Goal: Task Accomplishment & Management: Manage account settings

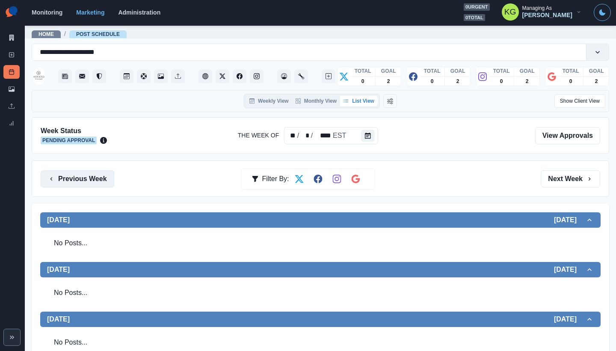
click at [98, 175] on button "Previous Week" at bounding box center [78, 178] width 74 height 17
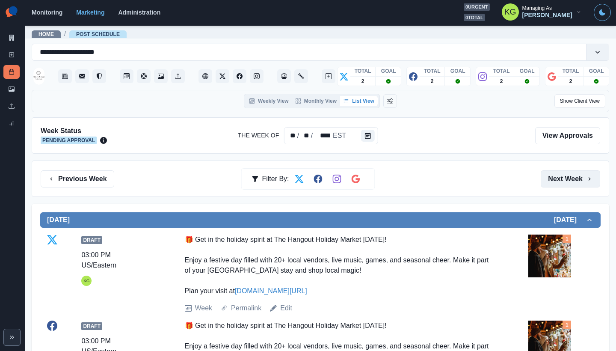
click at [546, 173] on button "Next Week" at bounding box center [571, 178] width 60 height 17
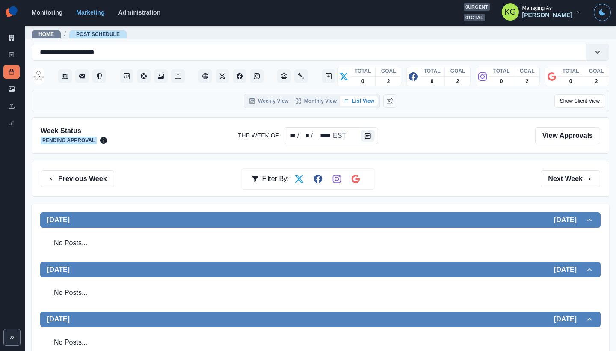
scroll to position [225, 0]
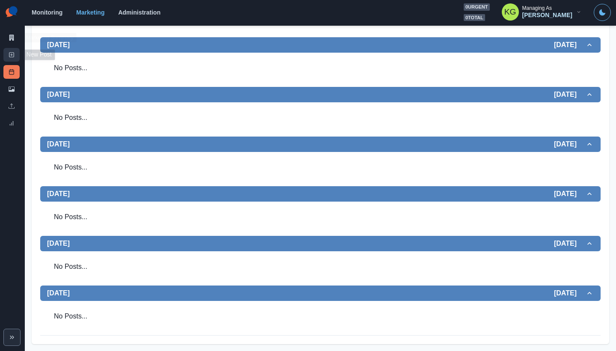
click at [12, 53] on rect at bounding box center [11, 55] width 5 height 5
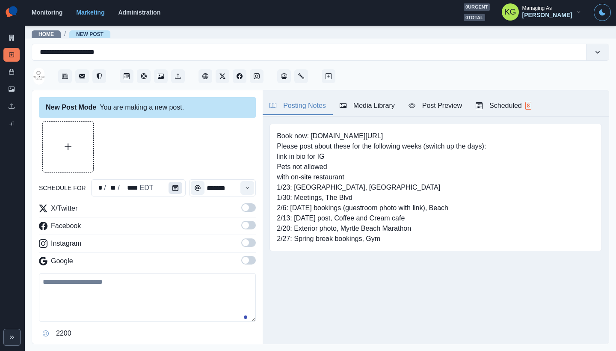
click at [169, 185] on button "Calendar" at bounding box center [176, 188] width 14 height 12
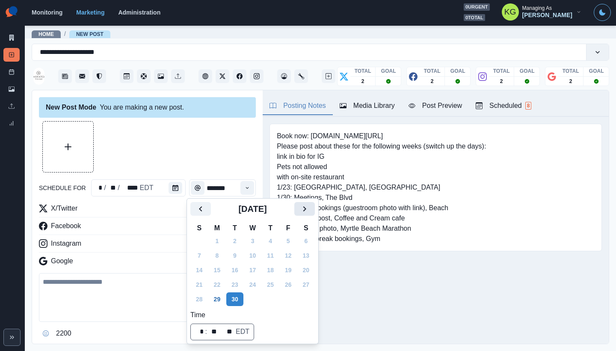
click at [309, 211] on icon "Next" at bounding box center [305, 209] width 10 height 10
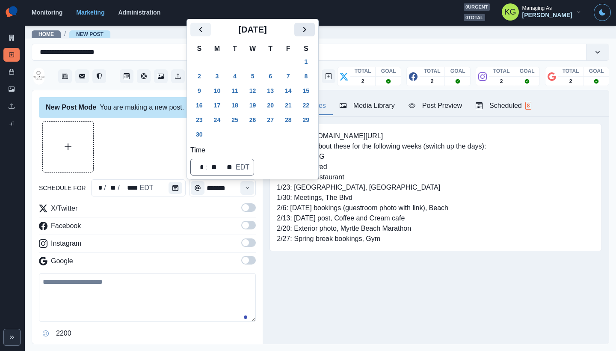
click at [310, 35] on icon "Next" at bounding box center [305, 29] width 10 height 10
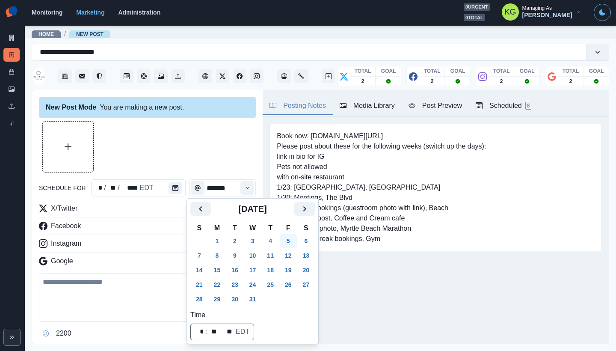
click at [294, 235] on button "5" at bounding box center [288, 241] width 17 height 14
click at [181, 133] on div at bounding box center [147, 146] width 217 height 51
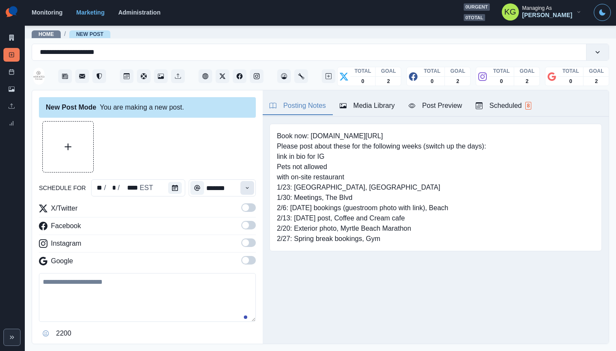
click at [244, 191] on button "Time" at bounding box center [248, 188] width 14 height 14
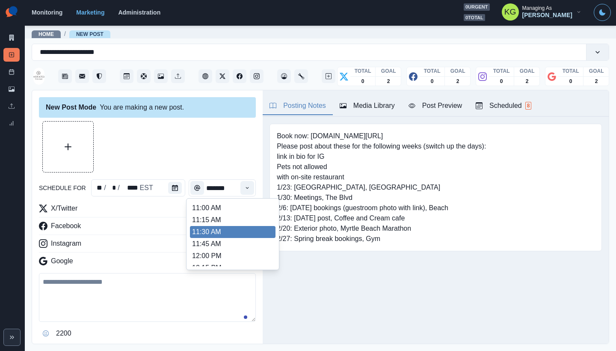
scroll to position [159, 0]
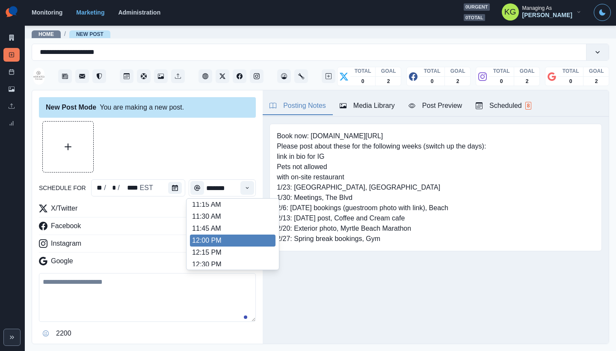
click at [221, 240] on li "12:00 PM" at bounding box center [233, 241] width 86 height 12
type input "********"
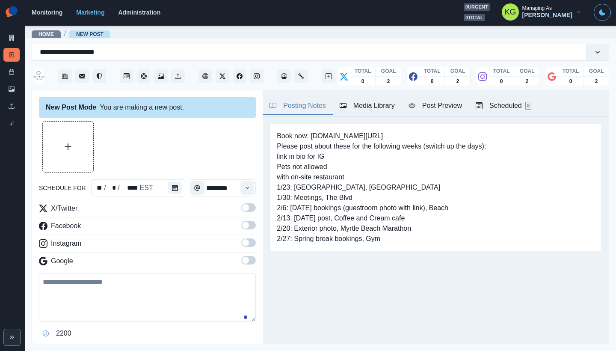
drag, startPoint x: 239, startPoint y: 264, endPoint x: 241, endPoint y: 245, distance: 19.0
click at [241, 264] on span at bounding box center [248, 260] width 15 height 9
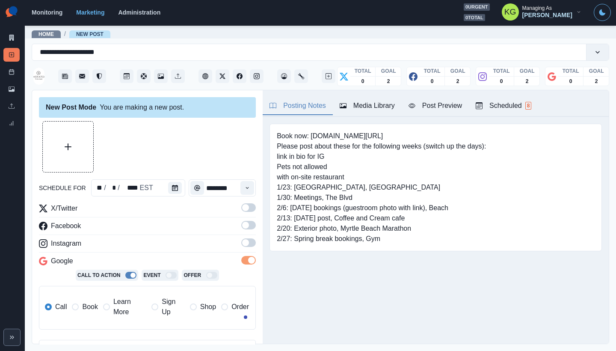
click at [242, 245] on span at bounding box center [245, 242] width 7 height 7
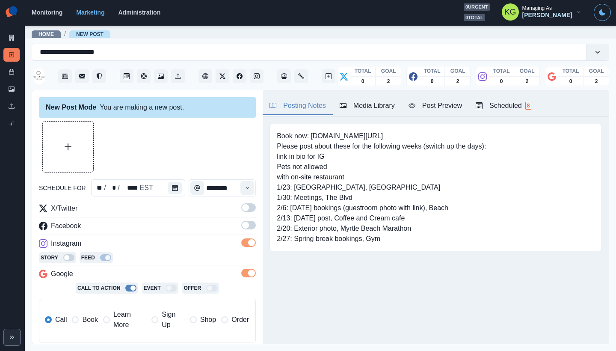
click at [242, 226] on span at bounding box center [245, 225] width 7 height 7
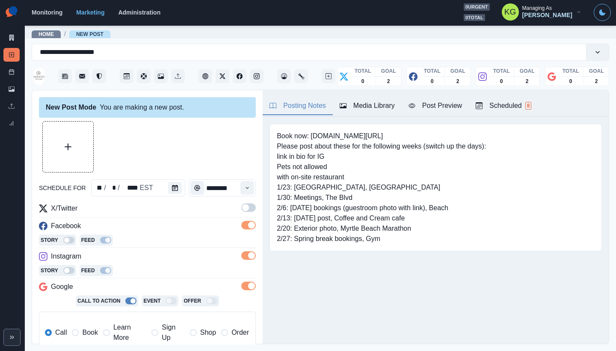
click at [241, 212] on label at bounding box center [248, 210] width 15 height 14
click at [83, 329] on span "Book" at bounding box center [89, 332] width 15 height 10
click at [353, 103] on div "Media Library" at bounding box center [367, 106] width 55 height 10
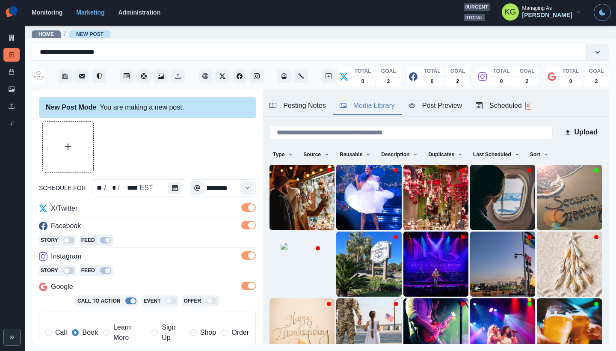
scroll to position [68, 0]
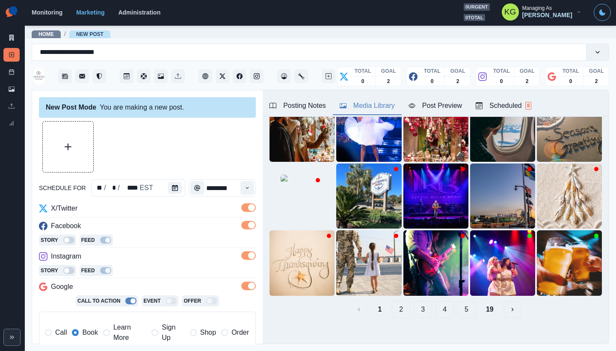
click at [486, 301] on button "19" at bounding box center [489, 309] width 21 height 17
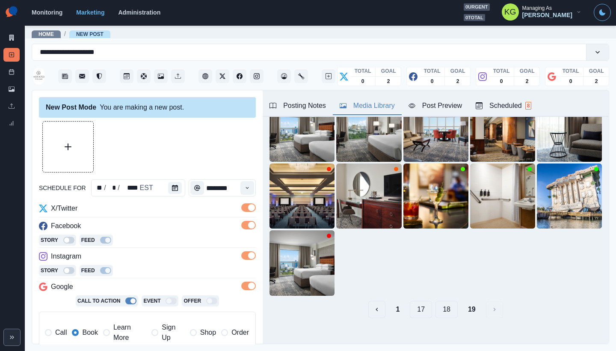
scroll to position [0, 0]
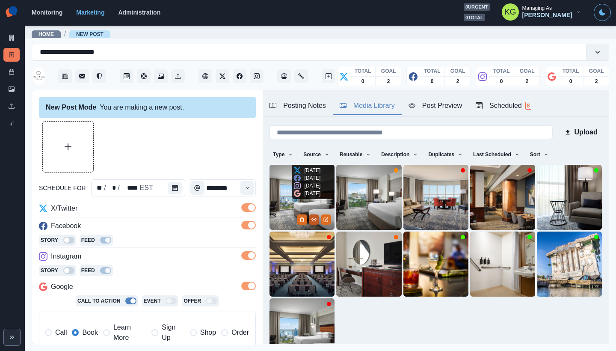
click at [312, 219] on icon "View Media" at bounding box center [314, 219] width 5 height 5
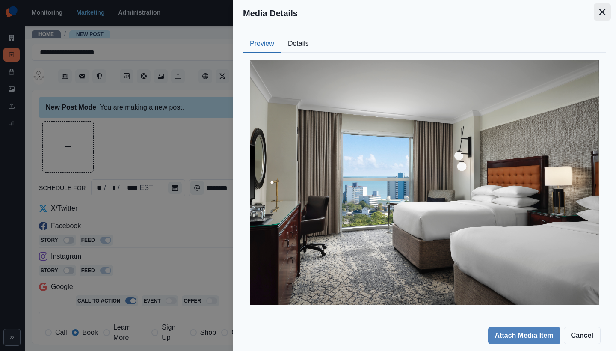
click at [600, 16] on button "Close" at bounding box center [602, 11] width 17 height 17
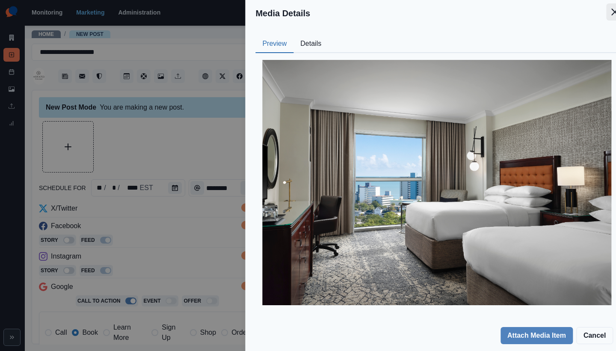
scroll to position [27, 0]
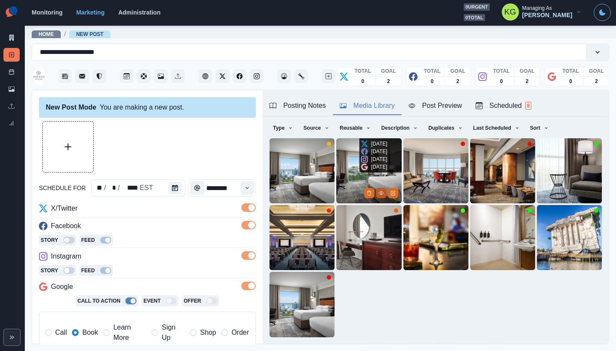
click at [376, 192] on button "View Media" at bounding box center [381, 193] width 10 height 10
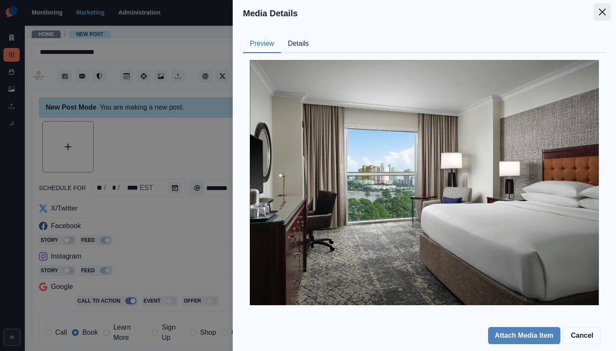
click at [605, 15] on icon "Close" at bounding box center [602, 12] width 7 height 7
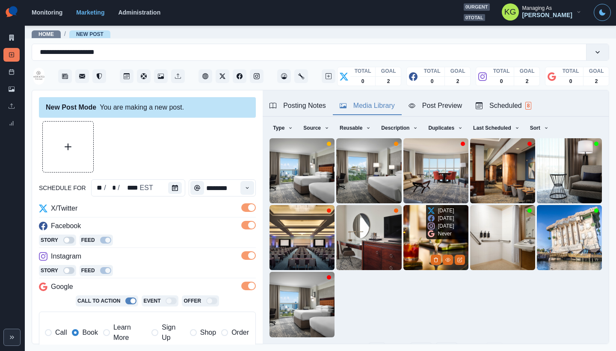
scroll to position [68, 0]
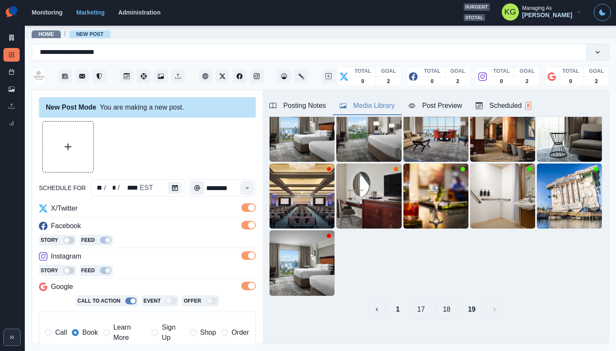
click at [441, 304] on button "18" at bounding box center [447, 309] width 22 height 17
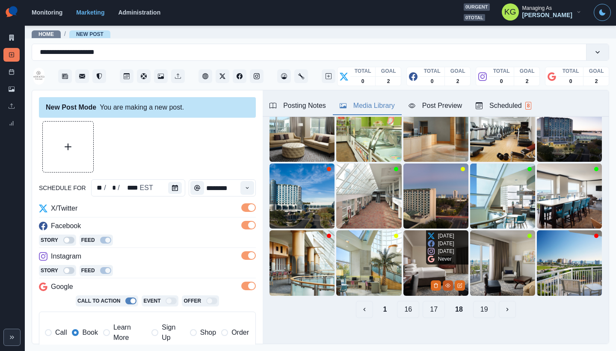
click at [446, 283] on icon "View Media" at bounding box center [448, 285] width 5 height 5
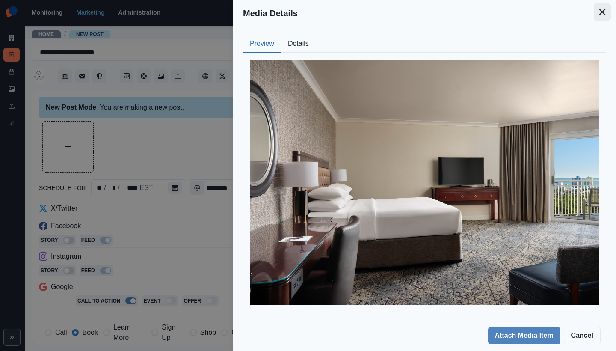
click at [604, 17] on button "Close" at bounding box center [602, 11] width 17 height 17
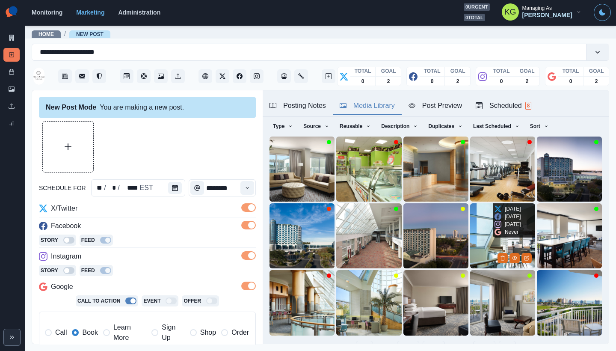
scroll to position [47, 0]
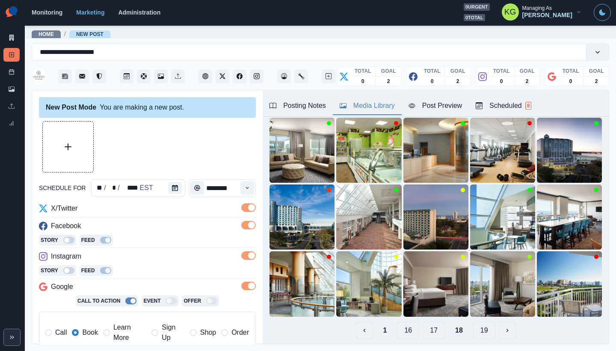
click at [428, 324] on button "17" at bounding box center [434, 330] width 22 height 17
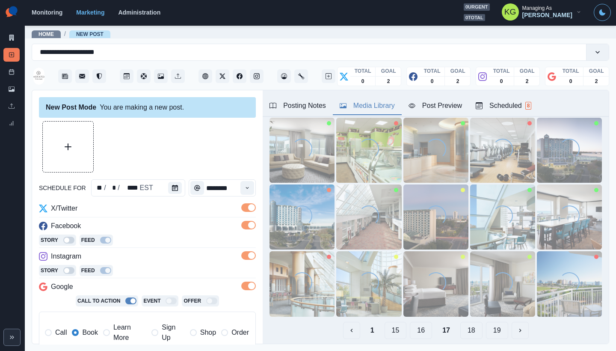
scroll to position [9, 0]
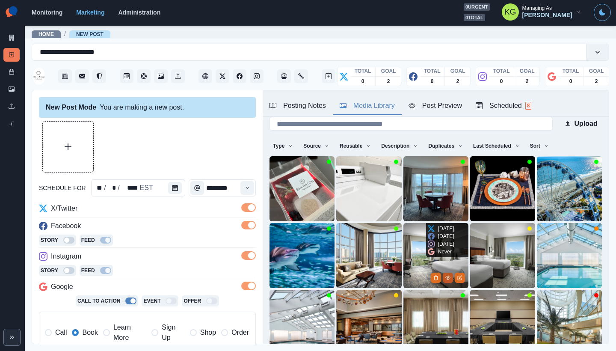
click at [446, 275] on icon "View Media" at bounding box center [448, 277] width 5 height 5
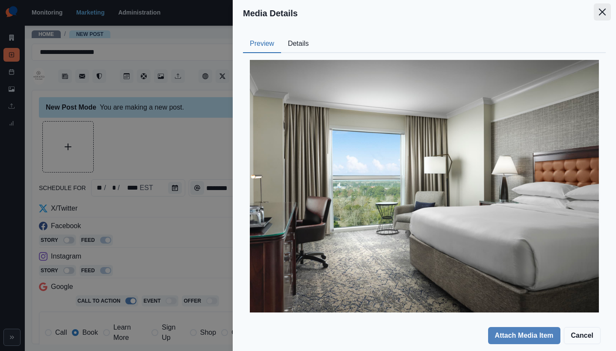
click at [602, 15] on button "Close" at bounding box center [602, 11] width 17 height 17
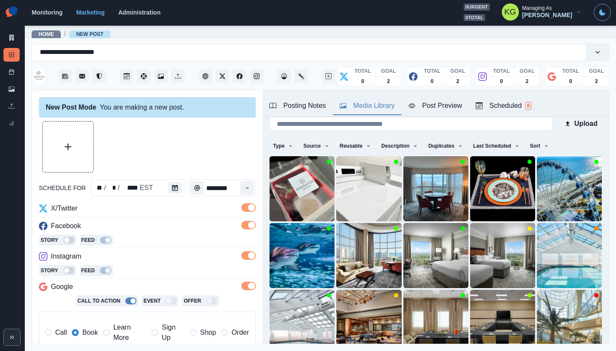
scroll to position [27, 0]
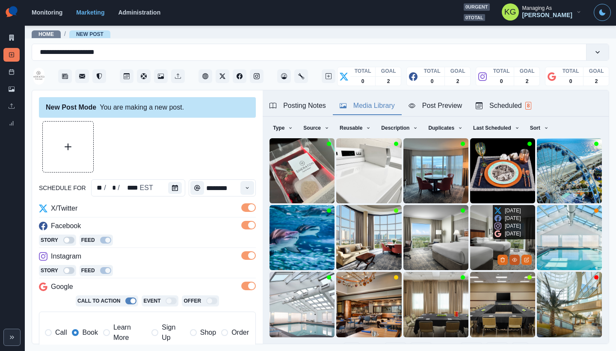
click at [512, 257] on icon "View Media" at bounding box center [514, 259] width 5 height 5
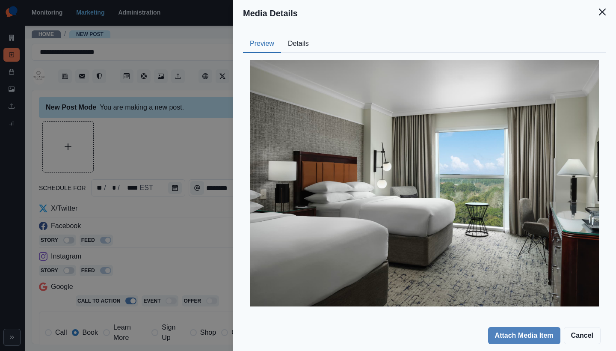
click at [601, 17] on button "Close" at bounding box center [602, 11] width 17 height 17
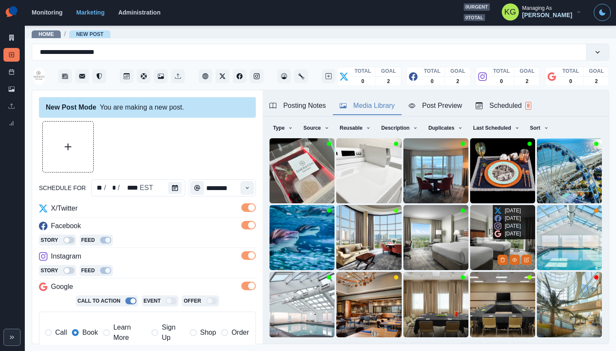
click at [475, 217] on img at bounding box center [502, 237] width 65 height 65
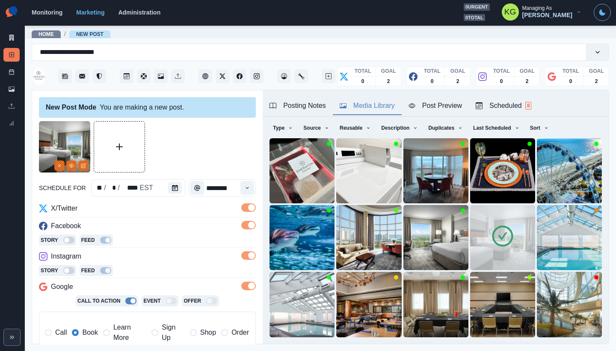
scroll to position [68, 0]
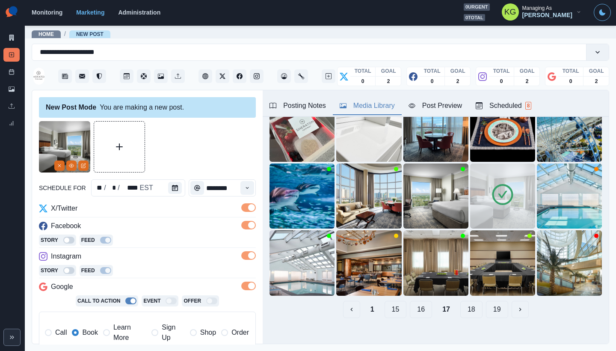
click at [423, 305] on button "16" at bounding box center [421, 309] width 22 height 17
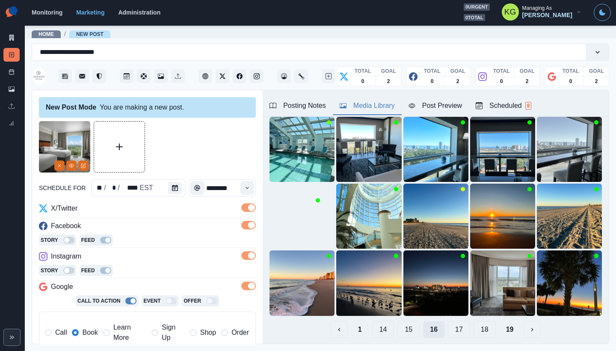
scroll to position [61, 0]
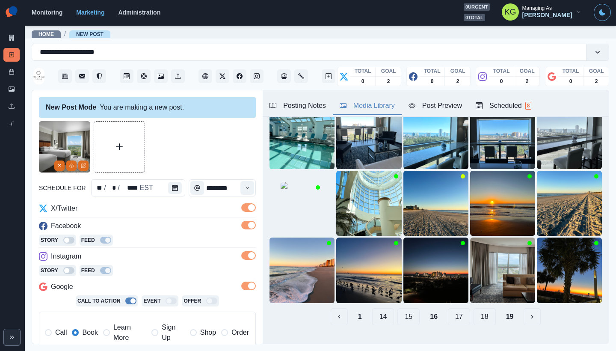
click at [404, 309] on button "15" at bounding box center [409, 316] width 22 height 17
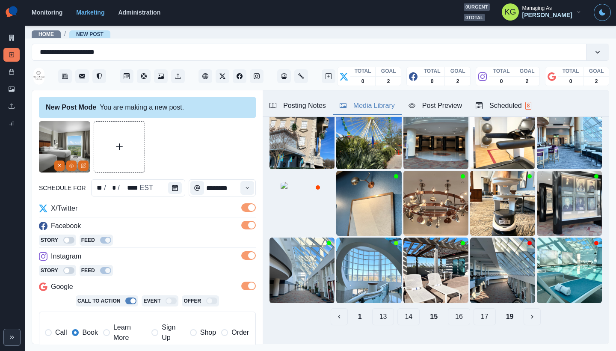
click at [402, 309] on button "14" at bounding box center [409, 316] width 22 height 17
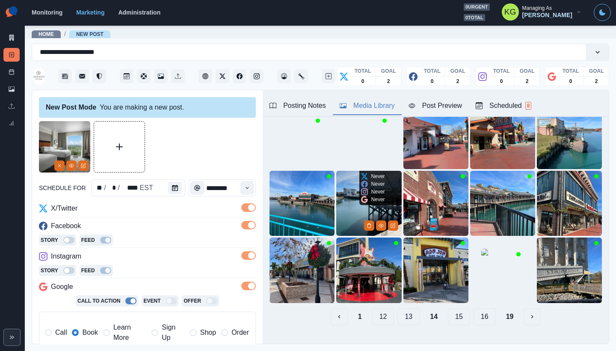
scroll to position [0, 0]
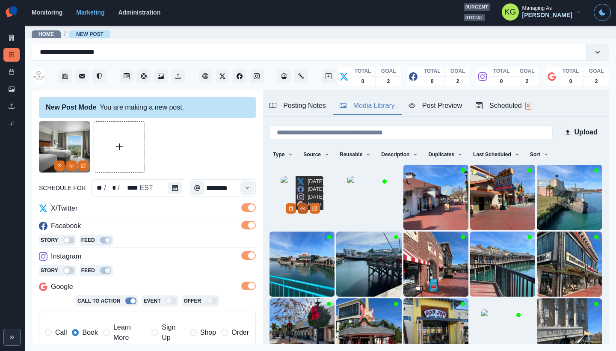
click at [306, 211] on icon "View Media" at bounding box center [303, 208] width 5 height 5
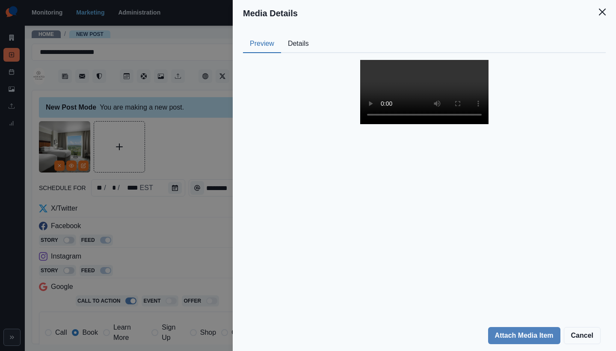
click at [422, 95] on video at bounding box center [424, 92] width 128 height 64
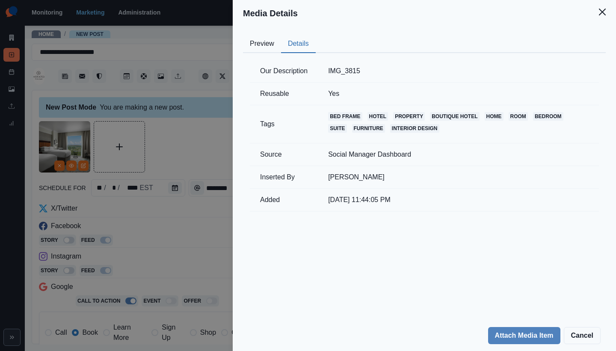
drag, startPoint x: 312, startPoint y: 48, endPoint x: 331, endPoint y: 48, distance: 19.7
click at [313, 48] on button "Details" at bounding box center [298, 44] width 35 height 18
click at [597, 19] on button "Close" at bounding box center [602, 11] width 17 height 17
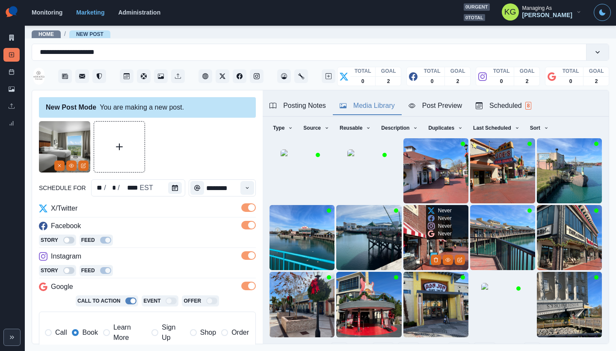
scroll to position [68, 0]
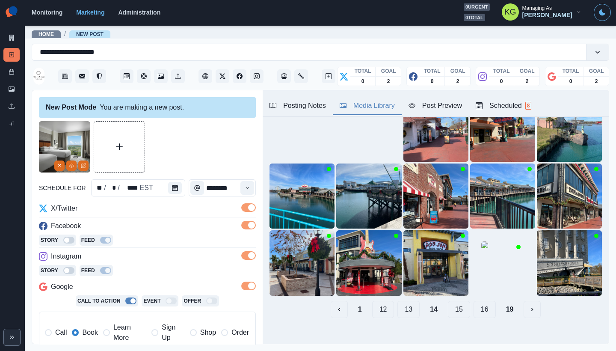
click at [405, 304] on button "13" at bounding box center [409, 309] width 22 height 17
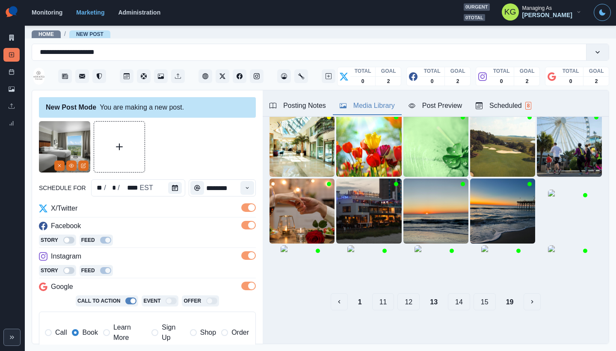
click at [402, 305] on button "12" at bounding box center [409, 301] width 22 height 17
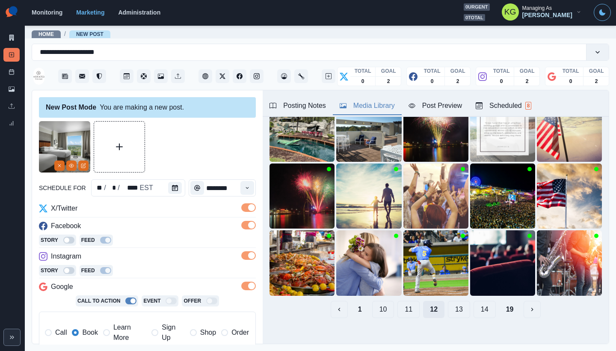
scroll to position [68, 0]
click at [402, 305] on button "11" at bounding box center [409, 309] width 22 height 17
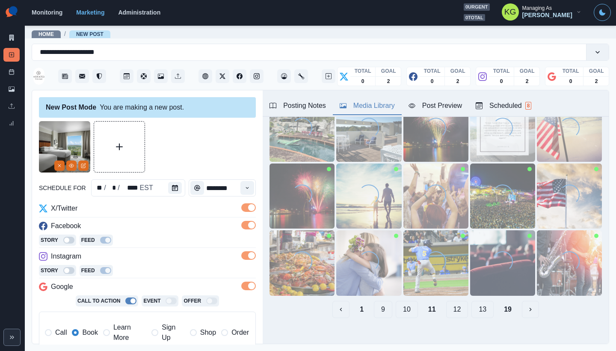
scroll to position [145, 0]
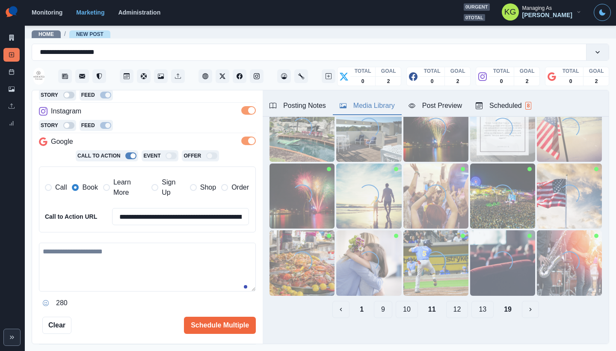
click at [161, 278] on textarea at bounding box center [147, 267] width 217 height 49
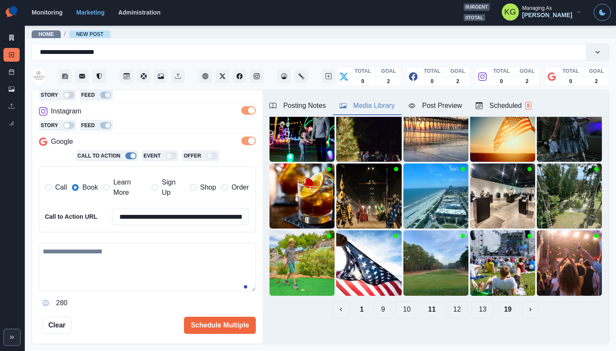
paste textarea "**********"
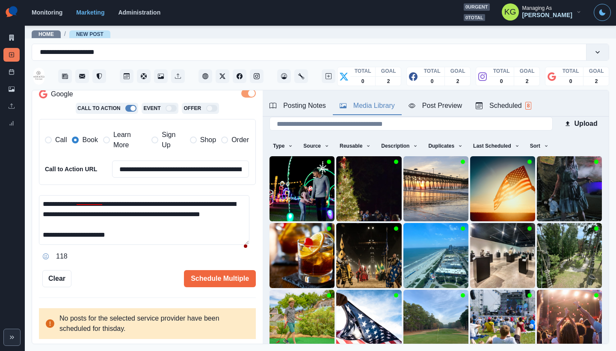
scroll to position [0, 0]
click at [246, 245] on textarea "**********" at bounding box center [144, 220] width 211 height 50
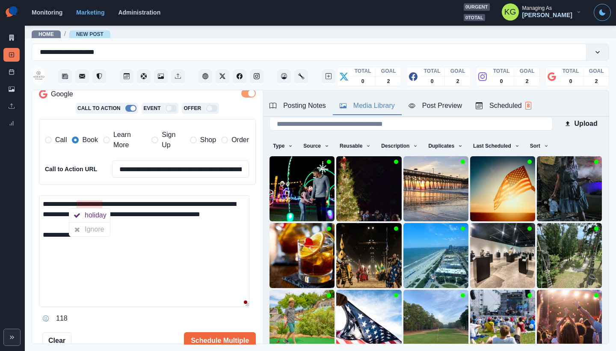
click at [218, 242] on textarea "**********" at bounding box center [144, 251] width 211 height 112
click at [235, 205] on textarea "**********" at bounding box center [144, 251] width 211 height 112
click at [230, 206] on textarea "**********" at bounding box center [144, 251] width 211 height 112
click at [232, 205] on textarea "**********" at bounding box center [144, 251] width 211 height 112
click at [211, 248] on textarea "**********" at bounding box center [144, 251] width 211 height 112
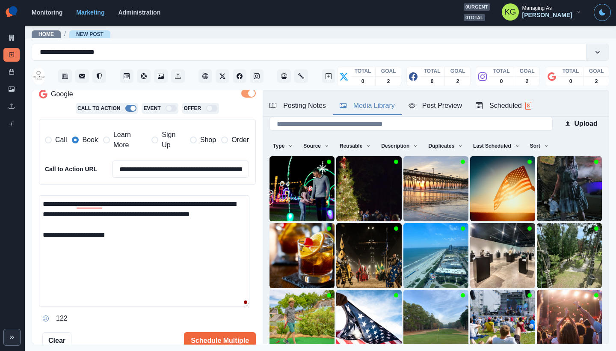
scroll to position [0, 0]
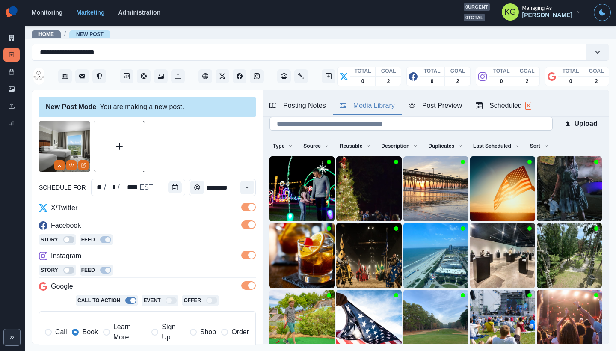
click at [289, 123] on input at bounding box center [411, 124] width 283 height 14
click at [288, 108] on div "Posting Notes" at bounding box center [298, 106] width 57 height 10
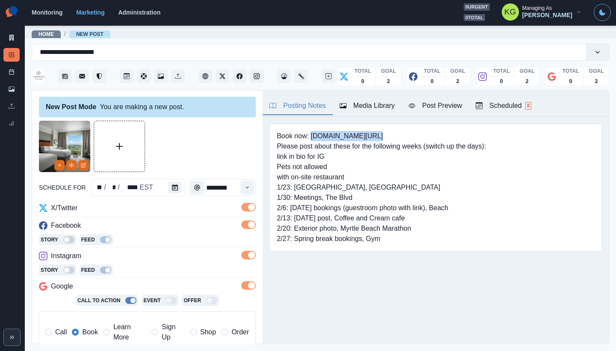
drag, startPoint x: 314, startPoint y: 135, endPoint x: 374, endPoint y: 132, distance: 60.0
click at [374, 132] on pre "Book now: www.bit.ly/3H9uFY7 Please post about these for the following weeks (s…" at bounding box center [381, 187] width 209 height 113
copy pre "www.bit.ly/3H9uFY7"
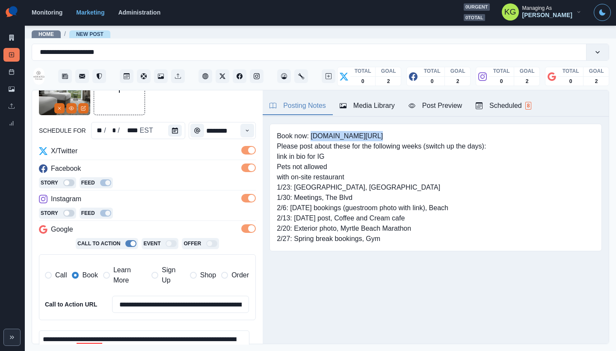
scroll to position [124, 0]
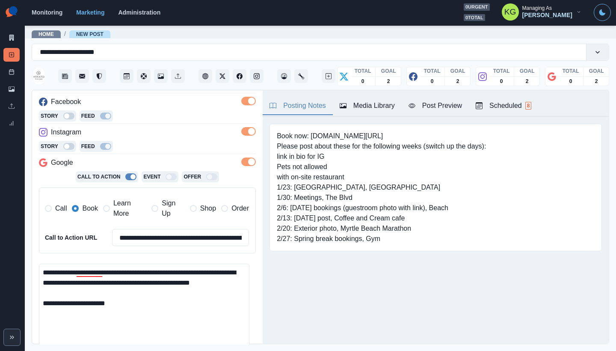
click at [134, 305] on textarea "**********" at bounding box center [144, 320] width 211 height 112
click at [139, 313] on textarea "**********" at bounding box center [144, 320] width 211 height 112
paste textarea "**********"
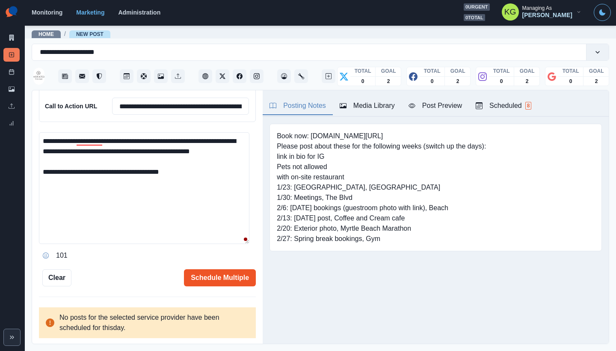
type textarea "**********"
click at [221, 280] on button "Schedule Multiple" at bounding box center [220, 277] width 72 height 17
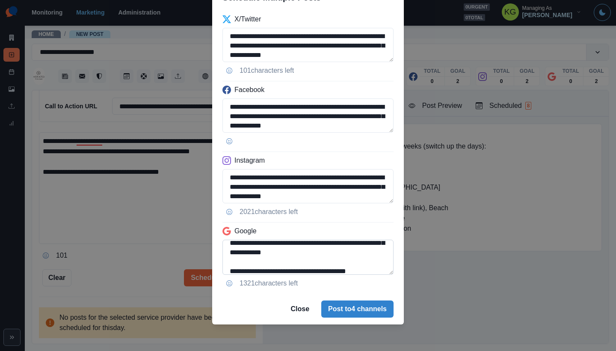
scroll to position [0, 0]
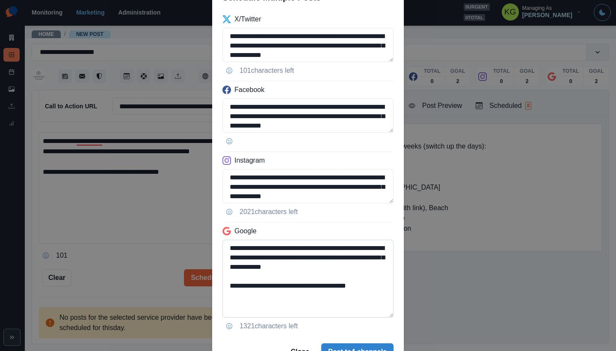
click at [383, 318] on textarea "**********" at bounding box center [308, 279] width 171 height 78
drag, startPoint x: 374, startPoint y: 288, endPoint x: 179, endPoint y: 284, distance: 195.2
click at [179, 284] on div "**********" at bounding box center [308, 175] width 616 height 351
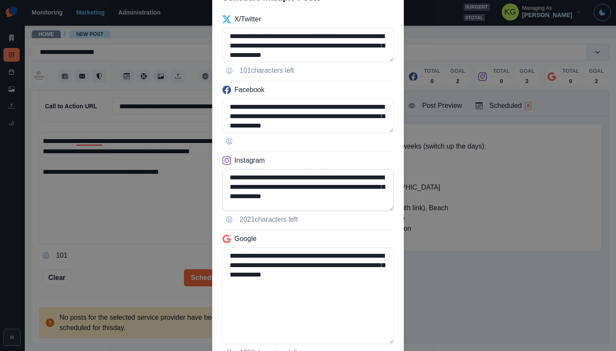
click at [385, 211] on textarea "**********" at bounding box center [308, 190] width 171 height 42
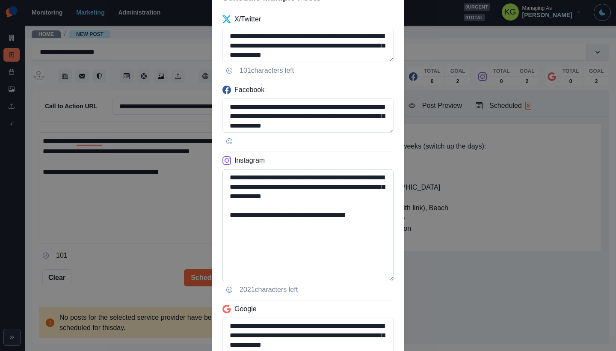
type textarea "**********"
click at [333, 259] on textarea "**********" at bounding box center [308, 225] width 171 height 112
drag, startPoint x: 367, startPoint y: 216, endPoint x: 314, endPoint y: 215, distance: 53.1
click at [314, 215] on textarea "**********" at bounding box center [308, 225] width 171 height 112
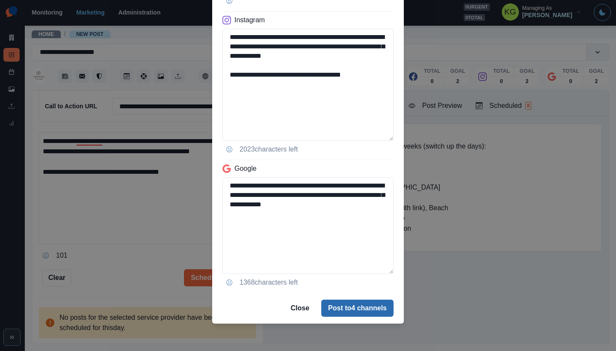
type textarea "**********"
click at [342, 305] on button "Post to 4 channels" at bounding box center [357, 308] width 72 height 17
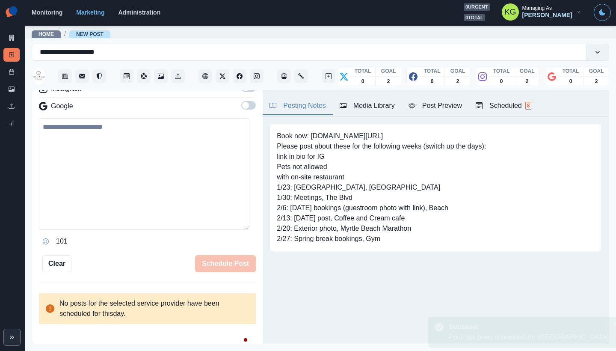
scroll to position [141, 0]
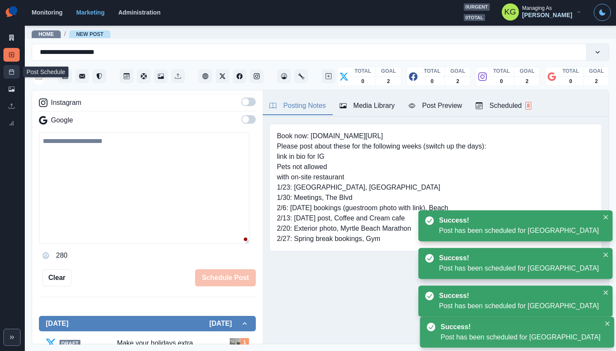
click at [14, 74] on rect at bounding box center [11, 72] width 5 height 5
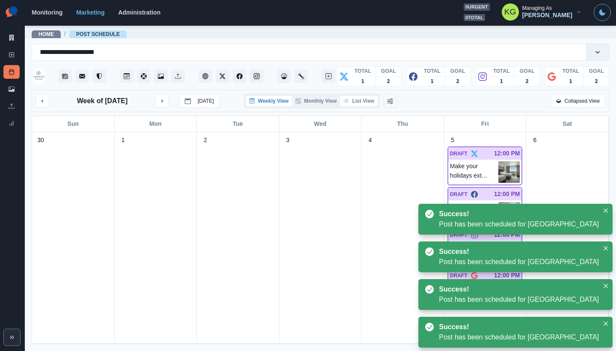
click at [362, 102] on button "List View" at bounding box center [359, 101] width 38 height 10
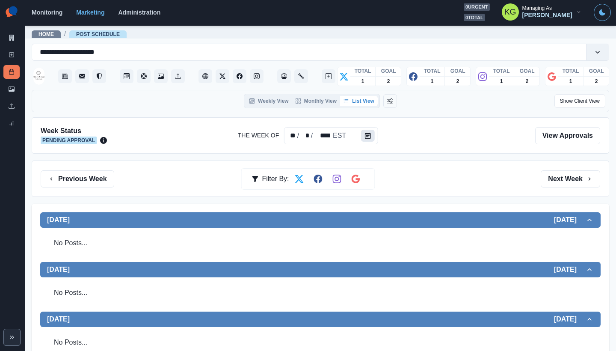
click at [370, 137] on icon "Calendar" at bounding box center [368, 136] width 6 height 6
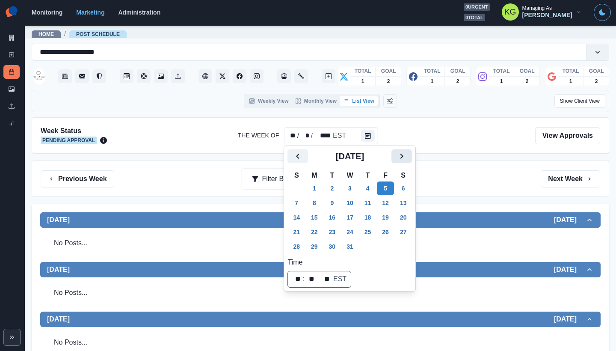
click at [407, 156] on icon "Next" at bounding box center [402, 156] width 10 height 10
click at [374, 191] on button "1" at bounding box center [368, 189] width 17 height 14
click at [465, 137] on div at bounding box center [321, 135] width 414 height 18
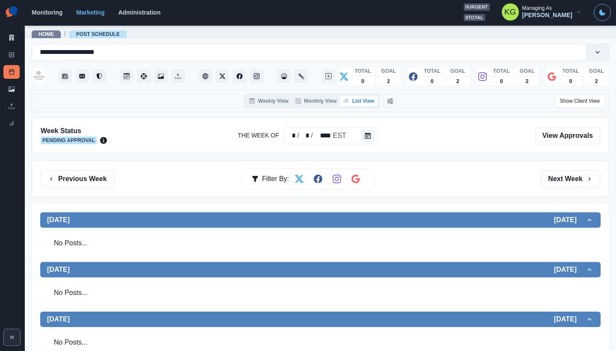
click at [291, 2] on section "Monitoring Marketing Administration 0 urgent 0 total KG Managing As Katrina Gal…" at bounding box center [321, 13] width 592 height 26
click at [11, 56] on icon at bounding box center [12, 55] width 6 height 6
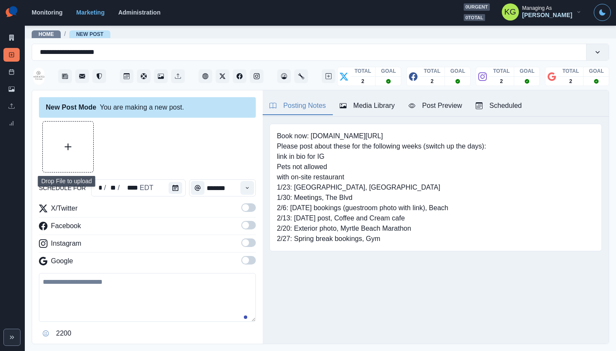
click at [86, 144] on button "Upload Media" at bounding box center [68, 147] width 51 height 51
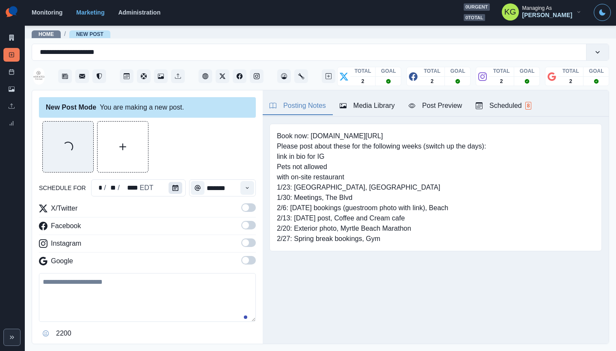
click at [179, 187] on button "Calendar" at bounding box center [176, 188] width 14 height 12
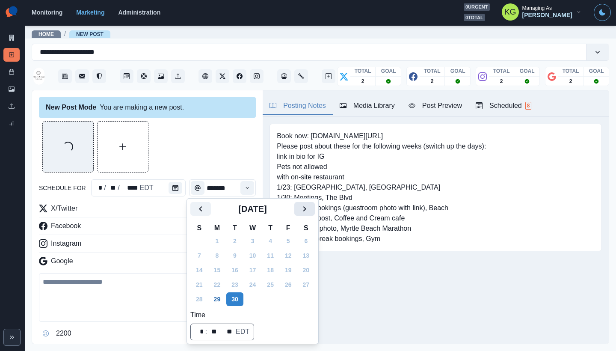
click at [315, 212] on button "Next" at bounding box center [305, 209] width 21 height 14
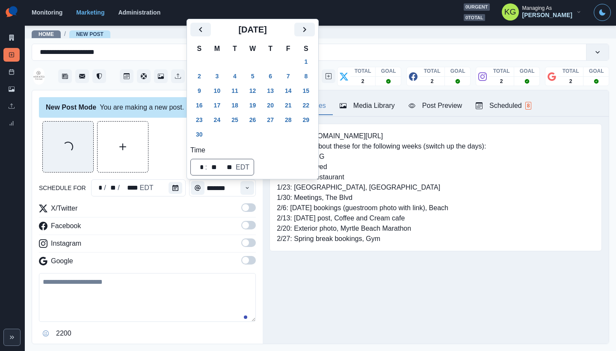
click at [315, 36] on button "Next" at bounding box center [305, 30] width 21 height 14
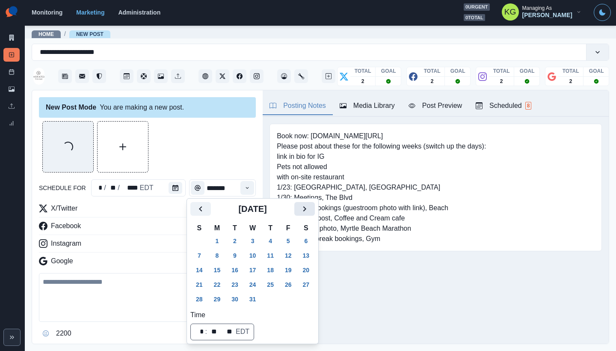
click at [310, 207] on icon "Next" at bounding box center [305, 209] width 10 height 10
click at [278, 234] on button "1" at bounding box center [270, 241] width 17 height 14
click at [210, 157] on div "Loading..." at bounding box center [147, 146] width 217 height 51
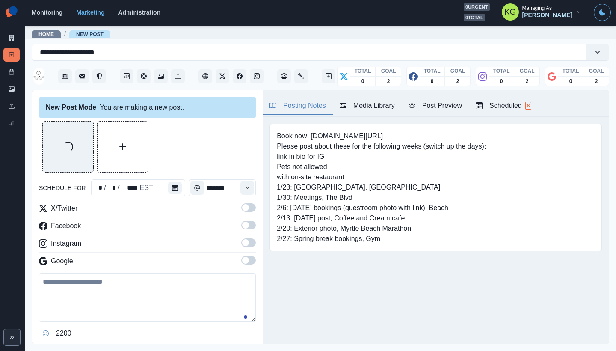
click at [244, 189] on icon "Time" at bounding box center [247, 188] width 6 height 6
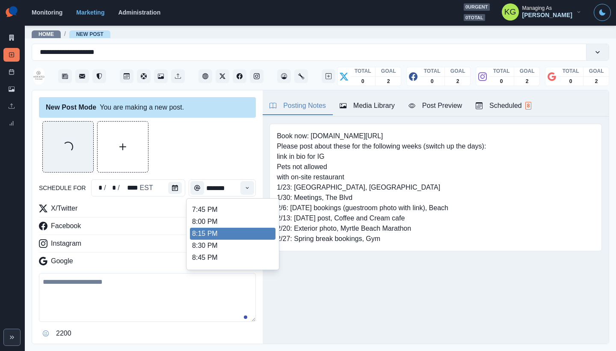
scroll to position [734, 0]
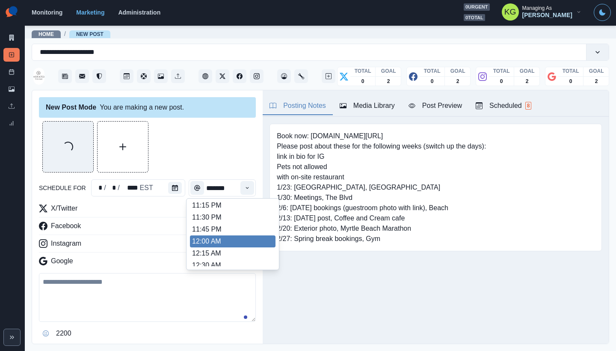
click at [225, 241] on li "12:00 AM" at bounding box center [233, 241] width 86 height 12
type input "********"
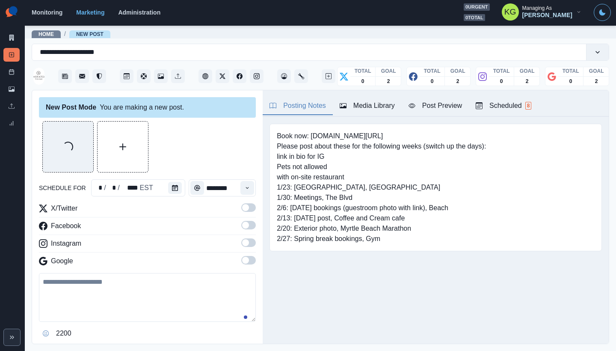
click at [242, 260] on span at bounding box center [245, 260] width 7 height 7
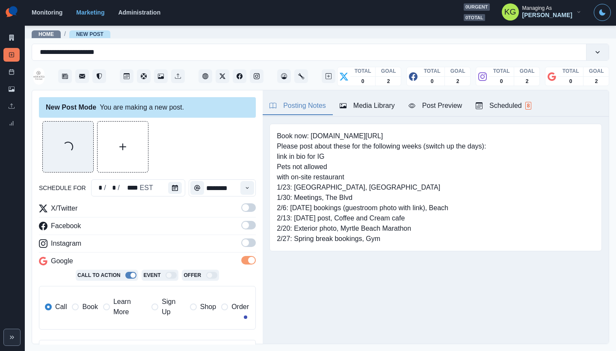
click at [241, 246] on span at bounding box center [248, 242] width 15 height 9
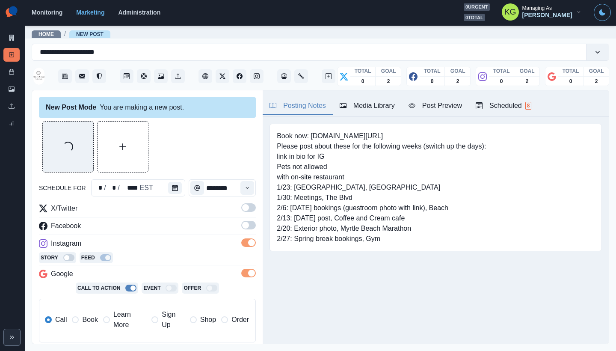
click at [242, 226] on span at bounding box center [245, 225] width 7 height 7
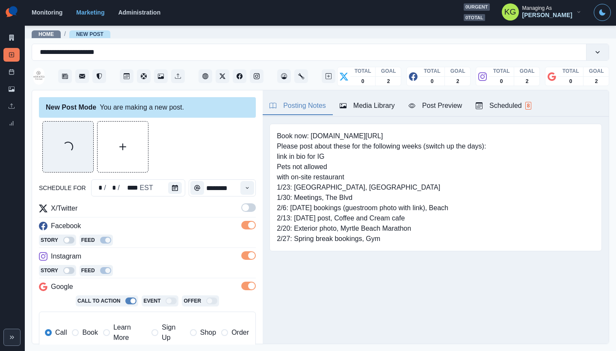
click at [242, 209] on span at bounding box center [245, 207] width 7 height 7
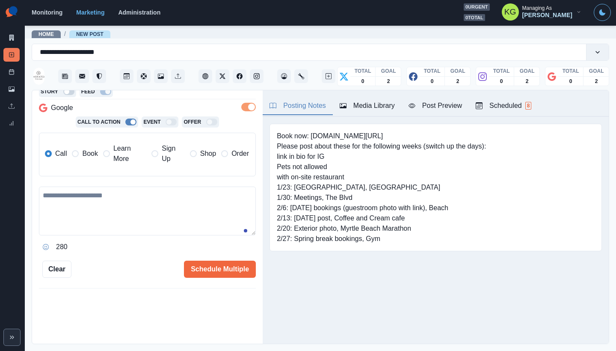
drag, startPoint x: 72, startPoint y: 154, endPoint x: 91, endPoint y: 170, distance: 24.3
click at [72, 154] on span at bounding box center [75, 153] width 7 height 7
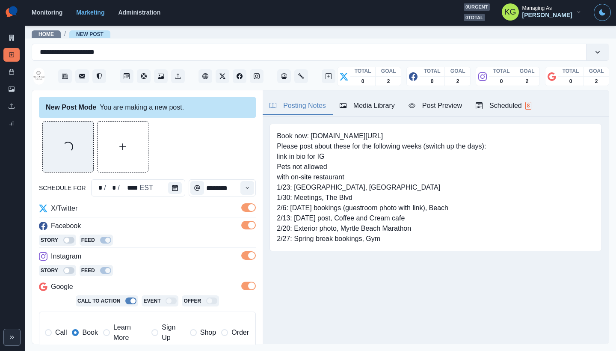
scroll to position [193, 0]
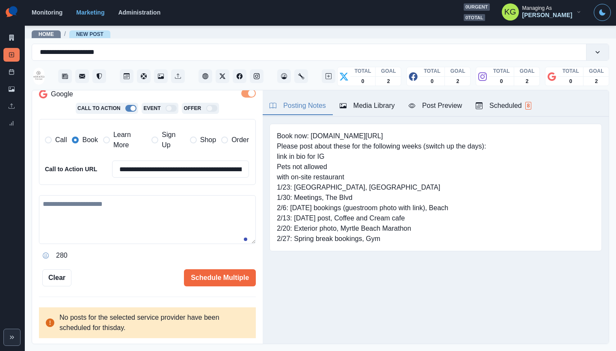
click at [138, 220] on textarea at bounding box center [147, 219] width 217 height 49
paste textarea "**********"
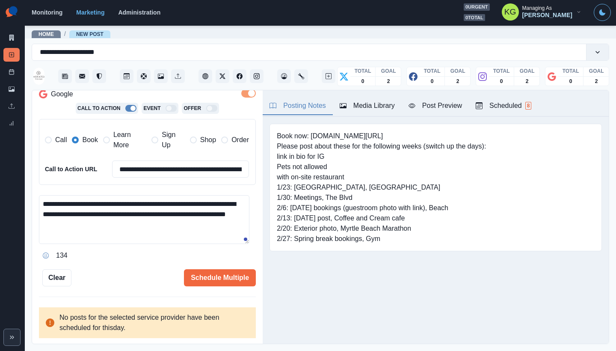
click at [120, 202] on textarea "**********" at bounding box center [144, 219] width 211 height 49
click at [144, 226] on textarea "**********" at bounding box center [144, 219] width 211 height 49
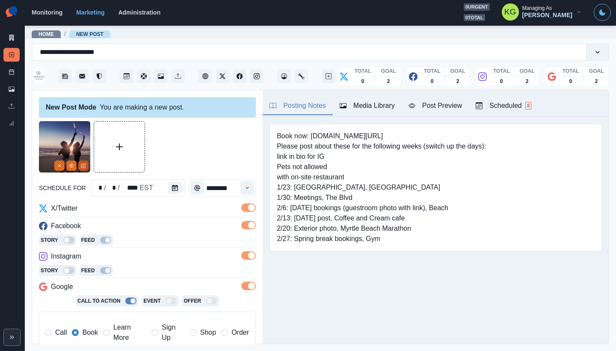
type textarea "**********"
click at [84, 165] on icon "Edit Media" at bounding box center [83, 165] width 5 height 5
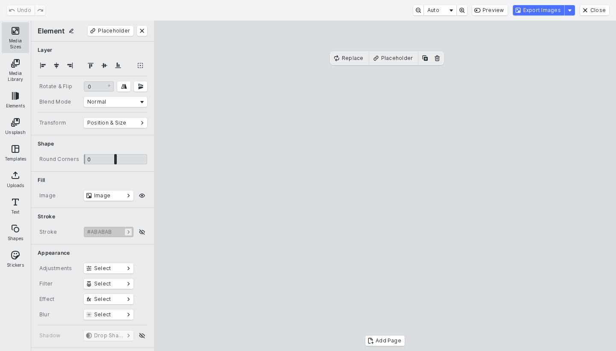
click at [8, 33] on button "Media Sizes" at bounding box center [15, 37] width 27 height 31
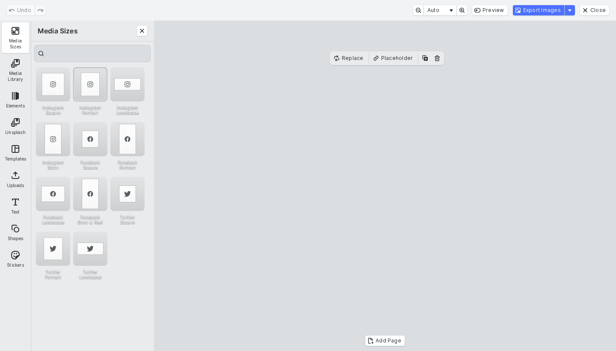
click at [78, 77] on div "Instagram Portrait" at bounding box center [90, 84] width 34 height 34
drag, startPoint x: 374, startPoint y: 175, endPoint x: 350, endPoint y: 173, distance: 24.0
click at [385, 186] on cesdk-canvas "Editor canvas" at bounding box center [385, 186] width 0 height 0
drag, startPoint x: 464, startPoint y: 197, endPoint x: 487, endPoint y: 198, distance: 22.7
click at [385, 186] on cesdk-canvas "Editor canvas" at bounding box center [385, 186] width 0 height 0
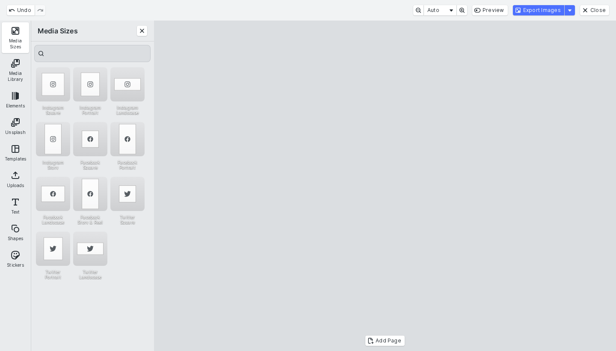
drag, startPoint x: 454, startPoint y: 197, endPoint x: 491, endPoint y: 197, distance: 36.4
click at [385, 186] on cesdk-canvas "Editor canvas" at bounding box center [385, 186] width 0 height 0
drag, startPoint x: 480, startPoint y: 194, endPoint x: 485, endPoint y: 194, distance: 4.7
click at [385, 186] on cesdk-canvas "Editor canvas" at bounding box center [385, 186] width 0 height 0
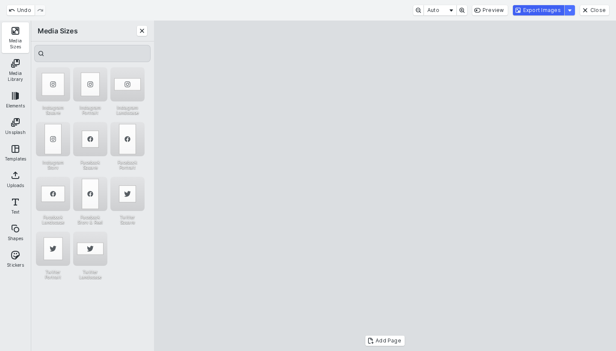
click at [527, 14] on button "Export Images" at bounding box center [538, 10] width 51 height 10
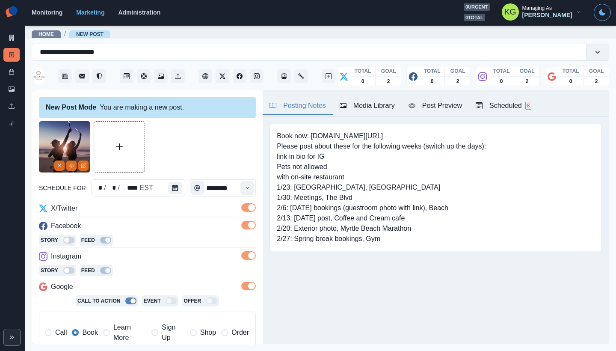
click at [376, 103] on div "Media Library" at bounding box center [367, 106] width 55 height 10
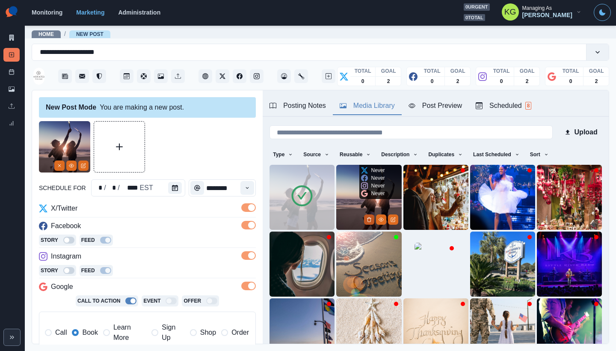
click at [367, 217] on icon "Delete Media" at bounding box center [369, 219] width 5 height 5
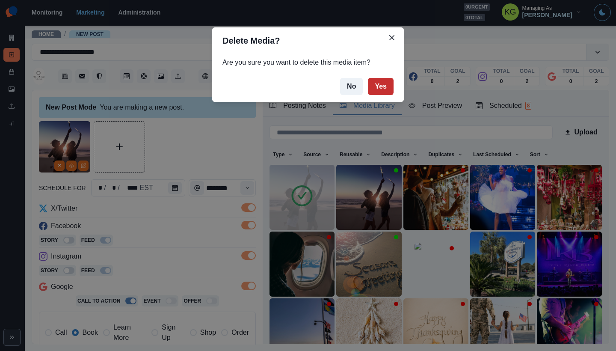
click at [381, 94] on button "Yes" at bounding box center [381, 86] width 26 height 17
click at [381, 92] on button "Yes" at bounding box center [381, 86] width 26 height 17
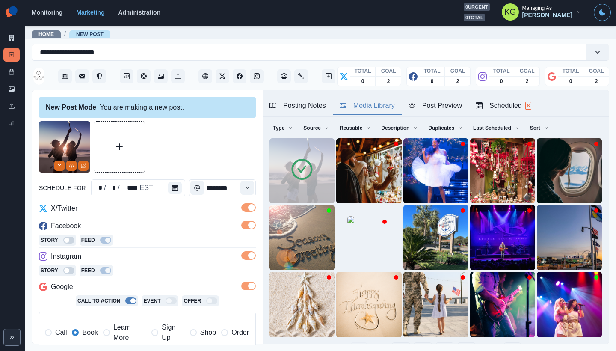
scroll to position [190, 0]
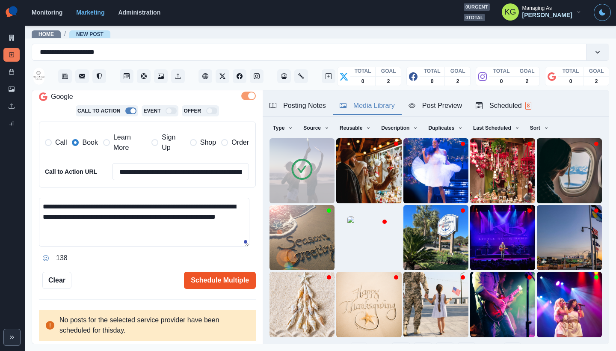
click at [228, 280] on button "Schedule Multiple" at bounding box center [220, 280] width 72 height 17
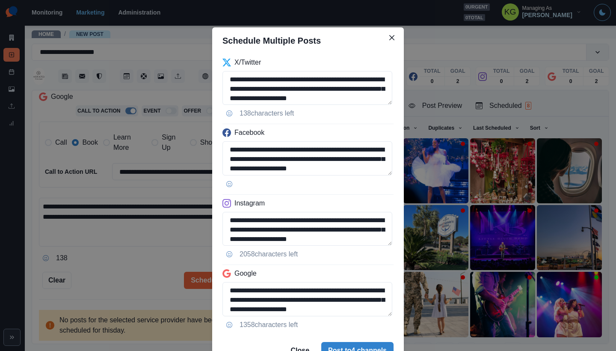
scroll to position [43, 0]
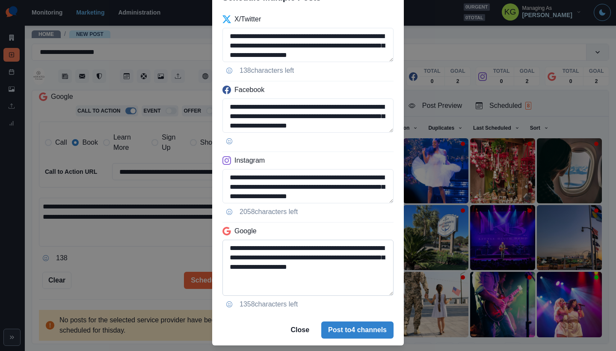
click at [389, 293] on textarea "**********" at bounding box center [308, 268] width 171 height 56
click at [366, 331] on button "Post to 4 channels" at bounding box center [357, 329] width 72 height 17
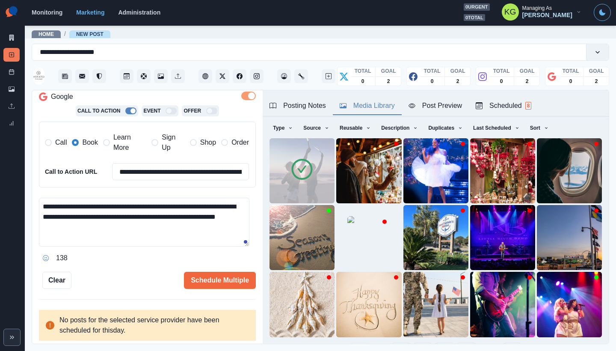
click at [214, 242] on textarea "**********" at bounding box center [144, 222] width 211 height 49
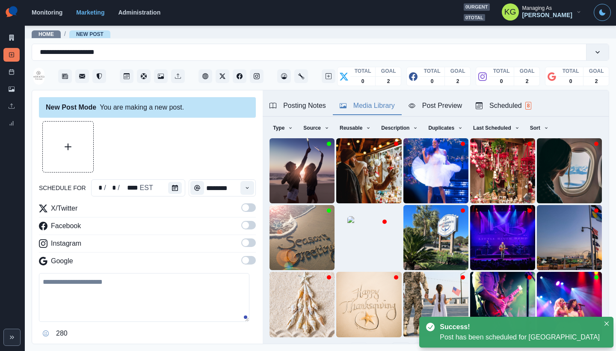
scroll to position [176, 0]
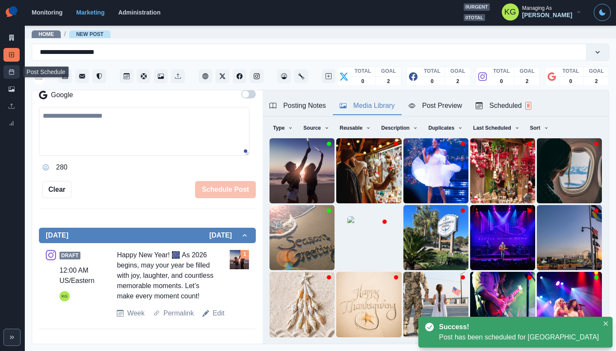
click at [9, 74] on rect at bounding box center [11, 72] width 5 height 5
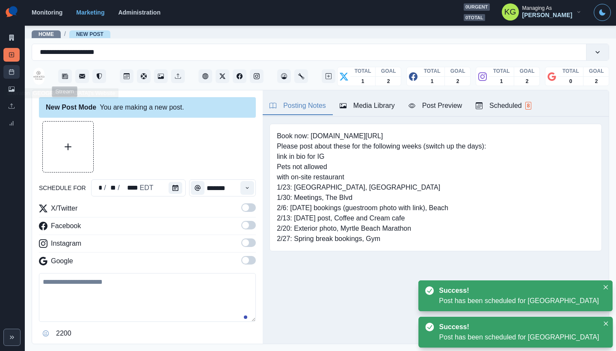
click at [15, 72] on link "Post Schedule" at bounding box center [11, 72] width 16 height 14
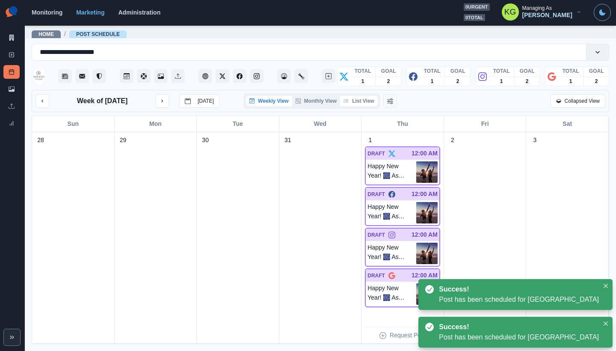
click at [356, 101] on button "List View" at bounding box center [359, 101] width 38 height 10
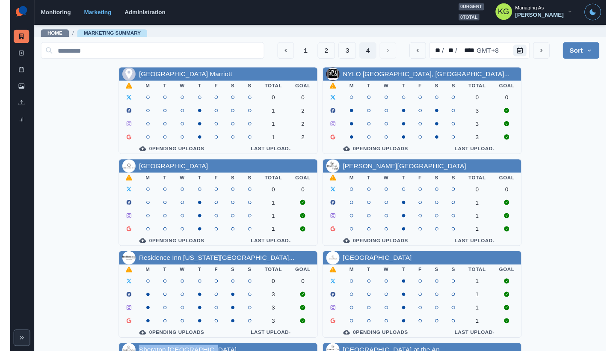
scroll to position [291, 0]
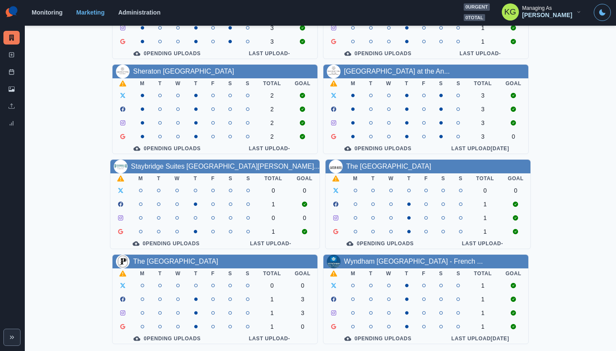
drag, startPoint x: 193, startPoint y: 172, endPoint x: 574, endPoint y: 104, distance: 386.2
click at [577, 113] on div "Nashville Airport Marriott M T W T F S S Total Goal 0 0 1 2 1 2 1 2 0 Pending U…" at bounding box center [321, 61] width 578 height 565
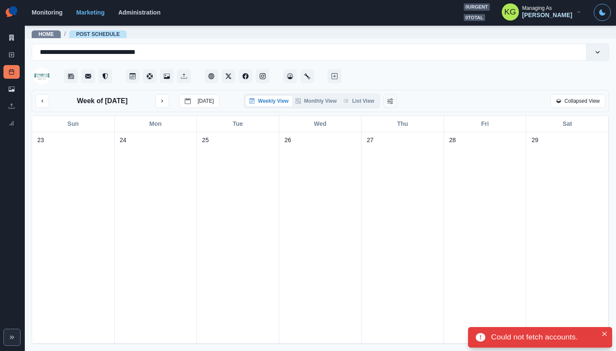
click at [528, 83] on div at bounding box center [476, 74] width 266 height 26
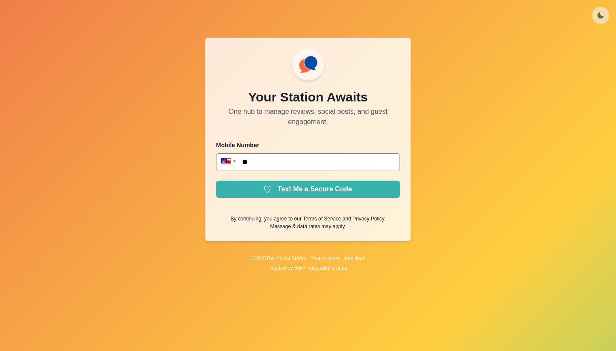
click at [344, 0] on div at bounding box center [308, 15] width 616 height 31
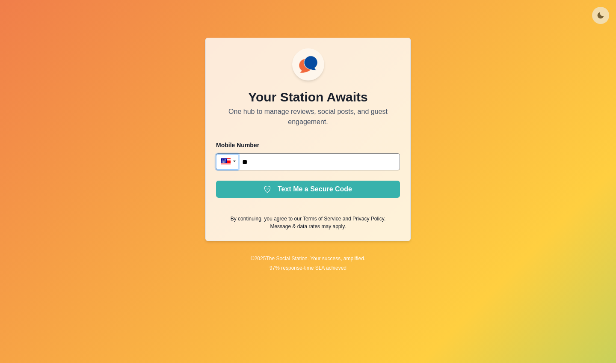
click at [236, 159] on div at bounding box center [227, 161] width 22 height 17
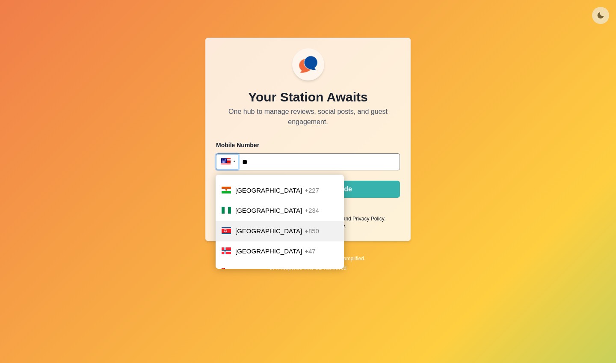
scroll to position [2957, 0]
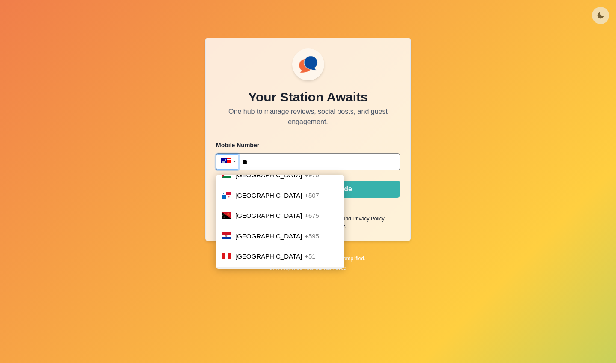
click at [264, 273] on span "Philippines" at bounding box center [268, 276] width 67 height 7
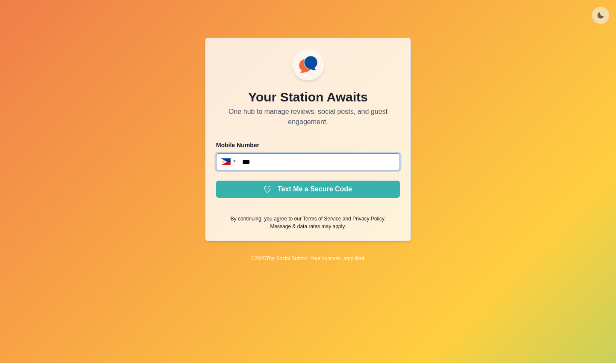
click at [281, 162] on input "***" at bounding box center [308, 161] width 184 height 17
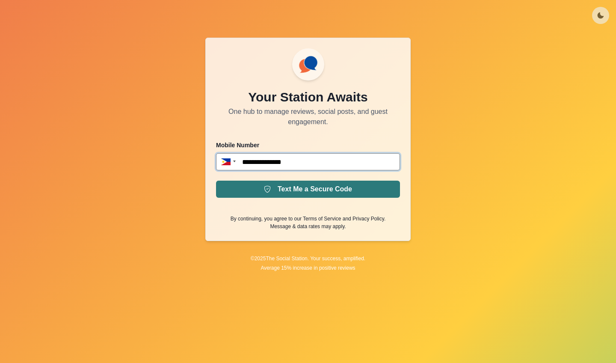
type input "**********"
click at [307, 188] on button "Text Me a Secure Code" at bounding box center [308, 189] width 184 height 17
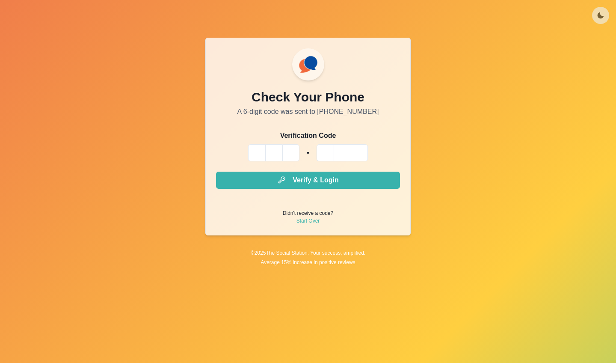
click at [260, 151] on input "Please enter your pin code" at bounding box center [256, 152] width 17 height 17
type input "*"
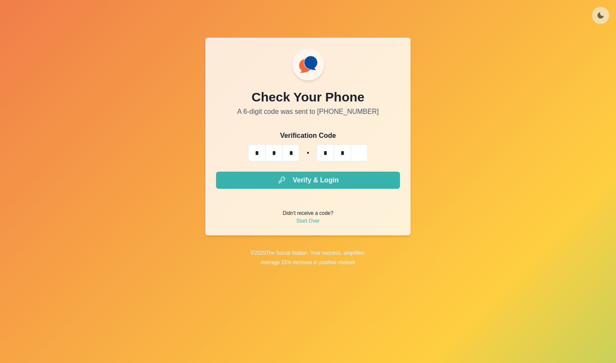
type input "*"
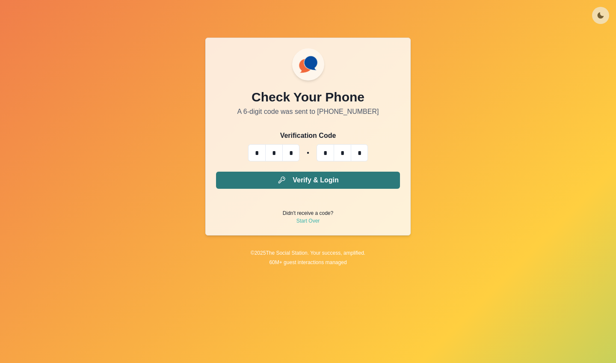
type input "*"
click at [320, 182] on button "Verify & Login" at bounding box center [308, 180] width 184 height 17
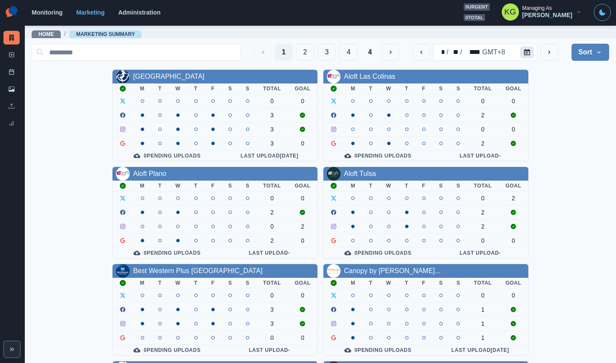
click at [527, 54] on button "Calendar" at bounding box center [528, 52] width 14 height 12
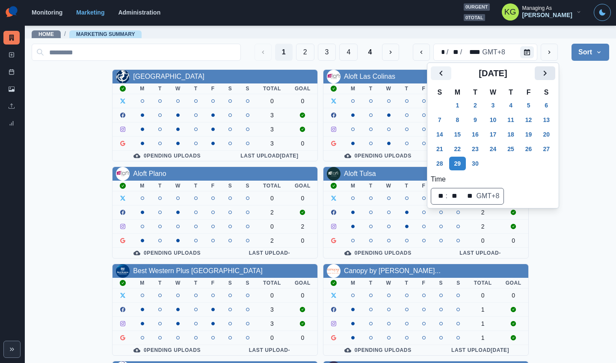
click at [548, 70] on icon "Next" at bounding box center [545, 73] width 10 height 10
click at [548, 74] on icon "Next" at bounding box center [545, 73] width 10 height 10
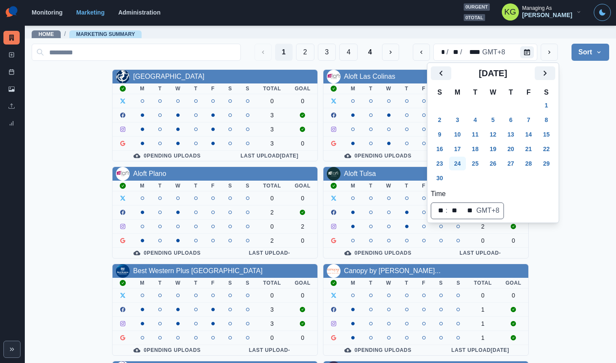
click at [466, 164] on button "24" at bounding box center [457, 164] width 17 height 14
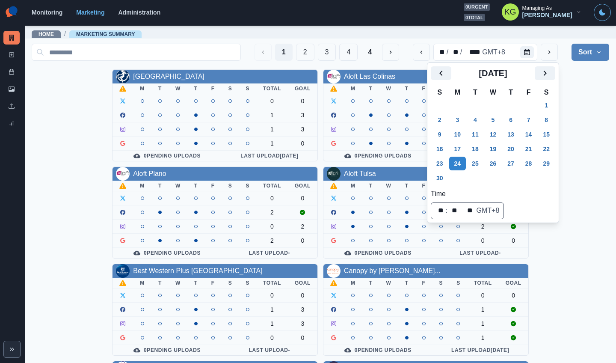
click at [596, 120] on div "Allegria Hotel M T W T F S S Total Goal 0 0 1 3 1 3 1 0 0 Pending Uploads Last …" at bounding box center [321, 358] width 578 height 578
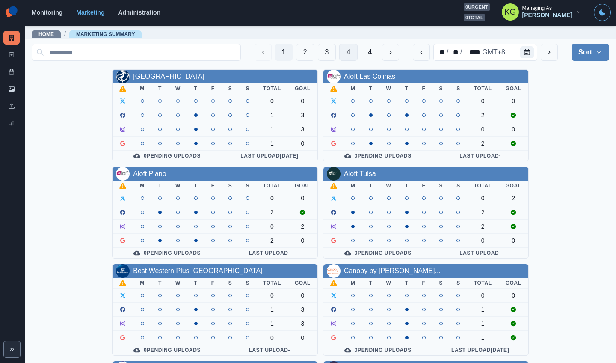
click at [342, 52] on button "4" at bounding box center [348, 52] width 18 height 17
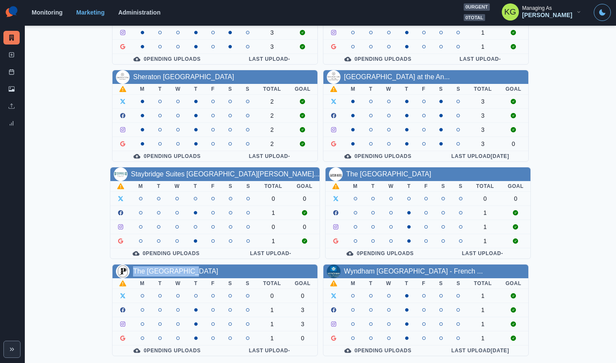
scroll to position [291, 0]
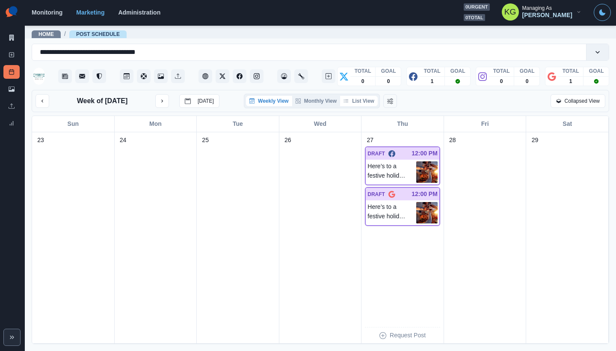
click at [356, 104] on button "List View" at bounding box center [359, 101] width 38 height 10
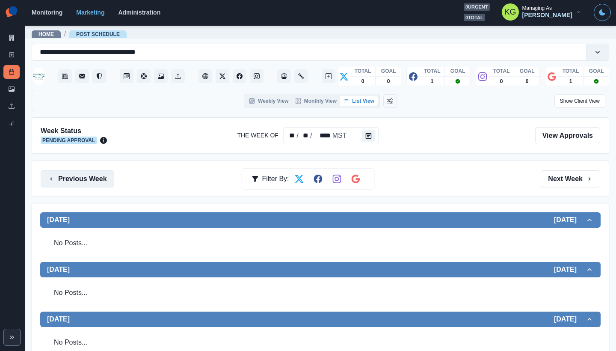
click at [101, 182] on button "Previous Week" at bounding box center [78, 178] width 74 height 17
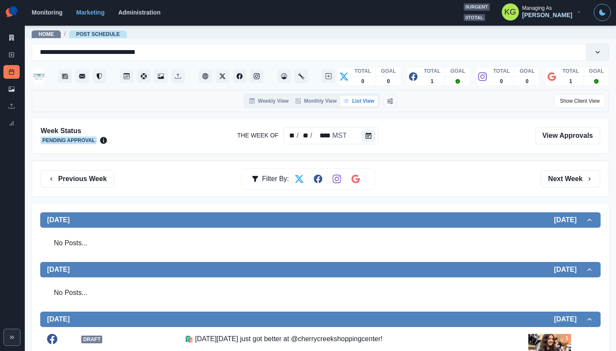
click at [555, 193] on div "Previous Week Filter By: Next Week" at bounding box center [321, 179] width 578 height 36
click at [558, 176] on button "Next Week" at bounding box center [571, 178] width 60 height 17
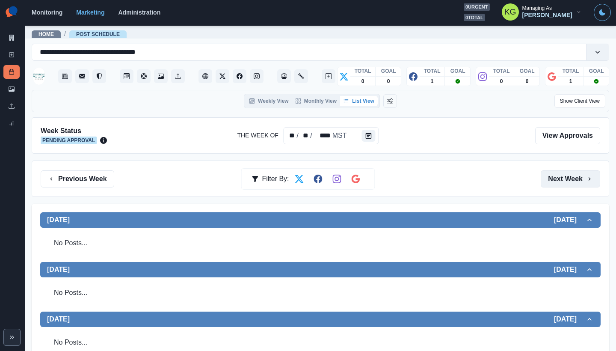
click at [558, 178] on button "Next Week" at bounding box center [571, 178] width 60 height 17
click at [88, 176] on button "Previous Week" at bounding box center [78, 178] width 74 height 17
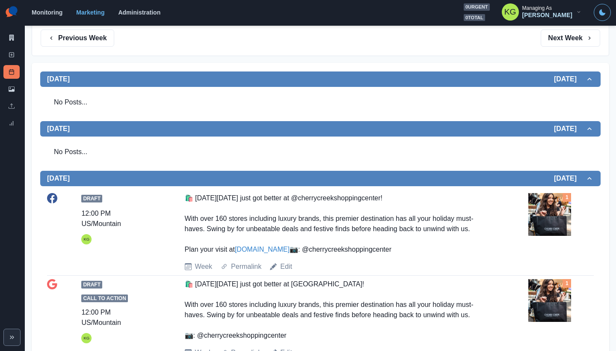
scroll to position [61, 0]
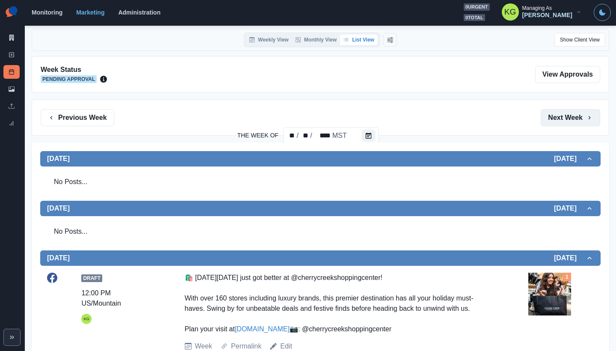
click at [575, 124] on button "Next Week" at bounding box center [571, 117] width 60 height 17
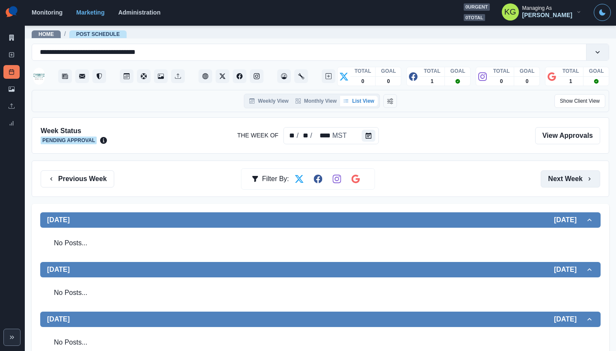
click at [575, 184] on button "Next Week" at bounding box center [571, 178] width 60 height 17
click at [572, 179] on button "Next Week" at bounding box center [571, 178] width 60 height 17
click at [179, 1] on section "Monitoring Marketing Administration 0 urgent 0 total KG Managing As Katrina Gal…" at bounding box center [321, 13] width 592 height 26
click at [15, 56] on link "New Post" at bounding box center [11, 55] width 16 height 14
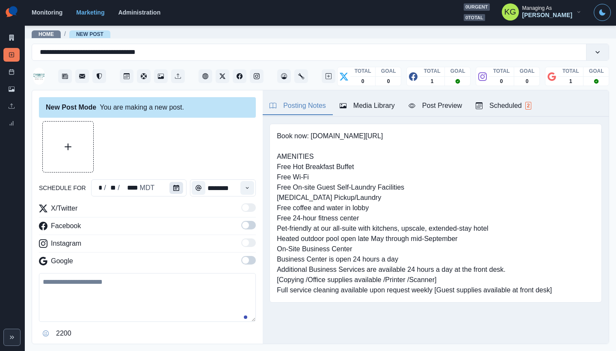
click at [181, 188] on button "Calendar" at bounding box center [177, 188] width 14 height 12
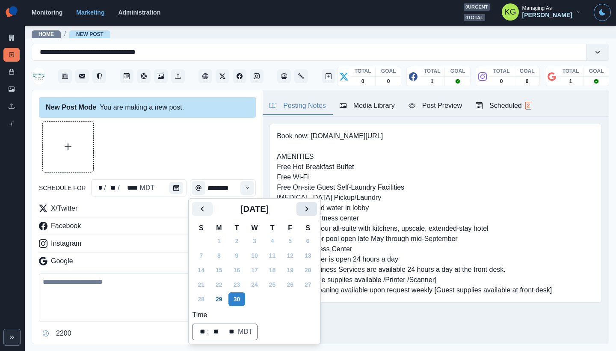
click at [312, 210] on icon "Next" at bounding box center [307, 209] width 10 height 10
click at [312, 211] on icon "Next" at bounding box center [307, 209] width 10 height 10
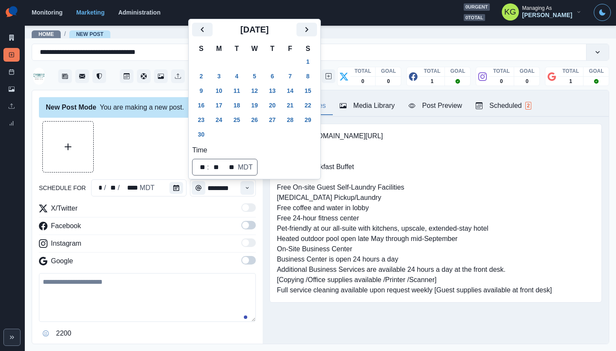
click at [312, 30] on icon "Next" at bounding box center [307, 29] width 10 height 10
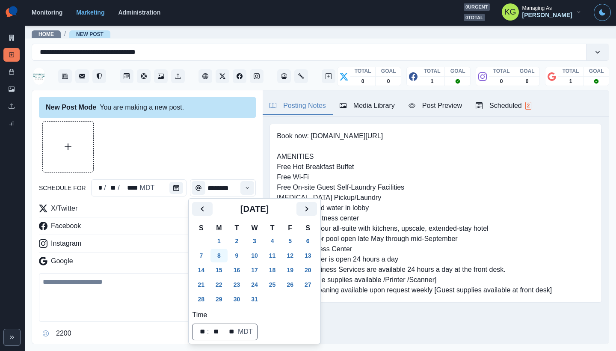
click at [220, 254] on button "8" at bounding box center [219, 256] width 17 height 14
click at [199, 163] on div at bounding box center [147, 146] width 217 height 51
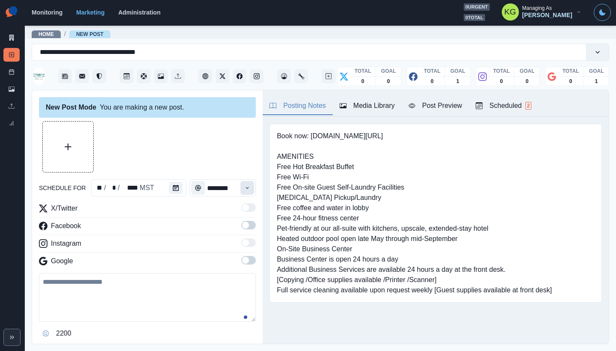
click at [243, 191] on button "Time" at bounding box center [248, 188] width 14 height 14
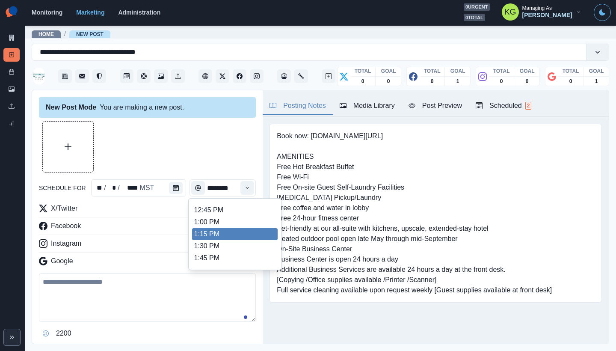
scroll to position [156, 0]
click at [217, 243] on li "12:00 PM" at bounding box center [235, 244] width 86 height 12
type input "********"
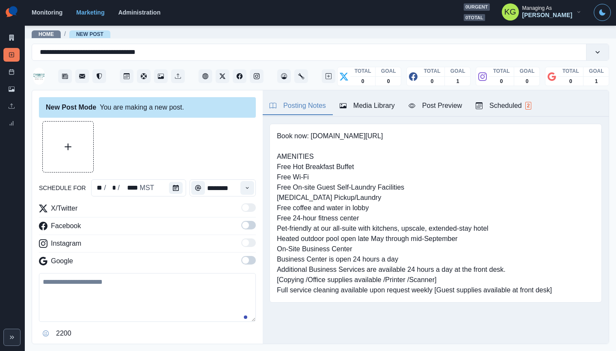
click at [242, 261] on span at bounding box center [245, 260] width 7 height 7
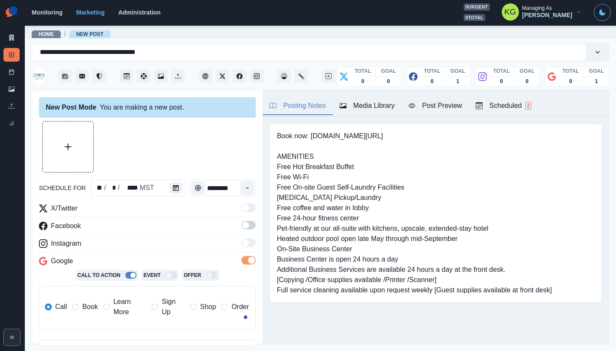
click at [245, 227] on span at bounding box center [248, 225] width 15 height 9
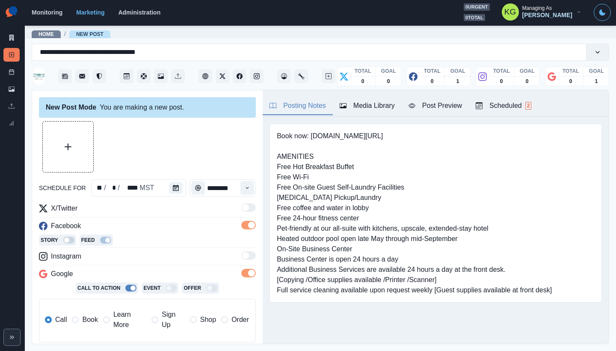
click at [91, 325] on label "Book" at bounding box center [85, 320] width 26 height 21
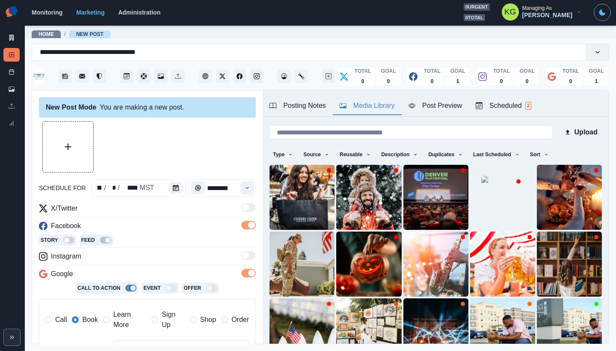
click at [349, 108] on div "Media Library" at bounding box center [367, 106] width 55 height 10
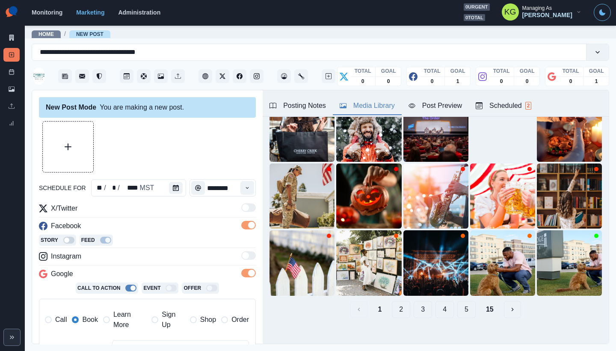
click at [482, 301] on button "15" at bounding box center [489, 309] width 21 height 17
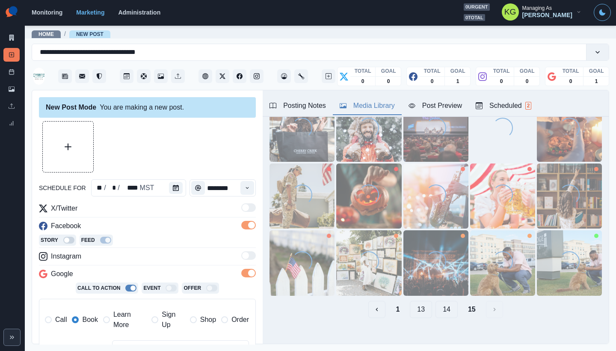
scroll to position [0, 0]
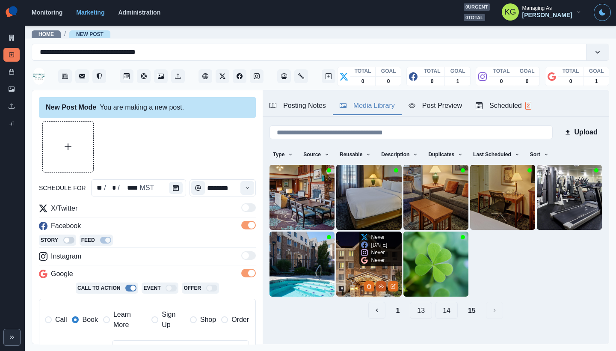
click at [379, 284] on icon "View Media" at bounding box center [381, 286] width 5 height 5
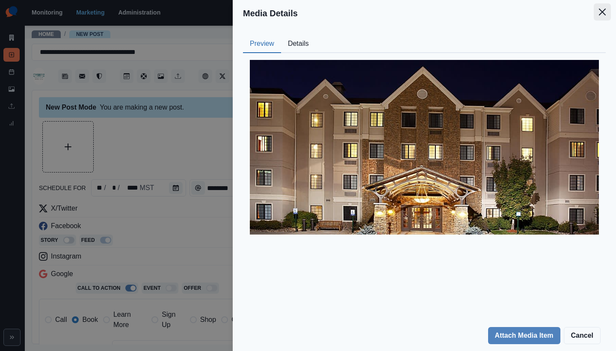
click at [604, 18] on button "Close" at bounding box center [602, 11] width 17 height 17
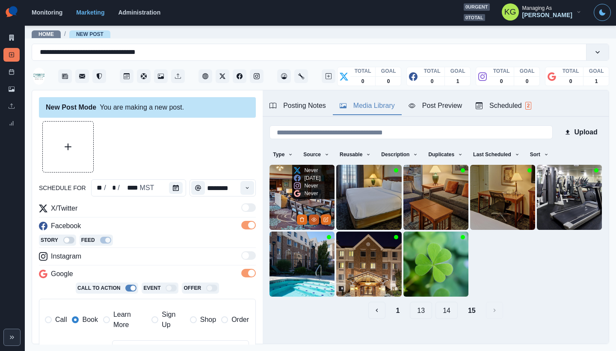
click at [313, 214] on button "View Media" at bounding box center [314, 219] width 10 height 10
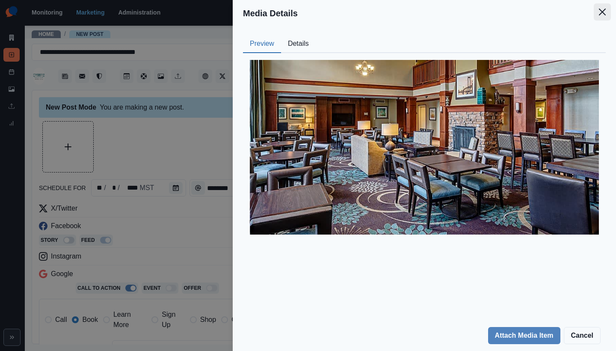
click at [608, 13] on button "Close" at bounding box center [602, 11] width 17 height 17
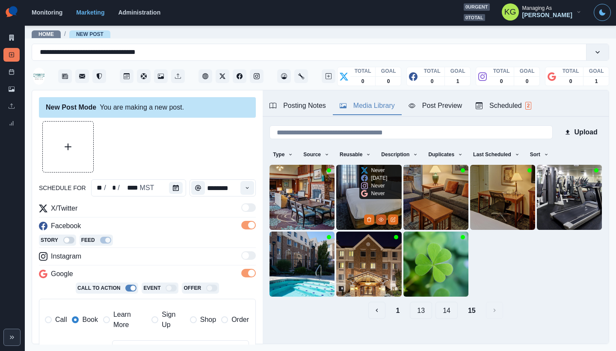
click at [379, 217] on icon "View Media" at bounding box center [381, 219] width 5 height 5
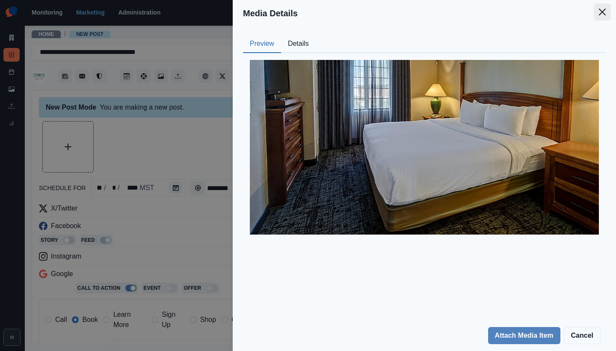
click at [603, 11] on icon "Close" at bounding box center [602, 12] width 7 height 7
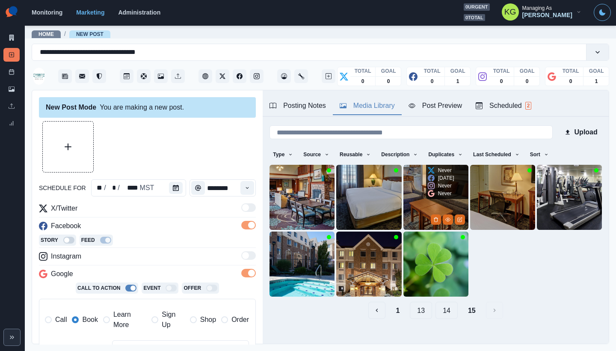
scroll to position [3, 0]
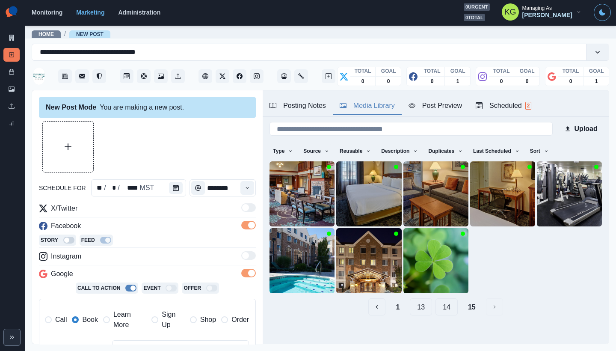
click at [440, 304] on button "14" at bounding box center [447, 306] width 22 height 17
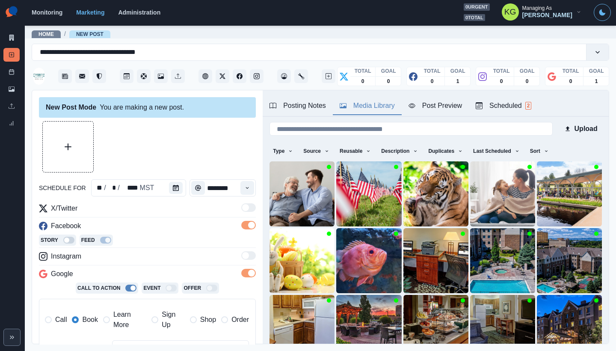
scroll to position [68, 0]
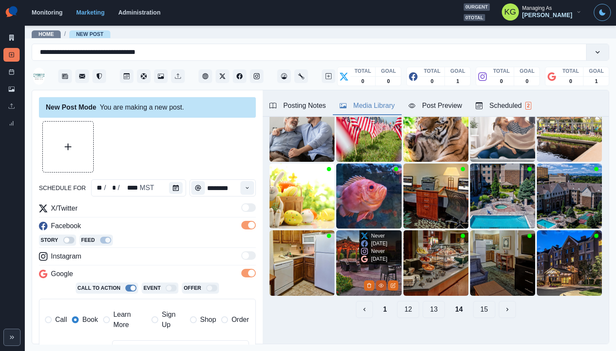
click at [379, 283] on icon "View Media" at bounding box center [381, 285] width 5 height 5
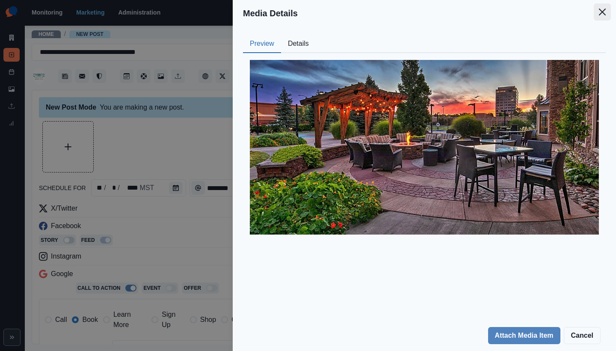
click at [601, 16] on button "Close" at bounding box center [602, 11] width 17 height 17
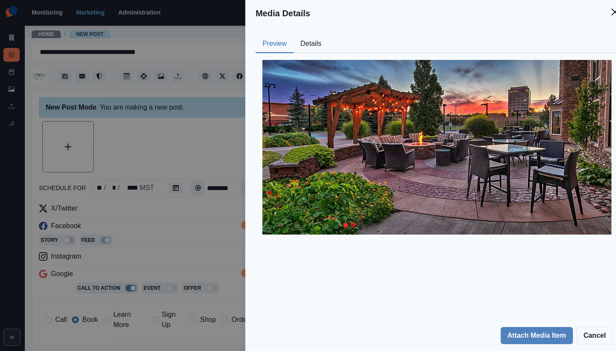
scroll to position [27, 0]
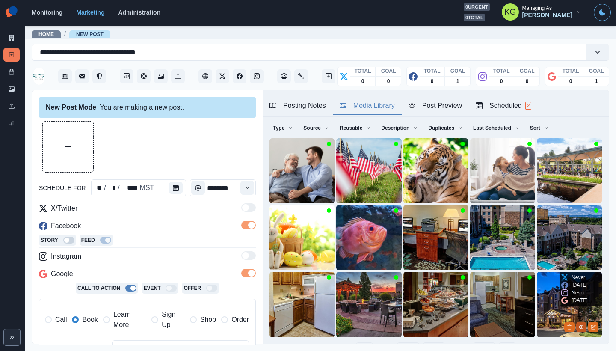
click at [577, 322] on button "View Media" at bounding box center [582, 327] width 10 height 10
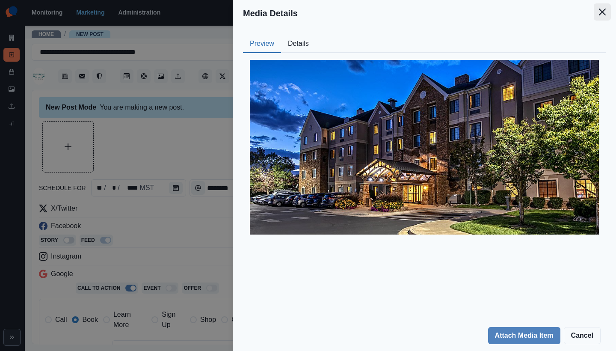
click at [608, 4] on button "Close" at bounding box center [602, 11] width 17 height 17
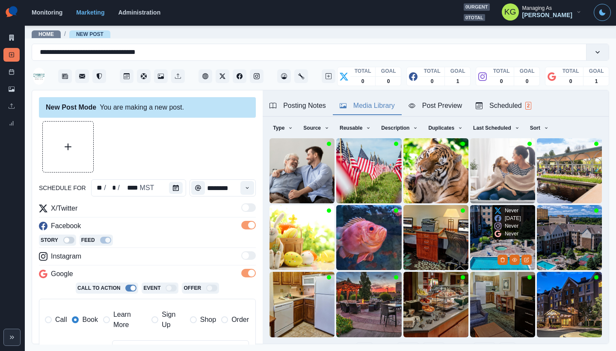
scroll to position [68, 0]
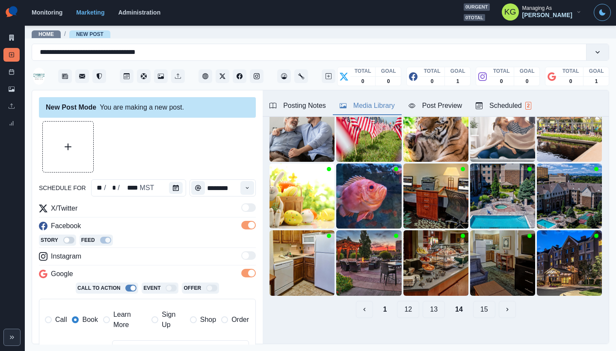
click at [427, 304] on button "13" at bounding box center [434, 309] width 22 height 17
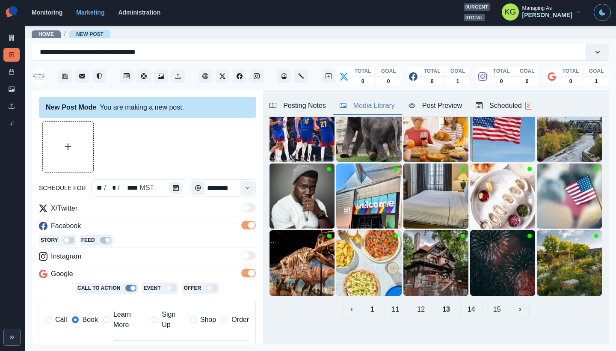
click at [413, 302] on button "12" at bounding box center [421, 309] width 22 height 17
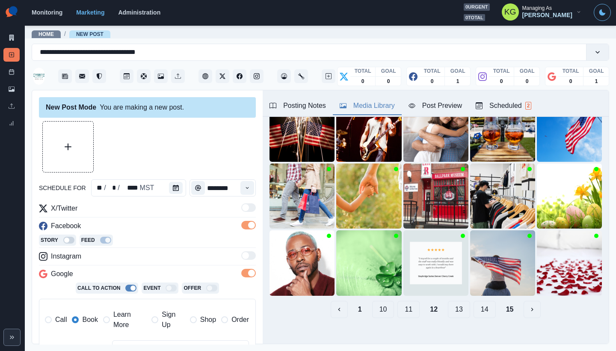
click at [407, 303] on button "11" at bounding box center [409, 309] width 22 height 17
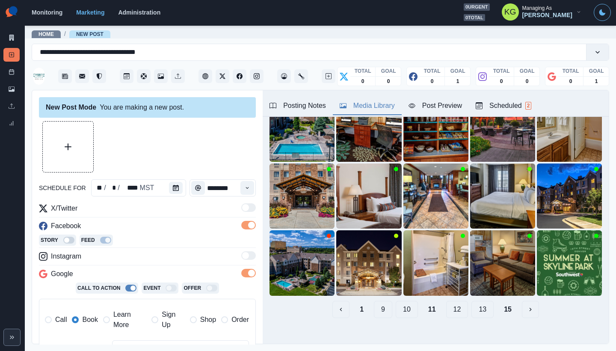
scroll to position [48, 0]
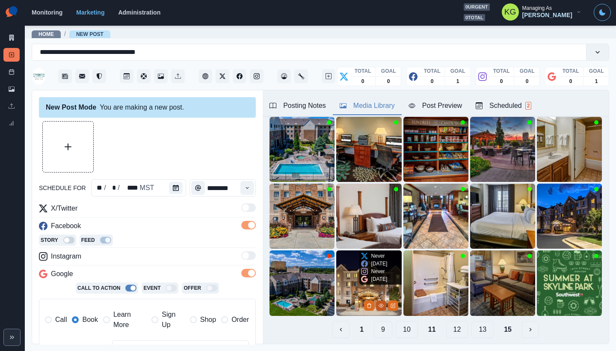
click at [379, 304] on icon "View Media" at bounding box center [381, 305] width 5 height 3
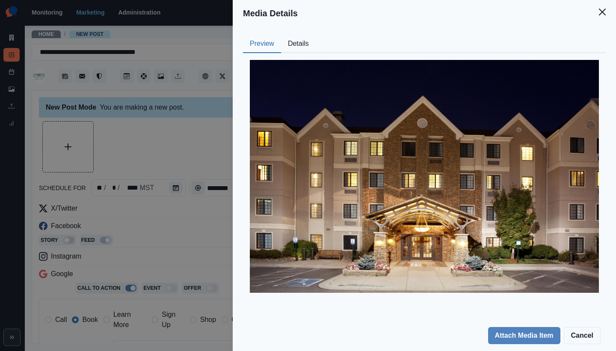
click at [608, 31] on div "Preview Details Our Description staybridge-suites-glendale-3431553229-3x2 Reusa…" at bounding box center [425, 174] width 384 height 294
click at [604, 19] on button "Close" at bounding box center [602, 11] width 17 height 17
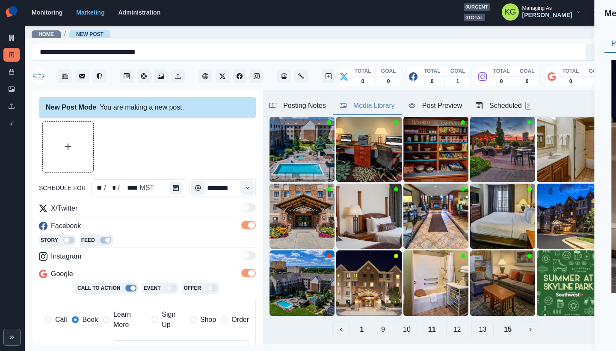
scroll to position [27, 0]
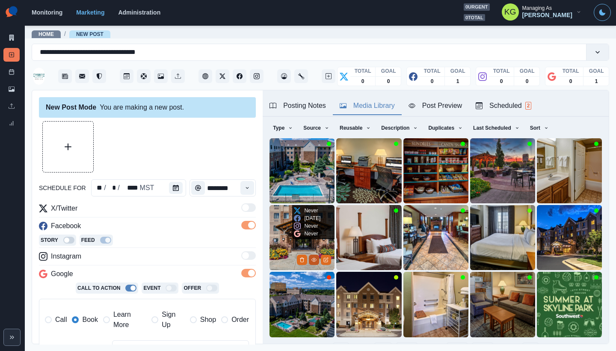
click at [312, 255] on button "View Media" at bounding box center [314, 260] width 10 height 10
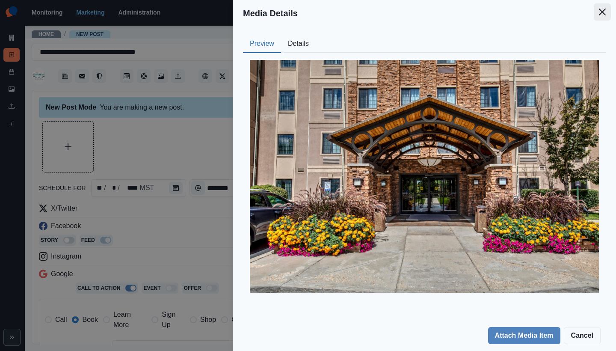
click at [602, 14] on icon "Close" at bounding box center [602, 12] width 7 height 7
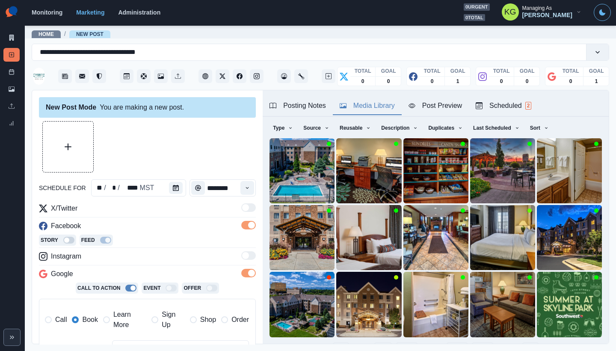
scroll to position [68, 0]
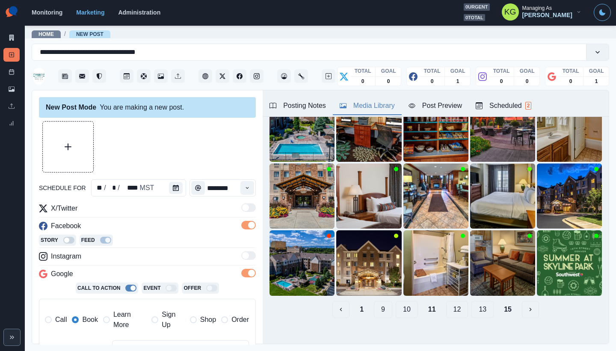
click at [408, 301] on button "10" at bounding box center [407, 309] width 22 height 17
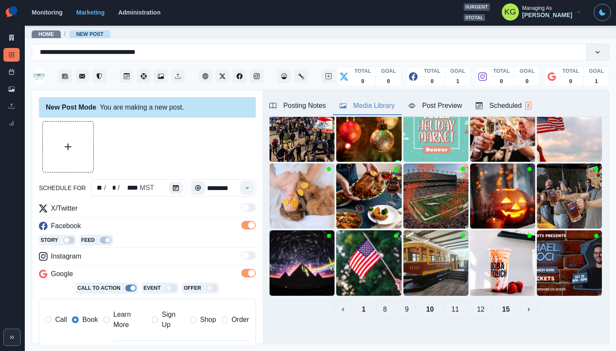
click at [400, 304] on button "9" at bounding box center [407, 309] width 18 height 17
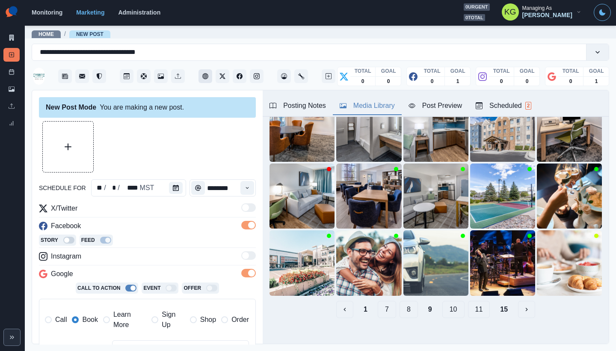
scroll to position [0, 0]
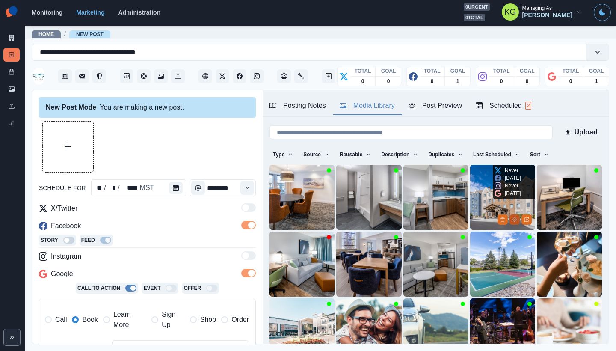
click at [512, 218] on icon "View Media" at bounding box center [514, 219] width 5 height 3
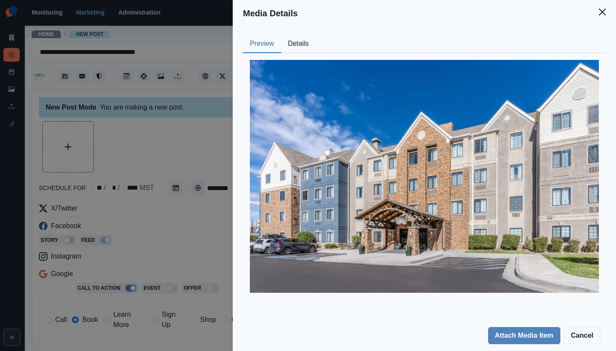
drag, startPoint x: 602, startPoint y: 12, endPoint x: 599, endPoint y: 22, distance: 9.9
click at [602, 12] on icon "Close" at bounding box center [602, 12] width 7 height 7
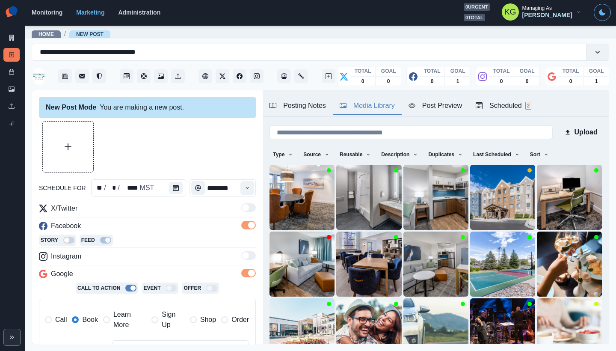
scroll to position [27, 0]
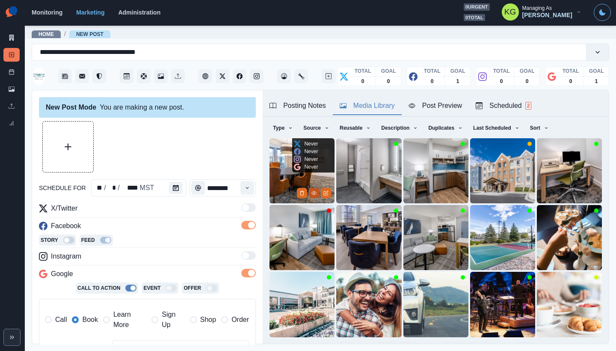
click at [313, 191] on icon "View Media" at bounding box center [314, 193] width 5 height 5
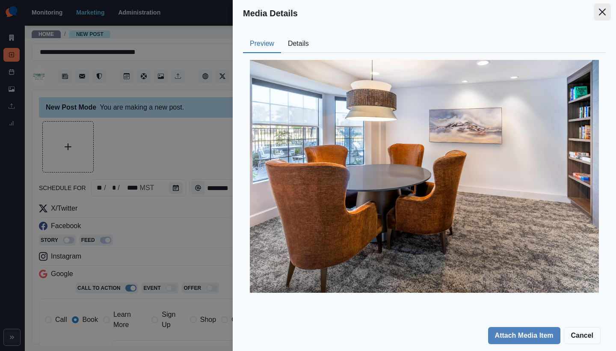
click at [604, 15] on icon "Close" at bounding box center [602, 12] width 7 height 7
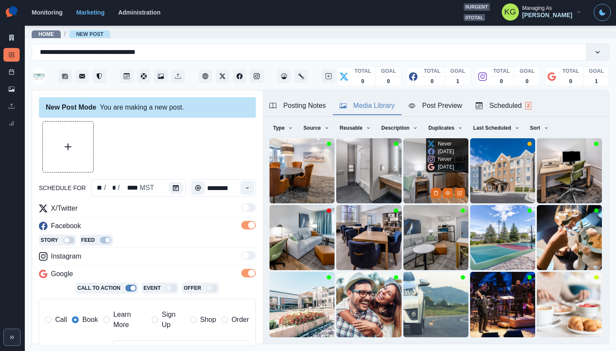
scroll to position [68, 0]
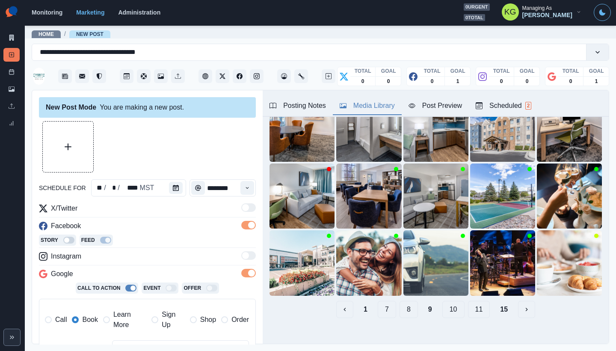
click at [407, 305] on button "8" at bounding box center [409, 309] width 18 height 17
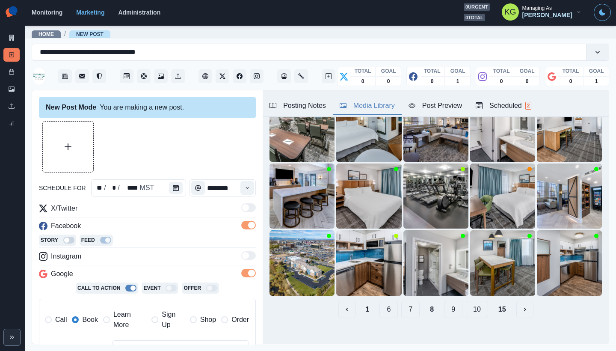
scroll to position [0, 0]
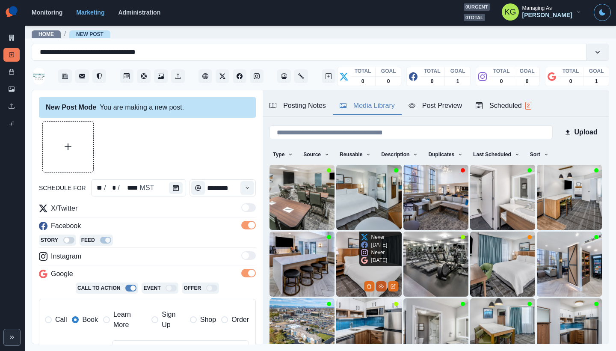
click at [379, 284] on icon "View Media" at bounding box center [381, 286] width 5 height 5
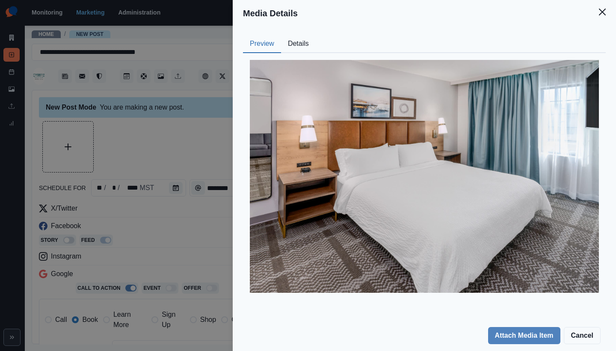
click at [611, 7] on header "Media Details" at bounding box center [425, 13] width 384 height 27
click at [605, 9] on icon "Close" at bounding box center [602, 12] width 7 height 7
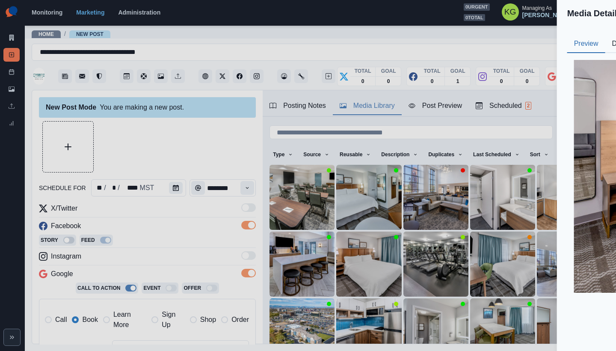
scroll to position [27, 0]
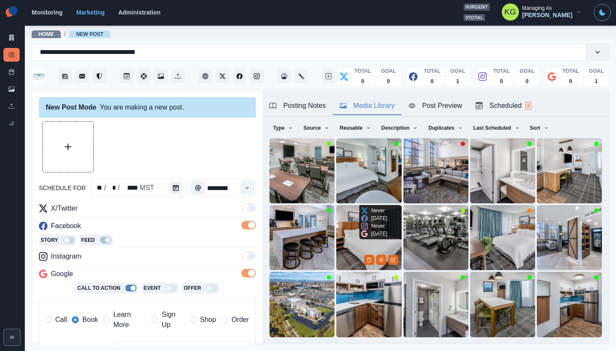
click at [351, 232] on img at bounding box center [368, 237] width 65 height 65
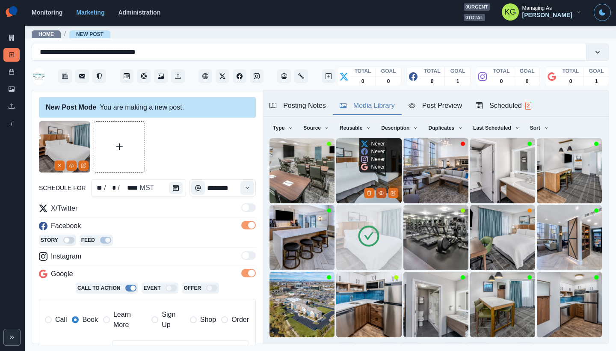
click at [376, 188] on button "View Media" at bounding box center [381, 193] width 10 height 10
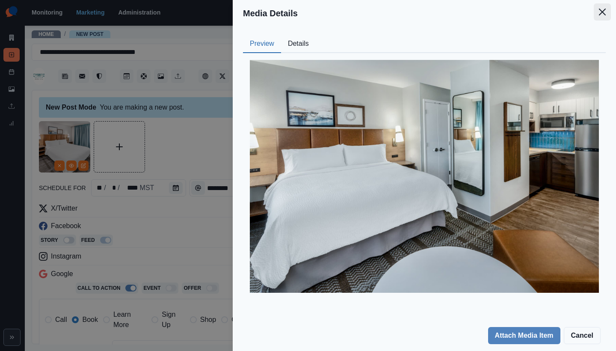
click at [611, 11] on button "Close" at bounding box center [602, 11] width 17 height 17
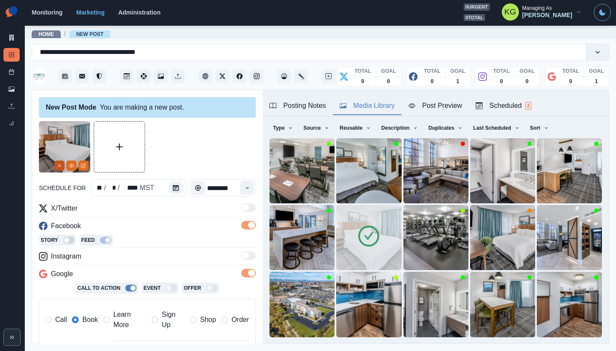
click at [61, 165] on icon "Remove" at bounding box center [59, 165] width 5 height 5
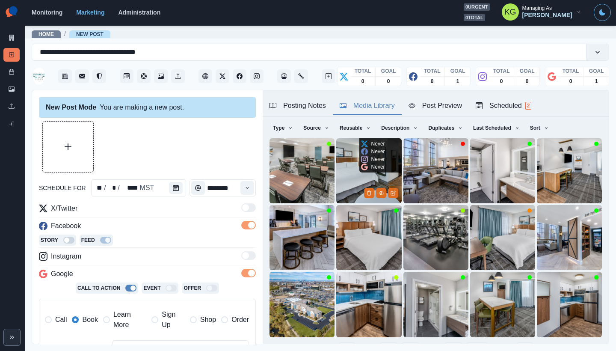
click at [350, 173] on img at bounding box center [368, 170] width 65 height 65
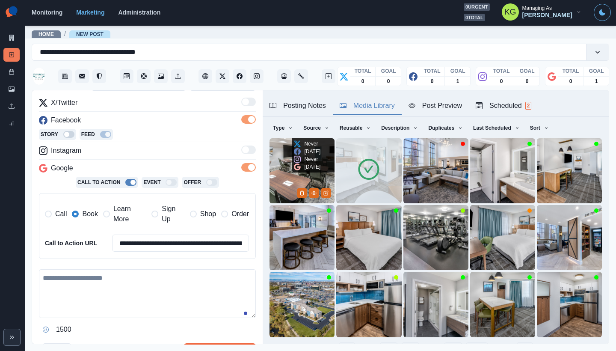
scroll to position [180, 0]
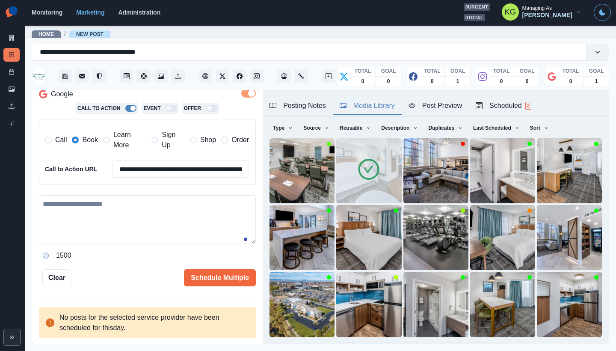
click at [147, 233] on textarea at bounding box center [147, 219] width 217 height 49
paste textarea "**********"
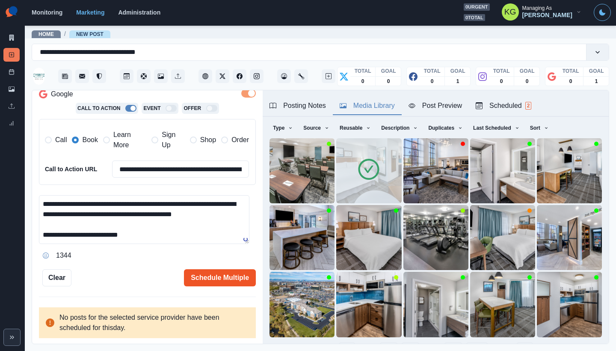
scroll to position [10, 0]
drag, startPoint x: 241, startPoint y: 242, endPoint x: 241, endPoint y: 277, distance: 34.7
click at [241, 277] on div "**********" at bounding box center [147, 113] width 217 height 345
click at [240, 249] on div "1344" at bounding box center [147, 256] width 217 height 14
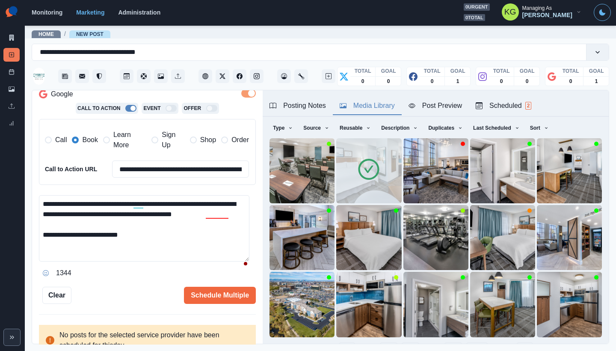
scroll to position [0, 0]
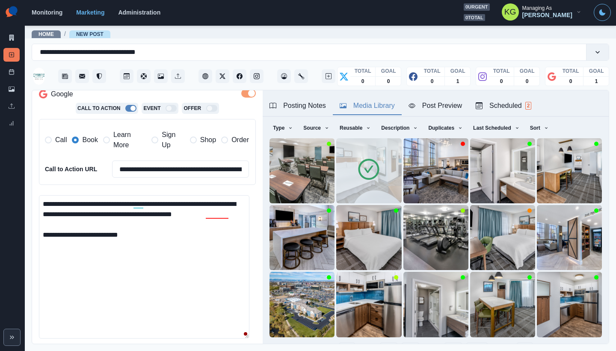
click at [227, 335] on textarea "**********" at bounding box center [144, 266] width 211 height 143
click at [205, 203] on textarea "**********" at bounding box center [144, 266] width 211 height 143
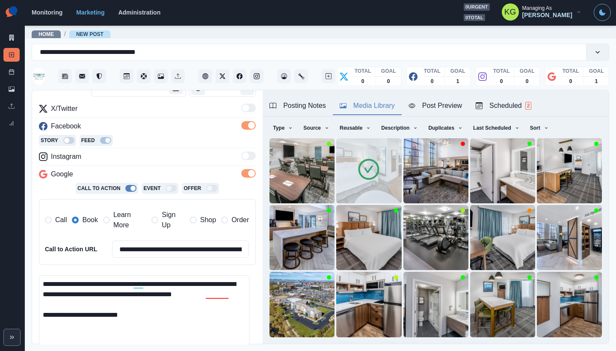
scroll to position [170, 0]
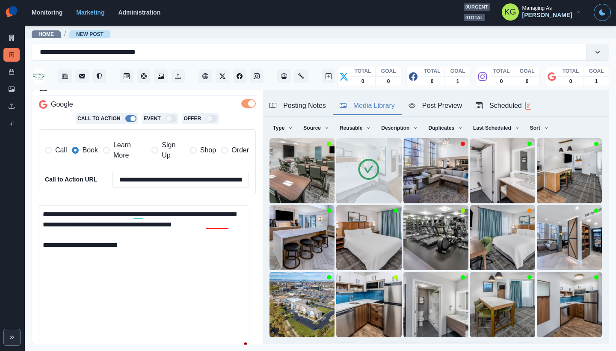
click at [197, 241] on textarea "**********" at bounding box center [144, 276] width 211 height 143
click at [293, 108] on div "Posting Notes" at bounding box center [298, 106] width 57 height 10
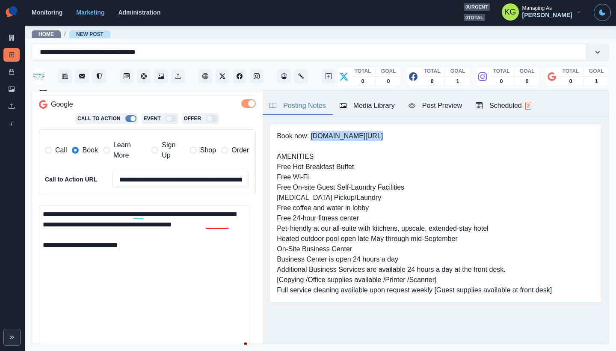
drag, startPoint x: 312, startPoint y: 135, endPoint x: 388, endPoint y: 136, distance: 75.8
click at [388, 136] on pre "Book now: www.bit.ly/3DeGwBo AMENITIES Free Hot Breakfast Buffet Free Wi-Fi Fre…" at bounding box center [414, 213] width 275 height 164
copy pre "www.bit.ly/3DeGwBo"
click at [159, 257] on textarea "**********" at bounding box center [144, 276] width 211 height 143
paste textarea "**********"
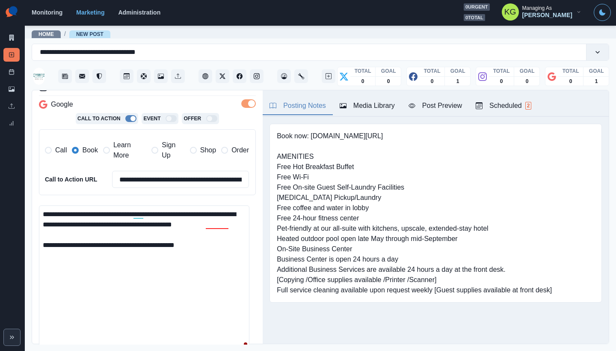
click at [103, 229] on textarea "**********" at bounding box center [144, 276] width 211 height 143
click at [205, 213] on textarea "**********" at bounding box center [144, 276] width 211 height 143
click at [101, 280] on textarea "**********" at bounding box center [144, 276] width 211 height 143
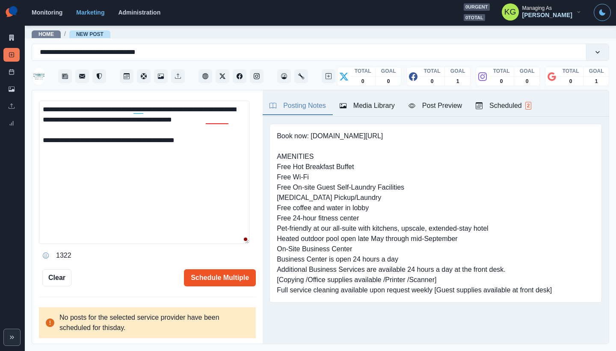
type textarea "**********"
click at [218, 269] on button "Schedule Multiple" at bounding box center [220, 277] width 72 height 17
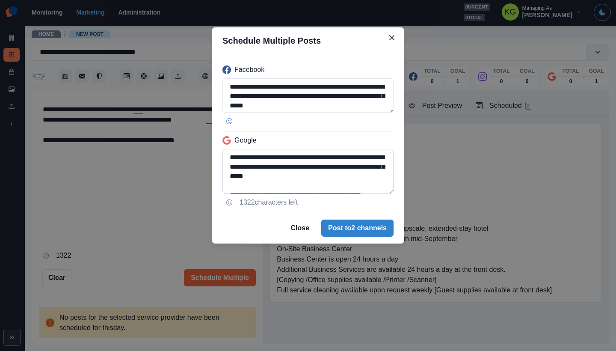
click at [386, 194] on textarea "**********" at bounding box center [308, 171] width 171 height 45
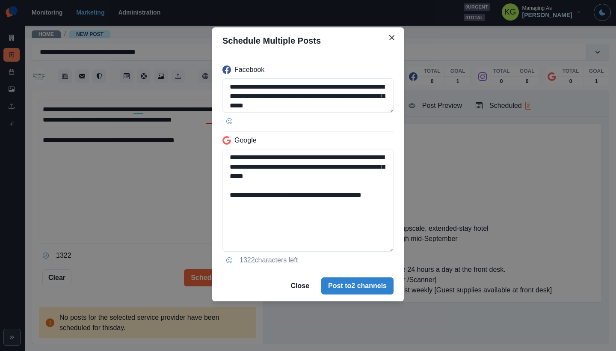
drag, startPoint x: 300, startPoint y: 207, endPoint x: 219, endPoint y: 205, distance: 80.5
click at [219, 205] on div "**********" at bounding box center [308, 162] width 192 height 217
type textarea "**********"
click at [349, 282] on button "Post to 2 channels" at bounding box center [357, 285] width 72 height 17
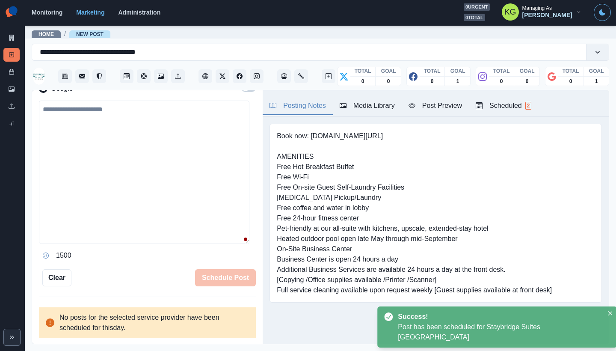
scroll to position [142, 0]
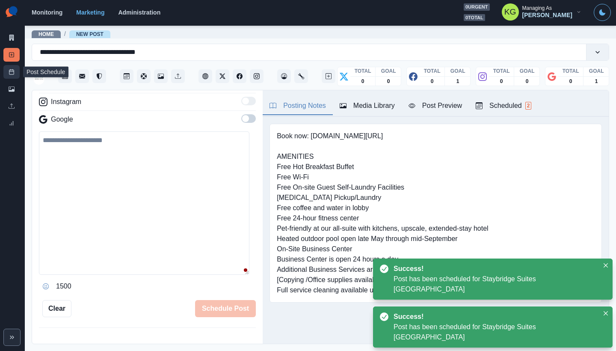
click at [11, 71] on line at bounding box center [11, 71] width 5 height 0
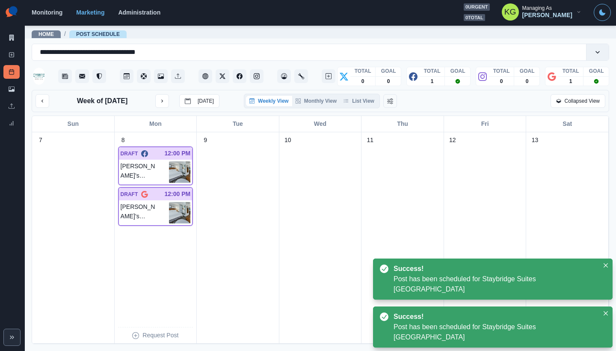
drag, startPoint x: 363, startPoint y: 101, endPoint x: 364, endPoint y: 108, distance: 7.3
click at [363, 101] on button "List View" at bounding box center [359, 101] width 38 height 10
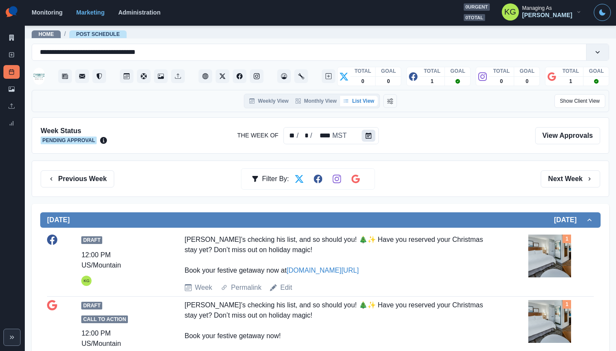
click at [370, 139] on button "Calendar" at bounding box center [369, 136] width 14 height 12
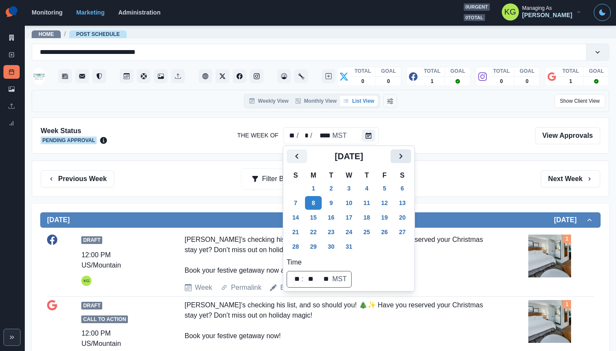
click at [406, 157] on icon "Next" at bounding box center [401, 156] width 10 height 10
click at [374, 183] on button "1" at bounding box center [366, 189] width 17 height 14
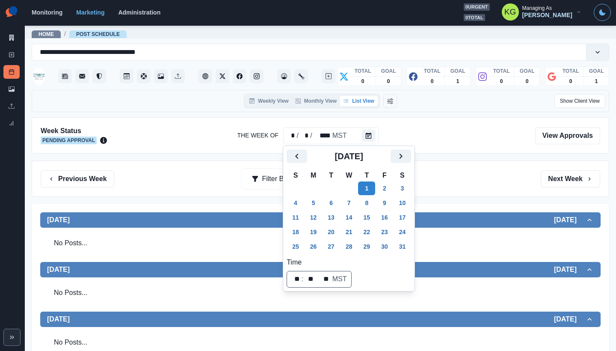
click at [455, 164] on div "Previous Week Filter By: Next Week" at bounding box center [321, 179] width 578 height 36
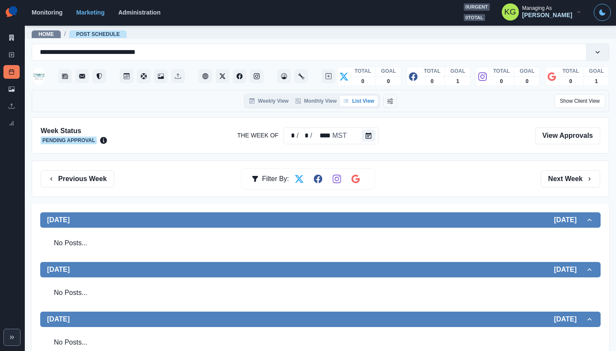
scroll to position [164, 0]
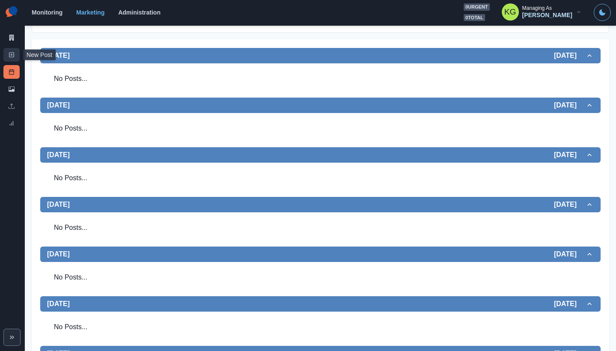
click at [13, 59] on link "New Post" at bounding box center [11, 55] width 16 height 14
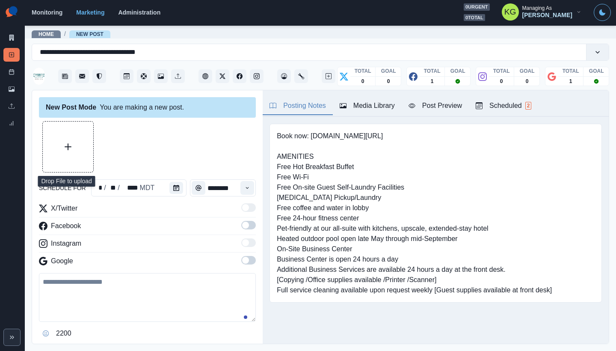
click at [72, 142] on button "Upload Media" at bounding box center [68, 147] width 51 height 51
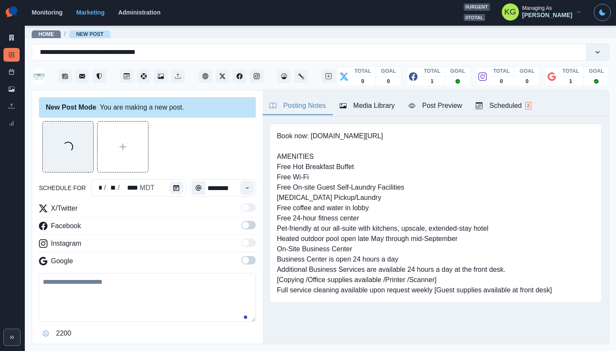
click at [190, 187] on div "Time" at bounding box center [198, 187] width 17 height 17
click at [179, 187] on button "Calendar" at bounding box center [177, 188] width 14 height 12
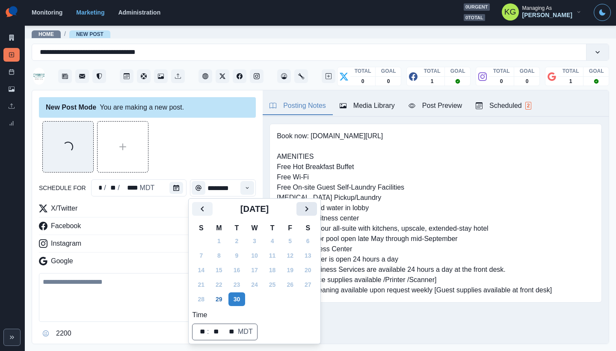
click at [317, 209] on button "Next" at bounding box center [307, 209] width 21 height 14
click at [317, 208] on button "Next" at bounding box center [307, 209] width 21 height 14
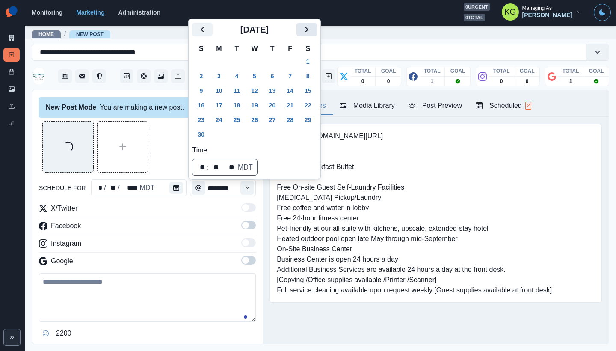
click at [315, 35] on button "Next" at bounding box center [307, 30] width 21 height 14
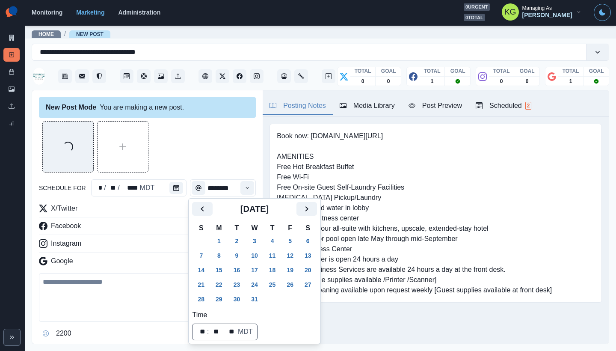
click at [312, 211] on icon "Next" at bounding box center [307, 209] width 10 height 10
click at [277, 238] on button "1" at bounding box center [272, 241] width 17 height 14
click at [178, 113] on div "New Post Mode You are making a new post." at bounding box center [147, 107] width 217 height 21
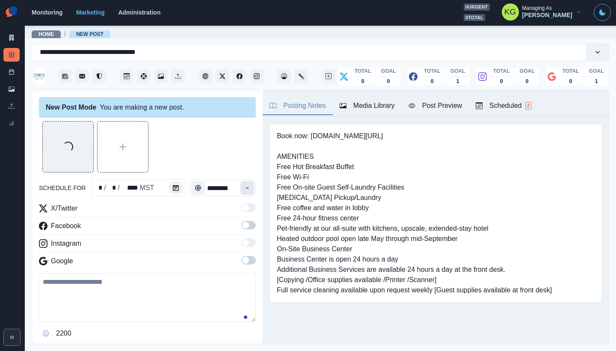
click at [244, 190] on icon "Time" at bounding box center [247, 188] width 6 height 6
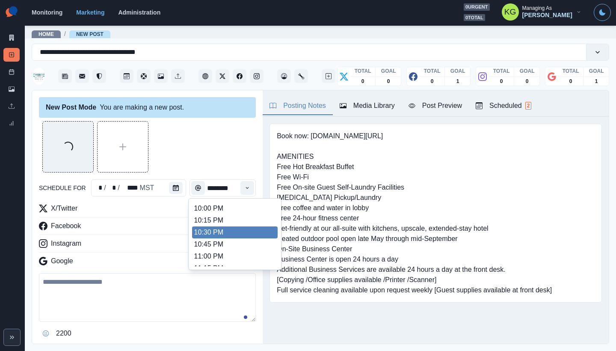
scroll to position [752, 0]
click at [221, 226] on li "12:00 AM" at bounding box center [235, 223] width 86 height 12
type input "********"
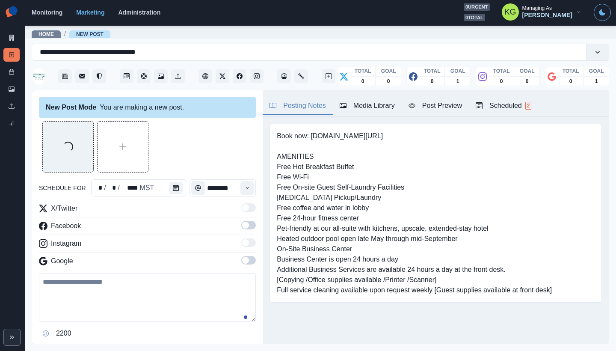
click at [241, 265] on label at bounding box center [248, 263] width 15 height 14
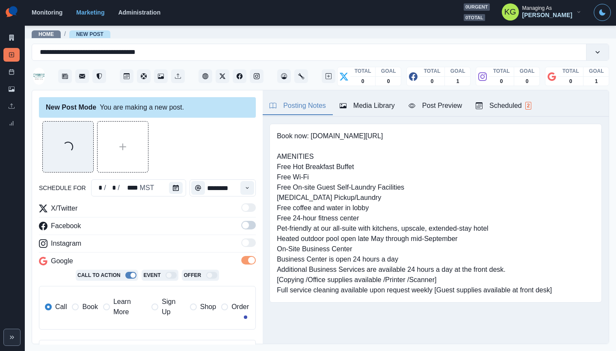
click at [243, 229] on span at bounding box center [248, 225] width 15 height 9
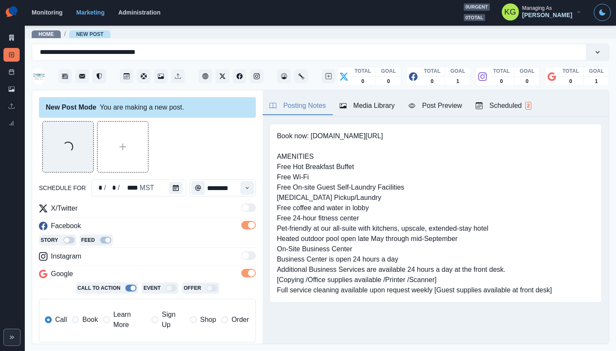
click at [90, 317] on span "Book" at bounding box center [89, 320] width 15 height 10
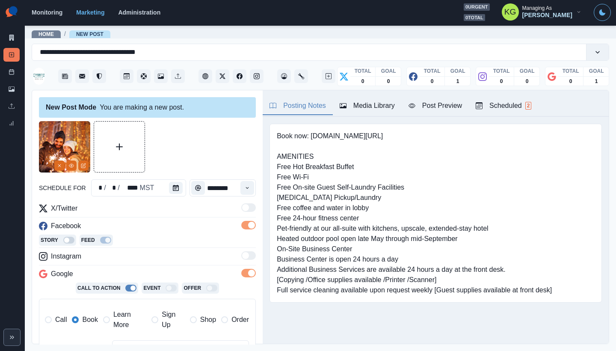
scroll to position [180, 0]
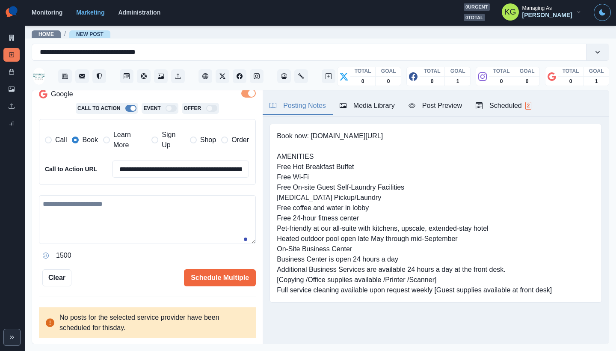
click at [145, 226] on textarea at bounding box center [147, 219] width 217 height 49
paste textarea "**********"
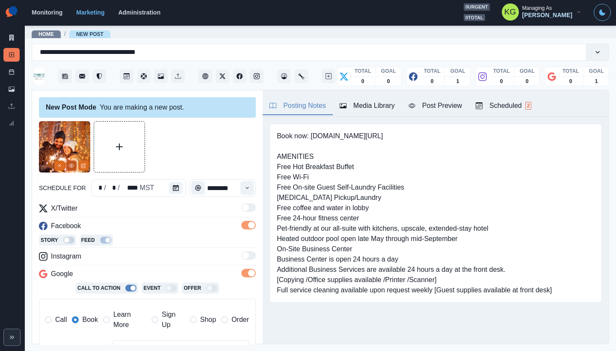
click at [71, 165] on icon "View Media" at bounding box center [71, 165] width 5 height 5
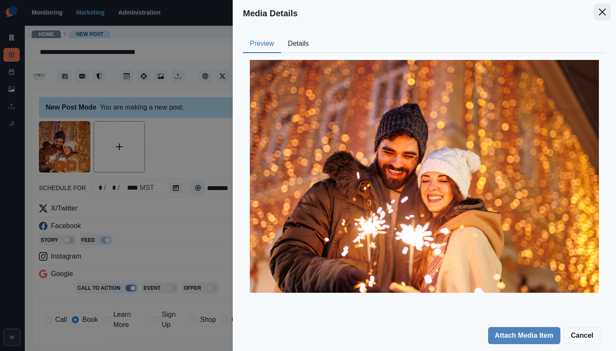
click at [604, 18] on button "Close" at bounding box center [602, 11] width 17 height 17
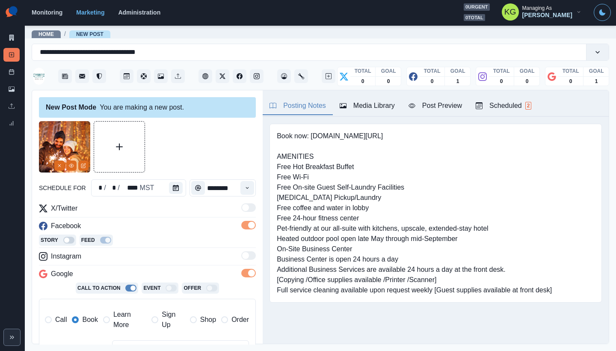
scroll to position [179, 0]
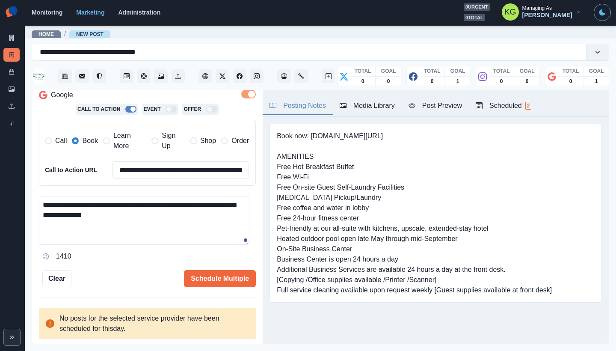
click at [140, 214] on textarea "**********" at bounding box center [144, 220] width 211 height 49
click at [107, 203] on textarea "**********" at bounding box center [144, 220] width 211 height 49
paste textarea "*"
click at [158, 212] on textarea "**********" at bounding box center [144, 220] width 211 height 49
drag, startPoint x: 113, startPoint y: 203, endPoint x: 100, endPoint y: 203, distance: 12.8
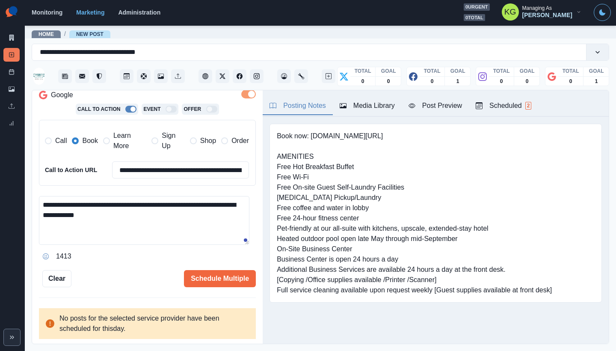
click at [100, 203] on textarea "**********" at bounding box center [144, 220] width 211 height 49
click at [42, 205] on textarea "**********" at bounding box center [144, 220] width 211 height 49
paste textarea "***"
click at [156, 221] on textarea "**********" at bounding box center [144, 220] width 211 height 49
click at [60, 204] on textarea "**********" at bounding box center [144, 220] width 211 height 49
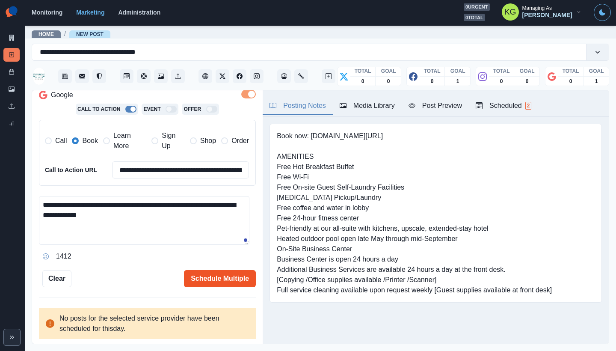
type textarea "**********"
click at [225, 280] on button "Schedule Multiple" at bounding box center [220, 278] width 72 height 17
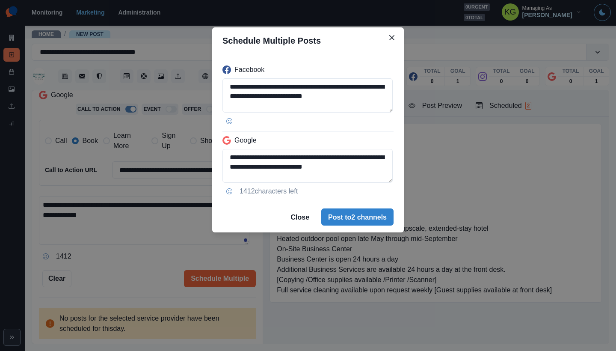
click at [358, 208] on footer "Close Post to 2 channels" at bounding box center [308, 217] width 192 height 31
click at [356, 212] on button "Post to 2 channels" at bounding box center [357, 216] width 72 height 17
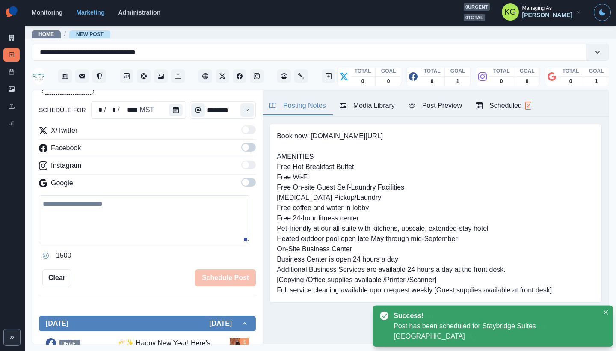
scroll to position [47, 0]
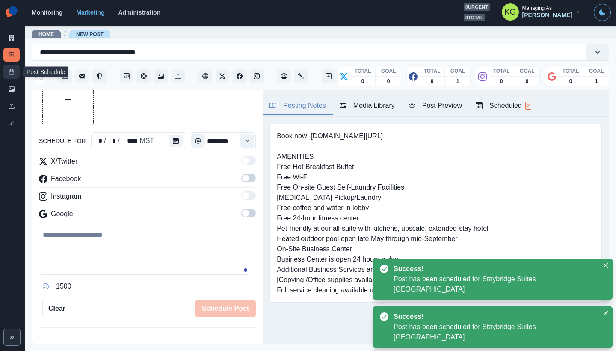
click at [11, 71] on line at bounding box center [11, 71] width 5 height 0
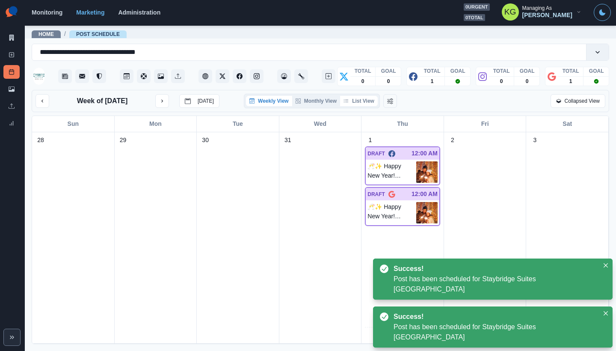
click at [359, 102] on button "List View" at bounding box center [359, 101] width 38 height 10
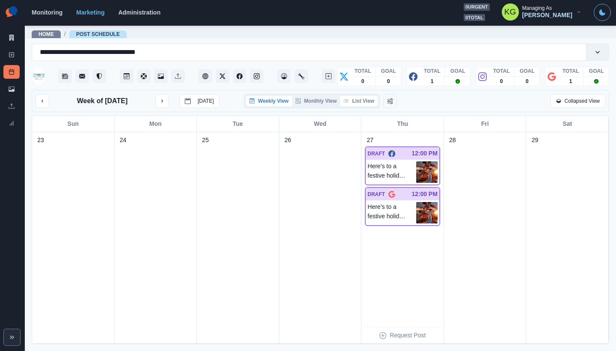
click at [359, 101] on button "List View" at bounding box center [359, 101] width 38 height 10
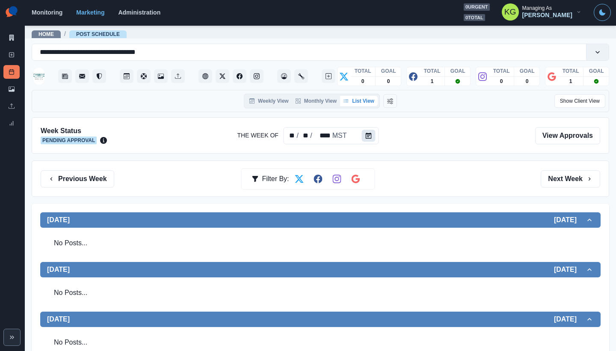
click at [362, 138] on button "Calendar" at bounding box center [369, 136] width 14 height 12
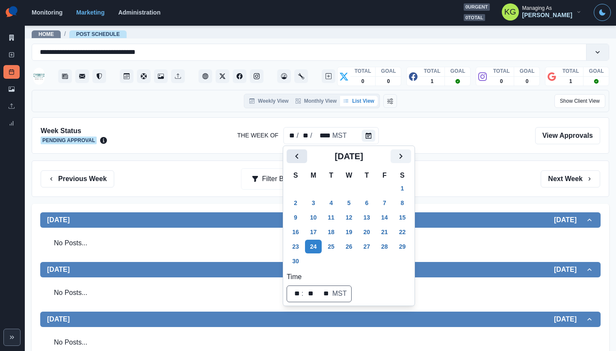
click at [303, 155] on button "Previous" at bounding box center [297, 156] width 21 height 14
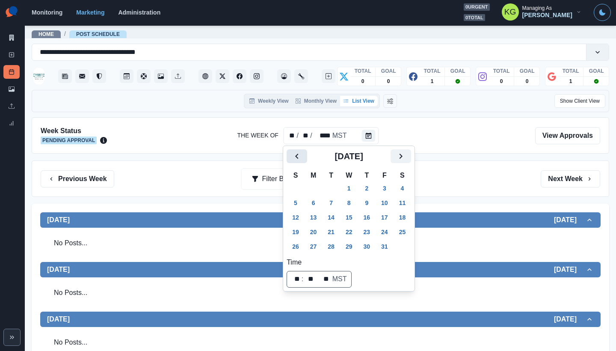
click at [303, 155] on button "Previous" at bounding box center [297, 156] width 21 height 14
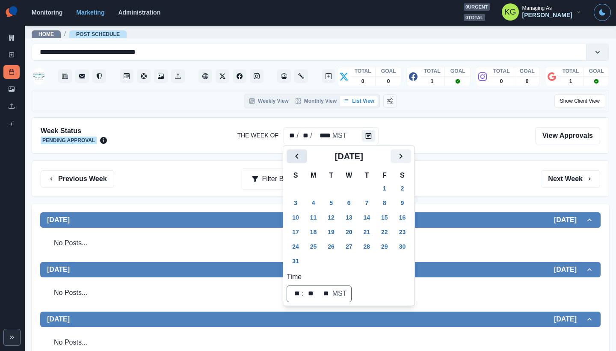
click at [303, 155] on button "Previous" at bounding box center [297, 156] width 21 height 14
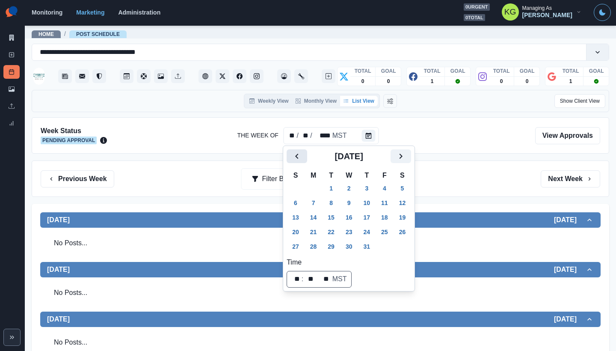
click at [303, 155] on button "Previous" at bounding box center [297, 156] width 21 height 14
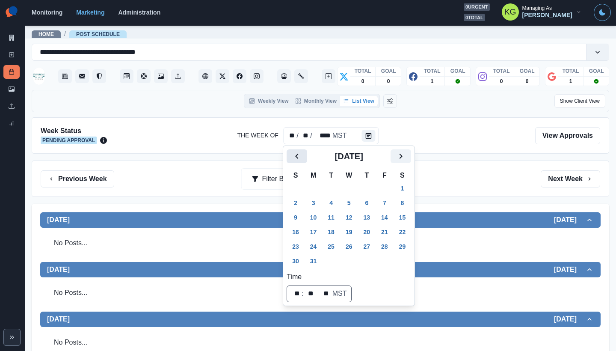
click at [303, 155] on button "Previous" at bounding box center [297, 156] width 21 height 14
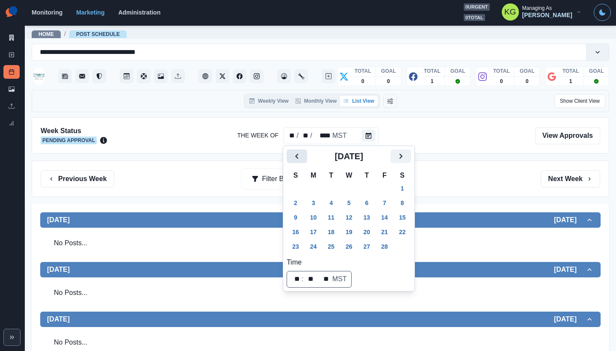
click at [303, 155] on button "Previous" at bounding box center [297, 156] width 21 height 14
click at [406, 157] on icon "Next" at bounding box center [401, 156] width 10 height 10
click at [317, 187] on button "2" at bounding box center [313, 189] width 17 height 14
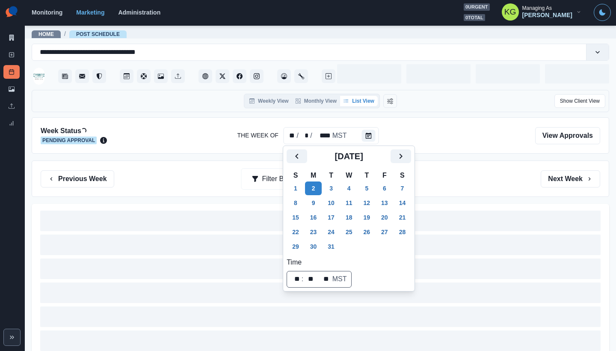
click at [470, 176] on div "Previous Week Filter By: Next Week" at bounding box center [321, 178] width 560 height 17
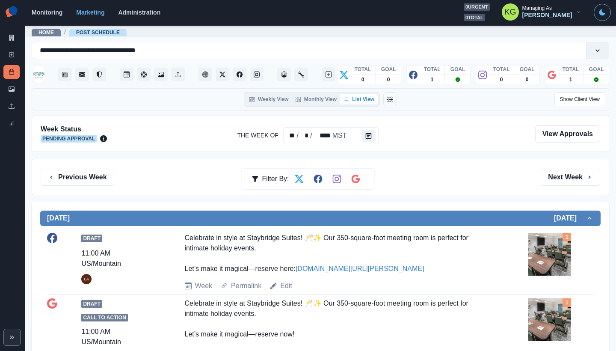
scroll to position [68, 0]
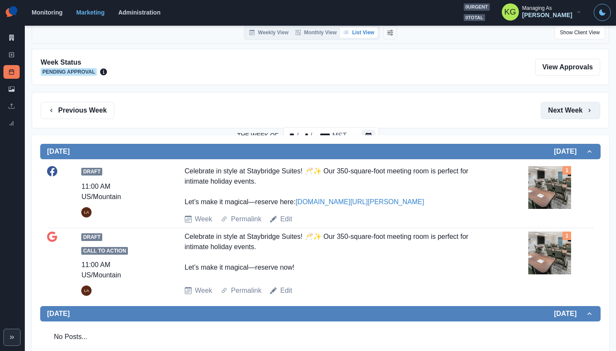
click at [566, 116] on button "Next Week" at bounding box center [571, 110] width 60 height 17
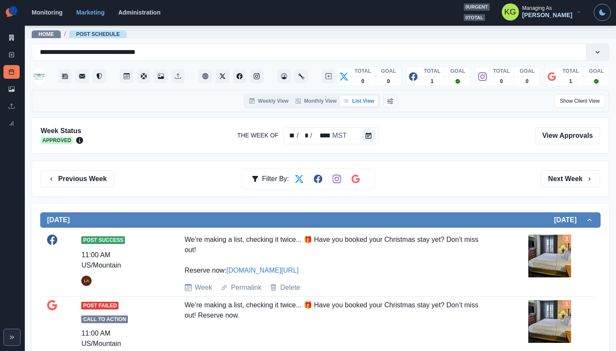
scroll to position [172, 0]
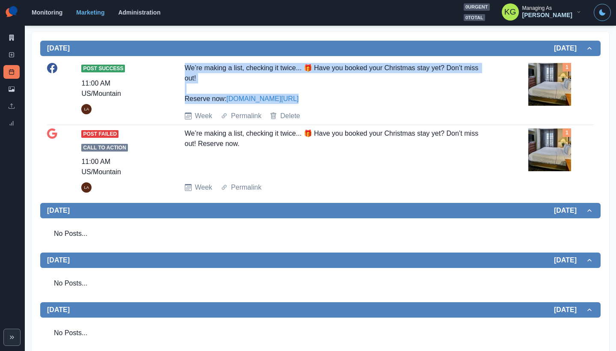
drag, startPoint x: 183, startPoint y: 69, endPoint x: 330, endPoint y: 95, distance: 149.6
click at [330, 95] on div "Post Success 11:00 AM US/Mountain LA We’re making a list, checking it twice... …" at bounding box center [320, 92] width 547 height 58
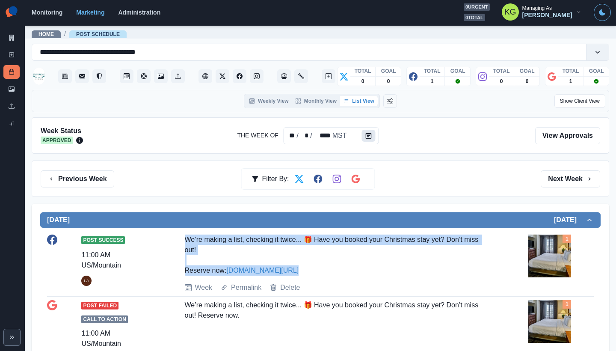
click at [372, 131] on button "Calendar" at bounding box center [369, 136] width 14 height 12
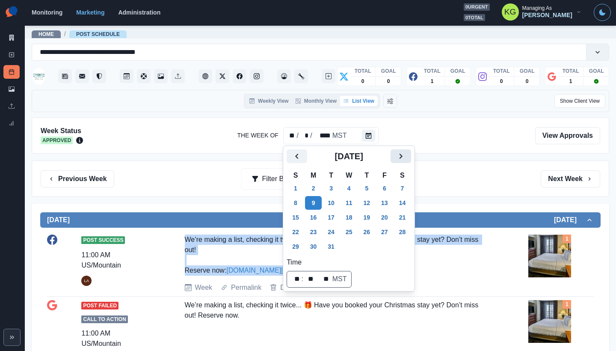
click at [411, 155] on button "Next" at bounding box center [401, 156] width 21 height 14
click at [354, 183] on button "1" at bounding box center [349, 189] width 17 height 14
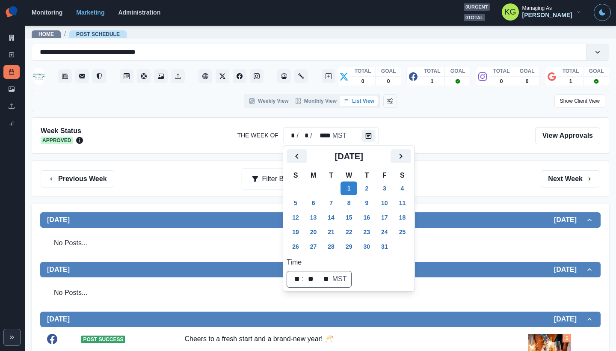
click at [435, 126] on div at bounding box center [309, 135] width 438 height 18
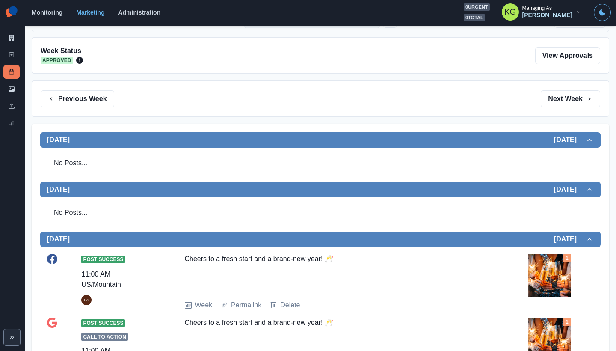
scroll to position [246, 0]
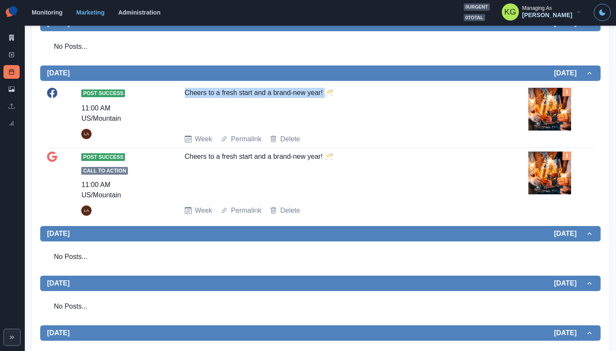
drag, startPoint x: 313, startPoint y: 96, endPoint x: 184, endPoint y: 94, distance: 129.3
click at [185, 94] on div "Cheers to a fresh start and a brand-new year! 🥂" at bounding box center [338, 107] width 306 height 39
drag, startPoint x: 255, startPoint y: 93, endPoint x: 334, endPoint y: 94, distance: 79.2
click at [334, 94] on div "Cheers to a fresh start and a brand-new year! 🥂" at bounding box center [338, 107] width 306 height 39
copy div "heers to a fresh start and a brand-new year! 🥂"
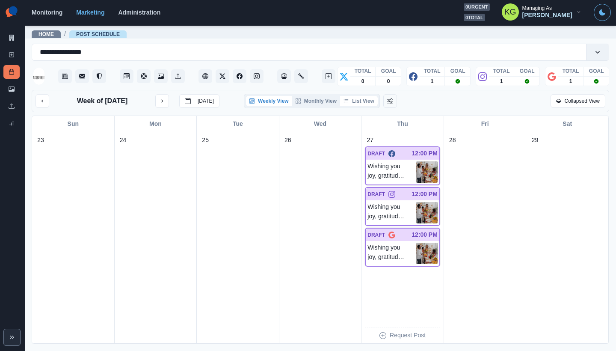
click at [362, 103] on button "List View" at bounding box center [359, 101] width 38 height 10
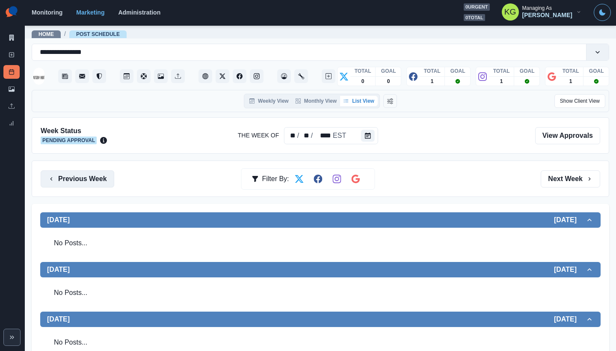
click at [106, 180] on button "Previous Week" at bounding box center [78, 178] width 74 height 17
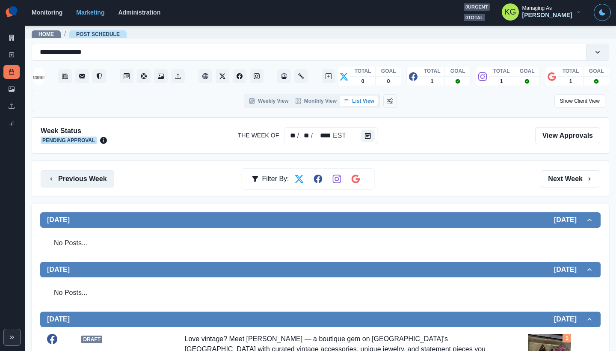
click at [76, 180] on button "Previous Week" at bounding box center [78, 178] width 74 height 17
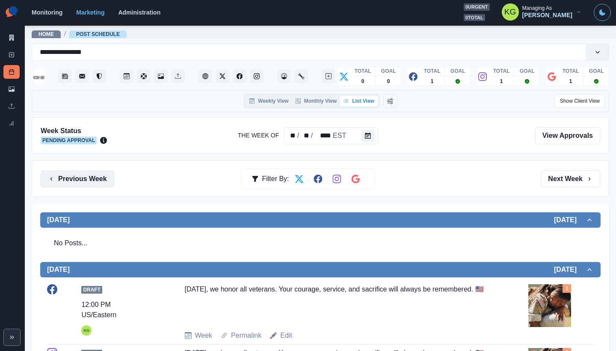
click at [96, 184] on button "Previous Week" at bounding box center [78, 178] width 74 height 17
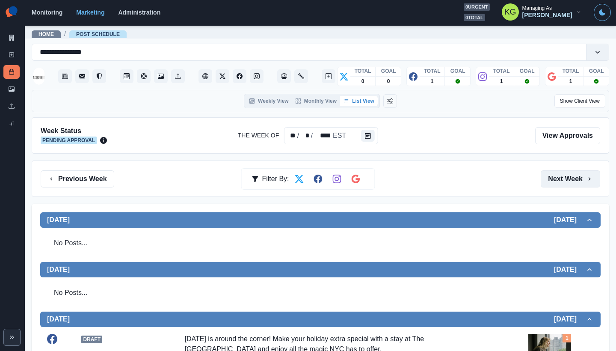
click at [568, 179] on button "Next Week" at bounding box center [571, 178] width 60 height 17
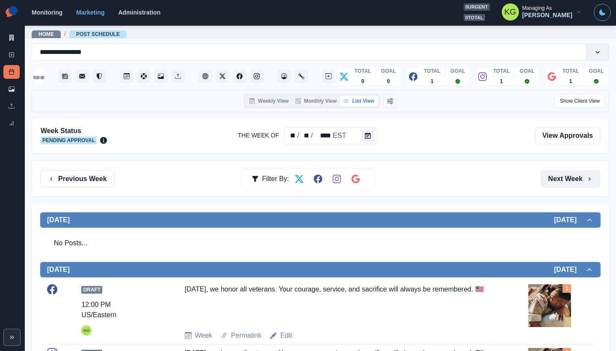
click at [568, 179] on button "Next Week" at bounding box center [571, 178] width 60 height 17
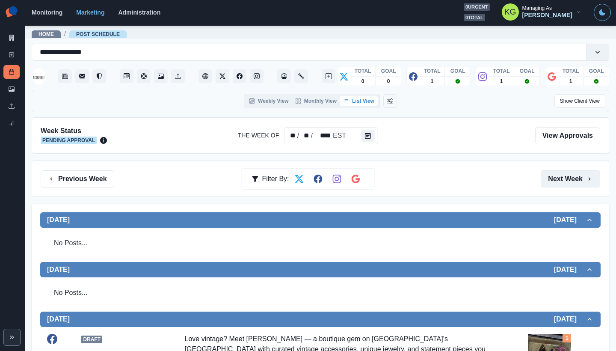
click at [568, 179] on button "Next Week" at bounding box center [571, 178] width 60 height 17
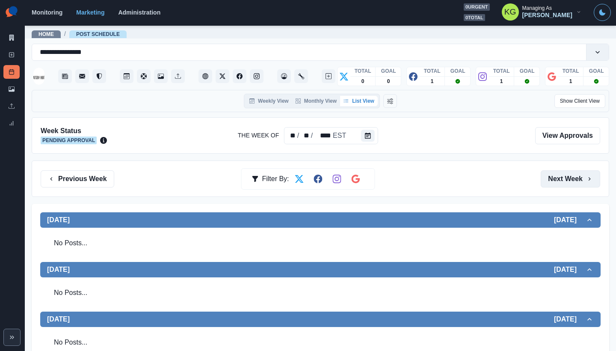
click at [568, 179] on button "Next Week" at bounding box center [571, 178] width 60 height 17
click at [102, 0] on section "Monitoring Marketing Administration 0 urgent 0 total KG Managing As Katrina Gal…" at bounding box center [321, 13] width 592 height 26
click at [9, 53] on icon at bounding box center [12, 55] width 6 height 6
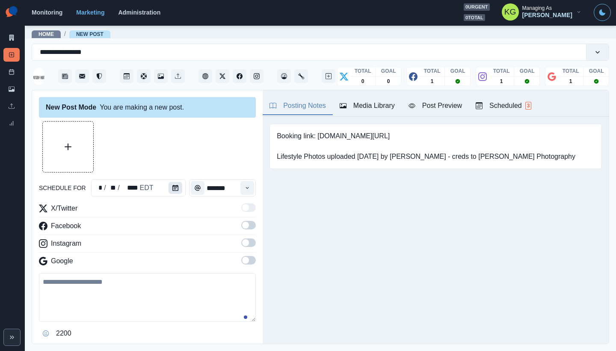
click at [171, 184] on button "Calendar" at bounding box center [176, 188] width 14 height 12
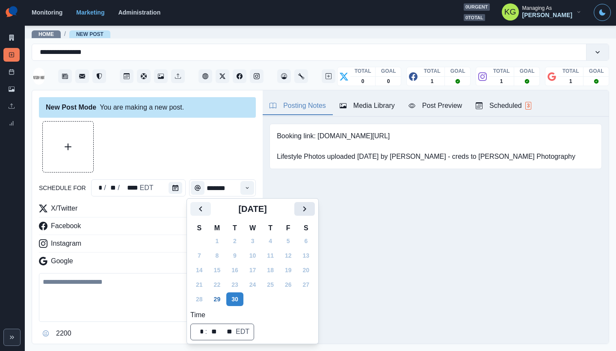
click at [309, 209] on icon "Next" at bounding box center [305, 209] width 10 height 10
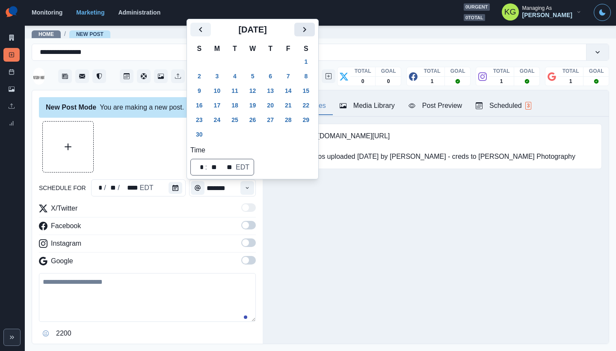
click at [310, 31] on icon "Next" at bounding box center [305, 29] width 10 height 10
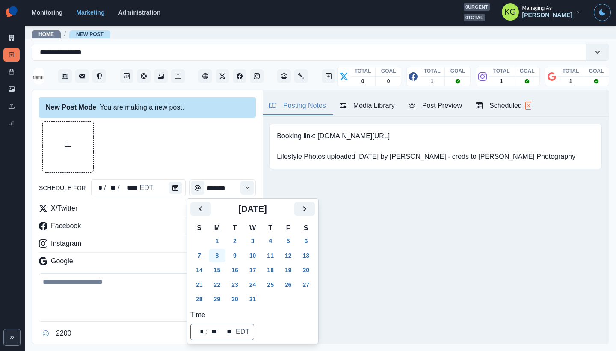
click at [219, 259] on button "8" at bounding box center [217, 256] width 17 height 14
click at [199, 154] on div at bounding box center [147, 146] width 217 height 51
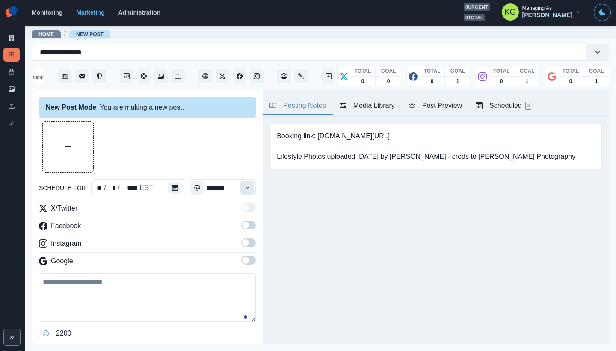
click at [241, 191] on button "Time" at bounding box center [248, 188] width 14 height 14
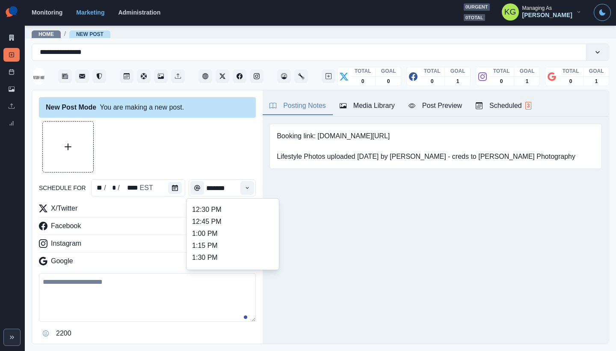
scroll to position [144, 0]
click at [222, 255] on li "12:00 PM" at bounding box center [233, 256] width 86 height 12
type input "********"
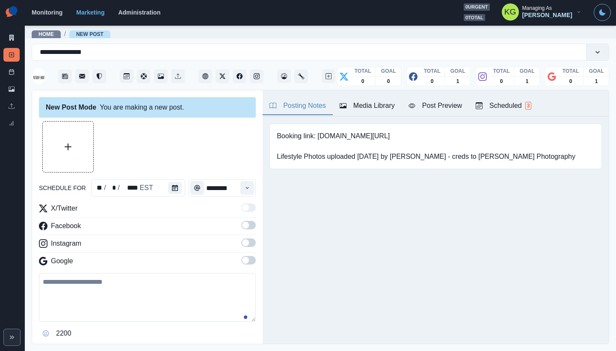
click at [242, 259] on span at bounding box center [245, 260] width 7 height 7
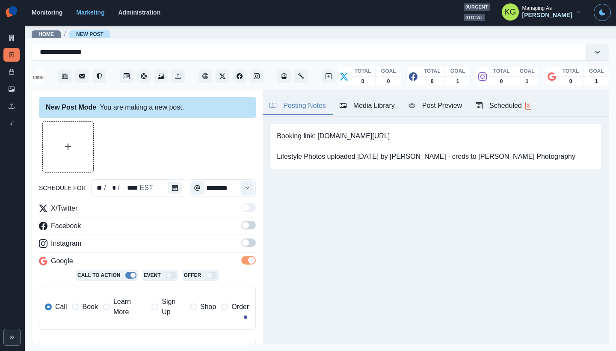
click at [235, 237] on div "X/Twitter Facebook Instagram Google Call To Action Event Offer Call Book Learn …" at bounding box center [147, 269] width 217 height 133
click at [242, 242] on span at bounding box center [245, 242] width 7 height 7
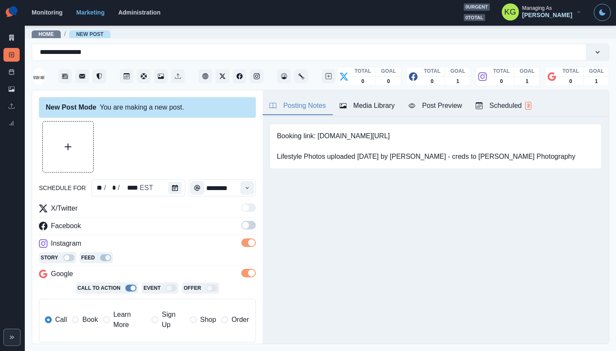
click at [242, 225] on span at bounding box center [245, 225] width 7 height 7
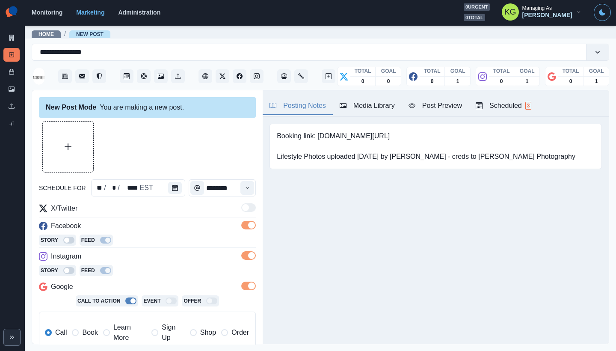
click at [98, 335] on div "Call Book Learn More Sign Up Shop Order" at bounding box center [147, 332] width 204 height 21
click at [95, 333] on span "Book" at bounding box center [89, 332] width 15 height 10
click at [376, 102] on div "Media Library" at bounding box center [367, 106] width 55 height 10
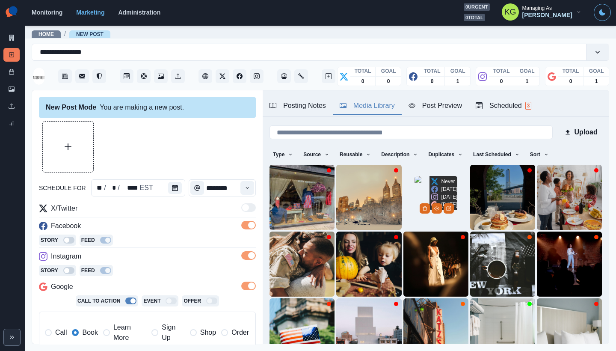
scroll to position [68, 0]
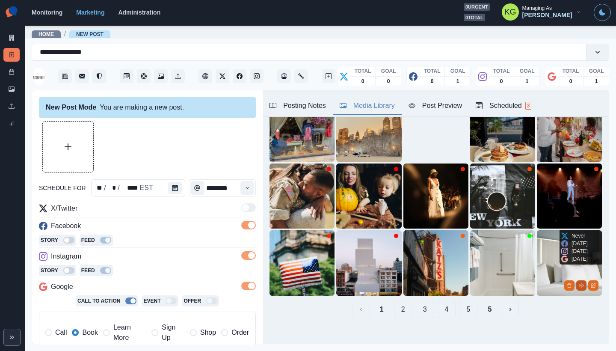
click at [579, 283] on icon "View Media" at bounding box center [581, 285] width 5 height 5
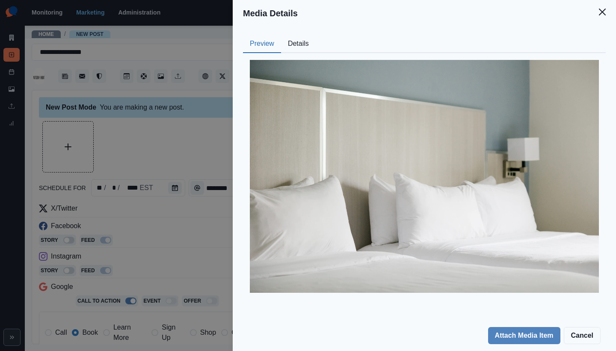
click at [608, 13] on button "Close" at bounding box center [602, 11] width 17 height 17
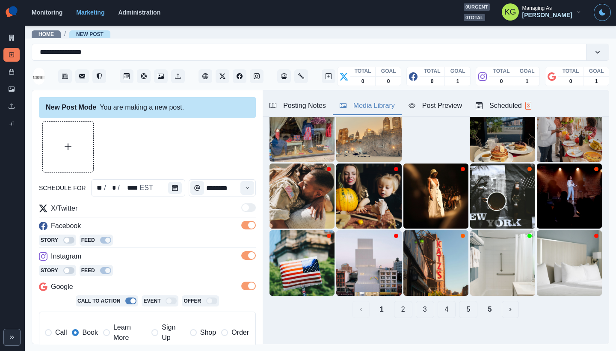
click at [399, 301] on button "2" at bounding box center [403, 309] width 18 height 17
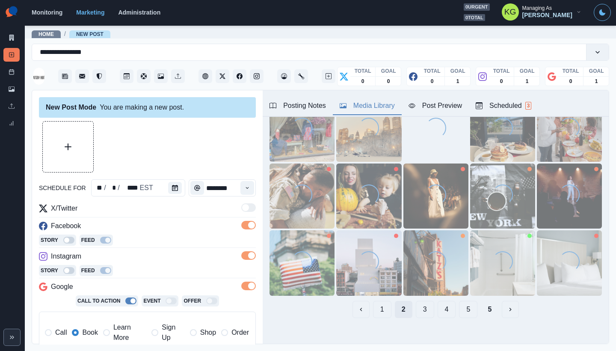
scroll to position [0, 0]
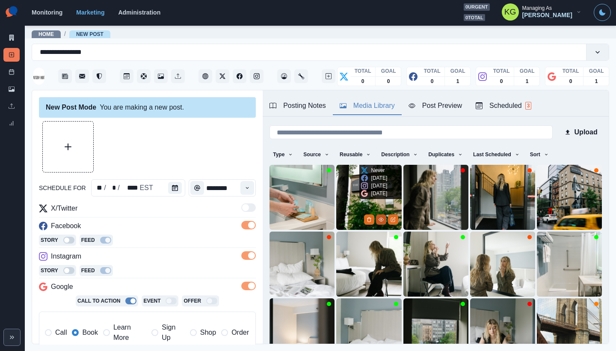
click at [379, 217] on icon "View Media" at bounding box center [381, 219] width 5 height 5
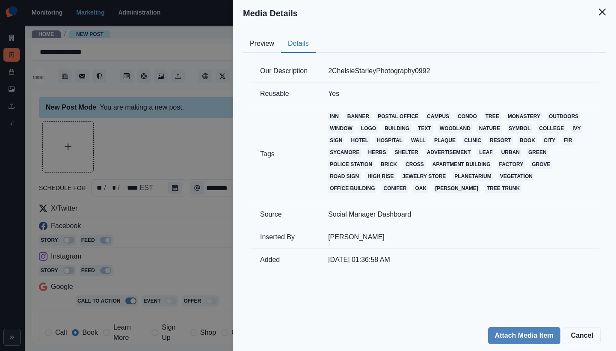
click at [298, 49] on button "Details" at bounding box center [298, 44] width 35 height 18
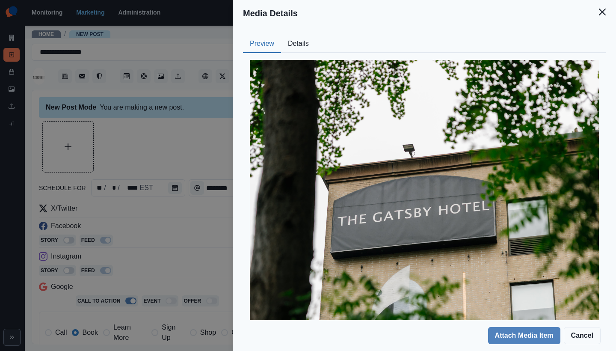
click at [273, 47] on button "Preview" at bounding box center [262, 44] width 38 height 18
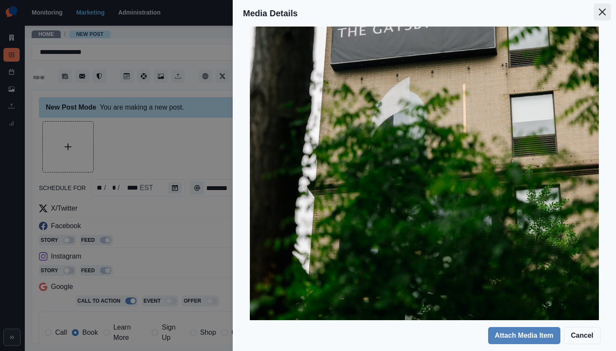
click at [599, 18] on button "Close" at bounding box center [602, 11] width 17 height 17
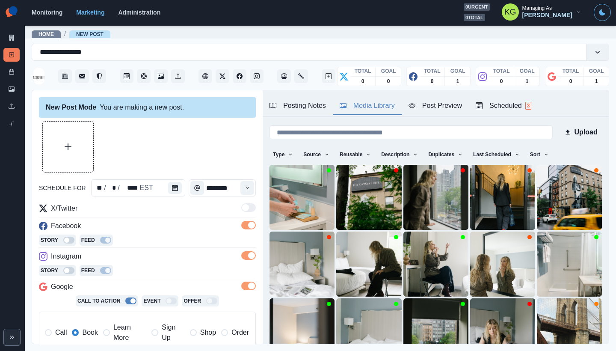
scroll to position [27, 0]
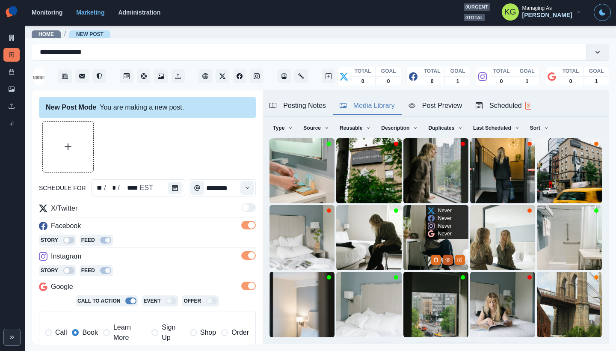
click at [446, 257] on icon "View Media" at bounding box center [448, 259] width 5 height 5
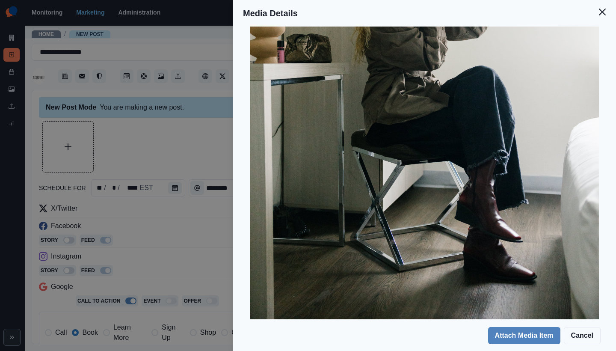
scroll to position [89, 0]
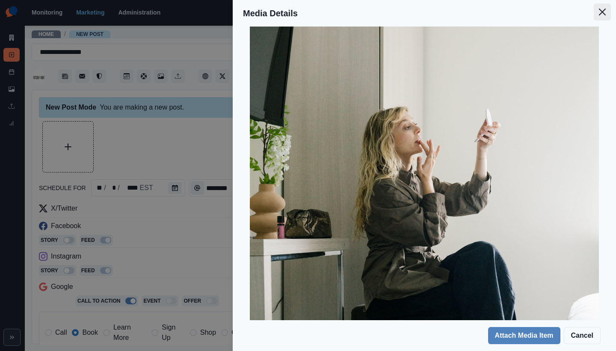
click at [604, 10] on icon "Close" at bounding box center [602, 12] width 7 height 7
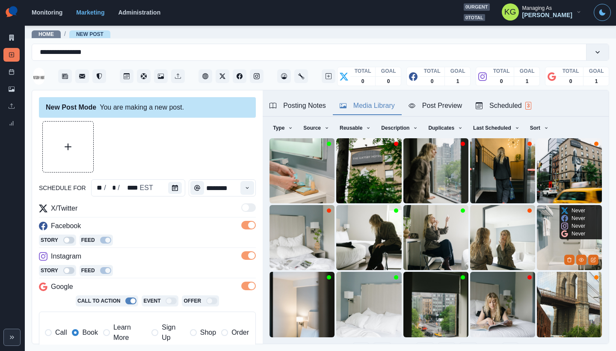
scroll to position [68, 0]
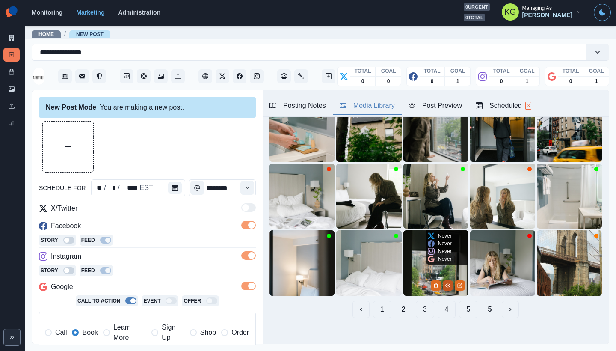
click at [447, 285] on circle "View Media" at bounding box center [447, 285] width 1 height 1
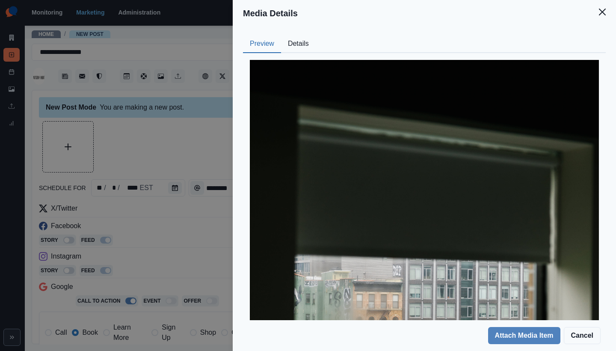
scroll to position [179, 0]
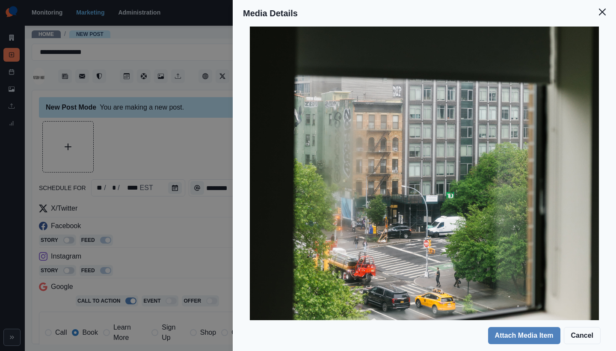
click at [602, 21] on header "Media Details" at bounding box center [425, 13] width 384 height 27
click at [602, 16] on button "Close" at bounding box center [602, 11] width 17 height 17
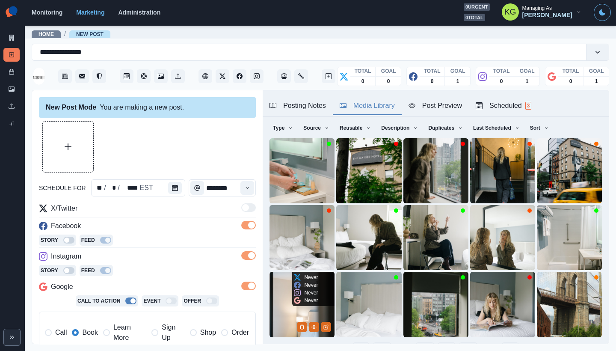
scroll to position [68, 0]
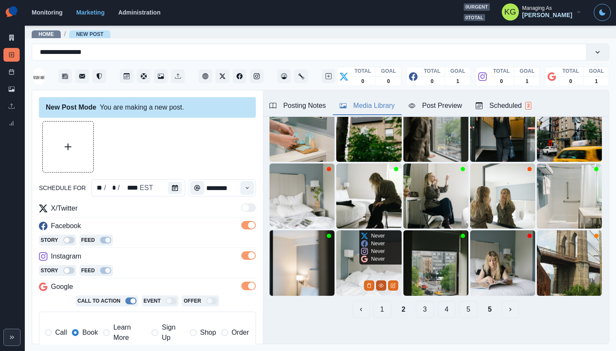
click at [379, 284] on icon "View Media" at bounding box center [381, 285] width 5 height 3
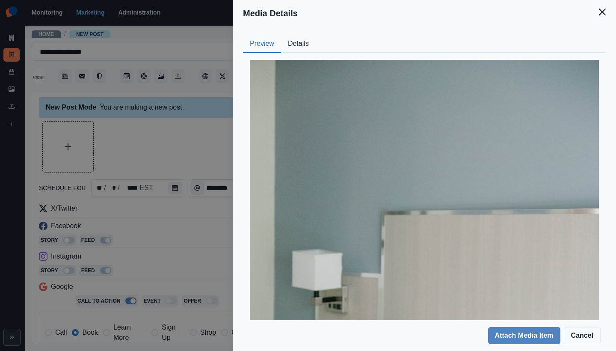
scroll to position [265, 0]
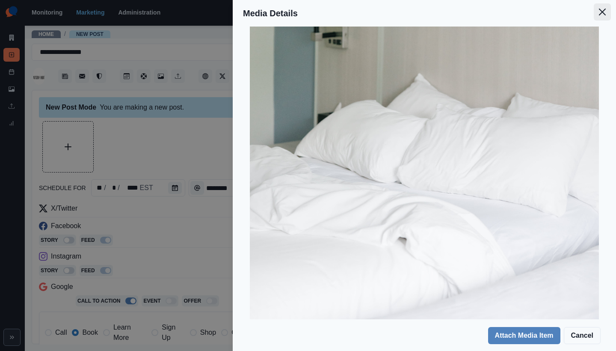
click at [604, 11] on icon "Close" at bounding box center [602, 12] width 7 height 7
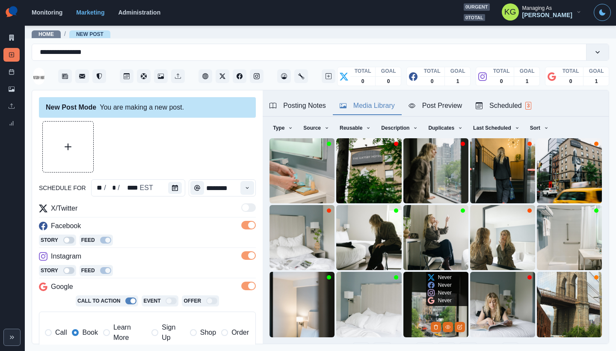
scroll to position [68, 0]
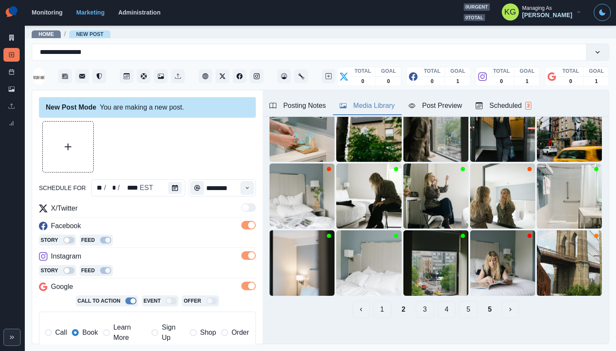
click at [420, 301] on button "3" at bounding box center [425, 309] width 18 height 17
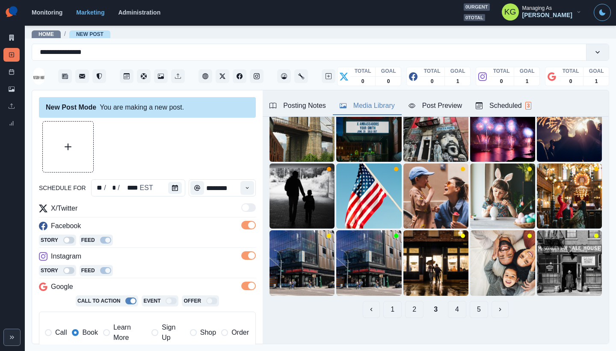
click at [448, 303] on button "4" at bounding box center [457, 309] width 18 height 17
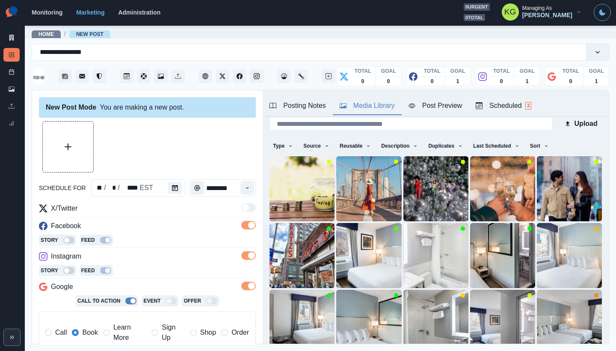
scroll to position [19, 0]
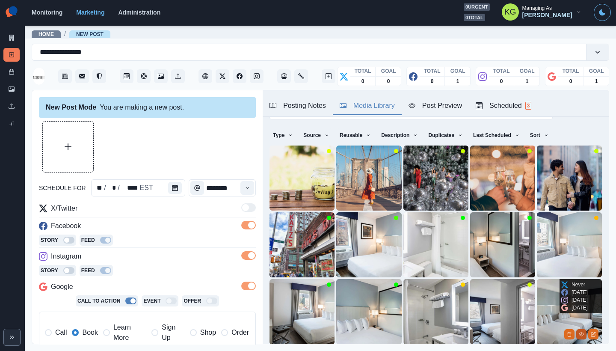
click at [579, 332] on icon "View Media" at bounding box center [581, 334] width 5 height 5
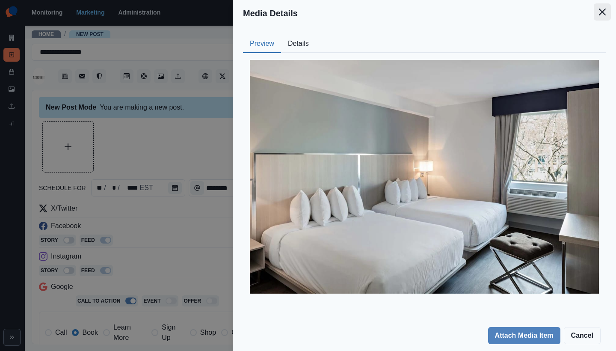
click at [601, 18] on button "Close" at bounding box center [602, 11] width 17 height 17
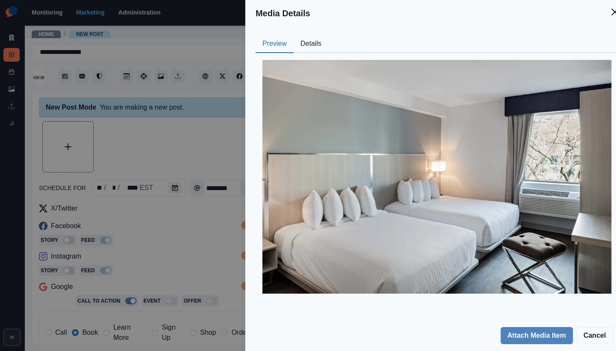
scroll to position [27, 0]
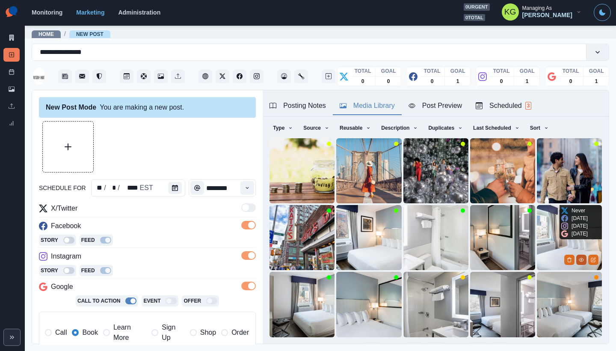
click at [577, 255] on button "View Media" at bounding box center [582, 260] width 10 height 10
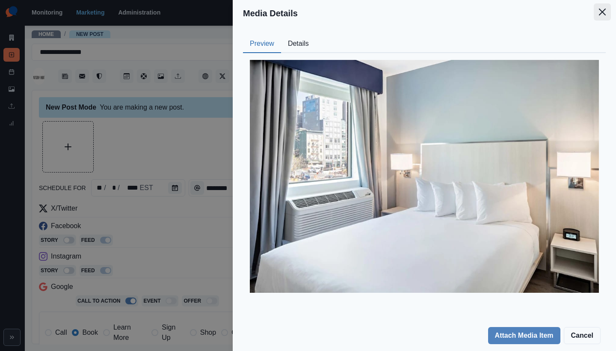
click at [600, 13] on icon "Close" at bounding box center [602, 12] width 7 height 7
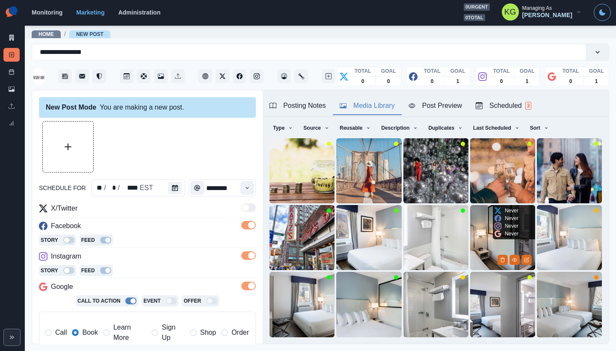
scroll to position [68, 0]
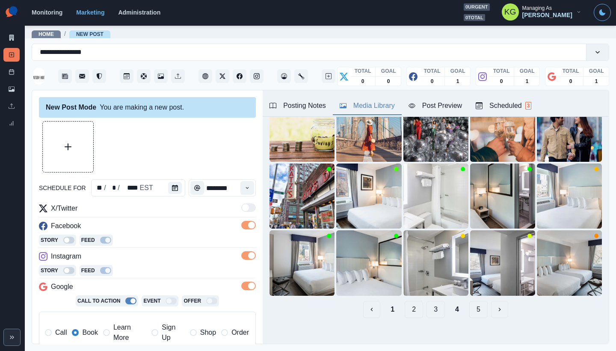
click at [473, 303] on button "5" at bounding box center [479, 309] width 18 height 17
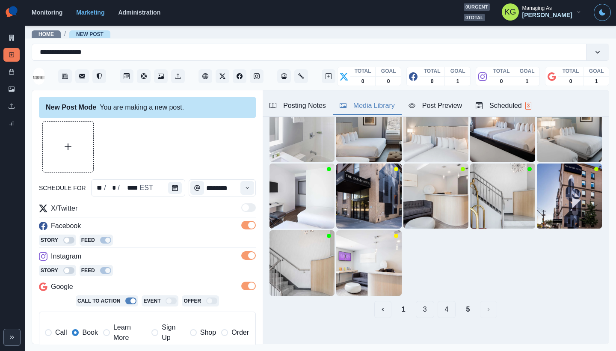
click at [395, 301] on button "1" at bounding box center [404, 309] width 18 height 17
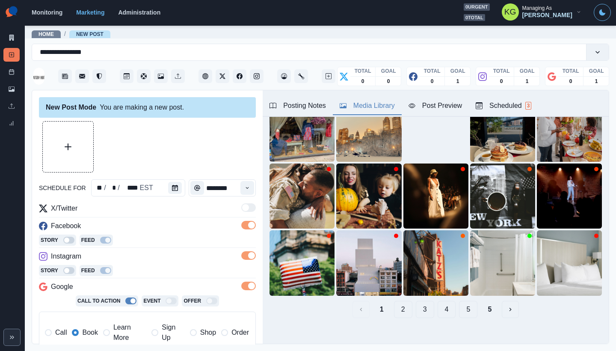
click at [399, 301] on button "2" at bounding box center [403, 309] width 18 height 17
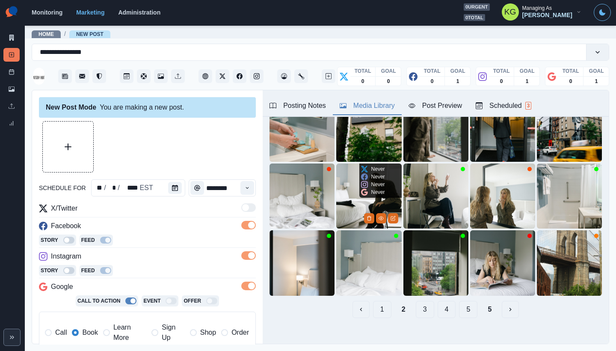
scroll to position [0, 0]
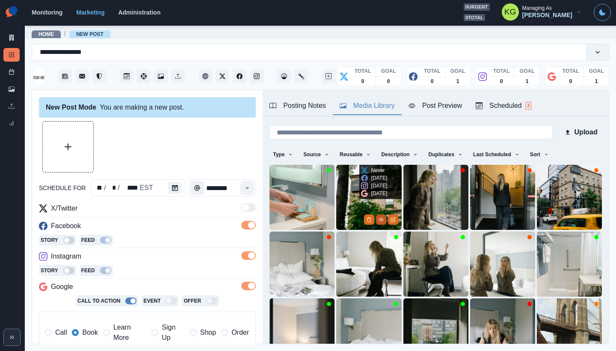
click at [376, 217] on button "View Media" at bounding box center [381, 219] width 10 height 10
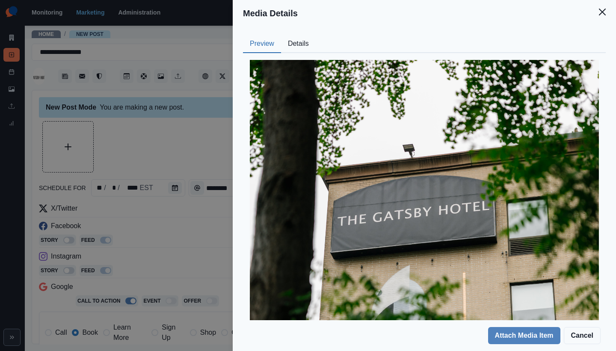
click at [304, 47] on button "Details" at bounding box center [298, 44] width 35 height 18
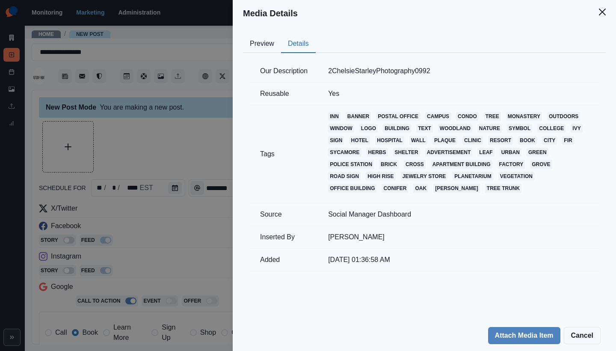
click at [598, 18] on button "Close" at bounding box center [602, 11] width 17 height 17
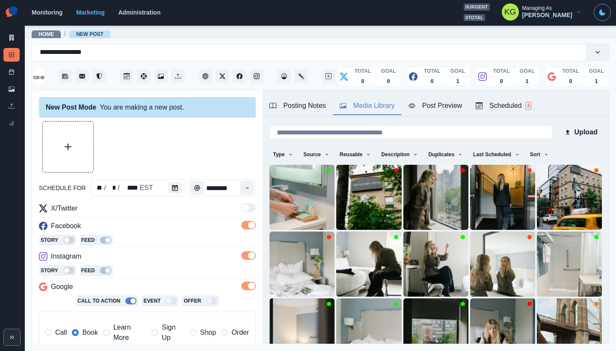
scroll to position [27, 0]
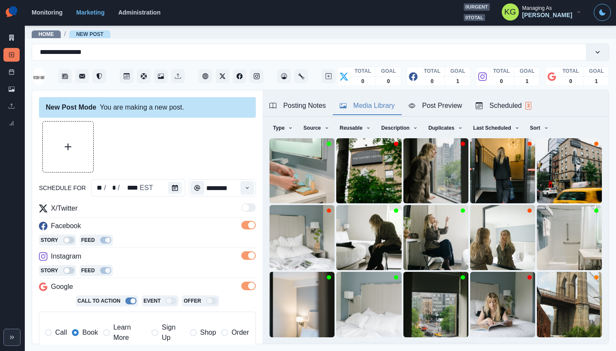
click at [353, 144] on img at bounding box center [368, 170] width 65 height 65
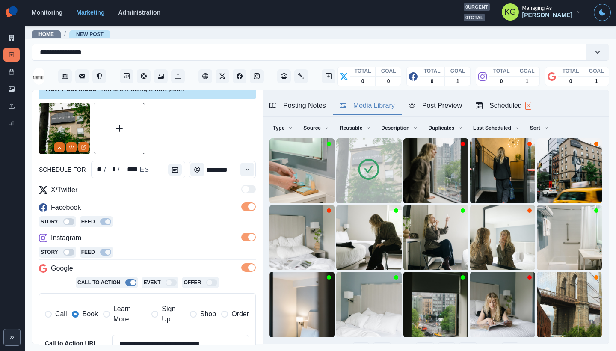
scroll to position [193, 0]
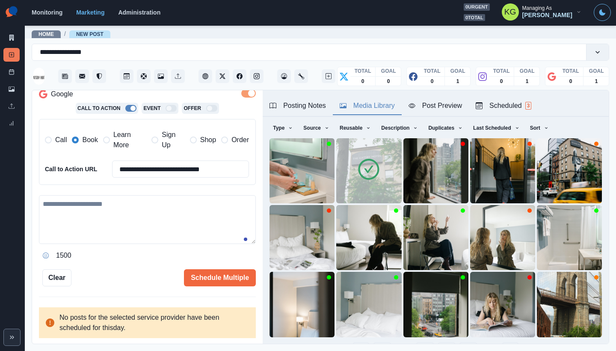
click at [140, 238] on textarea at bounding box center [147, 219] width 217 height 49
paste textarea "**********"
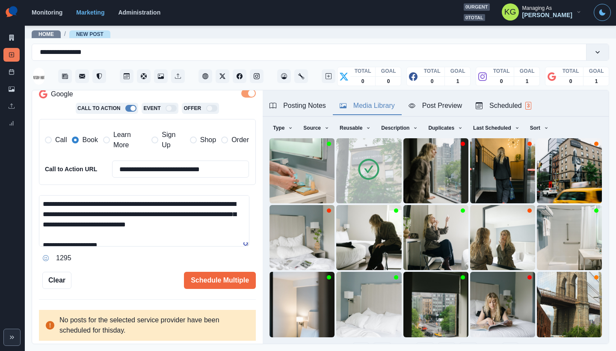
scroll to position [0, 0]
click at [245, 247] on textarea "**********" at bounding box center [144, 220] width 211 height 51
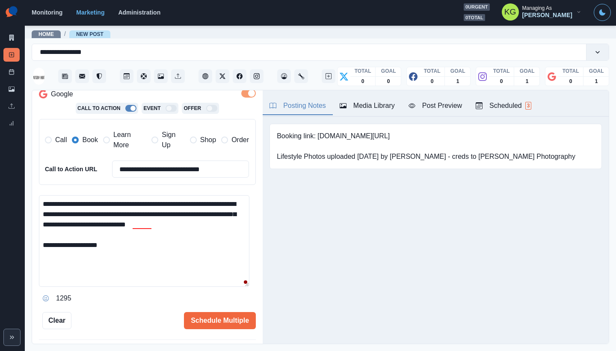
click at [296, 107] on div "Posting Notes" at bounding box center [298, 106] width 57 height 10
drag, startPoint x: 317, startPoint y: 134, endPoint x: 390, endPoint y: 134, distance: 73.6
click at [390, 134] on pre "Booking link: www.bit.ly/4dqYXBQ Lifestyle Photos uploaded 6/30/2025 by Sara - …" at bounding box center [426, 146] width 299 height 31
click at [383, 140] on pre "Booking link: www.bit.ly/4dqYXBQ Lifestyle Photos uploaded 6/30/2025 by Sara - …" at bounding box center [426, 146] width 299 height 31
drag, startPoint x: 378, startPoint y: 135, endPoint x: 319, endPoint y: 136, distance: 58.7
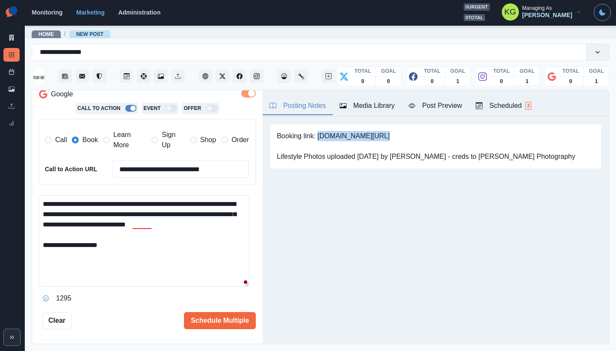
click at [319, 136] on pre "Booking link: www.bit.ly/4dqYXBQ Lifestyle Photos uploaded 6/30/2025 by Sara - …" at bounding box center [426, 146] width 299 height 31
copy pre "www.bit.ly/4dqYXBQ"
click at [140, 204] on textarea "**********" at bounding box center [144, 241] width 211 height 92
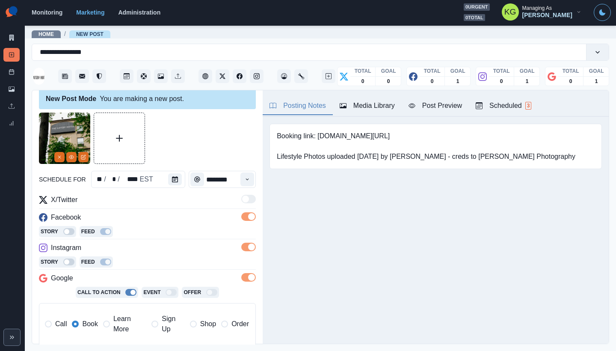
scroll to position [196, 0]
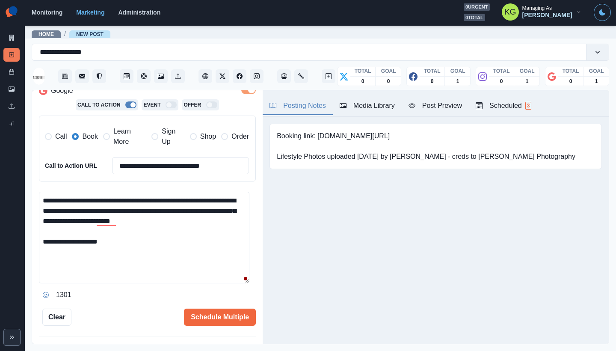
click at [185, 251] on textarea "**********" at bounding box center [144, 238] width 211 height 92
click at [98, 220] on textarea "**********" at bounding box center [144, 238] width 211 height 92
click at [118, 252] on textarea "**********" at bounding box center [144, 238] width 211 height 92
paste textarea "**********"
type textarea "**********"
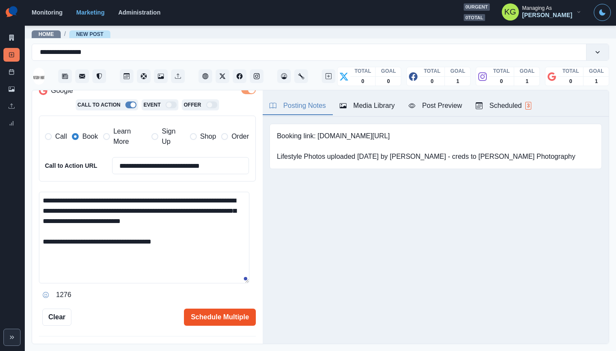
click at [228, 319] on button "Schedule Multiple" at bounding box center [220, 317] width 72 height 17
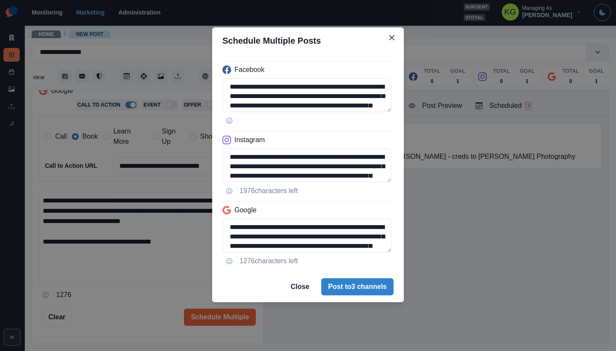
click at [391, 271] on div "**********" at bounding box center [308, 162] width 192 height 217
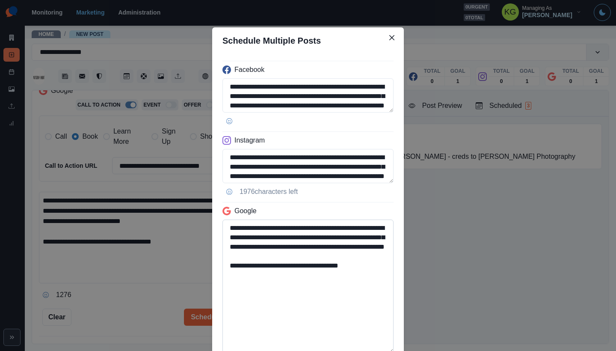
click at [300, 286] on textarea "**********" at bounding box center [308, 287] width 171 height 134
drag, startPoint x: 292, startPoint y: 277, endPoint x: 395, endPoint y: 274, distance: 103.2
click at [395, 274] on div "**********" at bounding box center [308, 213] width 192 height 318
type textarea "**********"
click at [383, 178] on textarea "**********" at bounding box center [308, 166] width 171 height 34
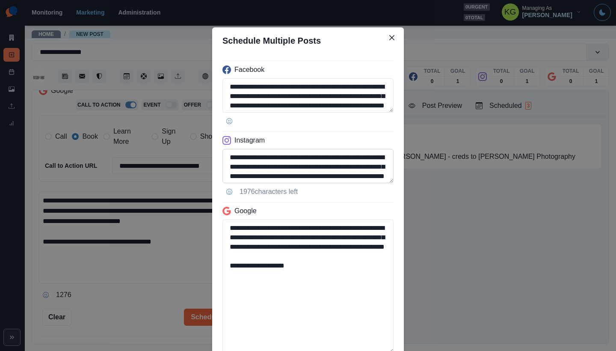
click at [382, 183] on textarea "**********" at bounding box center [308, 166] width 171 height 34
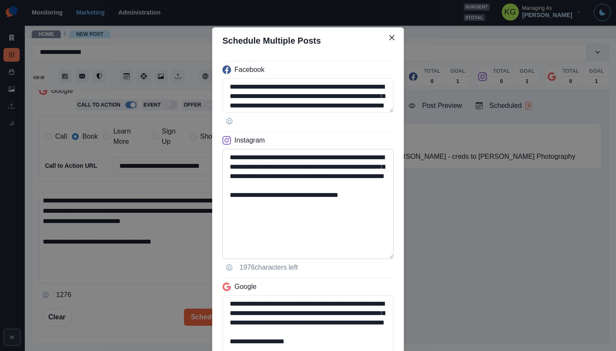
click at [336, 232] on textarea "**********" at bounding box center [308, 204] width 171 height 110
drag, startPoint x: 369, startPoint y: 208, endPoint x: 303, endPoint y: 207, distance: 66.8
click at [303, 207] on textarea "**********" at bounding box center [308, 204] width 171 height 110
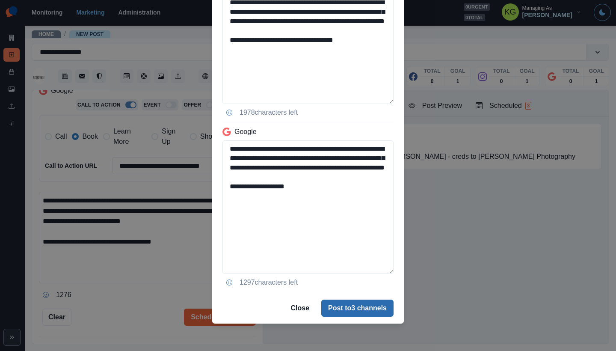
type textarea "**********"
click at [365, 312] on button "Post to 3 channels" at bounding box center [357, 308] width 72 height 17
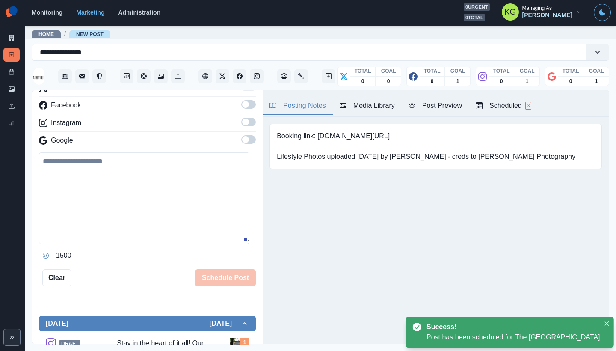
scroll to position [90, 0]
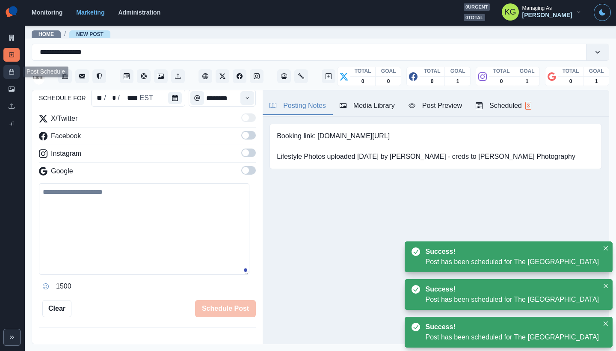
click at [14, 71] on line at bounding box center [11, 71] width 5 height 0
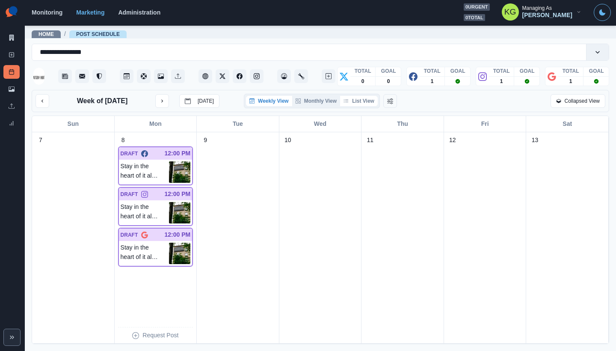
click at [363, 101] on button "List View" at bounding box center [359, 101] width 38 height 10
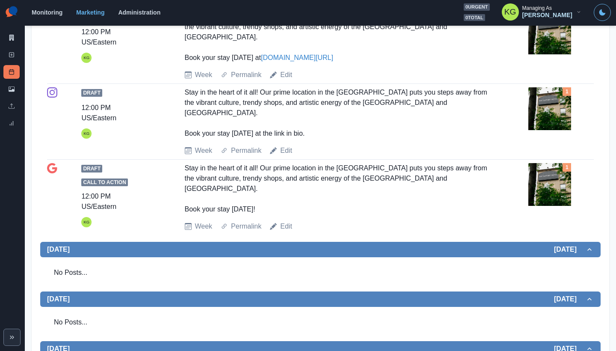
scroll to position [149, 0]
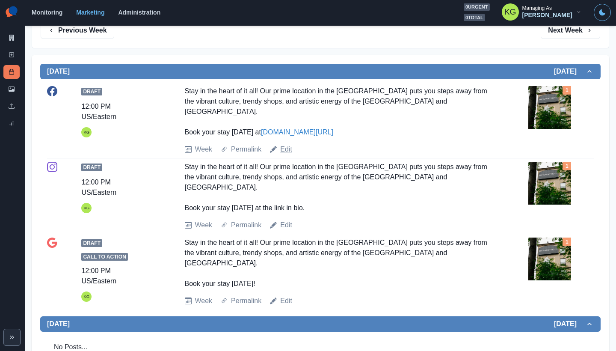
click at [285, 144] on link "Edit" at bounding box center [286, 149] width 12 height 10
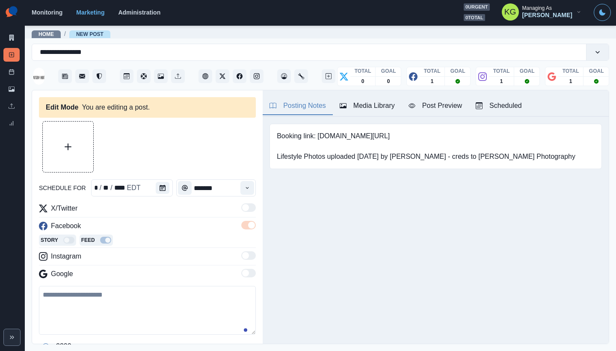
type input "********"
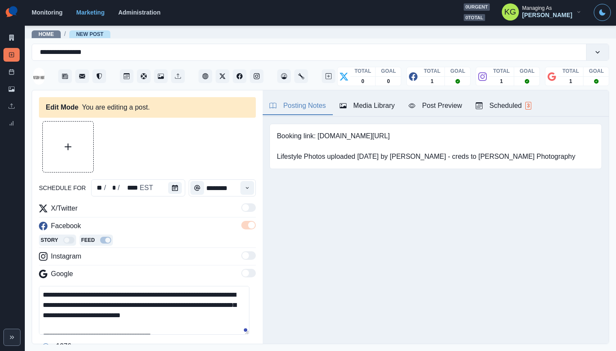
scroll to position [67, 0]
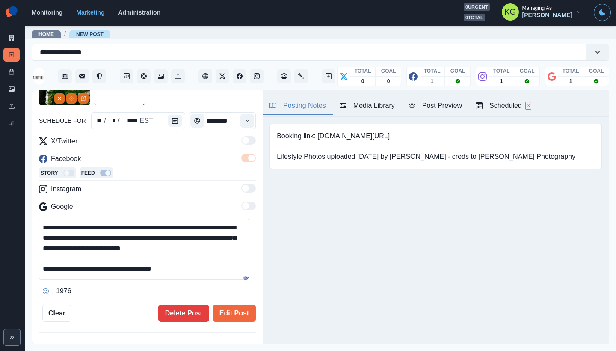
click at [237, 280] on textarea "**********" at bounding box center [144, 249] width 211 height 61
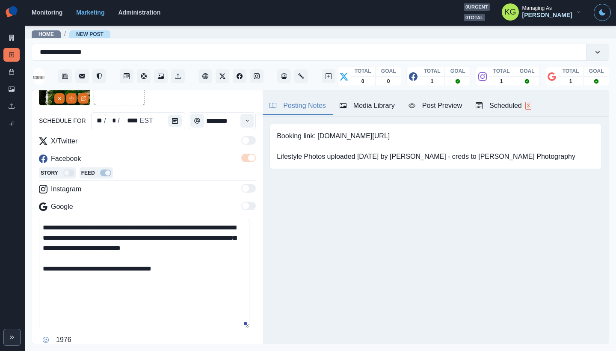
drag, startPoint x: 199, startPoint y: 253, endPoint x: 36, endPoint y: 225, distance: 165.5
click at [36, 225] on div "**********" at bounding box center [147, 217] width 231 height 254
paste textarea
click at [170, 227] on textarea "**********" at bounding box center [144, 274] width 211 height 110
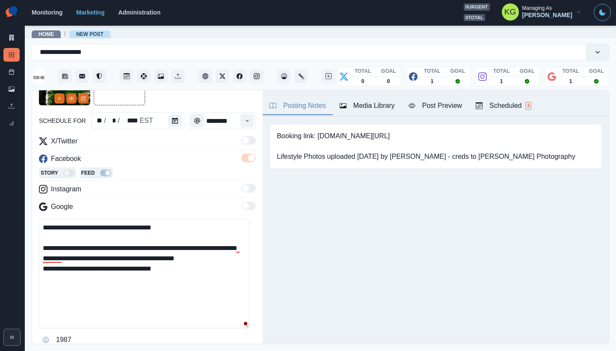
drag, startPoint x: 118, startPoint y: 271, endPoint x: 198, endPoint y: 271, distance: 80.1
click at [198, 271] on textarea "**********" at bounding box center [144, 274] width 211 height 110
click at [60, 257] on textarea "**********" at bounding box center [144, 274] width 211 height 110
paste textarea "**********"
drag, startPoint x: 181, startPoint y: 277, endPoint x: 3, endPoint y: 278, distance: 178.5
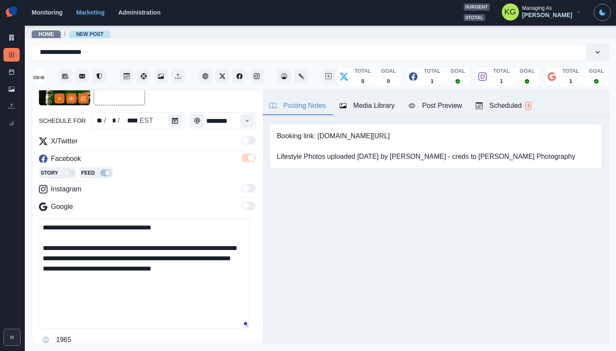
click at [3, 278] on div "**********" at bounding box center [308, 175] width 616 height 351
drag, startPoint x: 138, startPoint y: 261, endPoint x: 42, endPoint y: 208, distance: 109.6
click at [42, 208] on div "**********" at bounding box center [147, 241] width 217 height 211
paste textarea
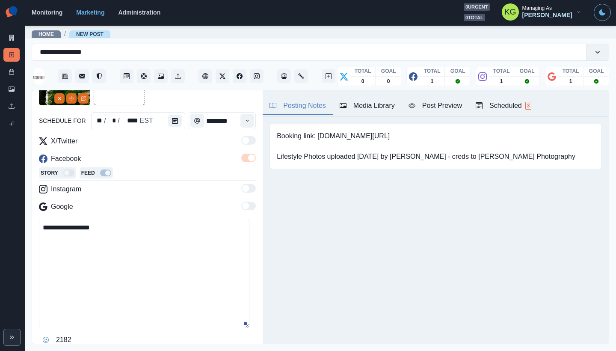
drag, startPoint x: 108, startPoint y: 232, endPoint x: 20, endPoint y: 222, distance: 88.3
click at [20, 222] on div "**********" at bounding box center [308, 175] width 616 height 351
paste textarea "**********"
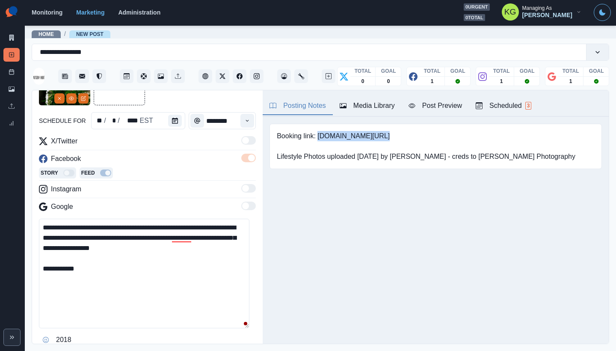
drag, startPoint x: 319, startPoint y: 136, endPoint x: 381, endPoint y: 135, distance: 62.9
click at [382, 134] on pre "Booking link: www.bit.ly/4dqYXBQ Lifestyle Photos uploaded 6/30/2025 by Sara - …" at bounding box center [426, 146] width 299 height 31
copy pre "www.bit.ly/4dqYXBQ"
click at [107, 269] on textarea "**********" at bounding box center [144, 274] width 211 height 110
paste textarea "**********"
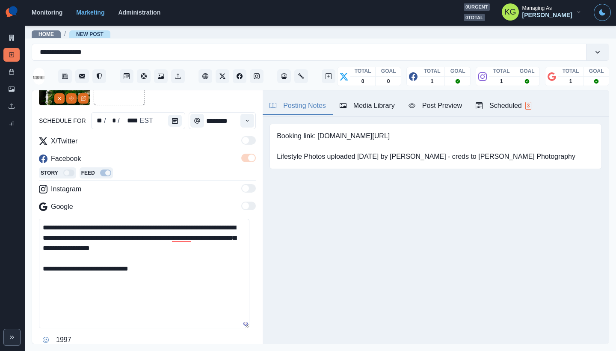
click at [185, 220] on textarea "**********" at bounding box center [144, 274] width 211 height 110
click at [181, 225] on textarea "**********" at bounding box center [144, 274] width 211 height 110
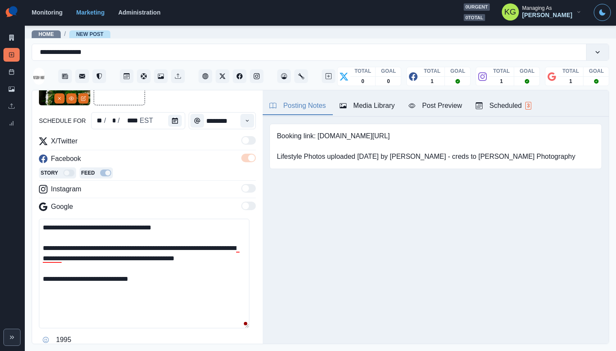
click at [316, 243] on div "Posting Notes Media Library Post Preview Scheduled 3 Booking link: www.bit.ly/4…" at bounding box center [436, 216] width 346 height 253
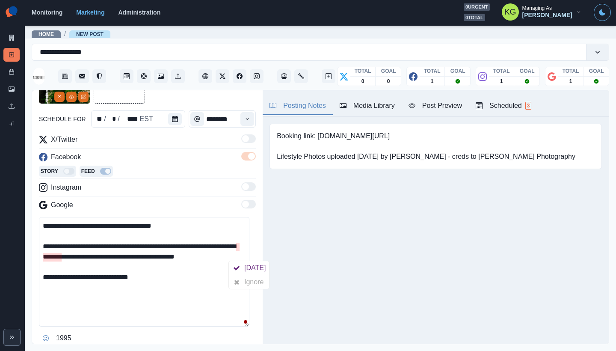
click at [246, 265] on textarea "**********" at bounding box center [144, 272] width 211 height 110
click at [63, 254] on textarea "**********" at bounding box center [144, 272] width 211 height 110
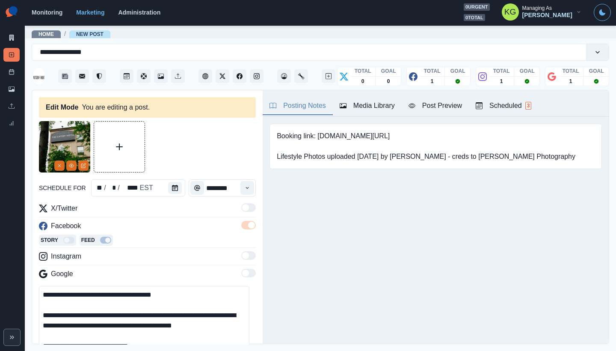
scroll to position [182, 0]
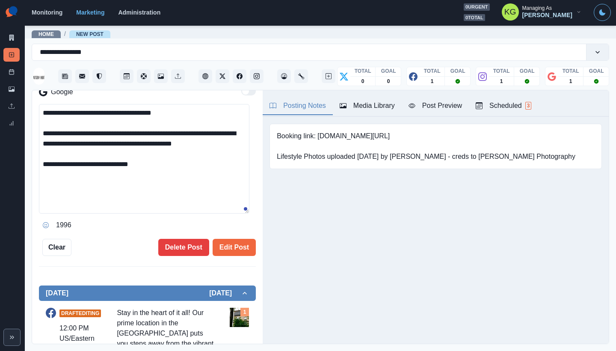
drag, startPoint x: 109, startPoint y: 133, endPoint x: 23, endPoint y: 95, distance: 93.4
click at [23, 95] on div "**********" at bounding box center [308, 175] width 616 height 351
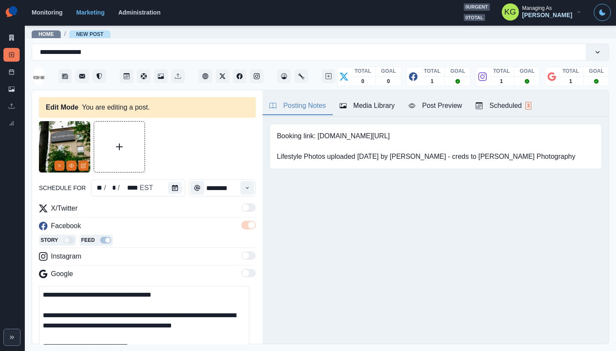
scroll to position [297, 0]
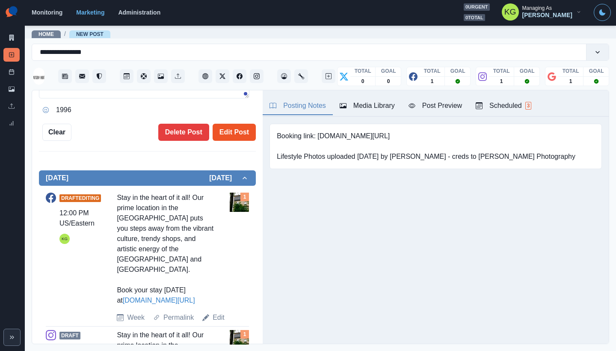
type textarea "**********"
click at [235, 135] on button "Edit Post" at bounding box center [234, 132] width 43 height 17
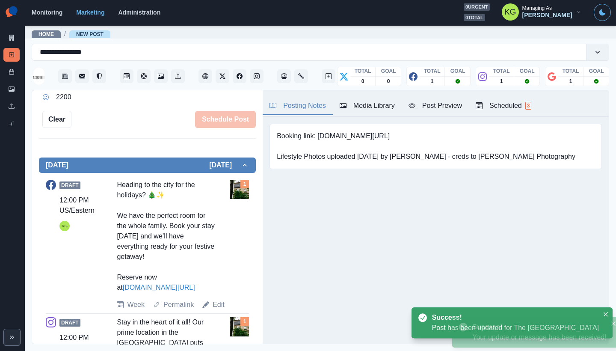
scroll to position [485, 0]
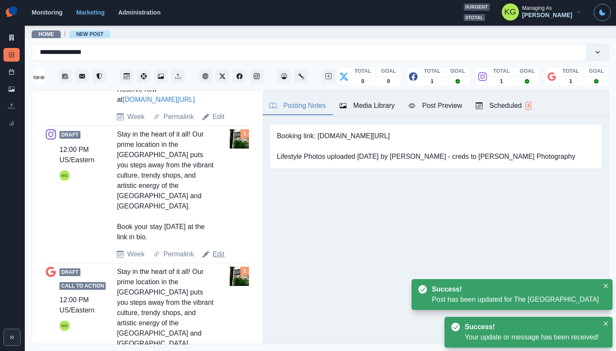
click at [216, 249] on link "Edit" at bounding box center [219, 254] width 12 height 10
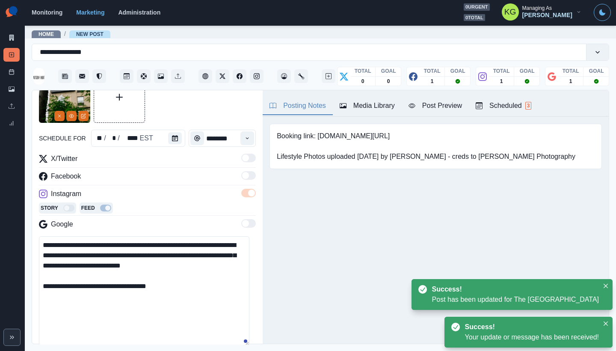
scroll to position [50, 0]
drag, startPoint x: 88, startPoint y: 256, endPoint x: 27, endPoint y: 232, distance: 64.9
click at [27, 232] on main "**********" at bounding box center [321, 188] width 592 height 326
paste textarea "**********"
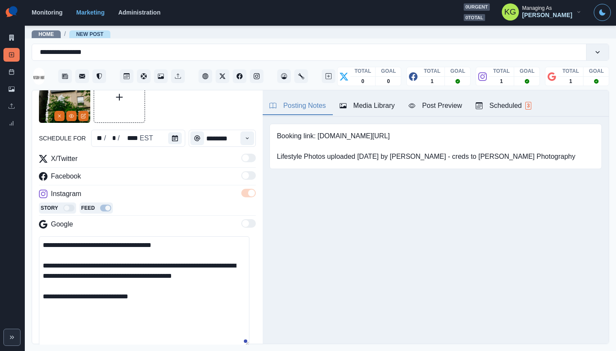
drag, startPoint x: 157, startPoint y: 301, endPoint x: 92, endPoint y: 300, distance: 65.1
click at [92, 300] on textarea "**********" at bounding box center [144, 291] width 211 height 110
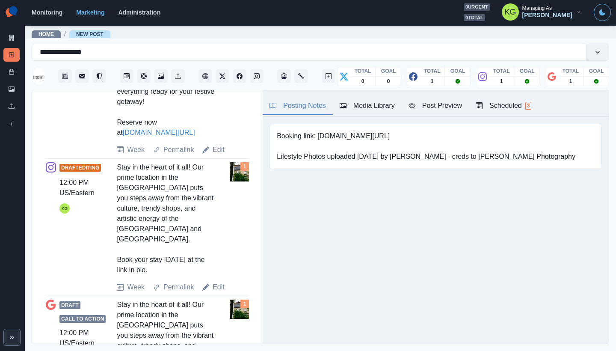
scroll to position [286, 0]
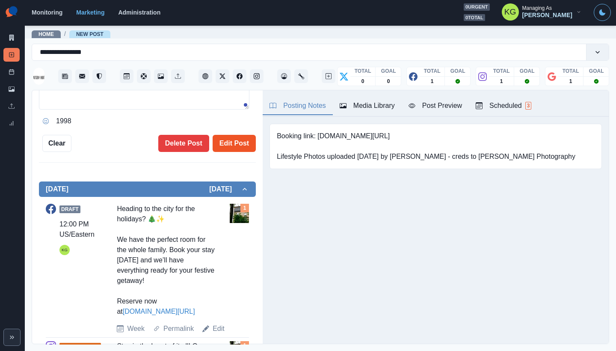
type textarea "**********"
click at [245, 142] on button "Edit Post" at bounding box center [234, 143] width 43 height 17
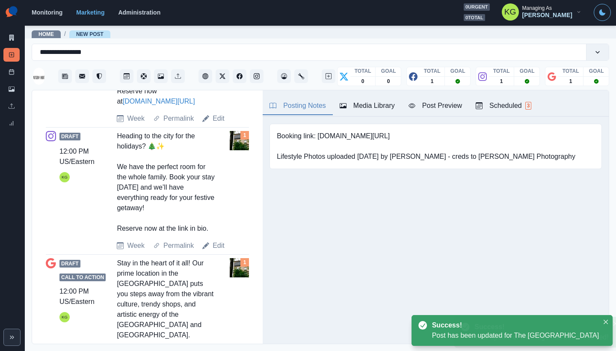
scroll to position [532, 0]
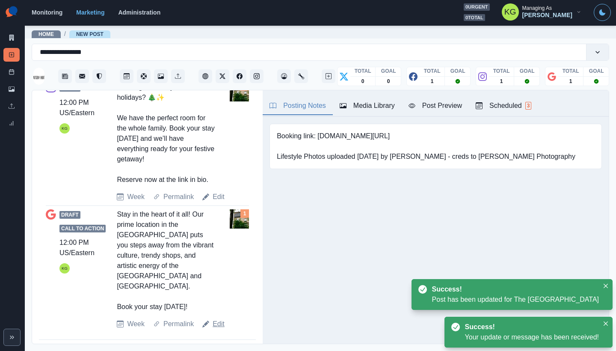
click at [218, 319] on link "Edit" at bounding box center [219, 324] width 12 height 10
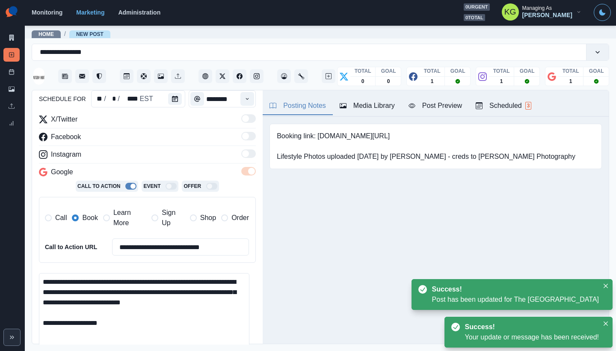
scroll to position [250, 0]
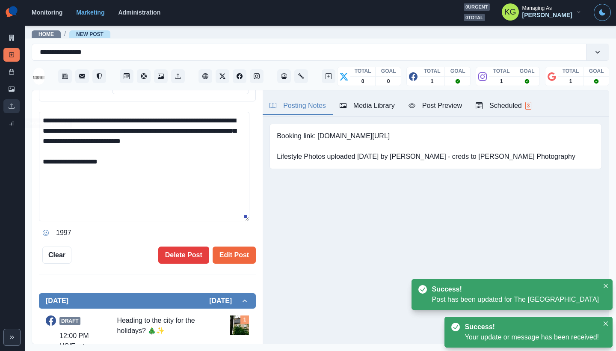
drag, startPoint x: 65, startPoint y: 141, endPoint x: 6, endPoint y: 108, distance: 66.7
click at [6, 108] on div "**********" at bounding box center [308, 175] width 616 height 351
paste textarea "**********"
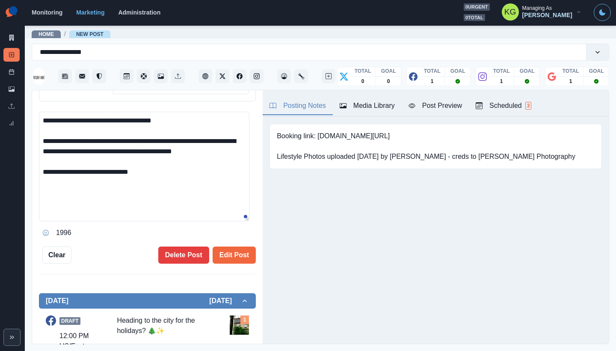
drag, startPoint x: 53, startPoint y: 161, endPoint x: 27, endPoint y: 163, distance: 26.1
click at [27, 163] on main "**********" at bounding box center [321, 188] width 592 height 326
type textarea "**********"
click at [238, 259] on button "Edit Post" at bounding box center [234, 255] width 43 height 17
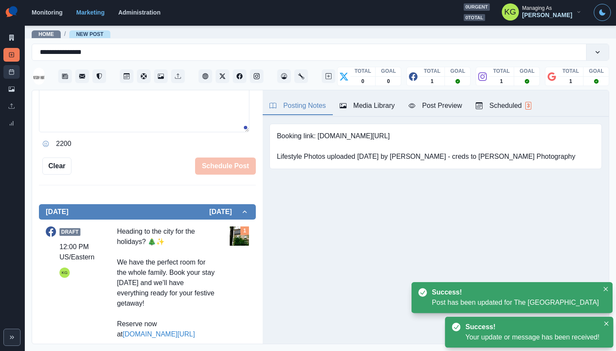
click at [7, 71] on link "Post Schedule" at bounding box center [11, 72] width 16 height 14
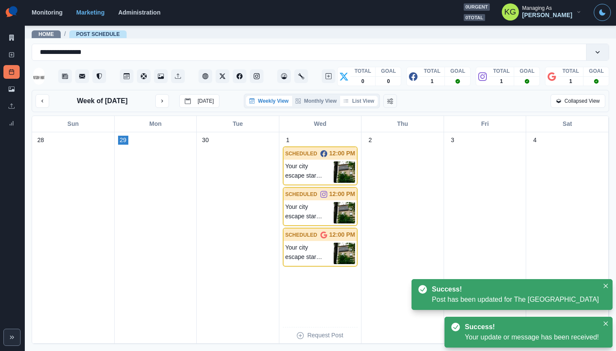
click at [370, 106] on button "List View" at bounding box center [359, 101] width 38 height 10
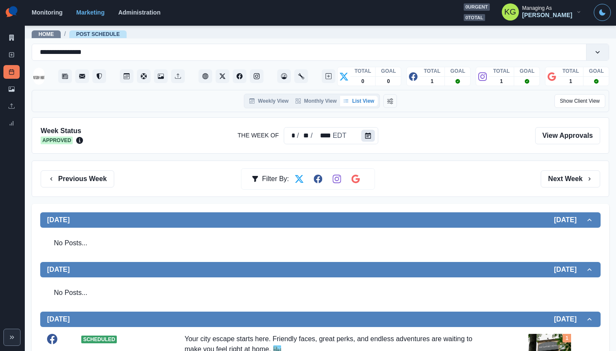
click at [363, 138] on button "Calendar" at bounding box center [369, 136] width 14 height 12
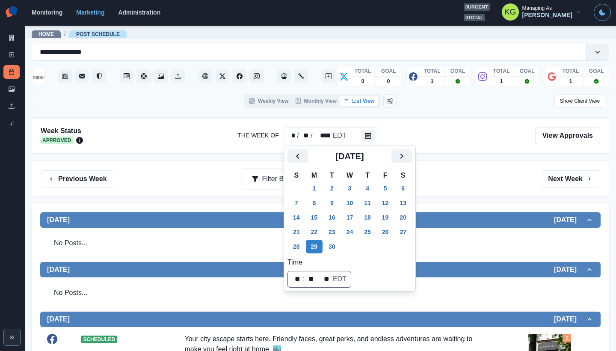
click at [216, 180] on div "Previous Week Filter By: Next Week" at bounding box center [321, 178] width 560 height 17
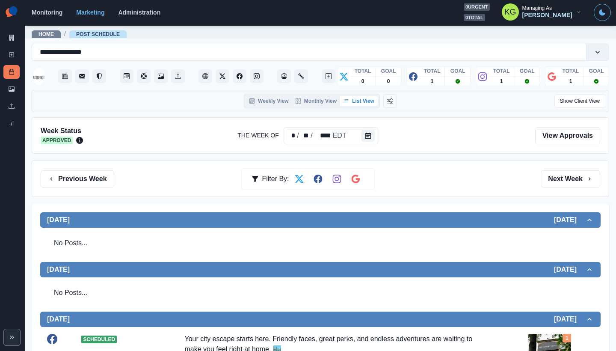
scroll to position [191, 0]
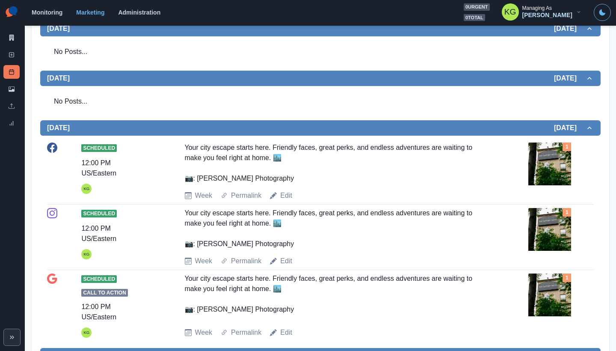
drag, startPoint x: 305, startPoint y: 181, endPoint x: 182, endPoint y: 179, distance: 122.9
click at [182, 179] on div "Scheduled 12:00 PM US/Eastern KG Your city escape starts here. Friendly faces, …" at bounding box center [320, 172] width 547 height 58
copy div ": Chelsie Starley Photography"
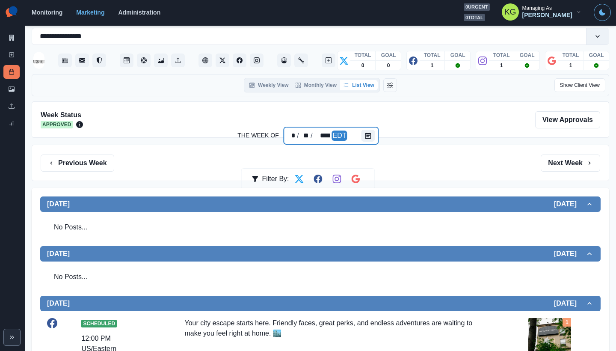
click at [375, 132] on div at bounding box center [370, 135] width 17 height 17
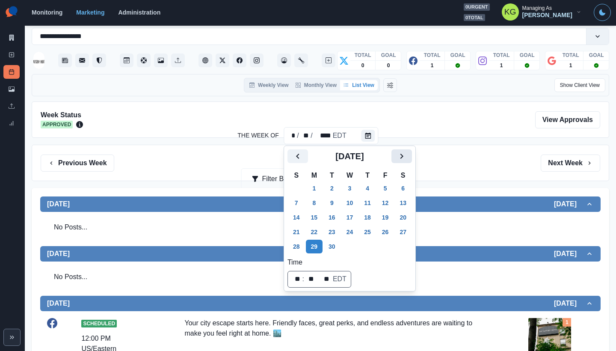
click at [407, 156] on icon "Next" at bounding box center [402, 156] width 10 height 10
click at [412, 157] on button "Next" at bounding box center [402, 156] width 21 height 14
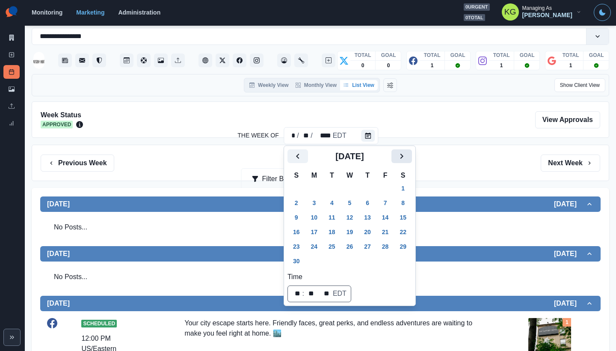
click at [404, 158] on icon "Next" at bounding box center [402, 156] width 3 height 5
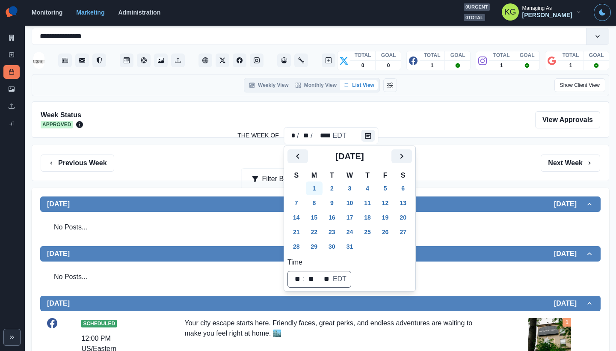
click at [317, 191] on button "1" at bounding box center [314, 189] width 17 height 14
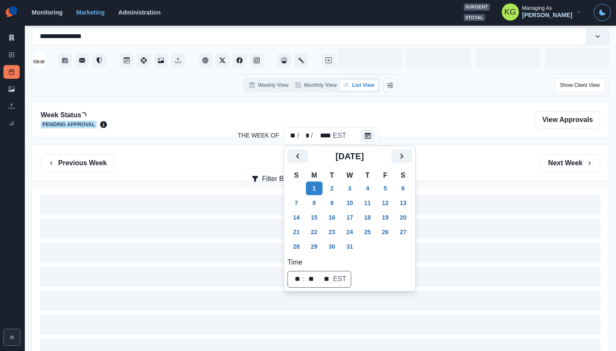
click at [455, 169] on div "Previous Week Filter By: Next Week" at bounding box center [321, 163] width 578 height 36
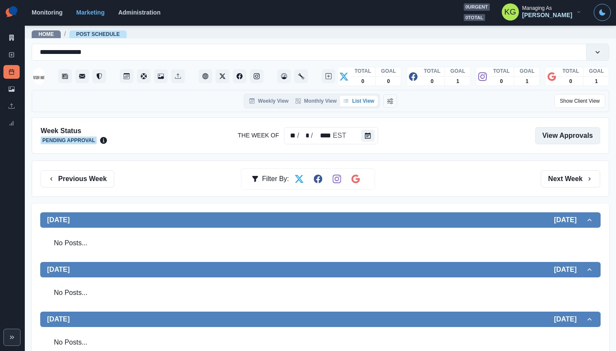
click at [562, 142] on link "View Approvals" at bounding box center [568, 135] width 65 height 17
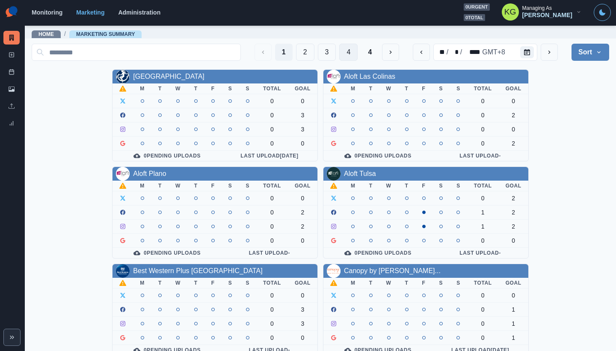
click at [346, 56] on button "4" at bounding box center [348, 52] width 18 height 17
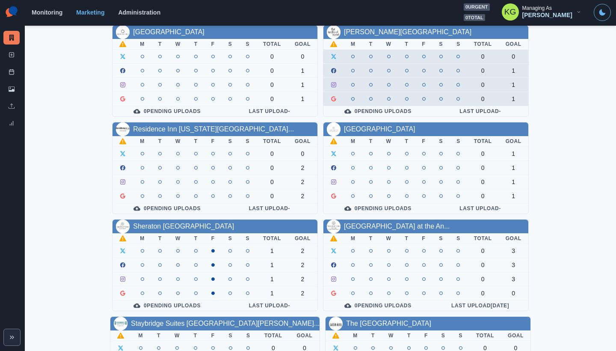
scroll to position [303, 0]
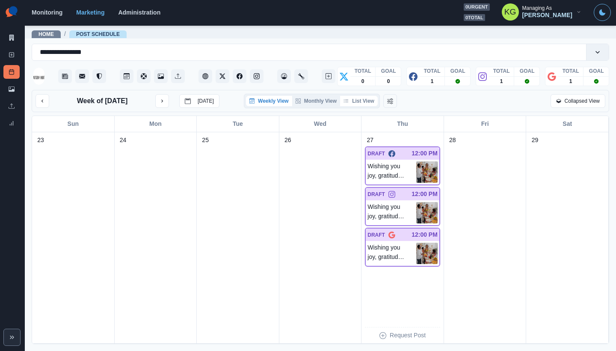
click at [363, 106] on button "List View" at bounding box center [359, 101] width 38 height 10
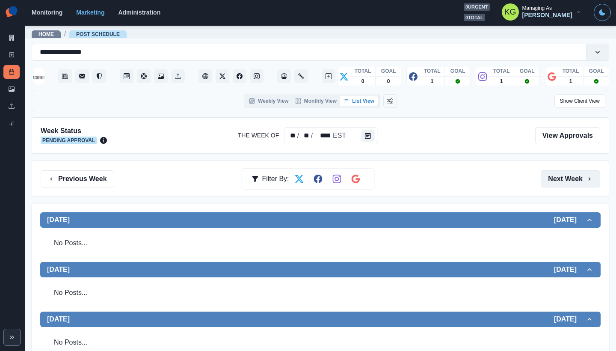
click at [571, 178] on button "Next Week" at bounding box center [571, 178] width 60 height 17
click at [363, 137] on button "Calendar" at bounding box center [368, 136] width 14 height 12
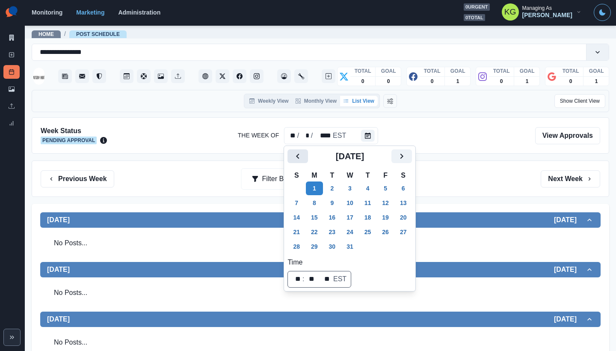
click at [294, 157] on icon "Previous" at bounding box center [298, 156] width 10 height 10
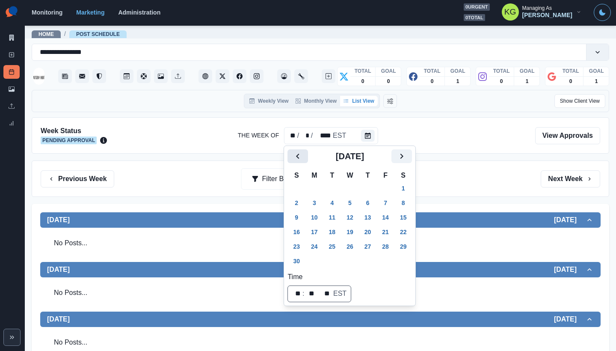
click at [294, 157] on icon "Previous" at bounding box center [298, 156] width 10 height 10
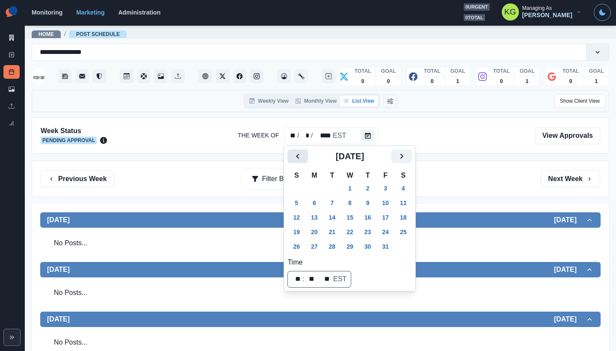
click at [295, 156] on icon "Previous" at bounding box center [298, 156] width 10 height 10
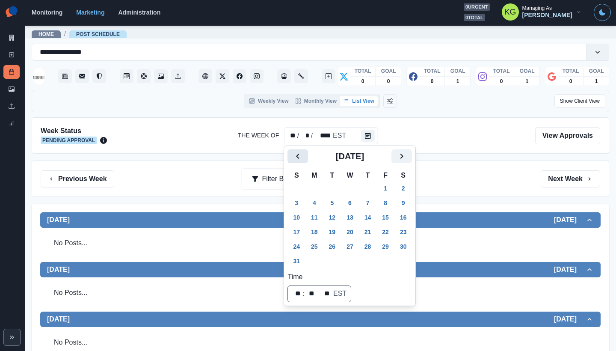
click at [295, 156] on icon "Previous" at bounding box center [298, 156] width 10 height 10
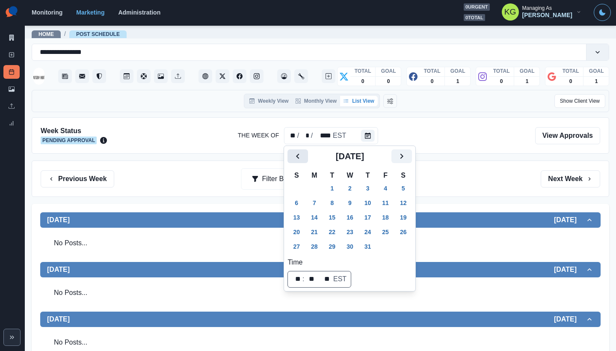
click at [295, 156] on icon "Previous" at bounding box center [298, 156] width 10 height 10
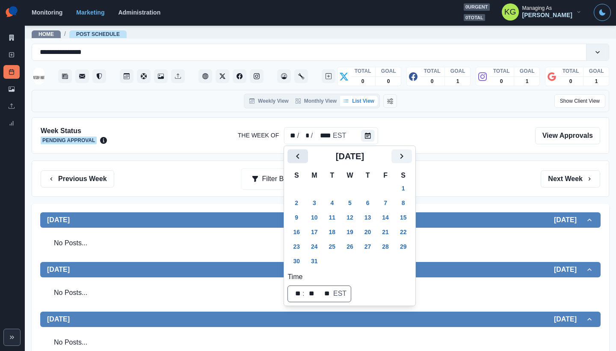
click at [295, 156] on icon "Previous" at bounding box center [298, 156] width 10 height 10
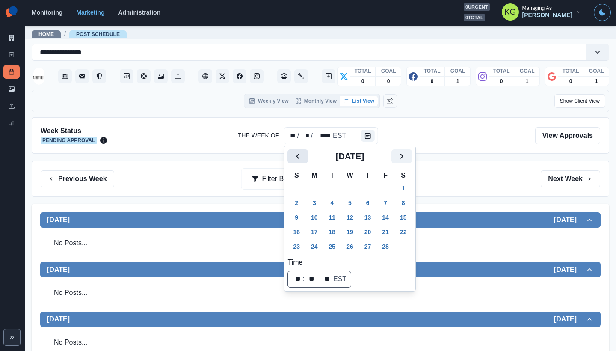
click at [295, 156] on icon "Previous" at bounding box center [298, 156] width 10 height 10
click at [407, 158] on icon "Next" at bounding box center [402, 156] width 10 height 10
click at [311, 183] on button "2" at bounding box center [314, 189] width 17 height 14
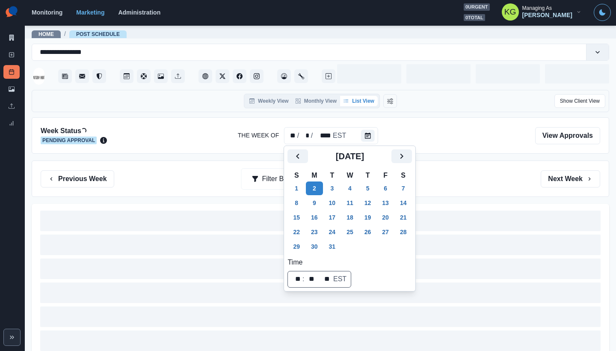
click at [458, 182] on div "Previous Week Filter By: Next Week" at bounding box center [321, 178] width 560 height 17
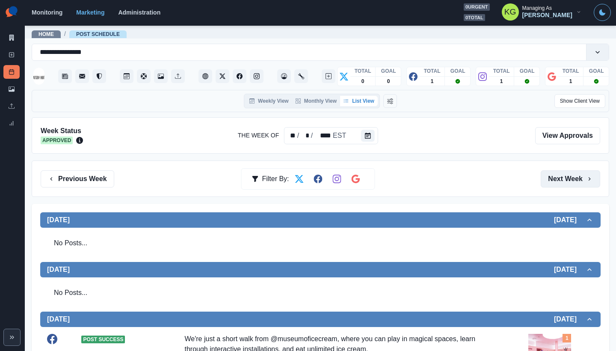
click at [551, 180] on button "Next Week" at bounding box center [571, 178] width 60 height 17
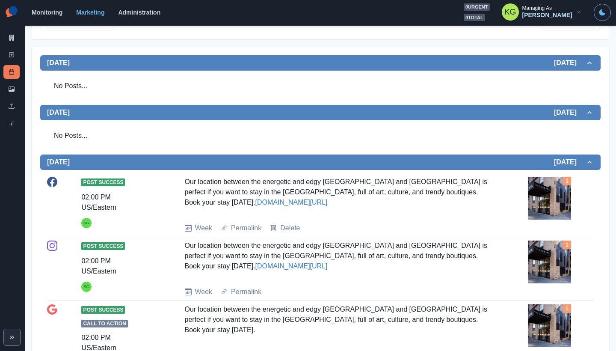
scroll to position [228, 0]
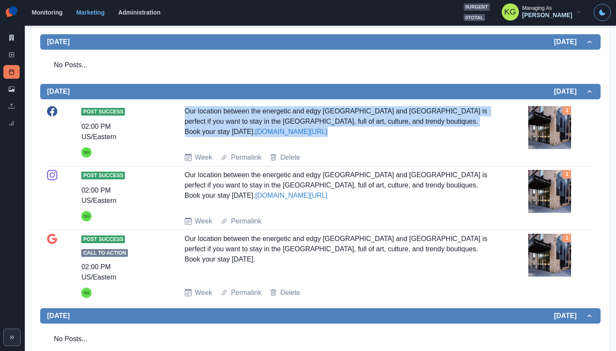
drag, startPoint x: 366, startPoint y: 138, endPoint x: 174, endPoint y: 113, distance: 194.3
click at [174, 113] on div "Post Success 02:00 PM US/[GEOGRAPHIC_DATA] Our location between the energetic a…" at bounding box center [320, 134] width 547 height 57
copy div "Our location between the energetic and edgy [GEOGRAPHIC_DATA] and [GEOGRAPHIC_D…"
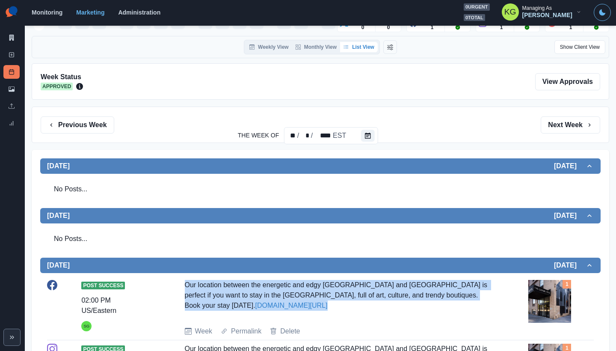
scroll to position [0, 0]
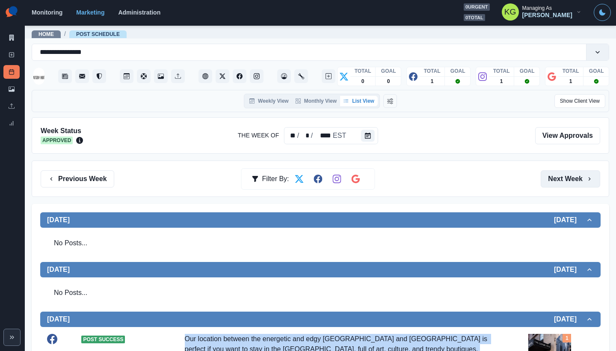
click at [576, 173] on button "Next Week" at bounding box center [571, 178] width 60 height 17
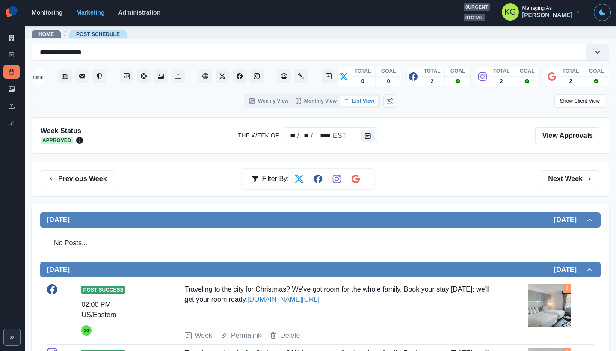
scroll to position [67, 0]
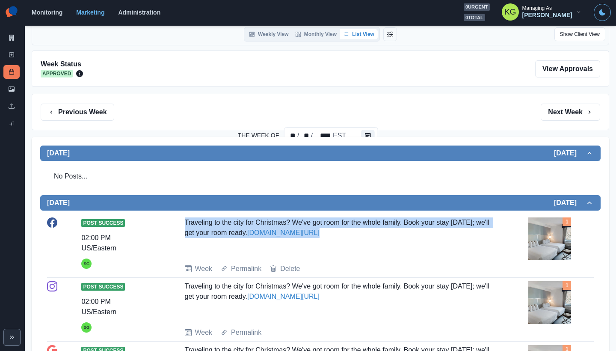
drag, startPoint x: 298, startPoint y: 243, endPoint x: 182, endPoint y: 221, distance: 117.7
click at [182, 221] on div "Post Success 02:00 PM US/Eastern SG Traveling to the city for Christmas? We've …" at bounding box center [320, 245] width 547 height 57
copy div "Traveling to the city for Christmas? We've got room for the whole family. Book …"
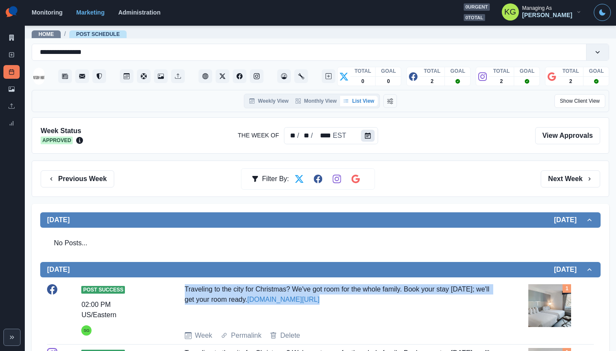
click at [366, 135] on icon "Calendar" at bounding box center [368, 136] width 6 height 6
click at [367, 138] on icon "Calendar" at bounding box center [368, 136] width 6 height 6
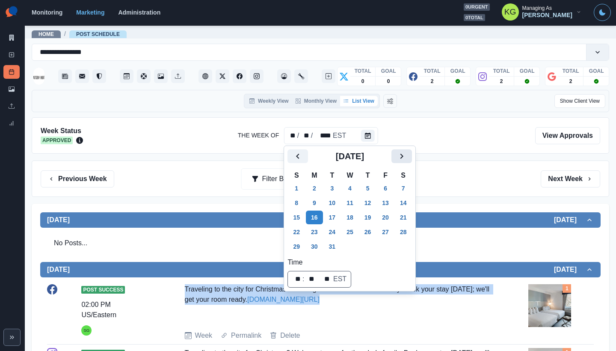
click at [407, 159] on icon "Next" at bounding box center [402, 156] width 10 height 10
click at [357, 185] on button "1" at bounding box center [350, 189] width 17 height 14
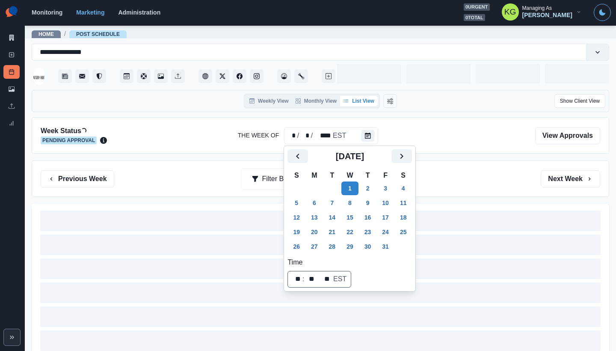
click at [457, 163] on div "Previous Week Filter By: Next Week" at bounding box center [321, 179] width 578 height 36
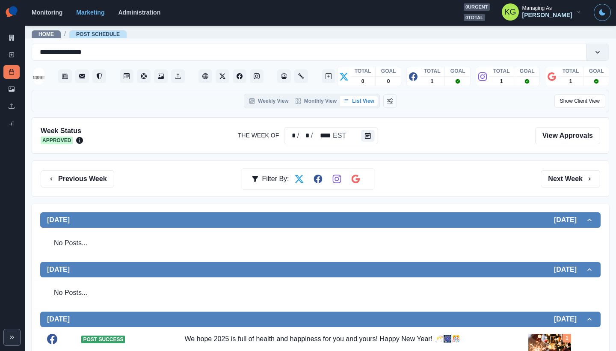
scroll to position [179, 0]
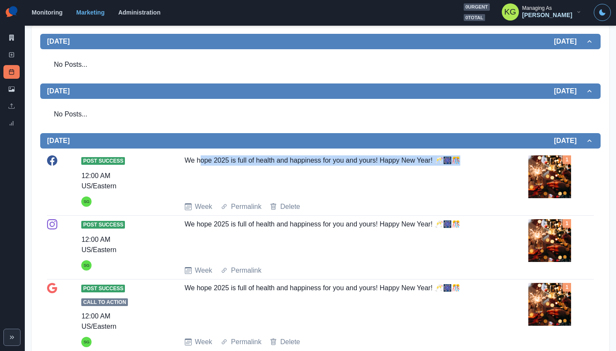
drag, startPoint x: 209, startPoint y: 164, endPoint x: 390, endPoint y: 168, distance: 181.1
click at [390, 168] on div "We hope 2025 is full of health and happiness for you and yours! Happy New Year!…" at bounding box center [338, 174] width 306 height 39
click at [322, 157] on div "We hope 2025 is full of health and happiness for you and yours! Happy New Year!…" at bounding box center [338, 174] width 306 height 39
drag, startPoint x: 183, startPoint y: 159, endPoint x: 473, endPoint y: 164, distance: 290.7
click at [473, 164] on div "We hope 2025 is full of health and happiness for you and yours! Happy New Year!…" at bounding box center [338, 174] width 306 height 39
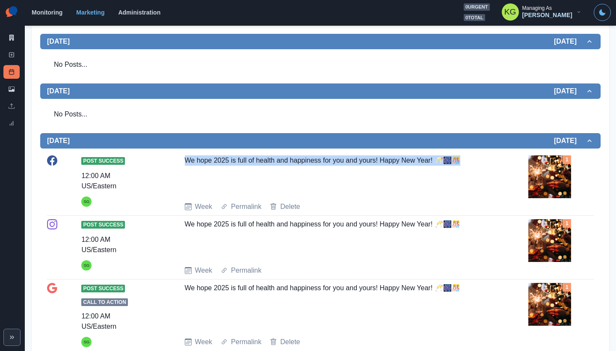
copy div "We hope 2025 is full of health and happiness for you and yours! Happy New Year!…"
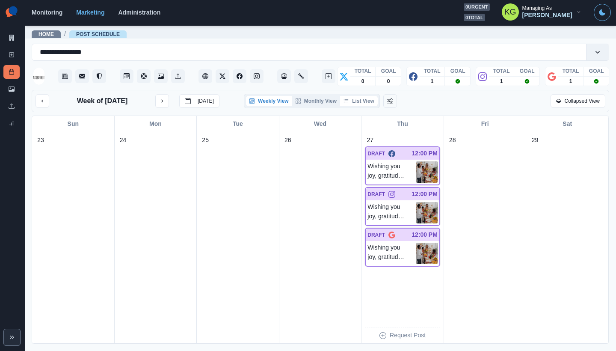
click at [364, 104] on button "List View" at bounding box center [359, 101] width 38 height 10
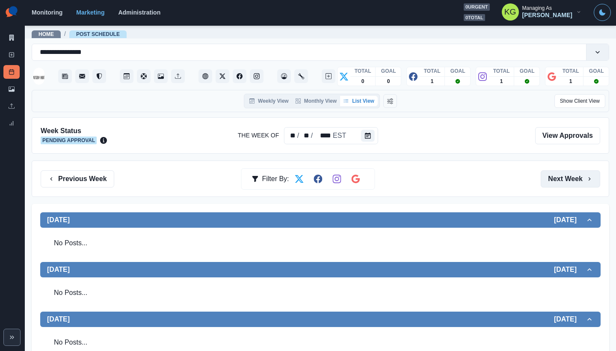
click at [577, 176] on button "Next Week" at bounding box center [571, 178] width 60 height 17
click at [571, 176] on button "Next Week" at bounding box center [571, 178] width 60 height 17
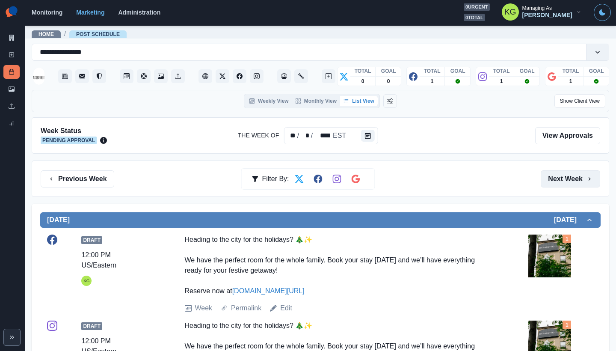
scroll to position [169, 0]
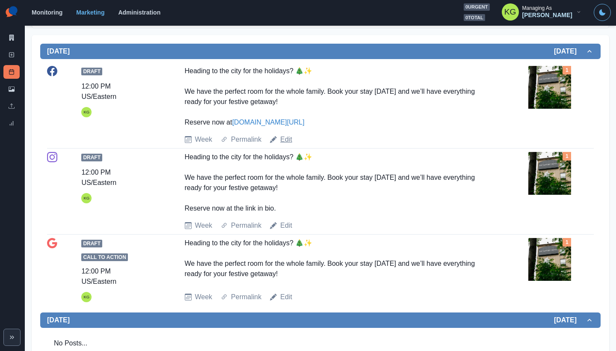
click at [289, 136] on link "Edit" at bounding box center [286, 139] width 12 height 10
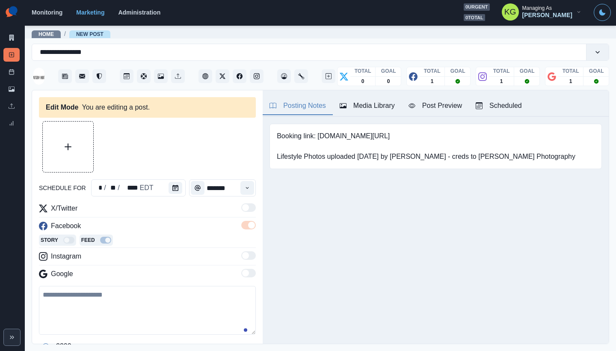
type input "********"
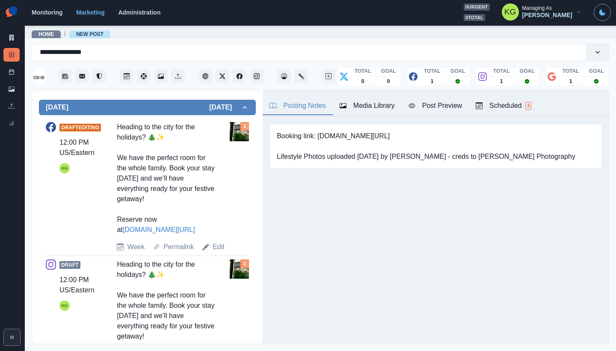
scroll to position [125, 0]
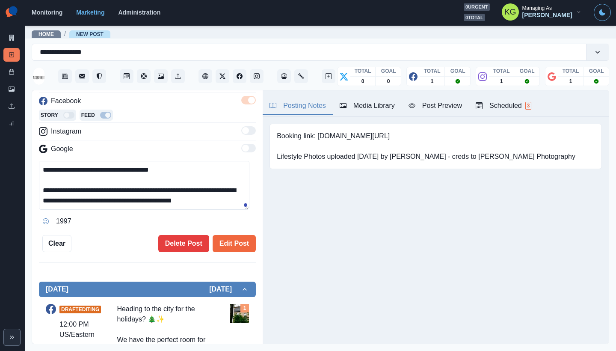
click at [238, 210] on textarea "**********" at bounding box center [144, 185] width 211 height 49
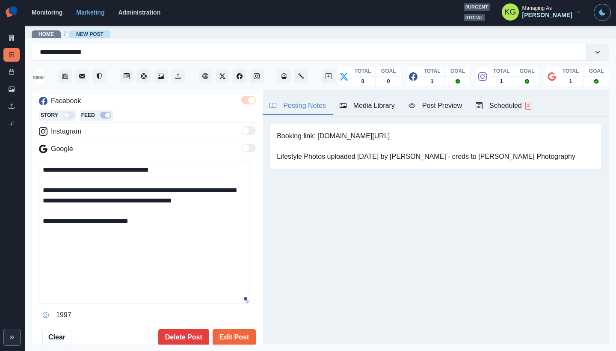
click at [220, 228] on textarea "**********" at bounding box center [144, 232] width 211 height 143
paste textarea "**********"
drag, startPoint x: 153, startPoint y: 245, endPoint x: 33, endPoint y: 237, distance: 120.6
click at [33, 237] on div "**********" at bounding box center [147, 217] width 231 height 254
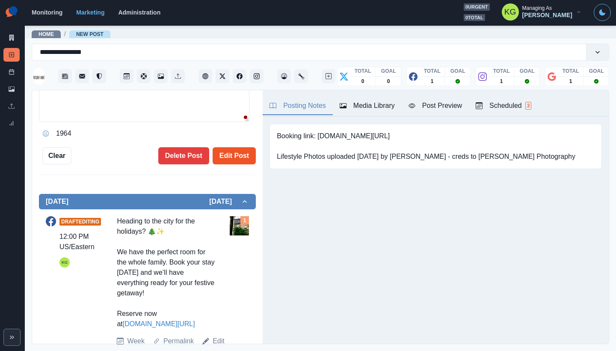
type textarea "**********"
click at [240, 160] on button "Edit Post" at bounding box center [234, 155] width 43 height 17
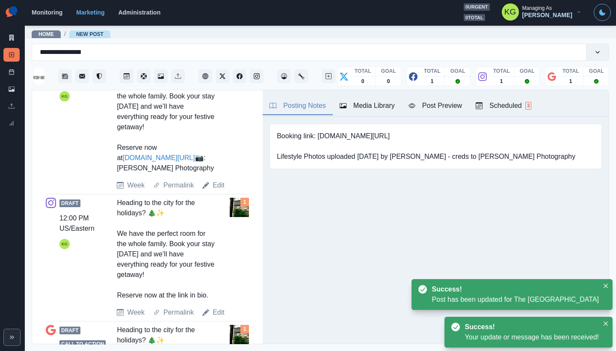
scroll to position [541, 0]
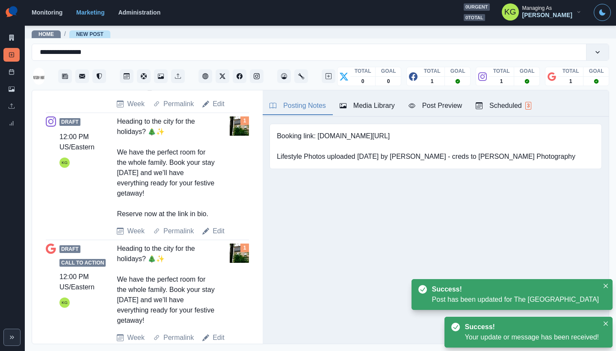
click at [219, 240] on div "Draft 12:00 PM US/Eastern KG Heading to the city for the holidays? 🎄✨ We have t…" at bounding box center [147, 176] width 203 height 127
click at [221, 236] on link "Edit" at bounding box center [219, 231] width 12 height 10
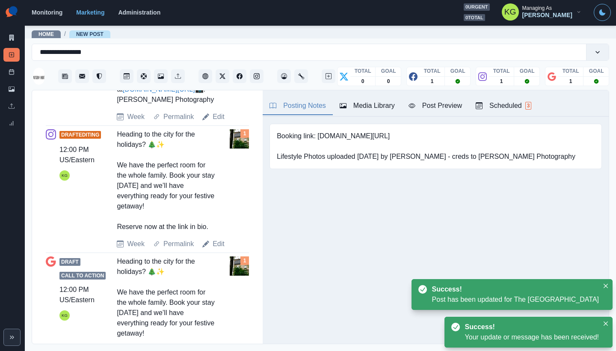
scroll to position [120, 0]
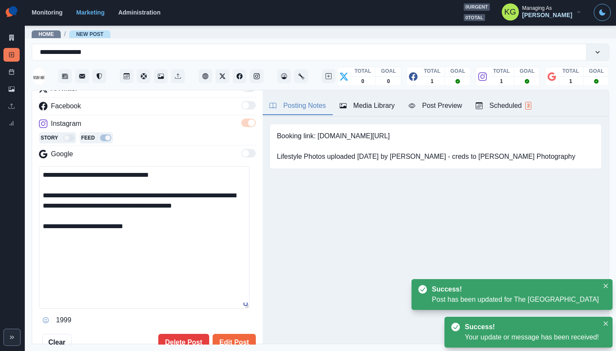
click at [179, 228] on textarea "**********" at bounding box center [144, 237] width 211 height 143
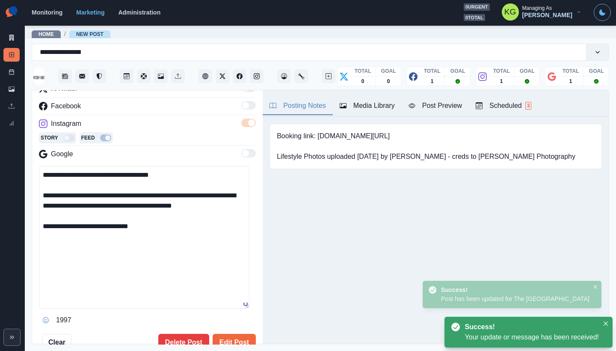
paste textarea "**********"
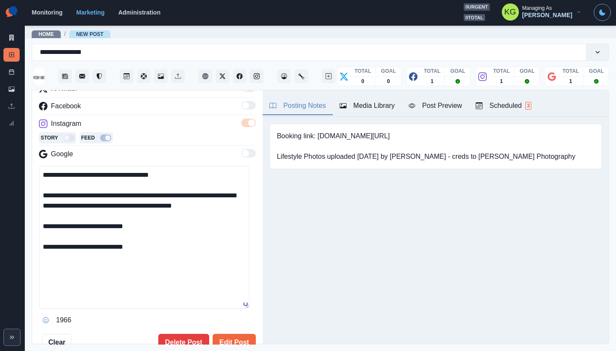
scroll to position [203, 0]
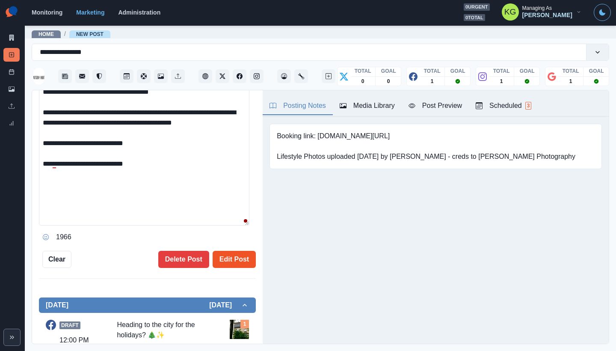
type textarea "**********"
click at [227, 253] on button "Edit Post" at bounding box center [234, 259] width 43 height 17
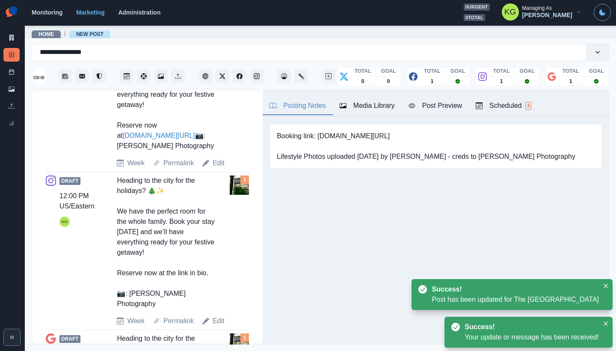
scroll to position [616, 0]
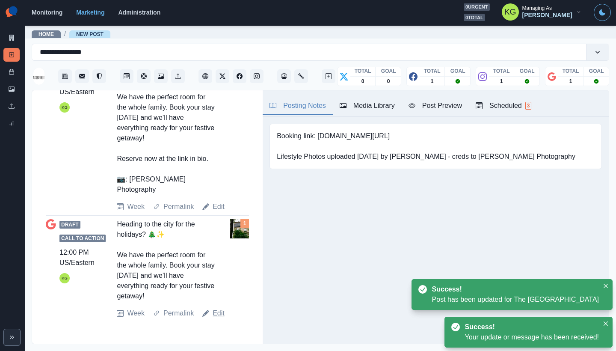
click at [217, 311] on link "Edit" at bounding box center [219, 313] width 12 height 10
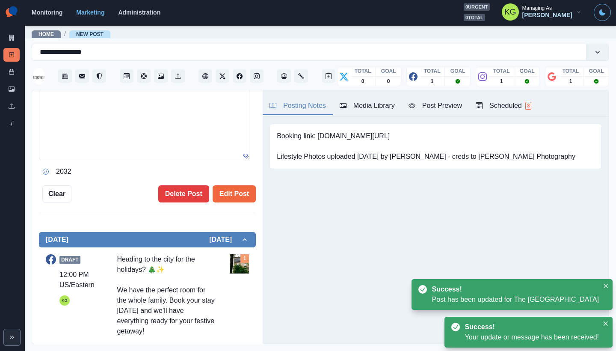
scroll to position [242, 0]
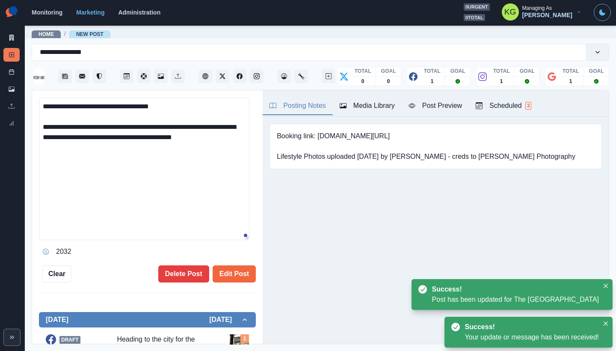
click at [183, 186] on textarea "**********" at bounding box center [144, 169] width 211 height 143
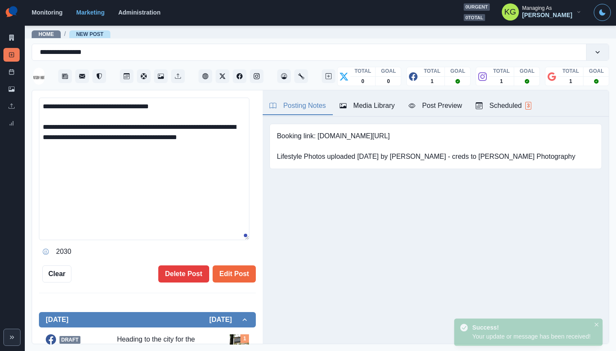
paste textarea "**********"
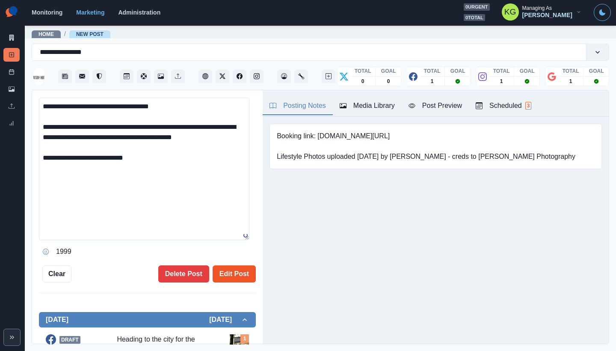
type textarea "**********"
click at [243, 268] on button "Edit Post" at bounding box center [234, 273] width 43 height 17
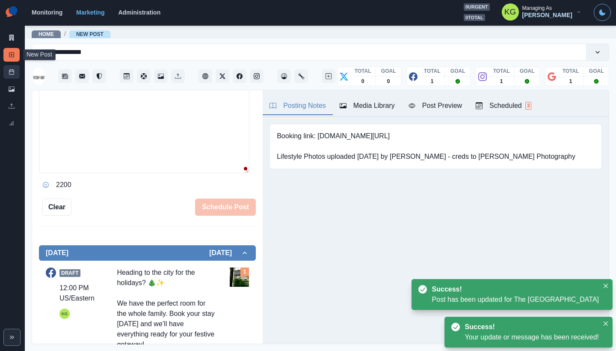
click at [9, 71] on rect at bounding box center [11, 72] width 5 height 5
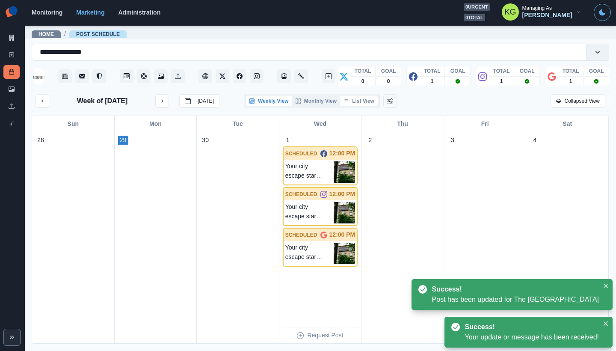
click at [363, 106] on button "List View" at bounding box center [359, 101] width 38 height 10
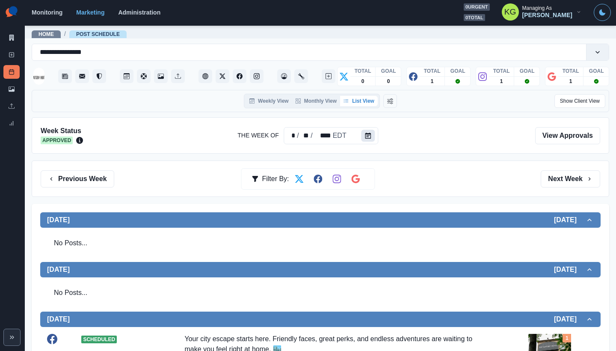
click at [362, 140] on button "Calendar" at bounding box center [369, 136] width 14 height 12
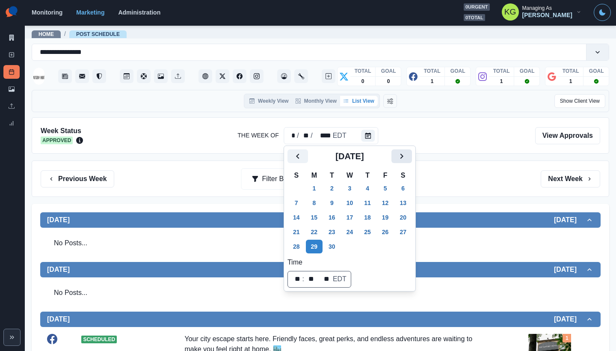
click at [407, 156] on icon "Next" at bounding box center [402, 156] width 10 height 10
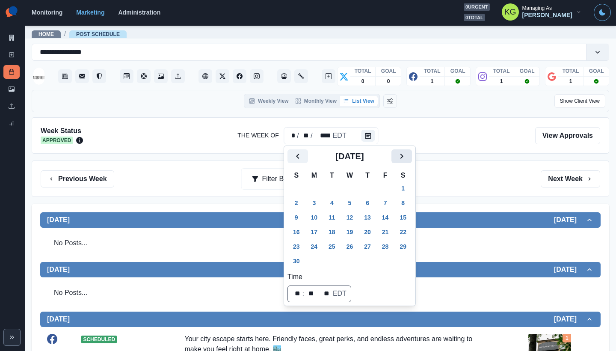
click at [407, 158] on icon "Next" at bounding box center [402, 156] width 10 height 10
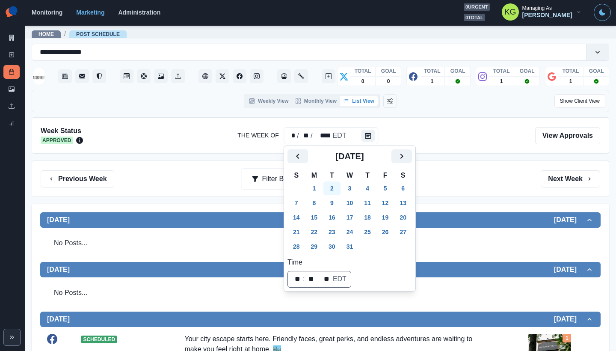
click at [322, 197] on button "8" at bounding box center [314, 203] width 17 height 14
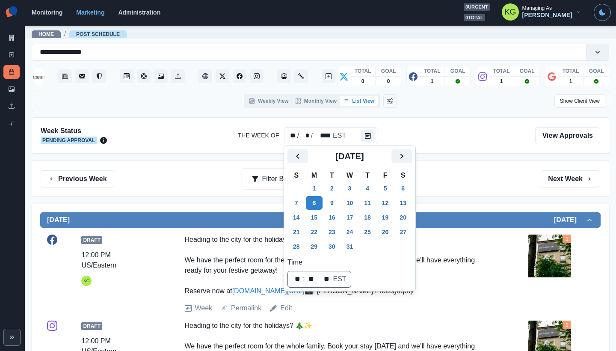
click at [486, 178] on div "Previous Week Filter By: Next Week" at bounding box center [321, 178] width 560 height 17
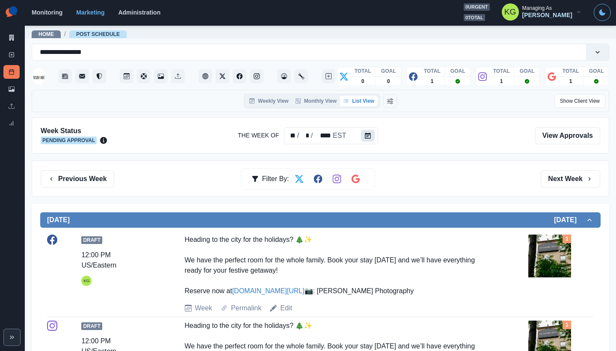
click at [362, 137] on button "Calendar" at bounding box center [368, 136] width 14 height 12
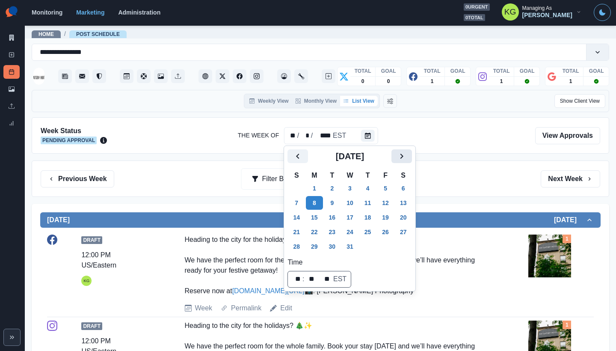
click at [407, 161] on icon "Next" at bounding box center [402, 156] width 10 height 10
click at [372, 187] on button "1" at bounding box center [368, 189] width 17 height 14
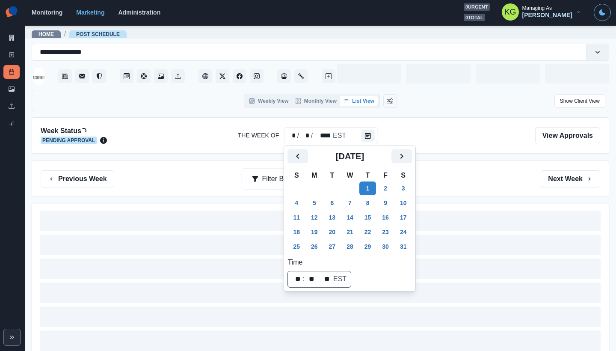
click at [475, 161] on div "Previous Week Filter By: Next Week" at bounding box center [321, 179] width 578 height 36
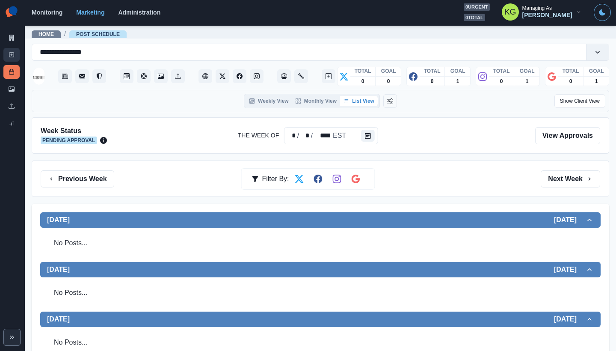
click at [6, 54] on link "New Post" at bounding box center [11, 55] width 16 height 14
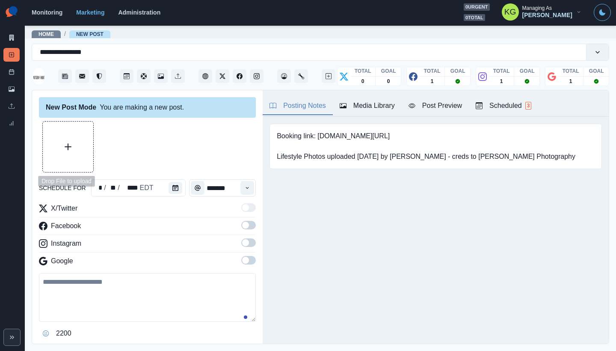
click at [74, 143] on button "Upload Media" at bounding box center [68, 147] width 51 height 51
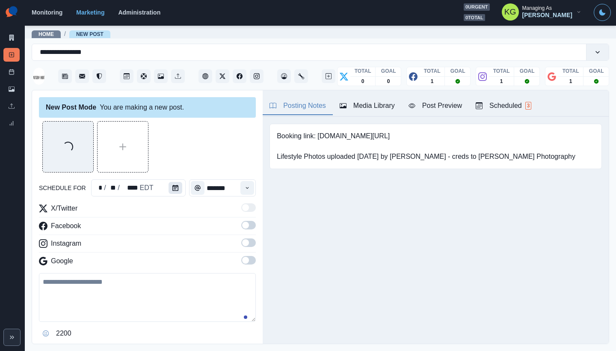
click at [169, 187] on button "Calendar" at bounding box center [176, 188] width 14 height 12
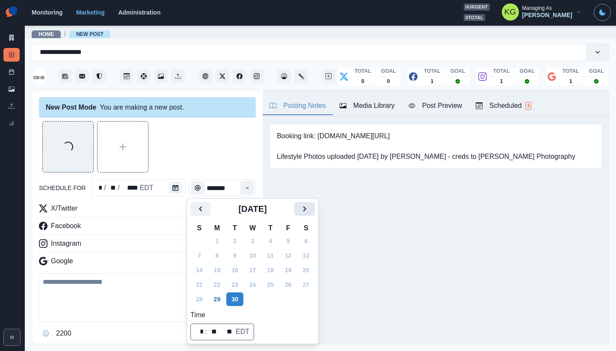
click at [315, 213] on button "Next" at bounding box center [305, 209] width 21 height 14
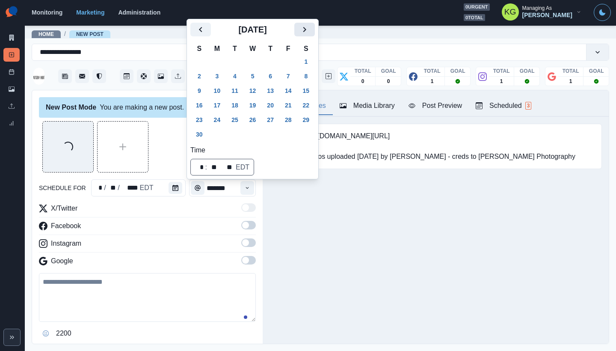
click at [310, 29] on icon "Next" at bounding box center [305, 29] width 10 height 10
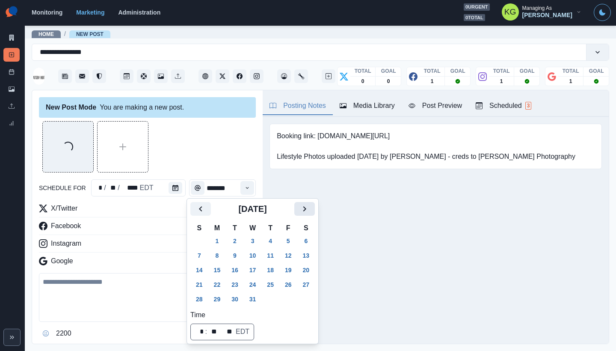
click at [315, 215] on button "Next" at bounding box center [305, 209] width 21 height 14
click at [274, 238] on button "1" at bounding box center [270, 241] width 17 height 14
click at [211, 153] on div "Loading..." at bounding box center [147, 146] width 217 height 51
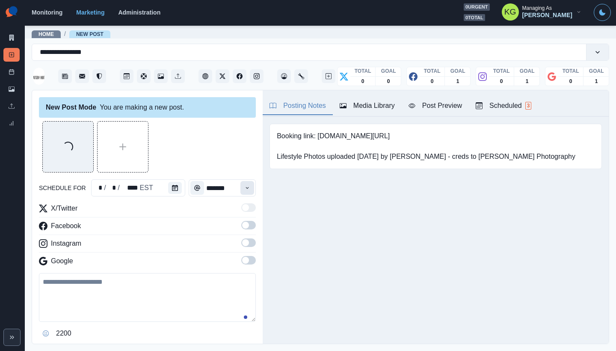
click at [246, 188] on icon "Time" at bounding box center [247, 188] width 3 height 2
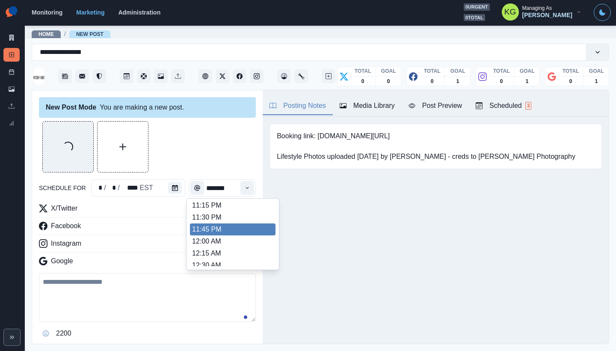
scroll to position [732, 0]
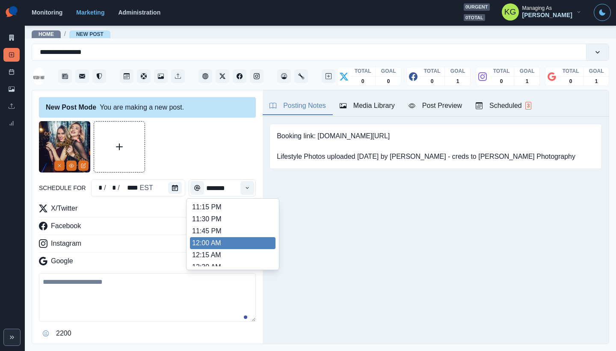
click at [223, 241] on li "12:00 AM" at bounding box center [233, 243] width 86 height 12
type input "********"
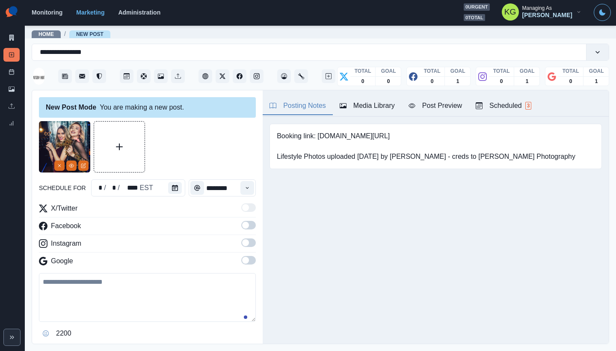
click at [243, 259] on span at bounding box center [248, 260] width 15 height 9
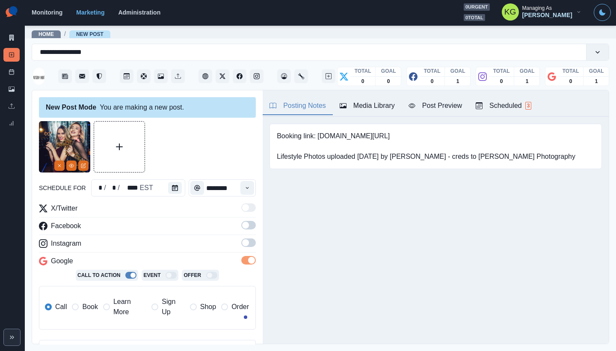
click at [241, 247] on label at bounding box center [248, 245] width 15 height 14
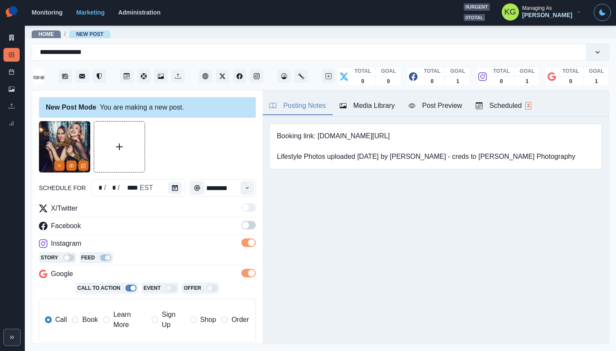
click at [242, 225] on span at bounding box center [245, 225] width 7 height 7
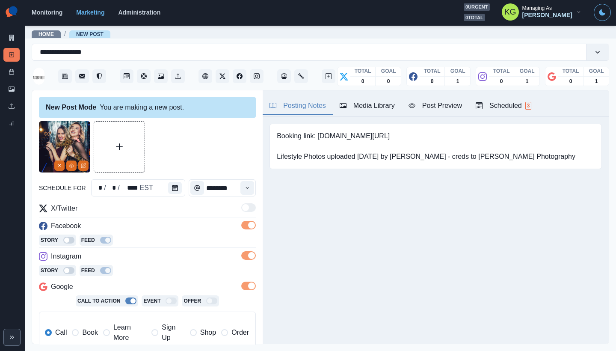
click at [92, 331] on span "Book" at bounding box center [89, 332] width 15 height 10
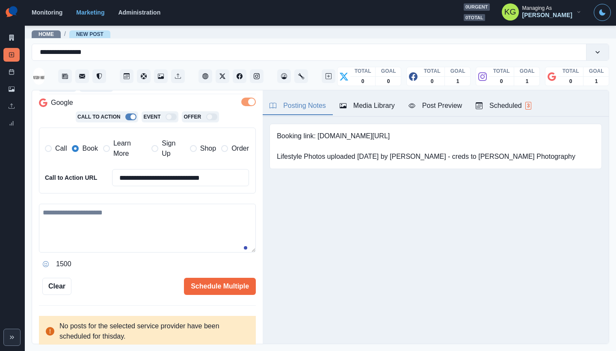
click at [203, 226] on textarea at bounding box center [147, 228] width 217 height 49
paste textarea "**********"
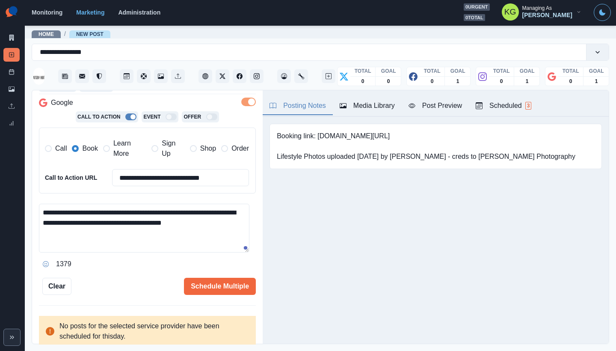
scroll to position [8, 0]
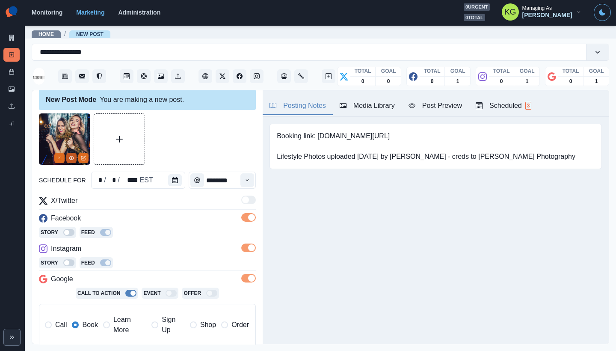
click at [74, 155] on button "View Media" at bounding box center [71, 158] width 10 height 10
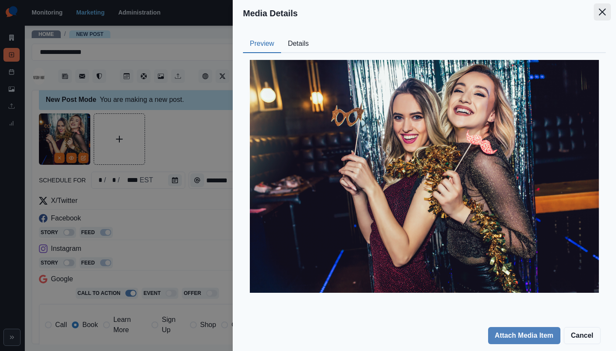
click at [600, 19] on button "Close" at bounding box center [602, 11] width 17 height 17
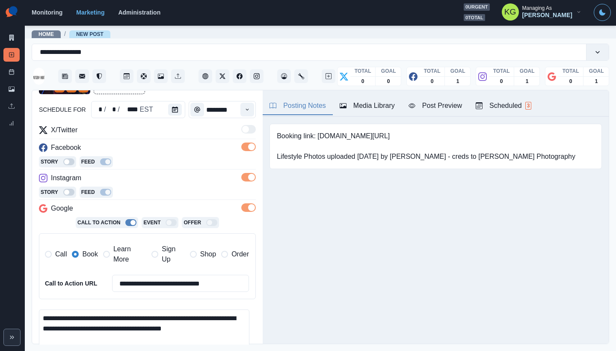
scroll to position [152, 0]
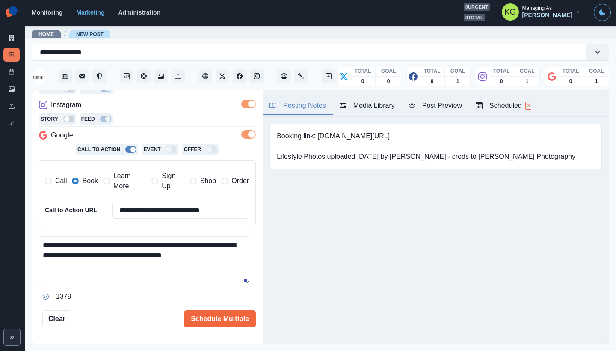
click at [222, 257] on textarea "**********" at bounding box center [144, 260] width 211 height 49
click at [223, 257] on textarea "**********" at bounding box center [144, 260] width 211 height 49
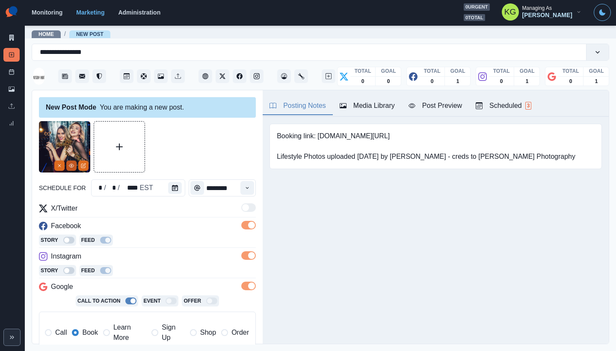
click at [72, 166] on circle "View Media" at bounding box center [71, 165] width 1 height 1
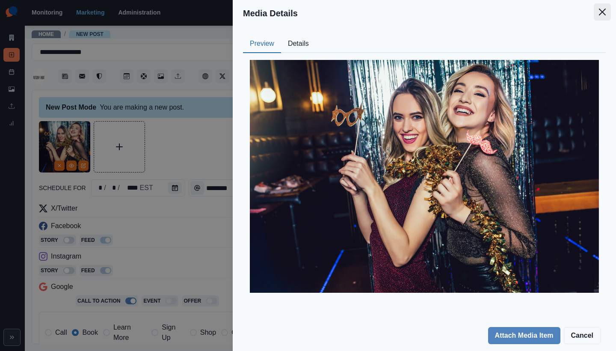
click at [604, 17] on button "Close" at bounding box center [602, 11] width 17 height 17
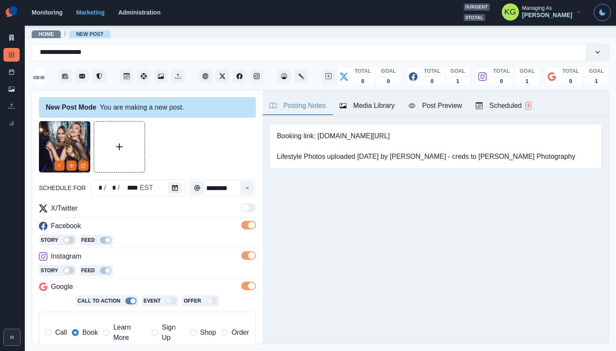
scroll to position [193, 0]
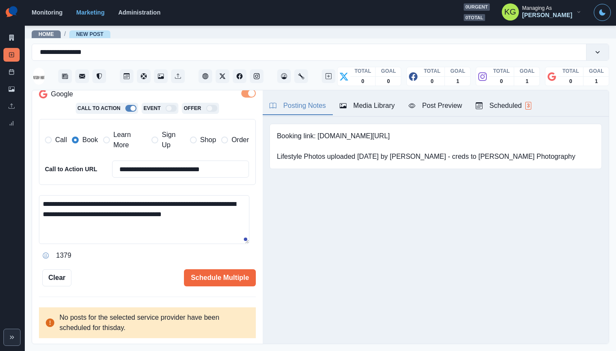
click at [112, 203] on textarea "**********" at bounding box center [144, 219] width 211 height 49
click at [108, 202] on textarea "**********" at bounding box center [144, 219] width 211 height 49
paste textarea "**"
drag, startPoint x: 119, startPoint y: 203, endPoint x: 138, endPoint y: 254, distance: 54.7
click at [120, 204] on textarea "**********" at bounding box center [144, 219] width 211 height 49
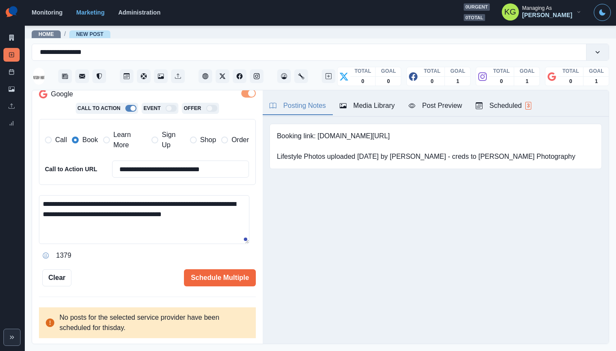
click at [233, 220] on textarea "**********" at bounding box center [144, 219] width 211 height 49
click at [245, 201] on textarea "**********" at bounding box center [144, 219] width 211 height 49
type textarea "**********"
click at [247, 282] on button "Schedule Multiple" at bounding box center [220, 277] width 72 height 17
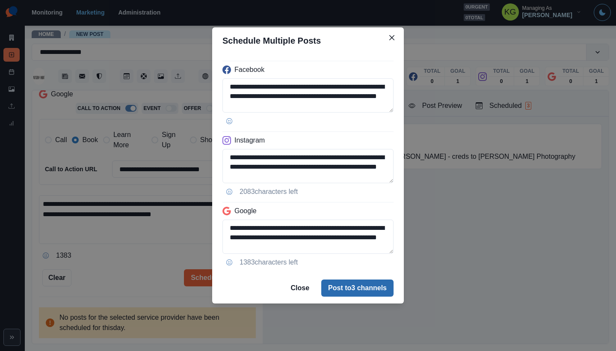
click at [341, 286] on button "Post to 3 channels" at bounding box center [357, 288] width 72 height 17
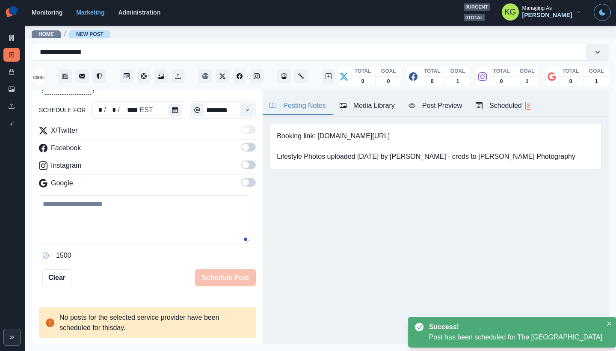
scroll to position [47, 0]
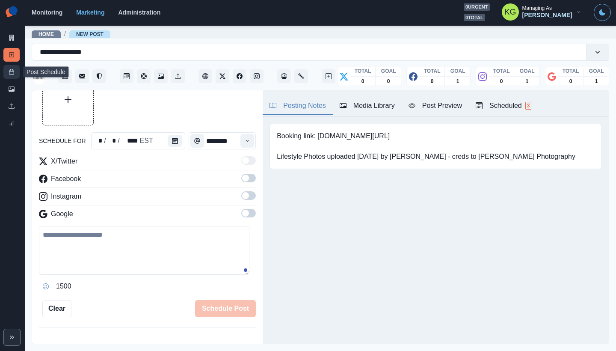
click at [8, 77] on link "Post Schedule" at bounding box center [11, 72] width 16 height 14
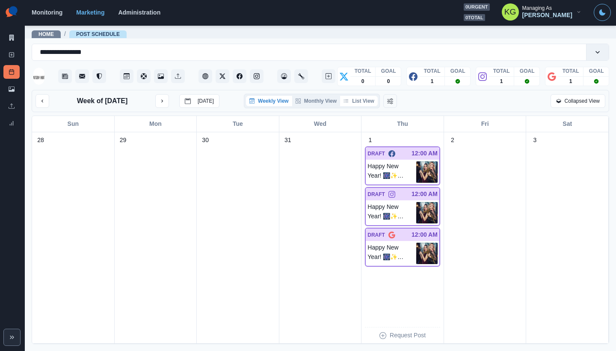
click at [365, 102] on button "List View" at bounding box center [359, 101] width 38 height 10
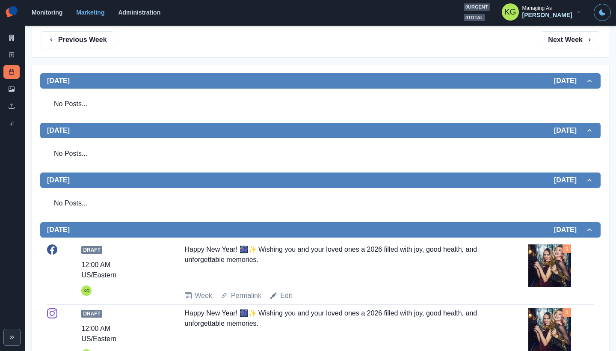
scroll to position [233, 0]
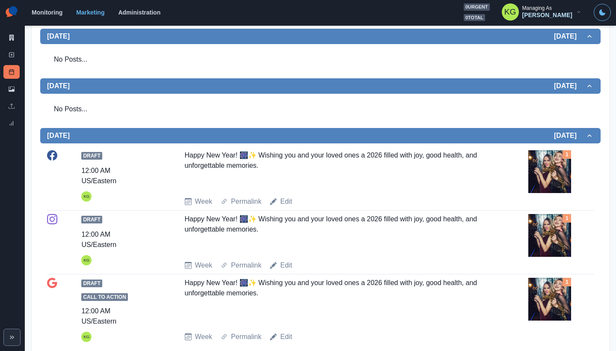
click at [545, 174] on img at bounding box center [550, 171] width 43 height 43
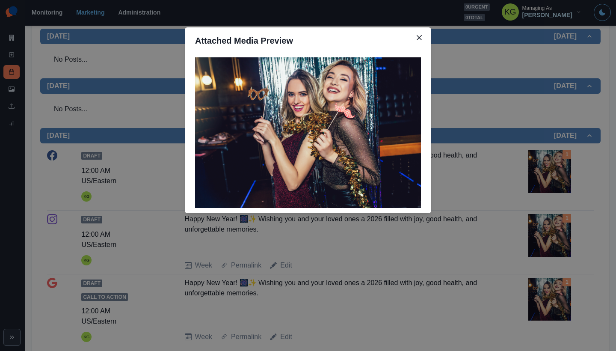
click at [496, 209] on div "Attached Media Preview" at bounding box center [308, 175] width 616 height 351
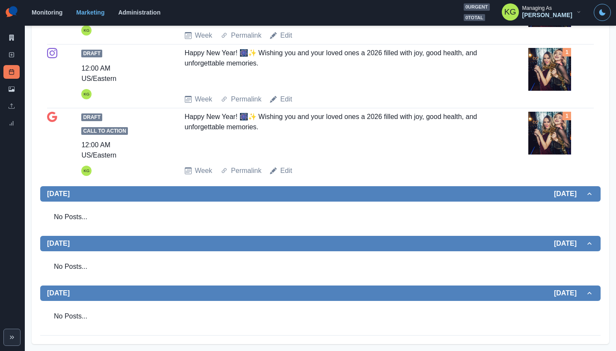
scroll to position [0, 0]
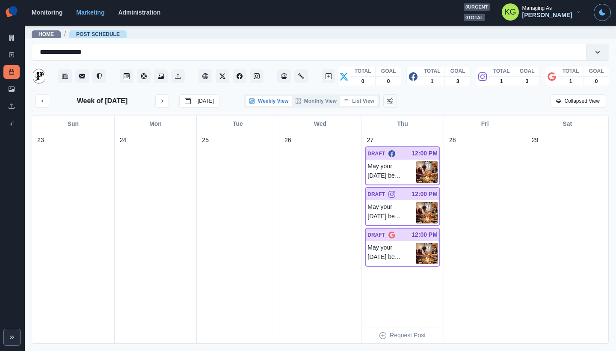
click at [358, 106] on button "List View" at bounding box center [359, 101] width 38 height 10
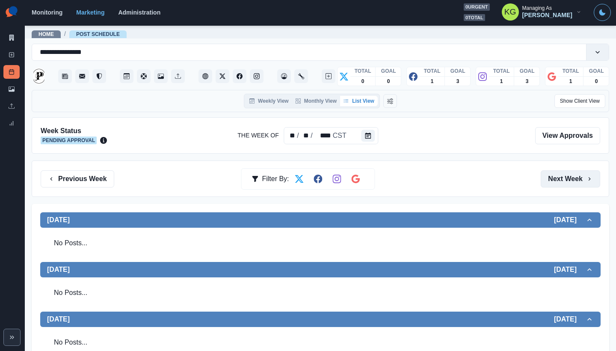
click at [568, 181] on button "Next Week" at bounding box center [571, 178] width 60 height 17
click at [69, 181] on button "Previous Week" at bounding box center [78, 178] width 74 height 17
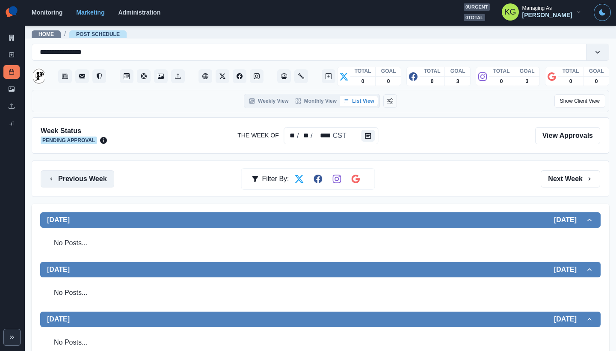
click at [69, 181] on button "Previous Week" at bounding box center [78, 178] width 74 height 17
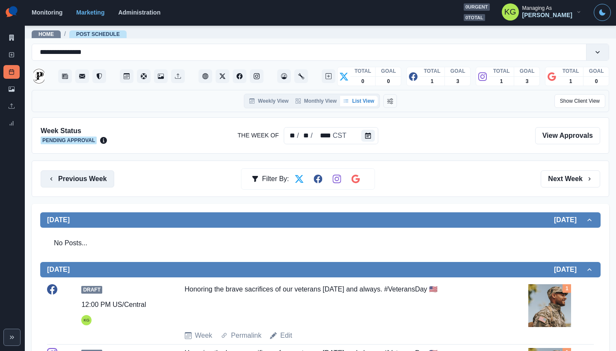
click at [104, 177] on button "Previous Week" at bounding box center [78, 178] width 74 height 17
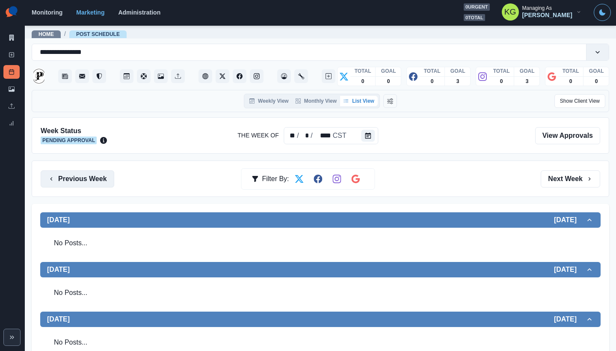
click at [83, 183] on button "Previous Week" at bounding box center [78, 178] width 74 height 17
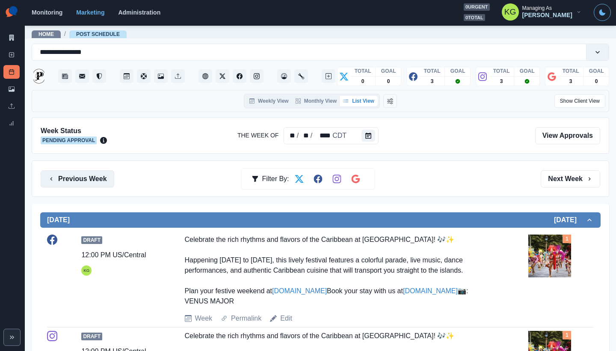
click at [89, 185] on button "Previous Week" at bounding box center [78, 178] width 74 height 17
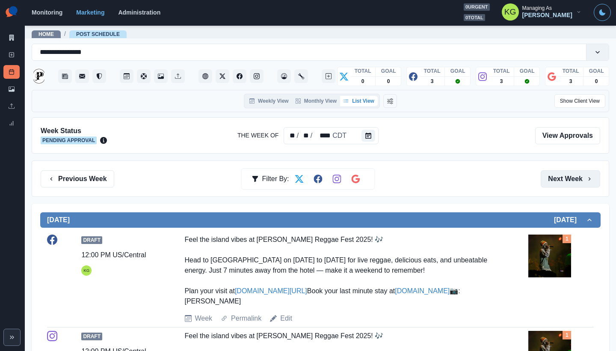
click at [556, 177] on button "Next Week" at bounding box center [571, 178] width 60 height 17
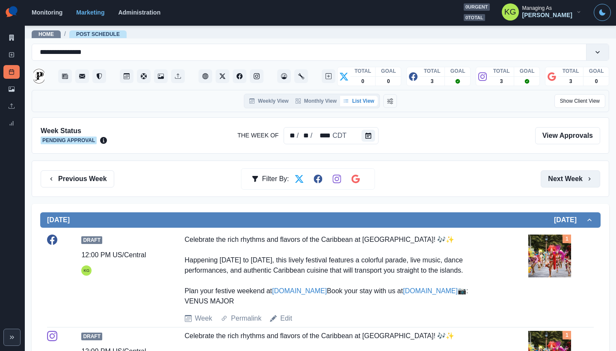
click at [556, 177] on button "Next Week" at bounding box center [571, 178] width 60 height 17
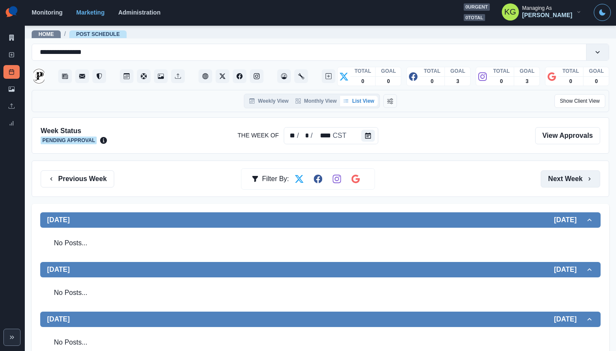
click at [556, 177] on button "Next Week" at bounding box center [571, 178] width 60 height 17
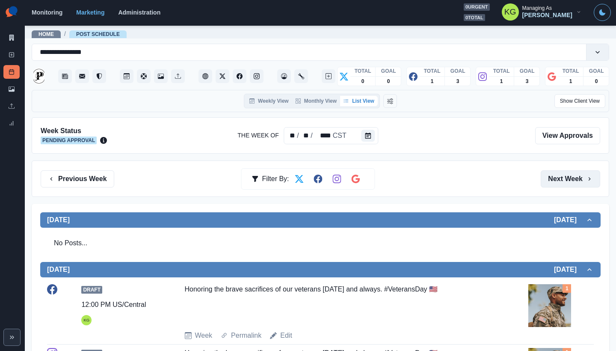
click at [556, 177] on button "Next Week" at bounding box center [571, 178] width 60 height 17
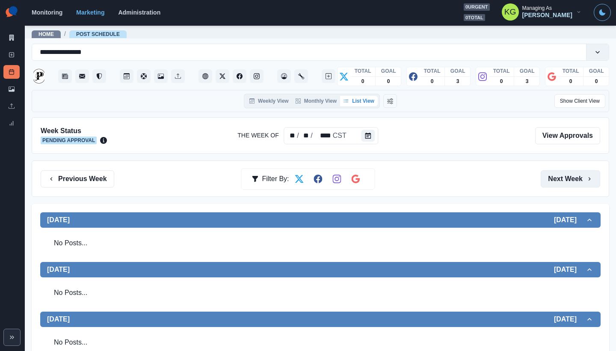
click at [556, 177] on button "Next Week" at bounding box center [571, 178] width 60 height 17
click at [15, 55] on link "New Post" at bounding box center [11, 55] width 16 height 14
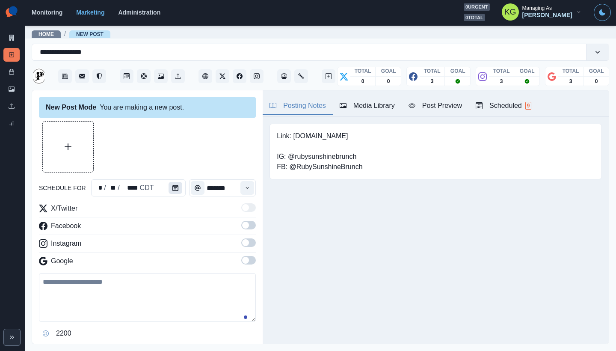
click at [175, 185] on icon "Calendar" at bounding box center [176, 188] width 6 height 6
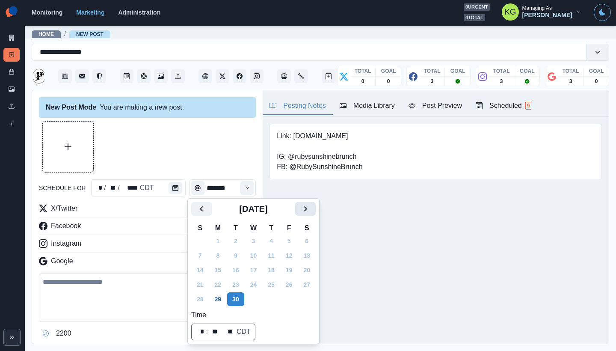
click at [307, 208] on button "Next" at bounding box center [305, 209] width 21 height 14
click at [308, 207] on icon "Next" at bounding box center [306, 209] width 10 height 10
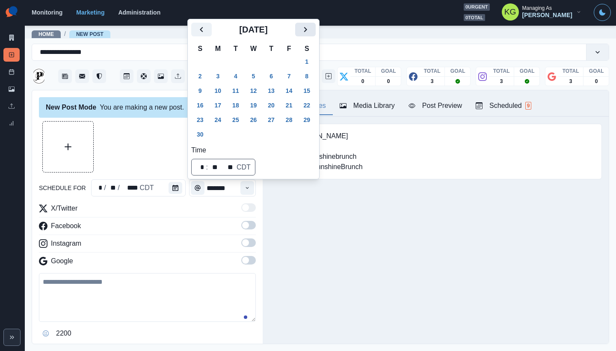
click at [310, 31] on icon "Next" at bounding box center [306, 29] width 10 height 10
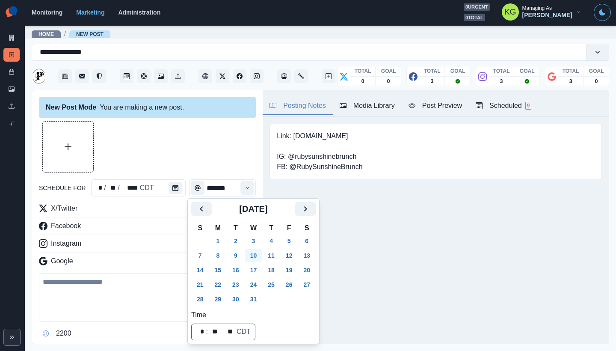
click at [259, 253] on button "10" at bounding box center [253, 256] width 17 height 14
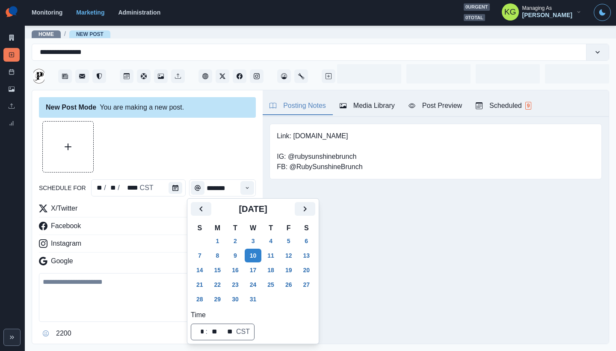
click at [188, 151] on div at bounding box center [147, 146] width 217 height 51
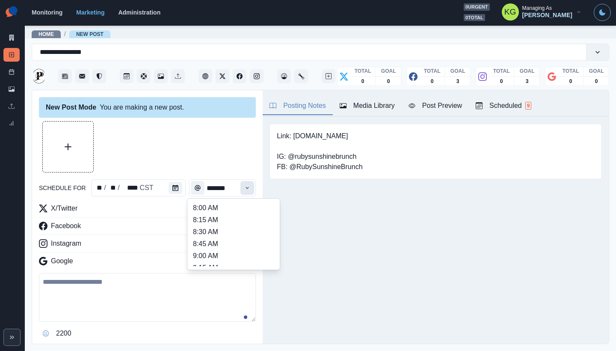
click at [242, 193] on button "Time" at bounding box center [248, 188] width 14 height 14
click at [224, 249] on li "12:00 PM" at bounding box center [234, 253] width 86 height 12
type input "********"
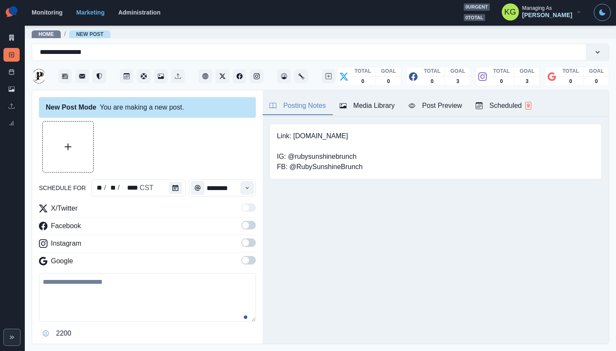
drag, startPoint x: 249, startPoint y: 261, endPoint x: 247, endPoint y: 250, distance: 10.5
click at [249, 261] on span at bounding box center [248, 260] width 15 height 9
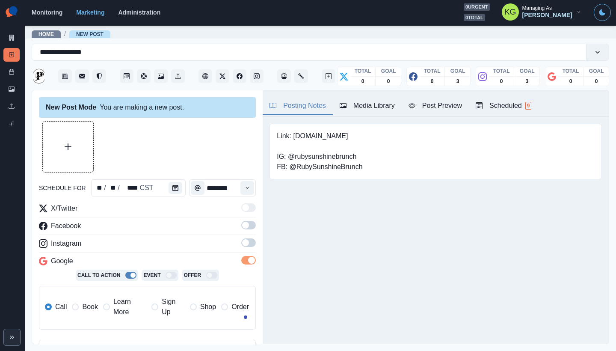
click at [242, 241] on span at bounding box center [245, 242] width 7 height 7
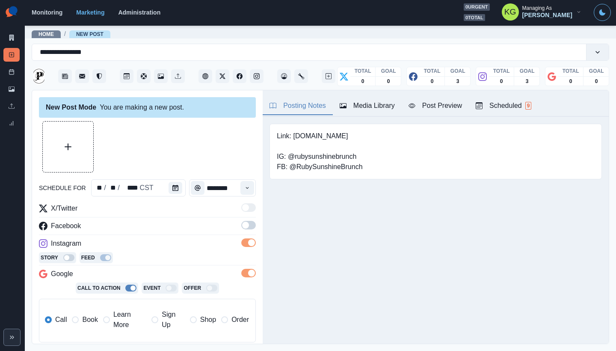
click at [242, 224] on span at bounding box center [245, 225] width 7 height 7
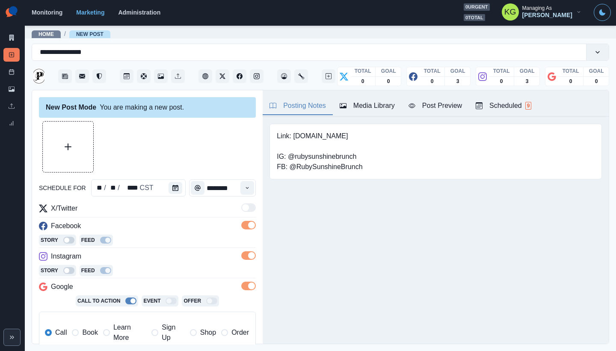
click at [86, 332] on span "Book" at bounding box center [89, 332] width 15 height 10
click at [369, 107] on div "Media Library" at bounding box center [367, 106] width 55 height 10
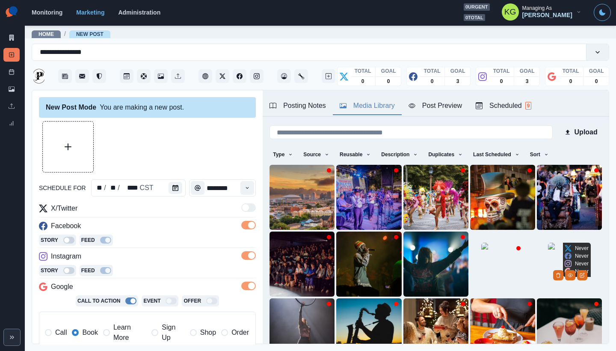
scroll to position [68, 0]
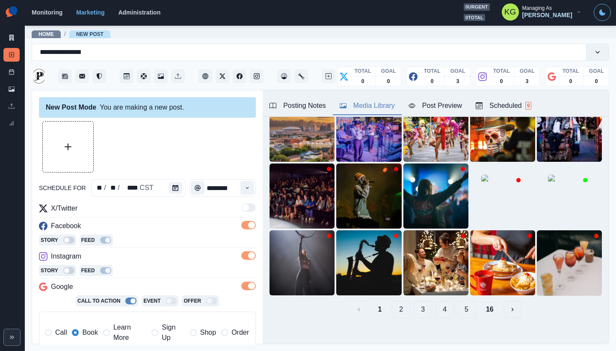
click at [479, 301] on button "16" at bounding box center [489, 309] width 21 height 17
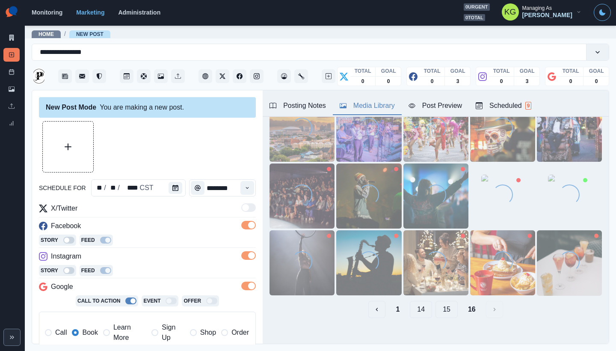
scroll to position [0, 0]
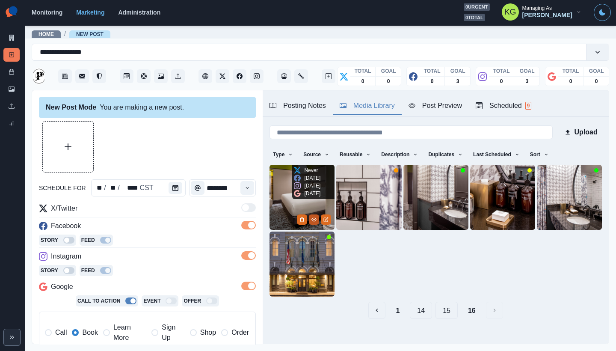
click at [313, 214] on button "View Media" at bounding box center [314, 219] width 10 height 10
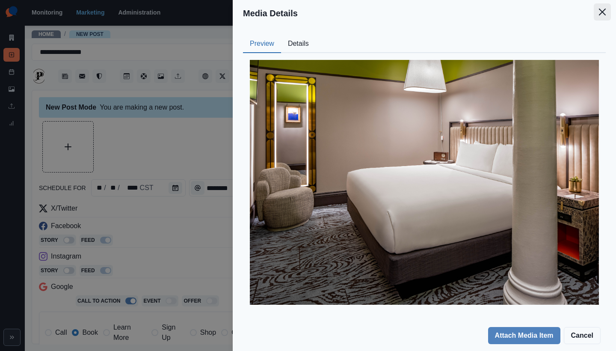
click at [610, 12] on button "Close" at bounding box center [602, 11] width 17 height 17
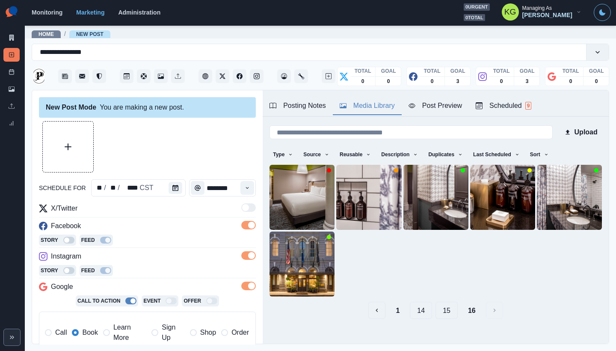
click at [444, 308] on button "15" at bounding box center [447, 310] width 22 height 17
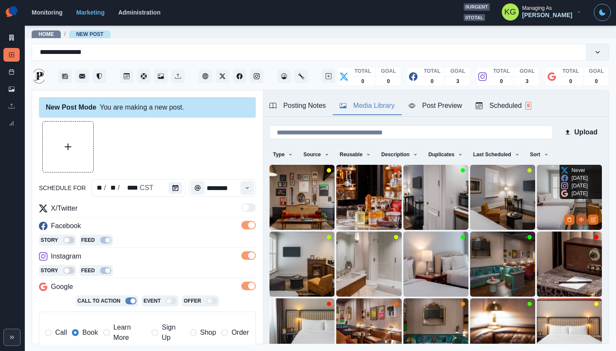
click at [579, 218] on icon "View Media" at bounding box center [581, 219] width 5 height 3
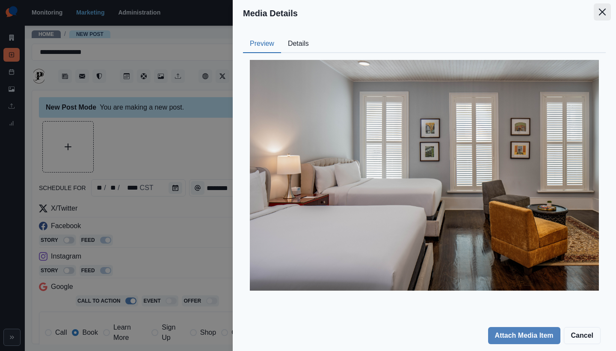
click at [601, 13] on icon "Close" at bounding box center [602, 12] width 7 height 7
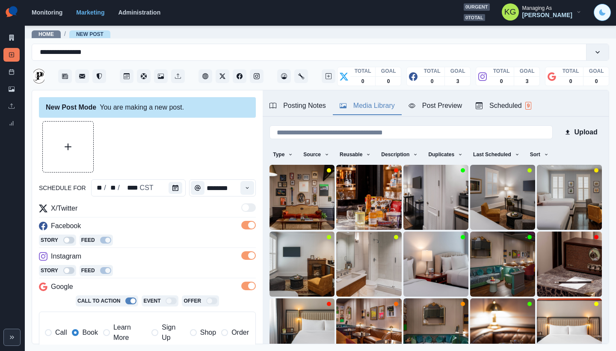
scroll to position [27, 0]
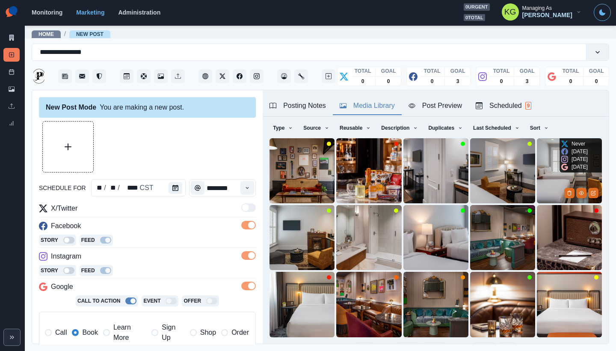
click at [545, 182] on img at bounding box center [569, 170] width 65 height 65
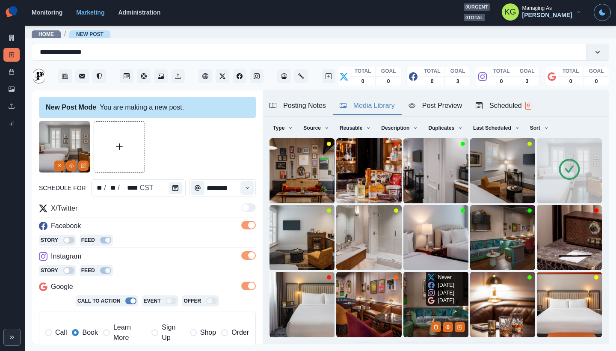
scroll to position [45, 0]
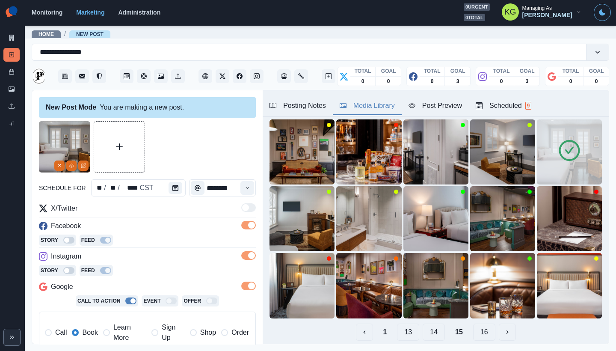
click at [433, 325] on button "14" at bounding box center [434, 332] width 22 height 17
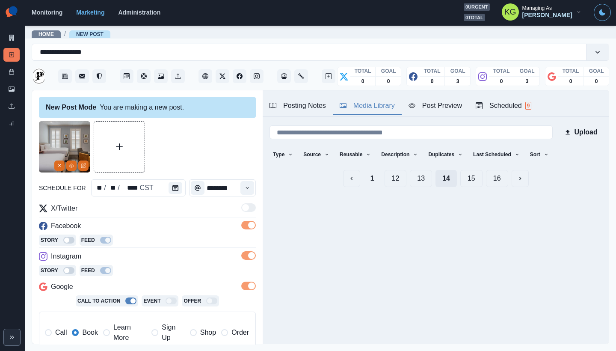
scroll to position [0, 0]
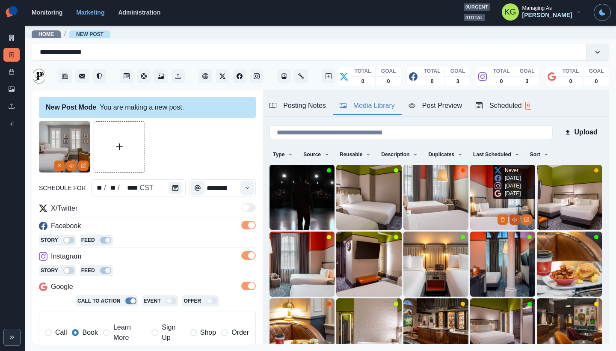
click at [512, 217] on icon "View Media" at bounding box center [514, 219] width 5 height 5
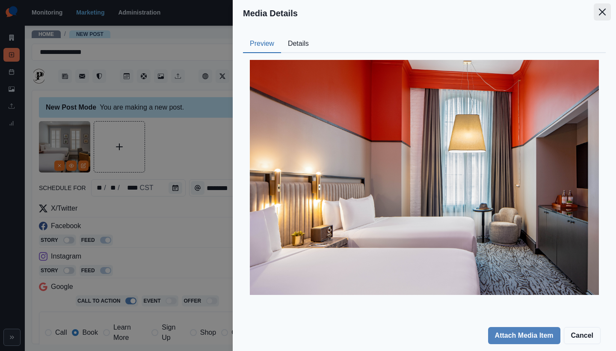
click at [605, 16] on button "Close" at bounding box center [602, 11] width 17 height 17
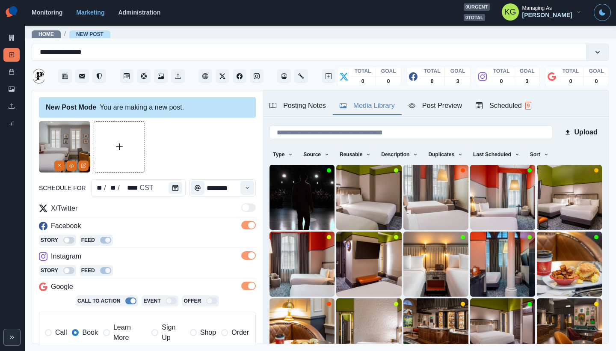
scroll to position [27, 0]
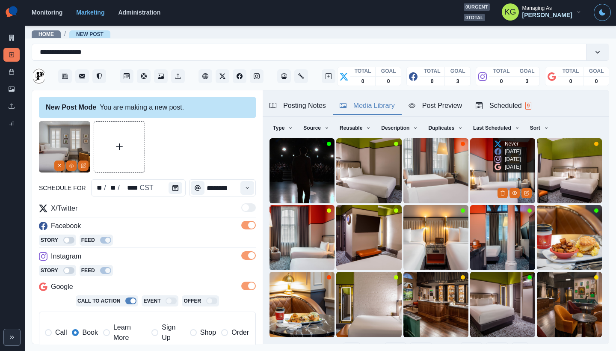
click at [476, 182] on img at bounding box center [502, 170] width 65 height 65
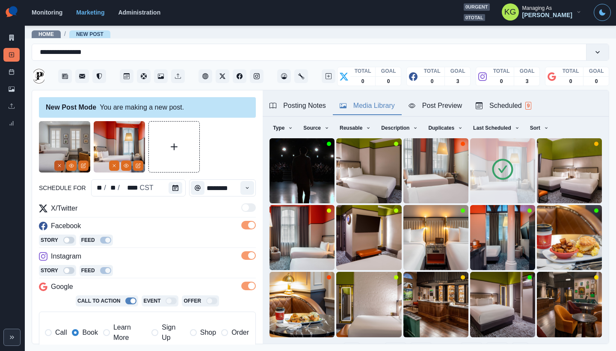
click at [58, 166] on icon "Remove" at bounding box center [59, 165] width 5 height 5
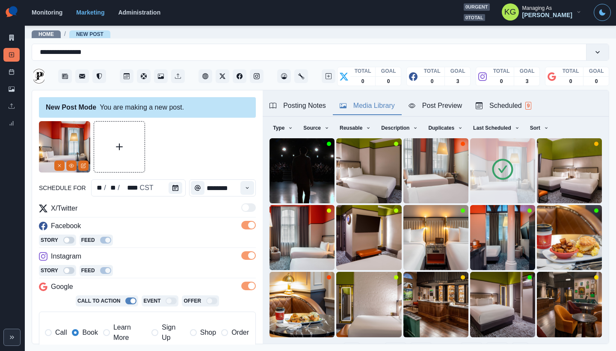
scroll to position [193, 0]
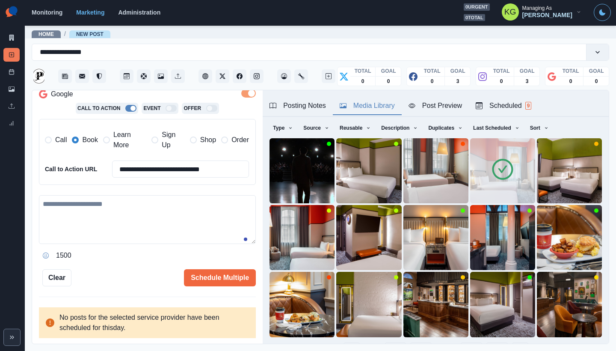
click at [101, 200] on textarea at bounding box center [147, 219] width 217 height 49
paste textarea "**********"
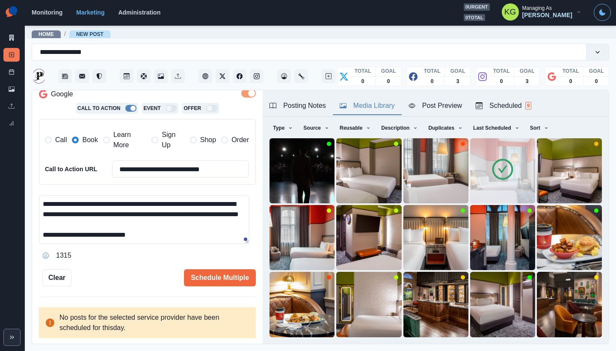
scroll to position [6, 0]
click at [307, 106] on div "Posting Notes" at bounding box center [298, 106] width 57 height 10
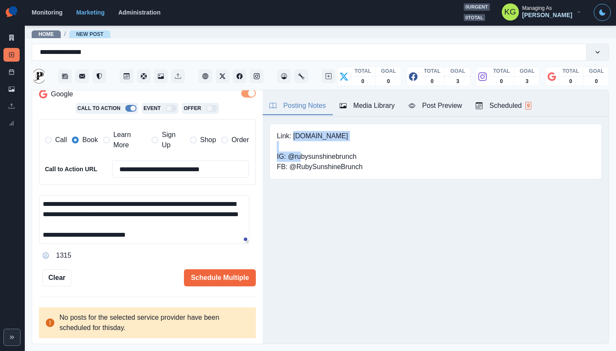
drag, startPoint x: 294, startPoint y: 137, endPoint x: 426, endPoint y: 137, distance: 132.3
click at [426, 137] on div "Link: [DOMAIN_NAME] IG: @rubysunshinebrunch FB: @RubySunshineBrunch" at bounding box center [436, 152] width 333 height 56
copy pre "[DOMAIN_NAME]"
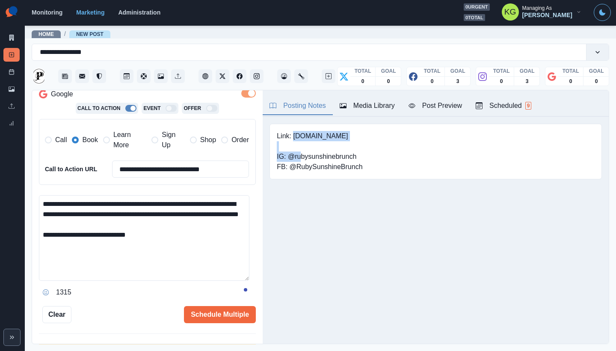
click at [241, 281] on textarea "**********" at bounding box center [144, 238] width 211 height 86
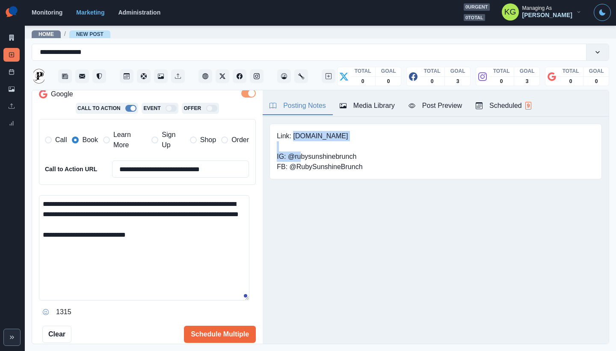
click at [226, 203] on textarea "**********" at bounding box center [144, 247] width 211 height 105
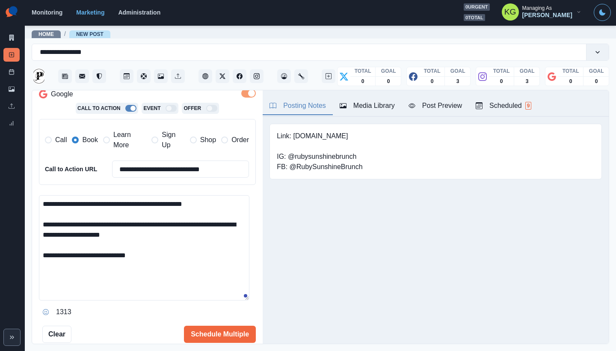
click at [47, 259] on textarea "**********" at bounding box center [144, 247] width 211 height 105
click at [88, 250] on textarea "**********" at bounding box center [144, 247] width 211 height 105
paste textarea "**********"
type textarea "**********"
click at [198, 323] on div "**********" at bounding box center [147, 136] width 217 height 414
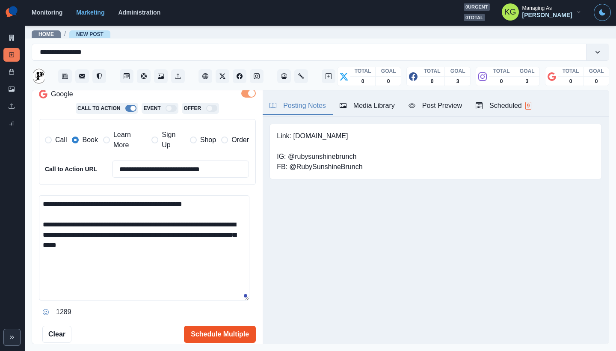
click at [208, 326] on button "Schedule Multiple" at bounding box center [220, 334] width 72 height 17
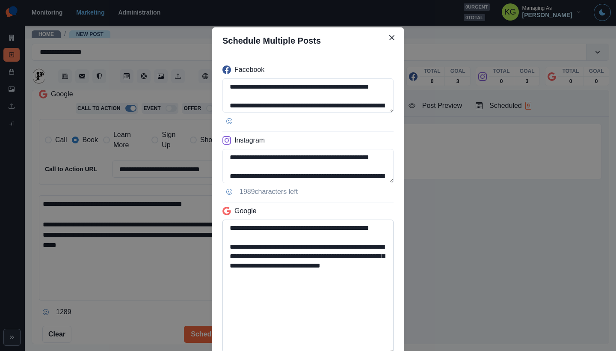
click at [372, 351] on textarea "**********" at bounding box center [308, 286] width 171 height 133
drag, startPoint x: 310, startPoint y: 285, endPoint x: 205, endPoint y: 283, distance: 105.7
click at [205, 283] on div "**********" at bounding box center [308, 175] width 616 height 351
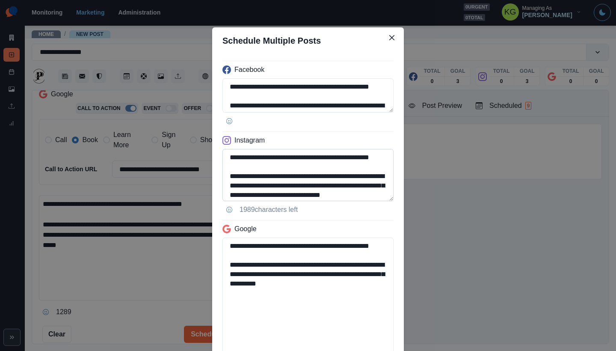
click at [376, 201] on textarea "**********" at bounding box center [308, 175] width 171 height 52
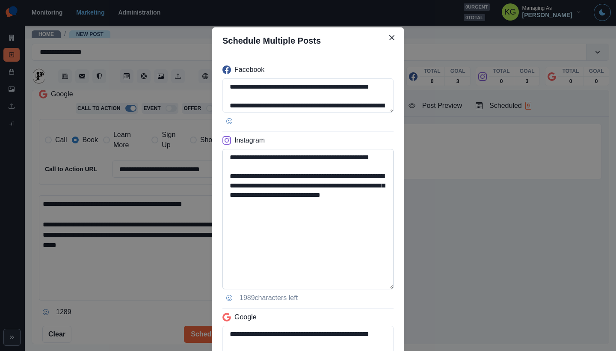
type textarea "**********"
drag, startPoint x: 321, startPoint y: 221, endPoint x: 205, endPoint y: 217, distance: 115.7
click at [205, 217] on div "**********" at bounding box center [308, 175] width 616 height 351
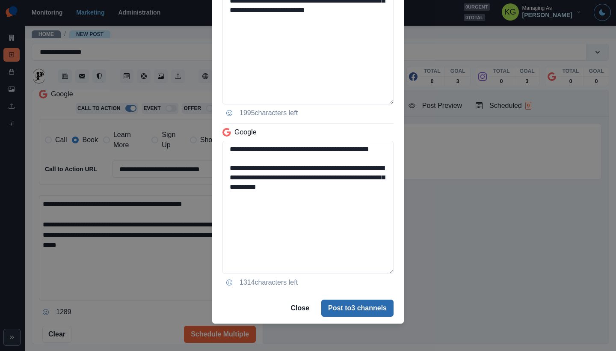
type textarea "**********"
click at [363, 314] on button "Post to 3 channels" at bounding box center [357, 308] width 72 height 17
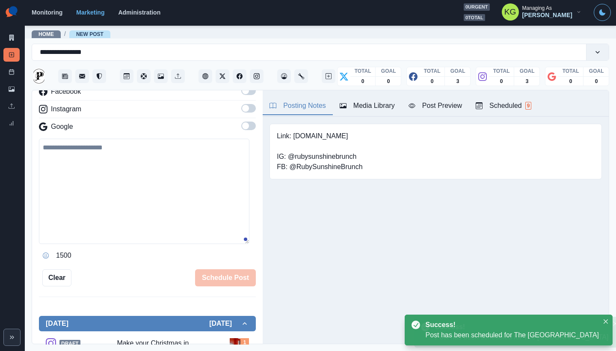
scroll to position [104, 0]
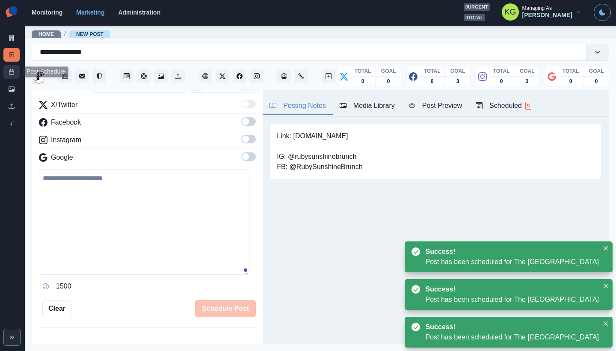
click at [16, 76] on link "Post Schedule" at bounding box center [11, 72] width 16 height 14
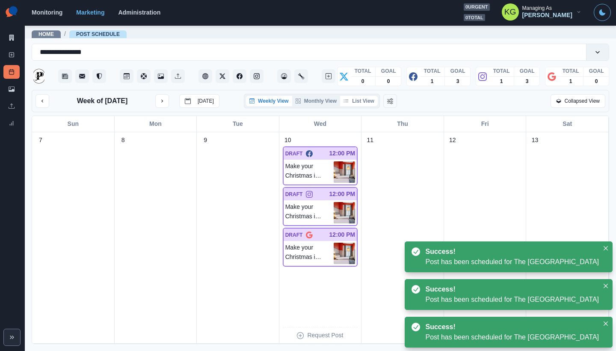
click at [356, 103] on button "List View" at bounding box center [359, 101] width 38 height 10
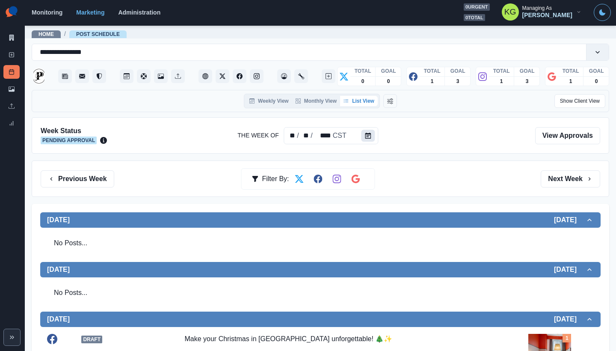
click at [371, 140] on button "Calendar" at bounding box center [369, 136] width 14 height 12
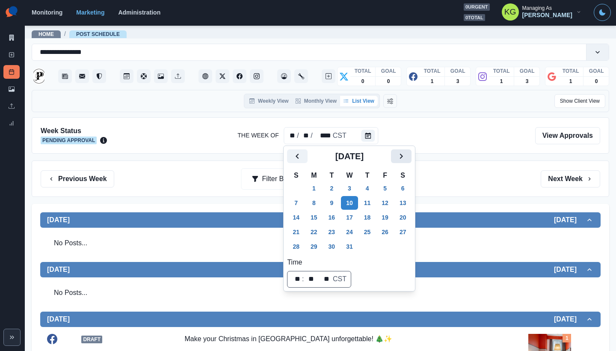
click at [403, 159] on button "Next" at bounding box center [401, 156] width 21 height 14
click at [376, 184] on button "1" at bounding box center [367, 189] width 17 height 14
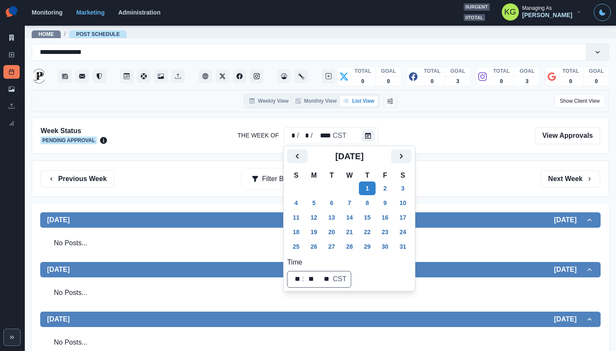
click at [466, 176] on div "Previous Week Filter By: Next Week" at bounding box center [321, 178] width 560 height 17
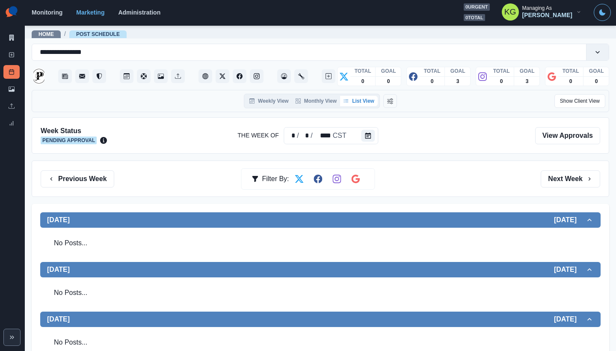
scroll to position [80, 0]
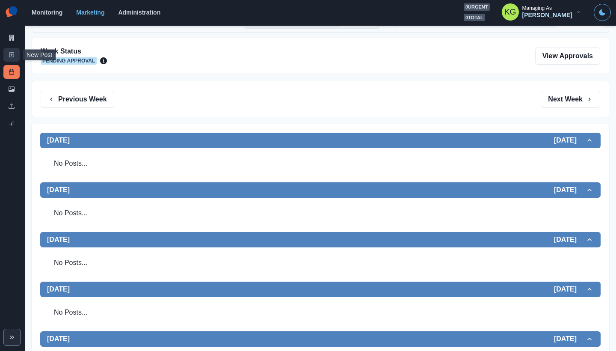
click at [11, 55] on line at bounding box center [12, 55] width 2 height 0
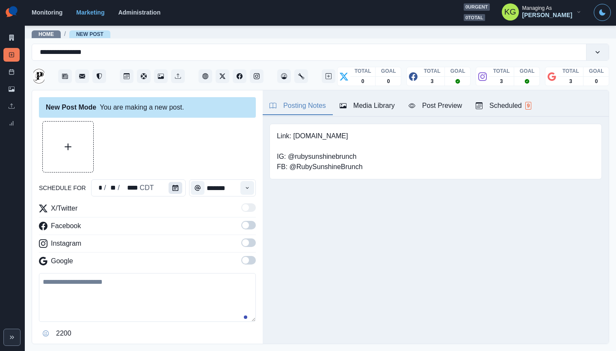
click at [175, 187] on icon "Calendar" at bounding box center [176, 188] width 6 height 6
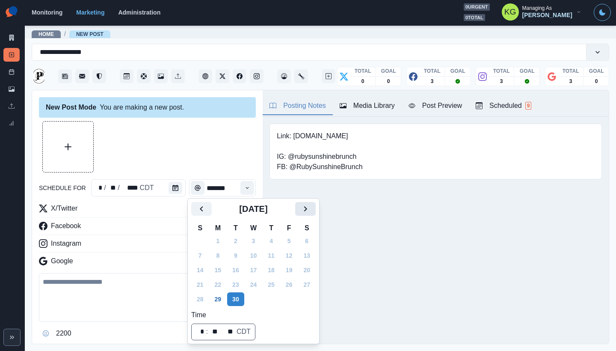
click at [311, 207] on icon "Next" at bounding box center [306, 209] width 10 height 10
click at [311, 208] on icon "Next" at bounding box center [306, 209] width 10 height 10
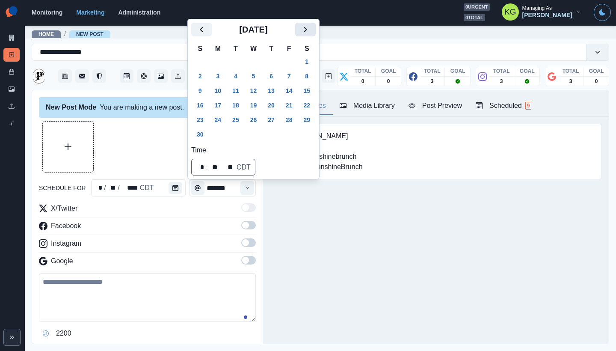
click at [311, 30] on icon "Next" at bounding box center [306, 29] width 10 height 10
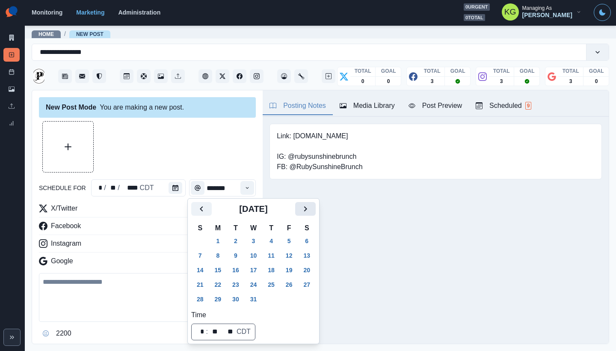
click at [311, 211] on icon "Next" at bounding box center [306, 209] width 10 height 10
click at [274, 235] on button "1" at bounding box center [271, 241] width 17 height 14
click at [194, 155] on div at bounding box center [147, 146] width 217 height 51
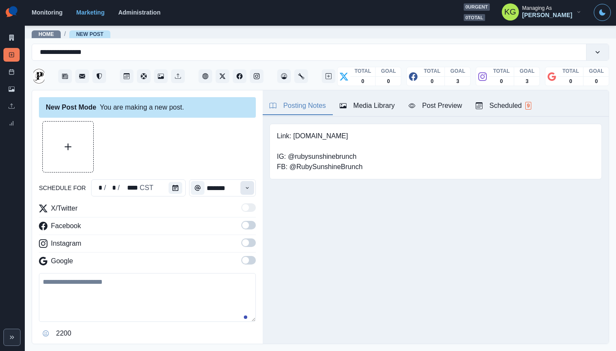
click at [246, 186] on button "Time" at bounding box center [248, 188] width 14 height 14
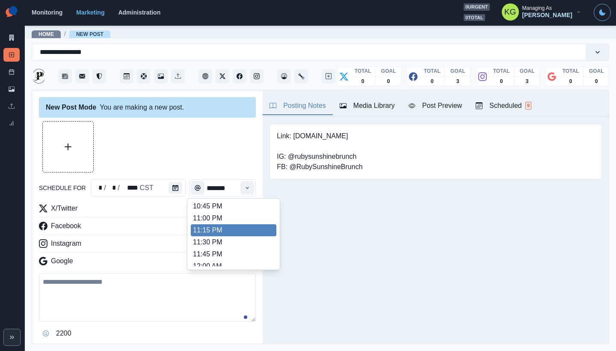
scroll to position [762, 0]
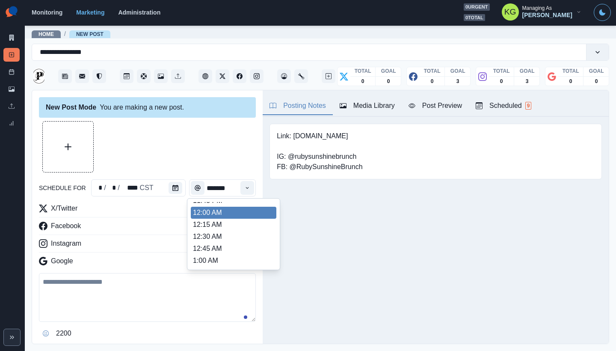
click at [216, 215] on li "12:00 AM" at bounding box center [234, 213] width 86 height 12
type input "********"
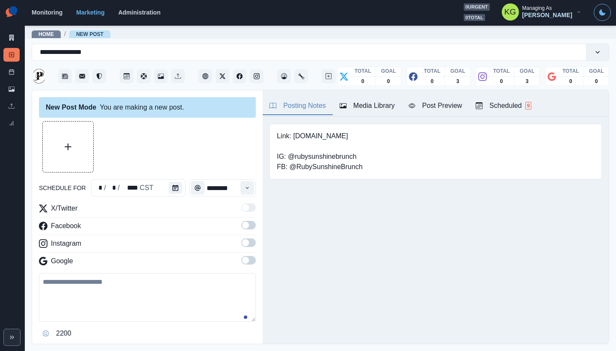
click at [243, 261] on span at bounding box center [248, 260] width 15 height 9
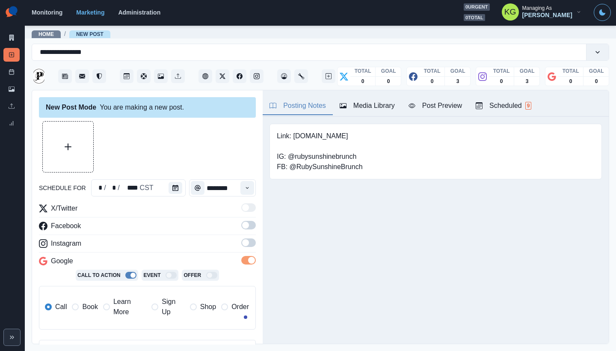
click at [241, 246] on span at bounding box center [248, 242] width 15 height 9
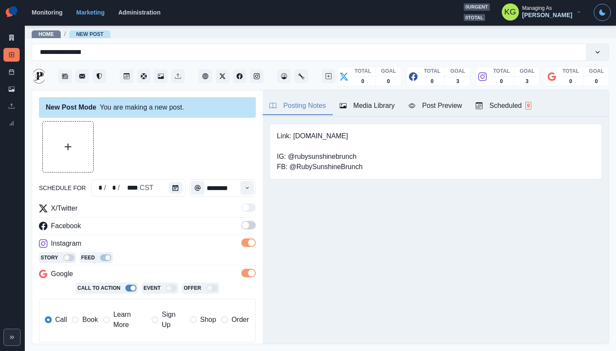
click at [242, 226] on span at bounding box center [245, 225] width 7 height 7
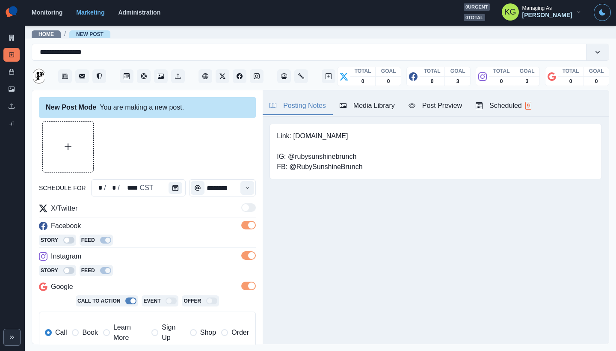
click at [84, 148] on button "Upload Media" at bounding box center [68, 147] width 51 height 51
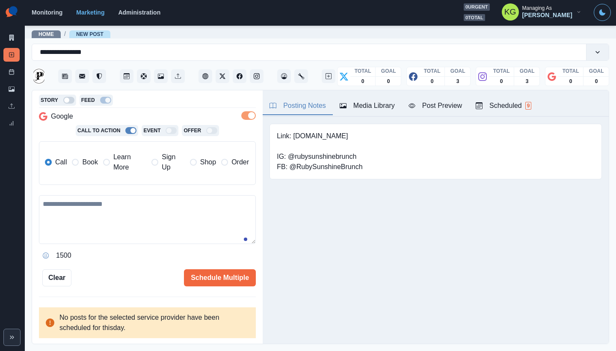
click at [161, 220] on textarea at bounding box center [147, 219] width 217 height 49
paste textarea "**********"
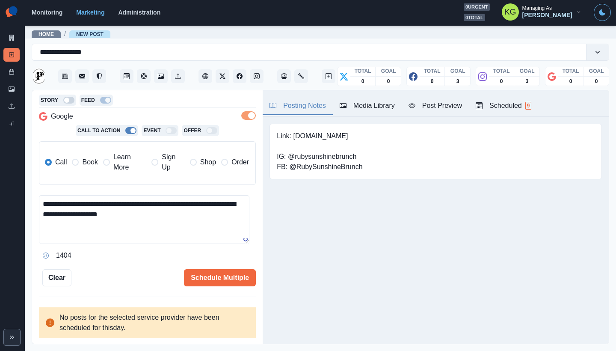
click at [89, 157] on label "Book" at bounding box center [85, 162] width 26 height 21
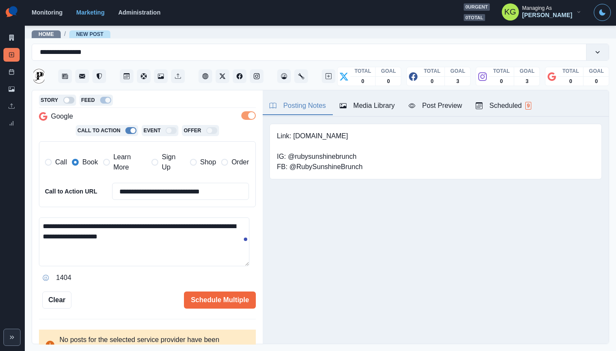
click at [173, 235] on textarea "**********" at bounding box center [144, 241] width 211 height 49
type textarea "**********"
click at [228, 303] on button "Schedule Multiple" at bounding box center [220, 300] width 72 height 17
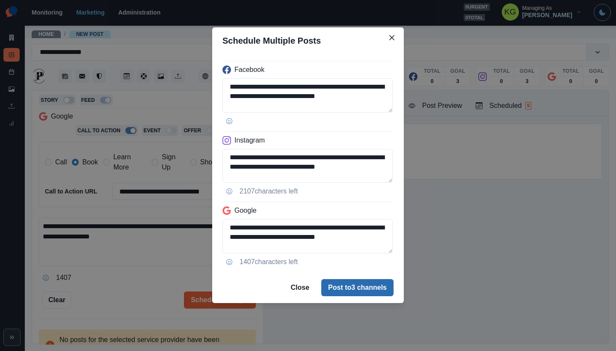
click at [372, 287] on button "Post to 3 channels" at bounding box center [357, 287] width 72 height 17
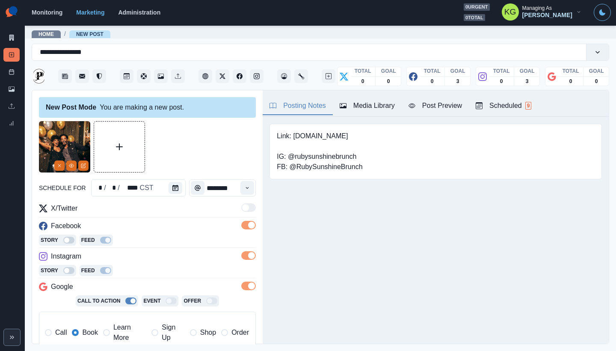
scroll to position [193, 0]
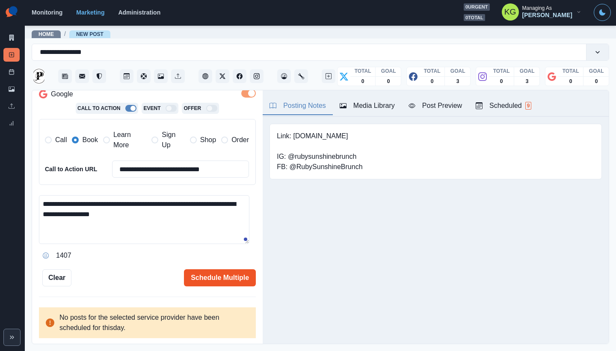
click at [222, 279] on button "Schedule Multiple" at bounding box center [220, 277] width 72 height 17
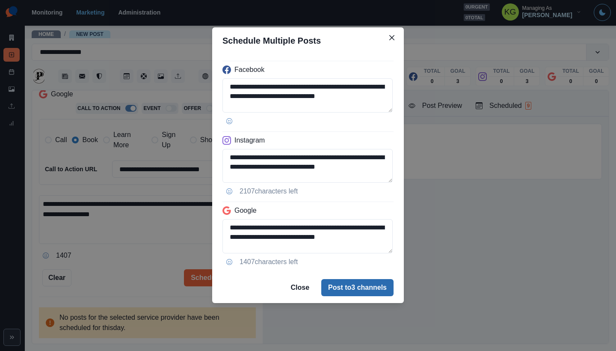
click at [363, 291] on button "Post to 3 channels" at bounding box center [357, 287] width 72 height 17
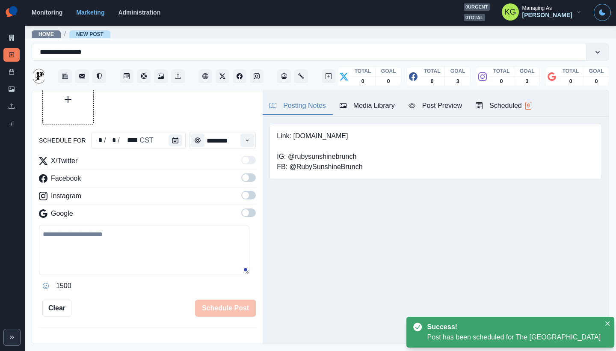
scroll to position [47, 0]
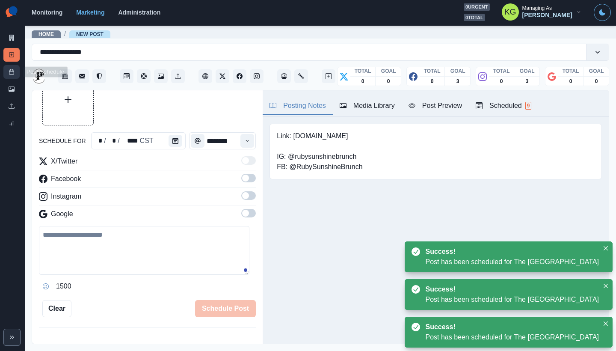
click at [13, 73] on icon at bounding box center [12, 72] width 6 height 6
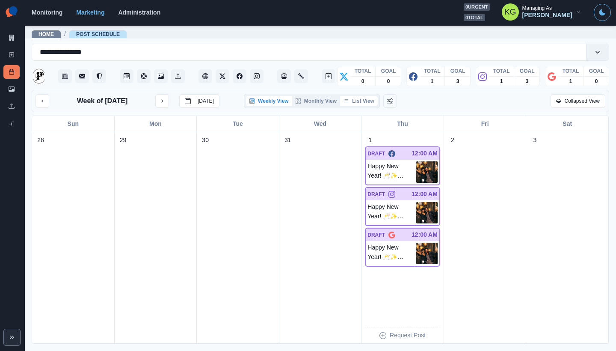
click at [366, 102] on button "List View" at bounding box center [359, 101] width 38 height 10
click at [370, 104] on button "List View" at bounding box center [359, 101] width 38 height 10
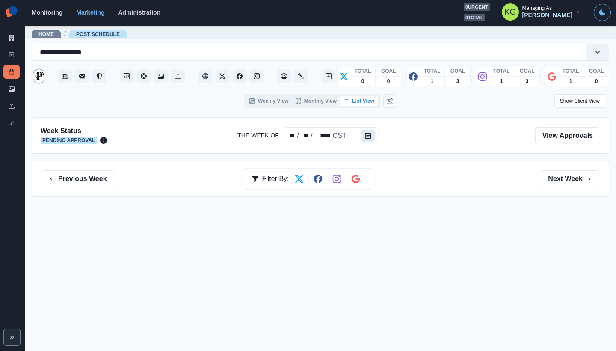
click at [367, 140] on button "Calendar" at bounding box center [369, 136] width 14 height 12
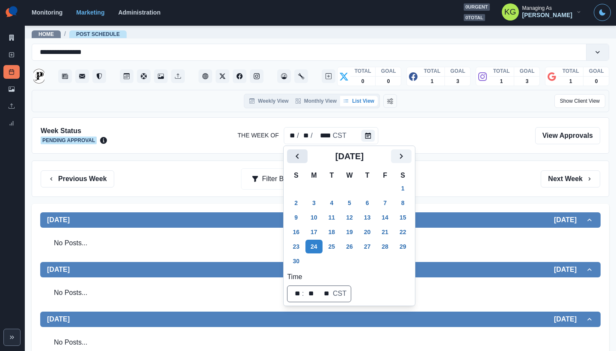
click at [293, 151] on icon "Previous" at bounding box center [297, 156] width 10 height 10
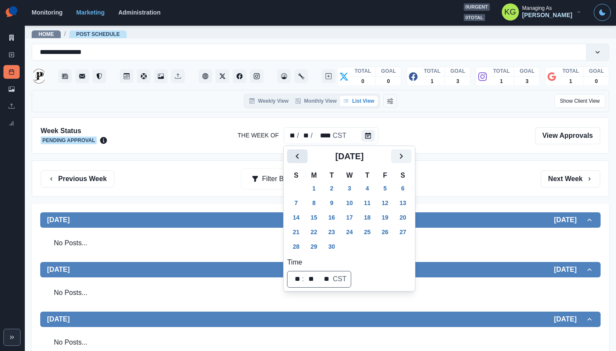
click at [293, 151] on icon "Previous" at bounding box center [297, 156] width 10 height 10
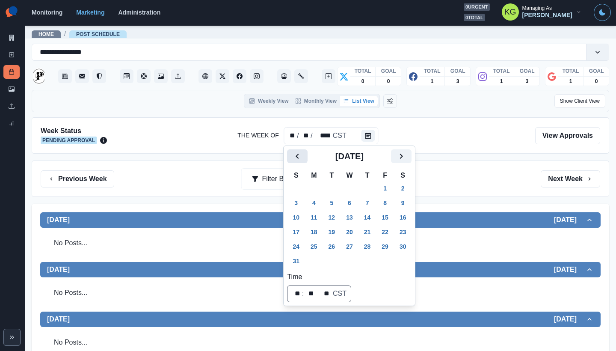
click at [293, 151] on icon "Previous" at bounding box center [297, 156] width 10 height 10
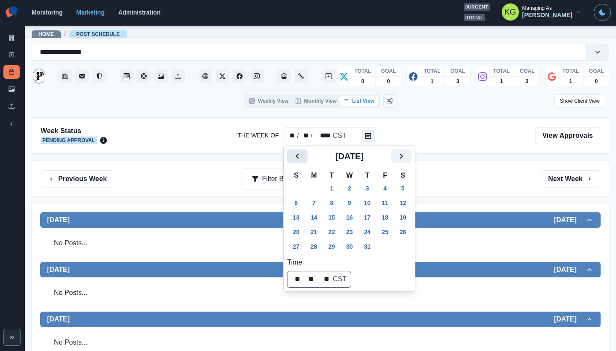
click at [293, 151] on icon "Previous" at bounding box center [297, 156] width 10 height 10
click at [292, 151] on icon "Previous" at bounding box center [297, 156] width 10 height 10
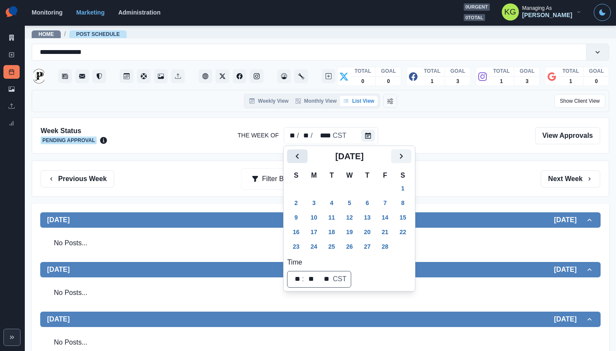
click at [292, 150] on button "Previous" at bounding box center [297, 156] width 21 height 14
click at [318, 187] on button "2" at bounding box center [314, 189] width 17 height 14
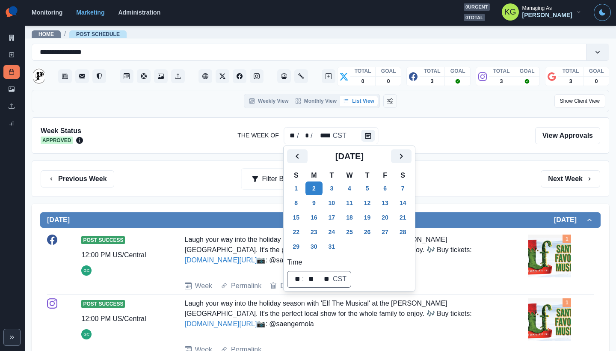
click at [479, 179] on div "Previous Week Filter By: Next Week" at bounding box center [321, 178] width 560 height 17
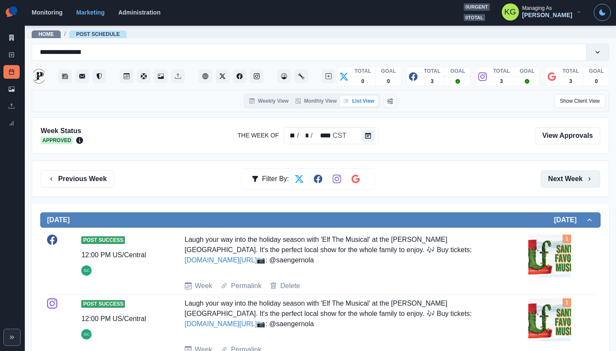
click at [555, 176] on button "Next Week" at bounding box center [571, 178] width 60 height 17
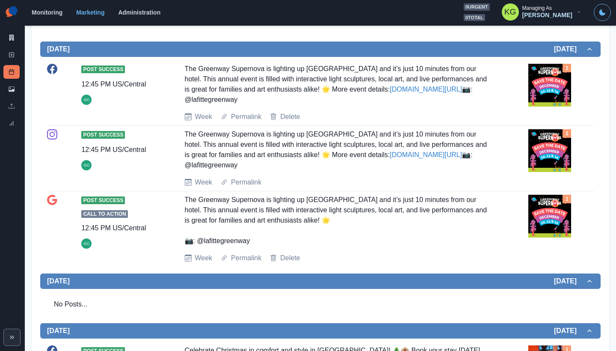
scroll to position [720, 0]
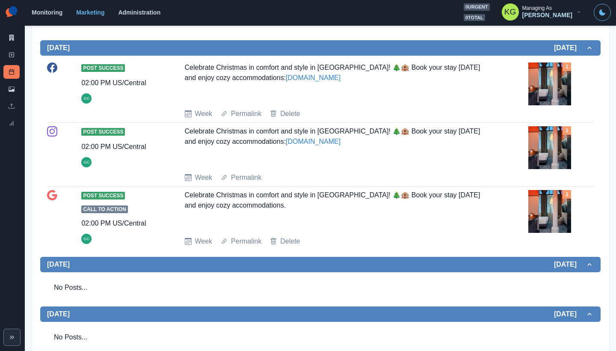
drag, startPoint x: 354, startPoint y: 97, endPoint x: 164, endPoint y: 85, distance: 189.6
click at [164, 85] on div "Post Success 02:00 PM US/Central GC Celebrate Christmas in comfort and style in…" at bounding box center [320, 91] width 547 height 57
click at [173, 88] on div "Post Success 02:00 PM US/Central GC Celebrate Christmas in comfort and style in…" at bounding box center [320, 91] width 547 height 57
drag, startPoint x: 239, startPoint y: 89, endPoint x: 323, endPoint y: 98, distance: 84.3
click at [323, 98] on div "Post Success 02:00 PM US/Central GC Celebrate Christmas in comfort and style in…" at bounding box center [320, 91] width 547 height 57
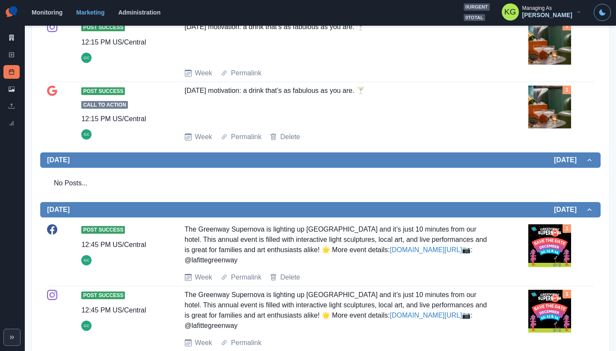
scroll to position [0, 0]
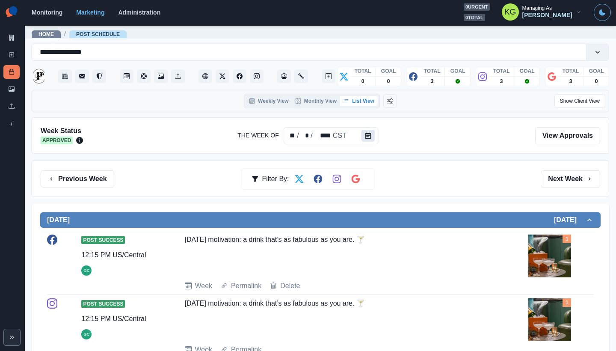
click at [372, 138] on button "Calendar" at bounding box center [369, 136] width 14 height 12
click at [375, 137] on div "Week Status Approved The Week Of ** / * / **** CST View Approvals" at bounding box center [321, 135] width 578 height 36
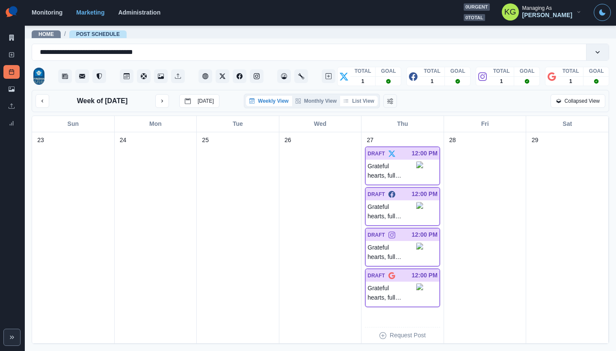
click at [362, 104] on button "List View" at bounding box center [359, 101] width 38 height 10
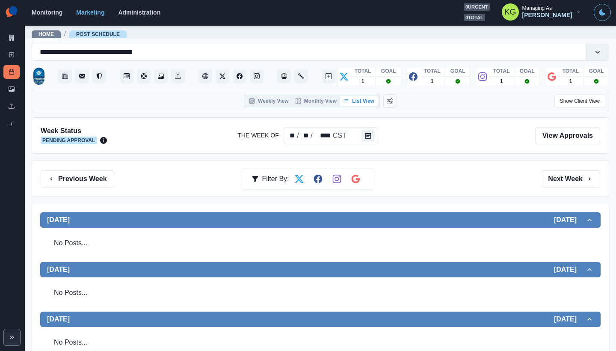
click at [92, 188] on div "Previous Week Filter By: Next Week" at bounding box center [321, 179] width 578 height 36
click at [92, 182] on button "Previous Week" at bounding box center [78, 178] width 74 height 17
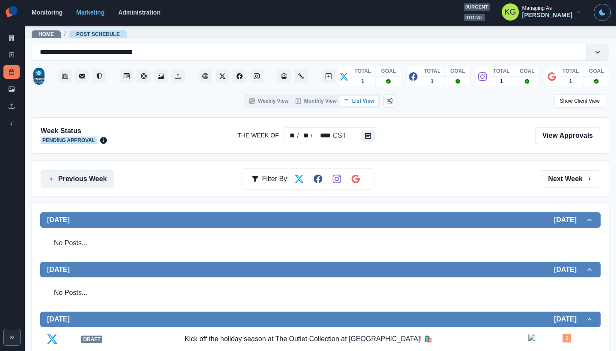
click at [94, 183] on button "Previous Week" at bounding box center [78, 178] width 74 height 17
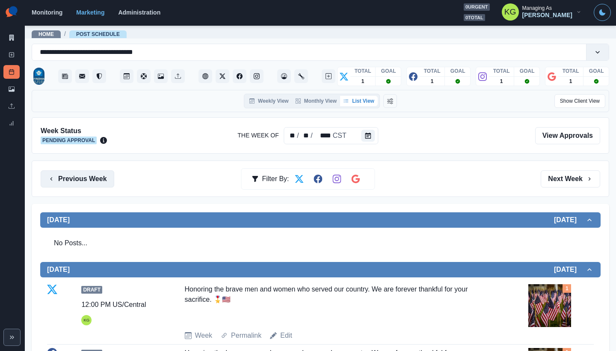
click at [94, 183] on button "Previous Week" at bounding box center [78, 178] width 74 height 17
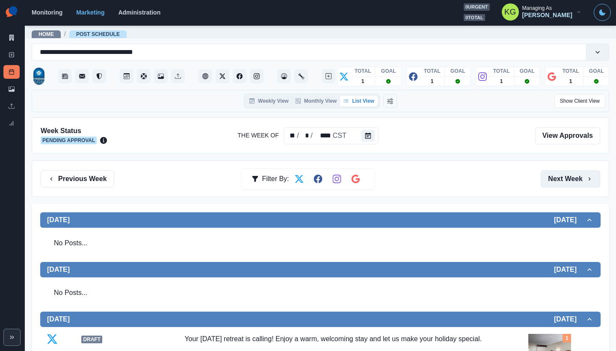
click at [555, 179] on button "Next Week" at bounding box center [571, 178] width 60 height 17
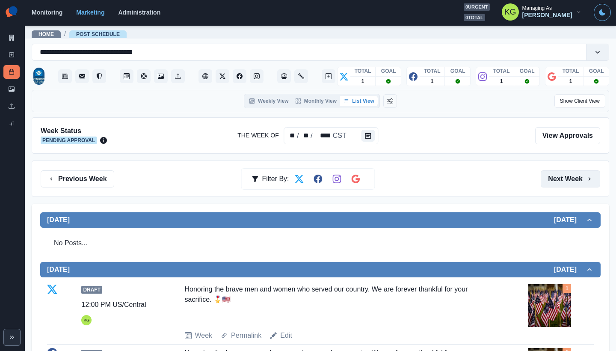
click at [555, 179] on button "Next Week" at bounding box center [571, 178] width 60 height 17
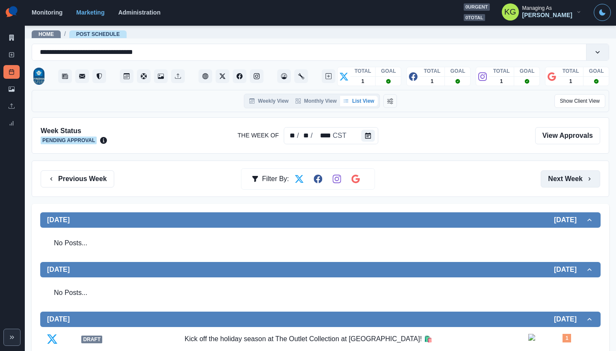
click at [555, 179] on button "Next Week" at bounding box center [571, 178] width 60 height 17
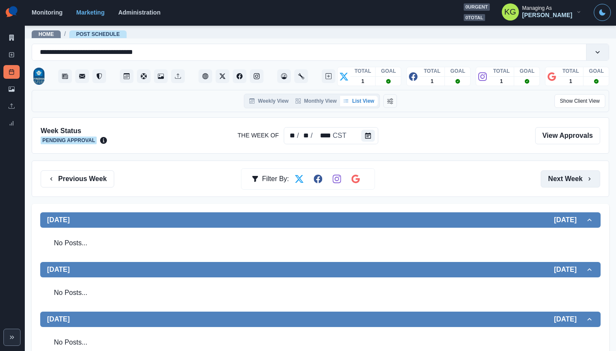
click at [555, 179] on button "Next Week" at bounding box center [571, 178] width 60 height 17
click at [568, 180] on button "Next Week" at bounding box center [571, 178] width 60 height 17
click at [12, 52] on icon at bounding box center [12, 55] width 6 height 6
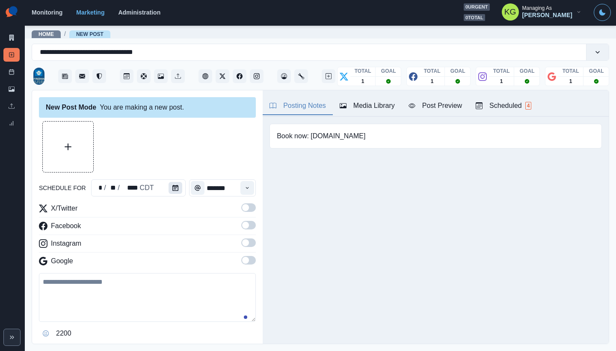
click at [173, 186] on icon "Calendar" at bounding box center [176, 188] width 6 height 6
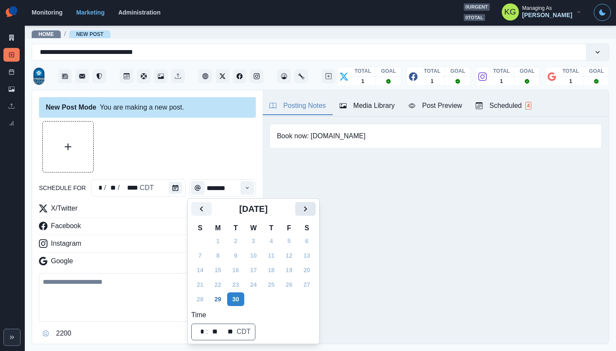
click at [305, 212] on button "Next" at bounding box center [305, 209] width 21 height 14
click at [311, 212] on icon "Next" at bounding box center [306, 209] width 10 height 10
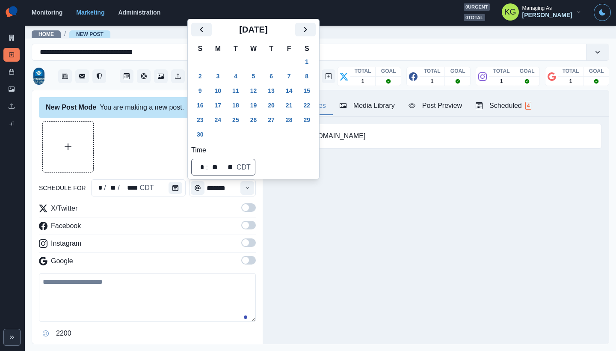
click at [316, 37] on div "[DATE]" at bounding box center [253, 33] width 125 height 21
click at [307, 27] on icon "Next" at bounding box center [305, 29] width 3 height 5
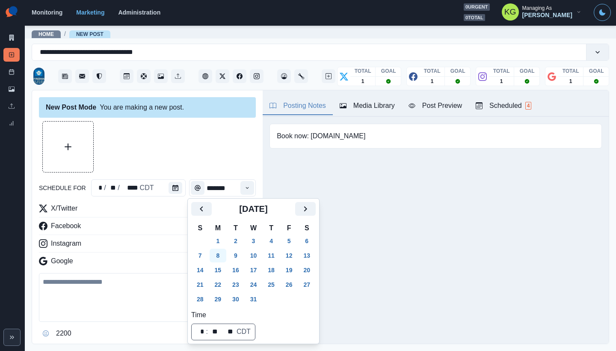
click at [219, 253] on button "8" at bounding box center [218, 256] width 17 height 14
click at [201, 150] on div at bounding box center [147, 146] width 217 height 51
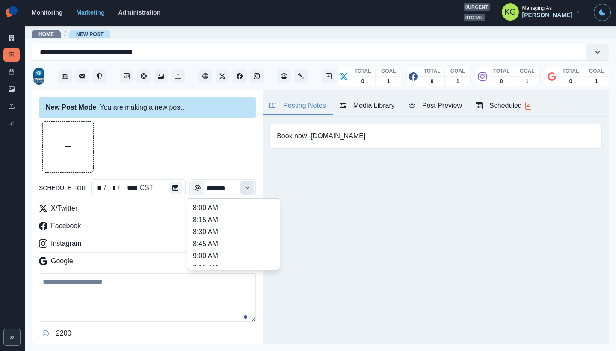
click at [241, 192] on button "Time" at bounding box center [248, 188] width 14 height 14
click at [220, 220] on li "12:00 PM" at bounding box center [234, 216] width 86 height 12
type input "********"
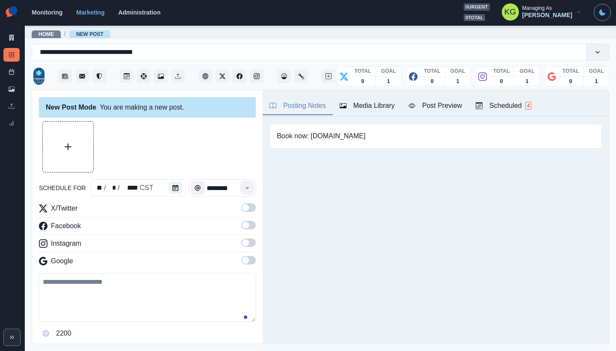
click at [247, 261] on span at bounding box center [248, 260] width 15 height 9
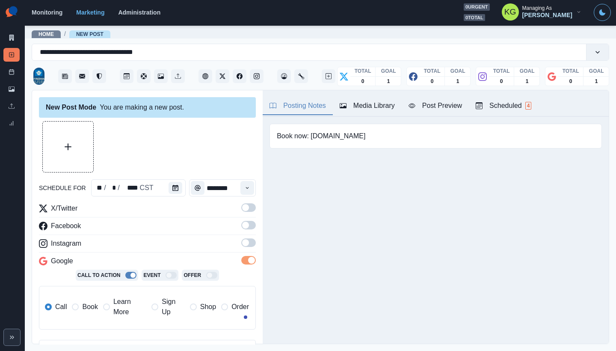
click at [242, 244] on span at bounding box center [245, 242] width 7 height 7
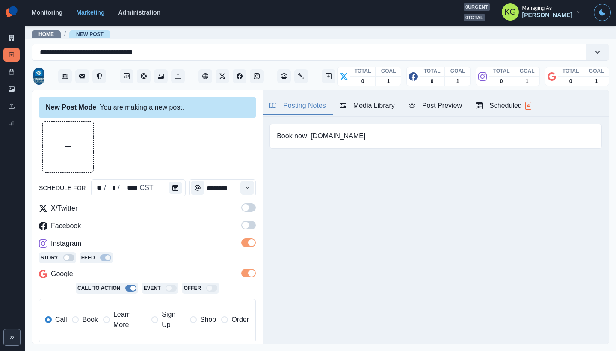
click at [242, 224] on span at bounding box center [245, 225] width 7 height 7
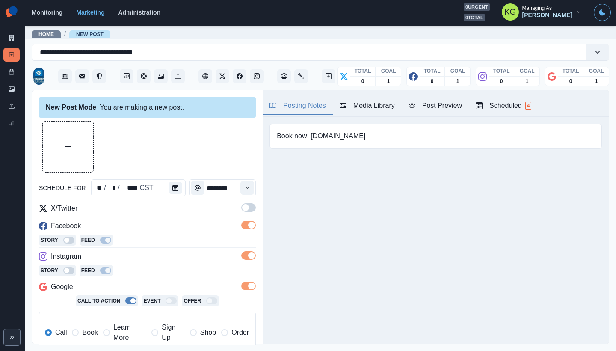
click at [244, 213] on label at bounding box center [248, 210] width 15 height 14
click at [395, 105] on div "Media Library" at bounding box center [367, 106] width 55 height 10
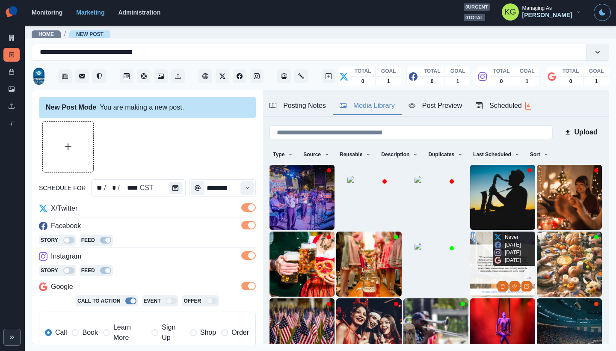
scroll to position [68, 0]
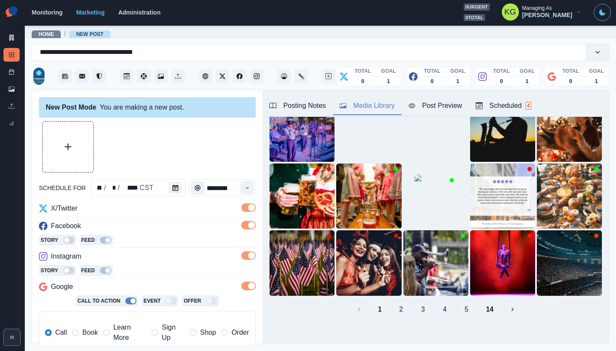
click at [480, 301] on button "14" at bounding box center [489, 309] width 21 height 17
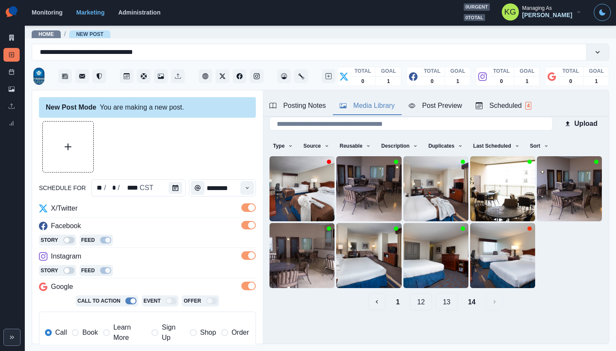
scroll to position [0, 0]
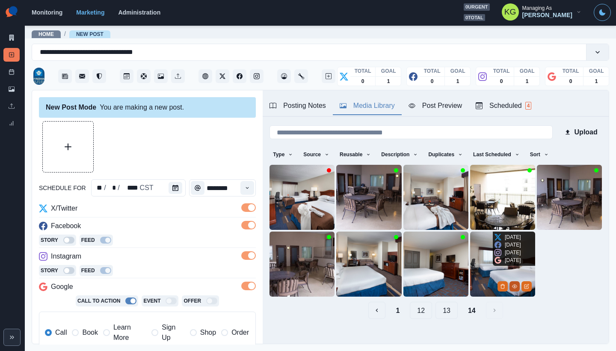
click at [512, 284] on icon "View Media" at bounding box center [514, 286] width 5 height 5
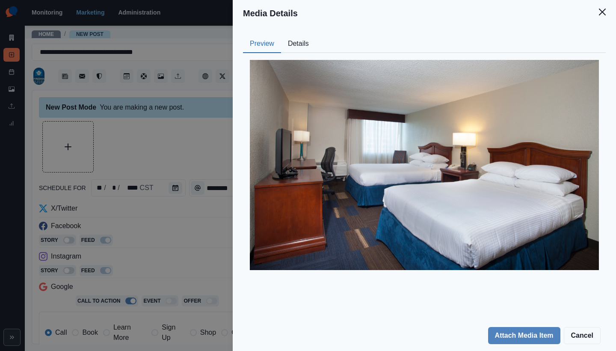
click at [605, 17] on button "Close" at bounding box center [602, 11] width 17 height 17
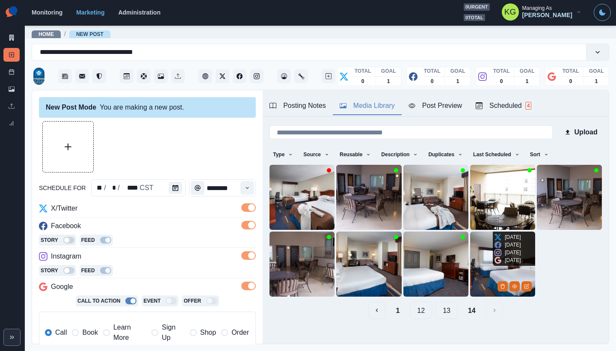
click at [477, 252] on img at bounding box center [502, 264] width 65 height 65
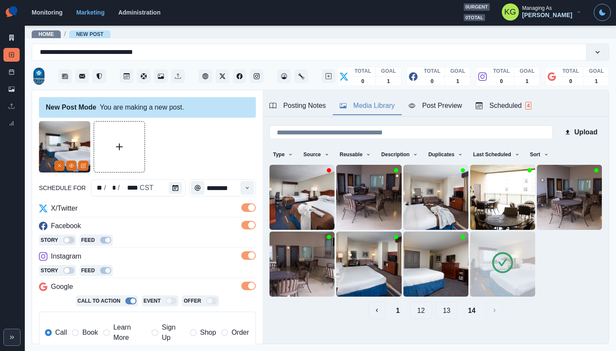
click at [441, 312] on button "13" at bounding box center [447, 310] width 22 height 17
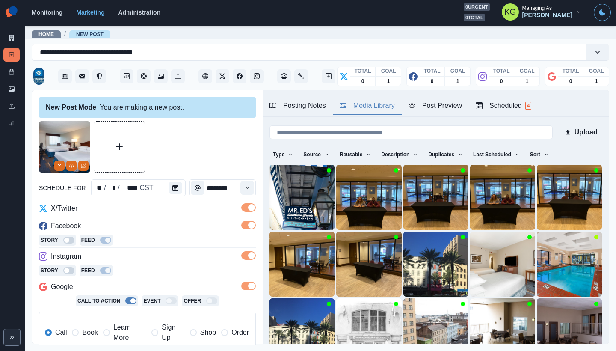
scroll to position [68, 0]
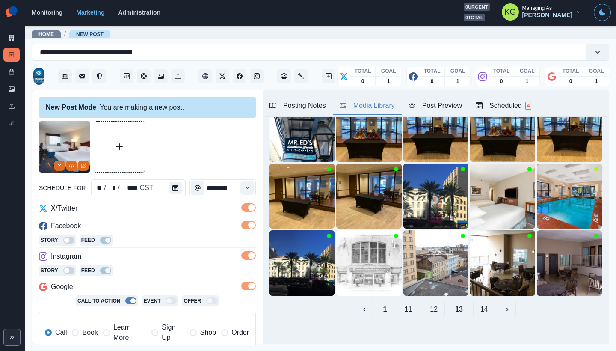
click at [428, 307] on button "12" at bounding box center [434, 309] width 22 height 17
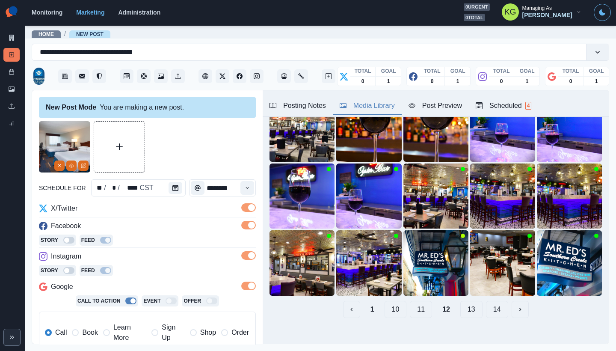
click at [416, 303] on button "11" at bounding box center [421, 309] width 22 height 17
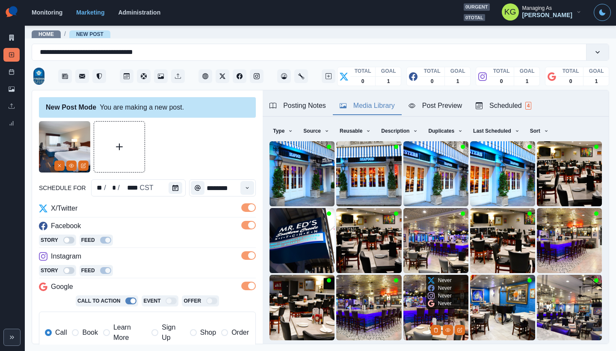
scroll to position [41, 0]
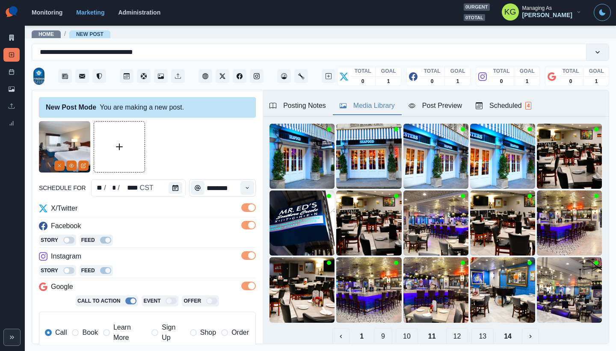
click at [406, 331] on button "10" at bounding box center [407, 336] width 22 height 17
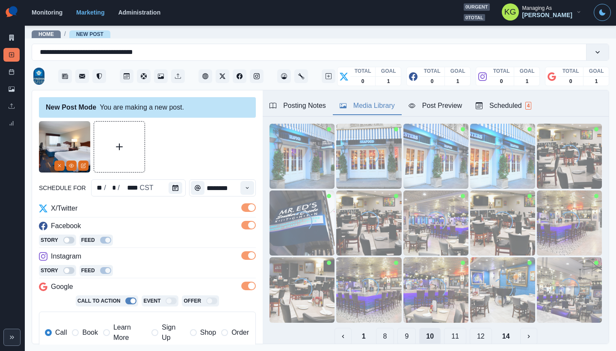
scroll to position [9, 0]
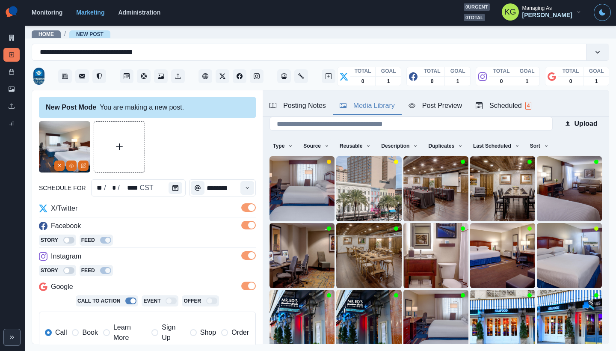
click at [79, 333] on label "Book" at bounding box center [85, 332] width 26 height 21
click at [309, 207] on button "View Media" at bounding box center [314, 211] width 10 height 10
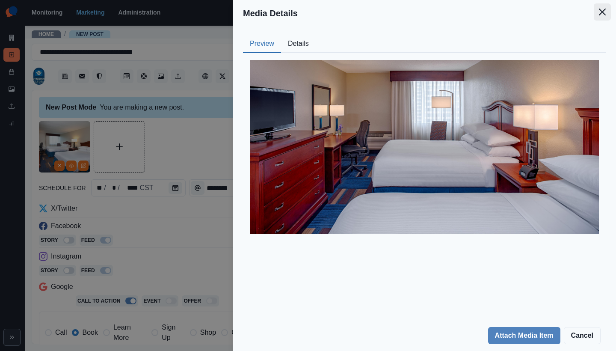
click at [604, 9] on icon "Close" at bounding box center [602, 12] width 7 height 7
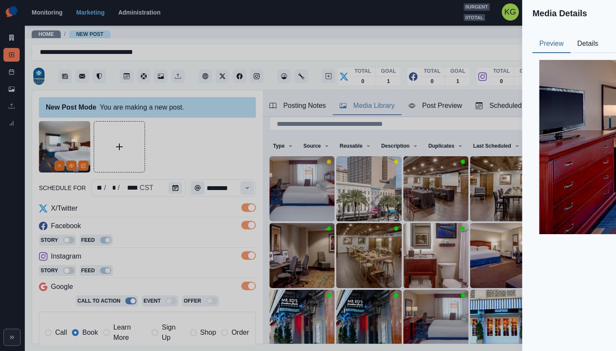
scroll to position [27, 0]
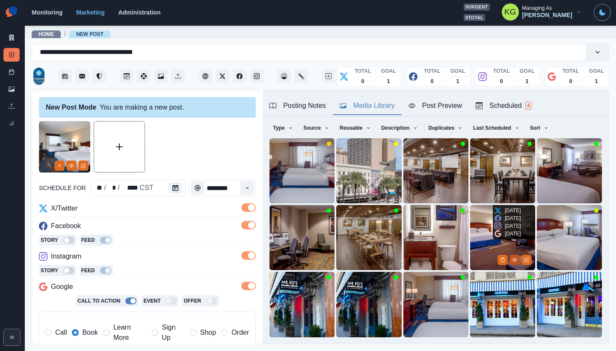
click at [512, 257] on icon "View Media" at bounding box center [514, 259] width 5 height 5
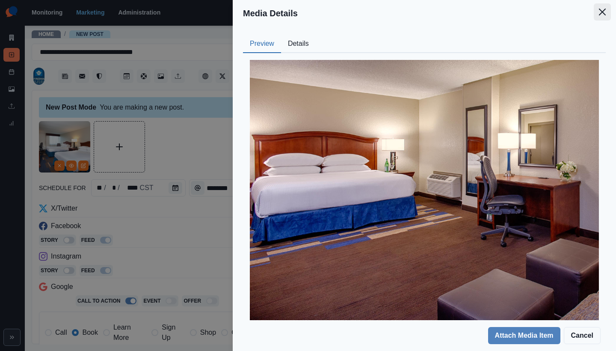
click at [607, 12] on button "Close" at bounding box center [602, 11] width 17 height 17
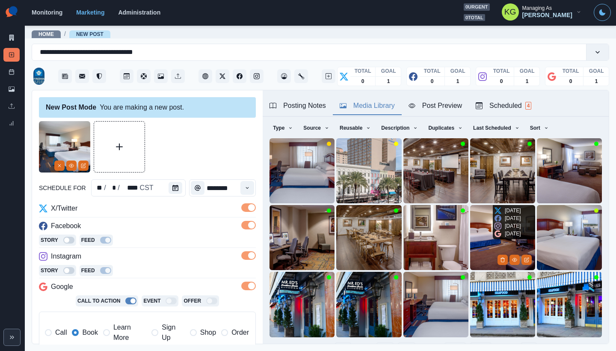
click at [480, 208] on img at bounding box center [502, 237] width 65 height 65
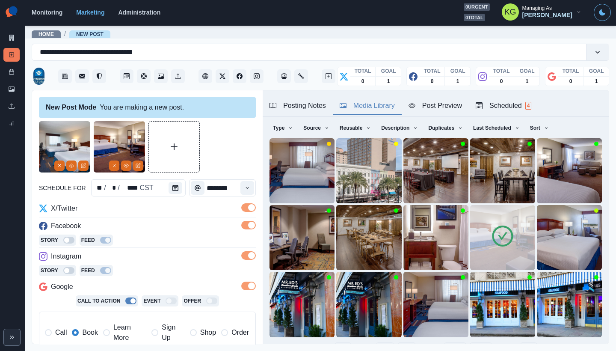
click at [51, 169] on img at bounding box center [64, 146] width 51 height 51
click at [57, 168] on button "Remove" at bounding box center [59, 166] width 10 height 10
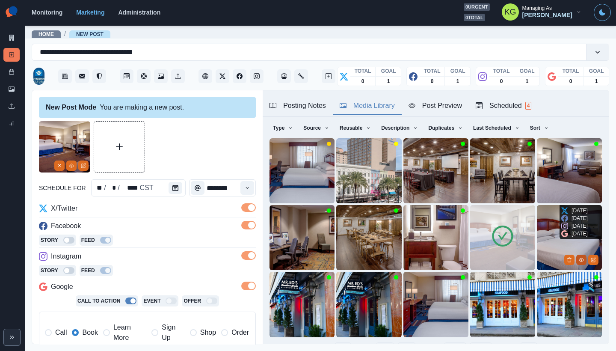
click at [579, 257] on icon "View Media" at bounding box center [581, 259] width 5 height 5
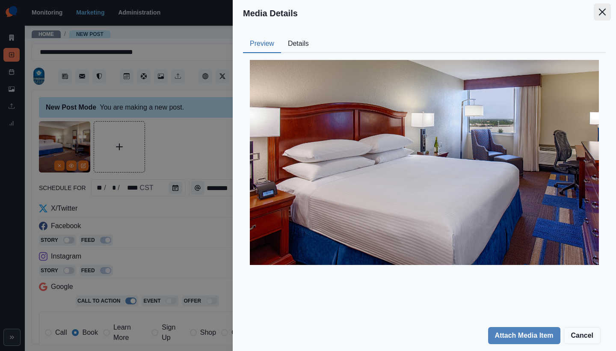
click at [609, 16] on button "Close" at bounding box center [602, 11] width 17 height 17
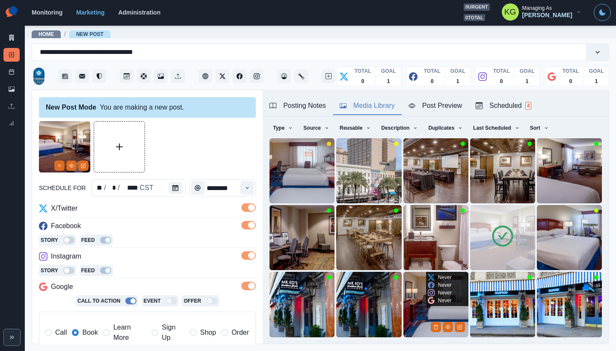
scroll to position [68, 0]
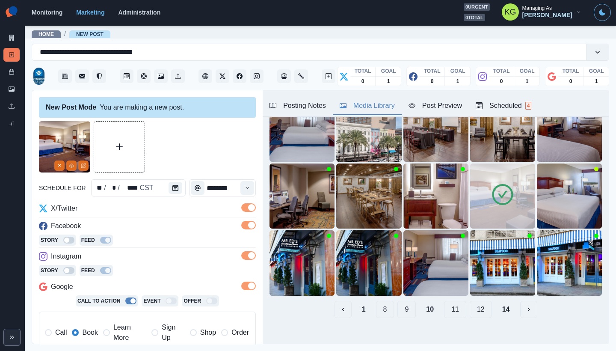
click at [405, 305] on button "9" at bounding box center [407, 309] width 18 height 17
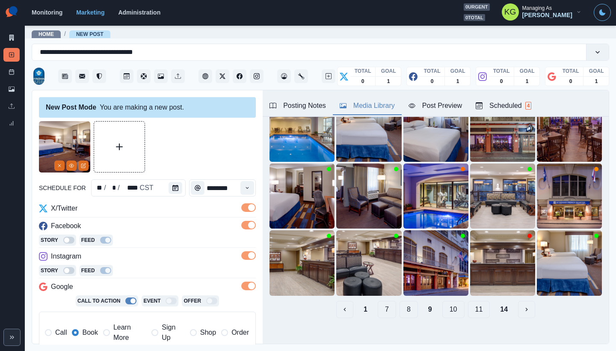
click at [402, 305] on button "8" at bounding box center [409, 309] width 18 height 17
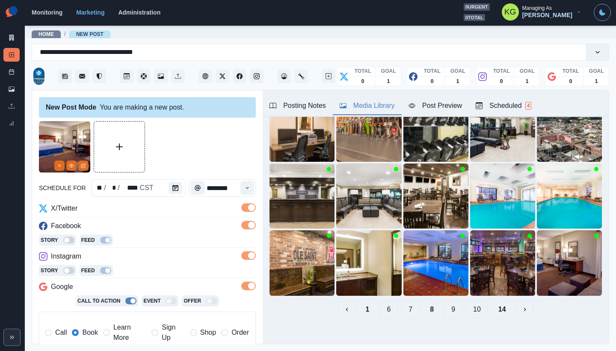
click at [402, 305] on button "7" at bounding box center [411, 309] width 18 height 17
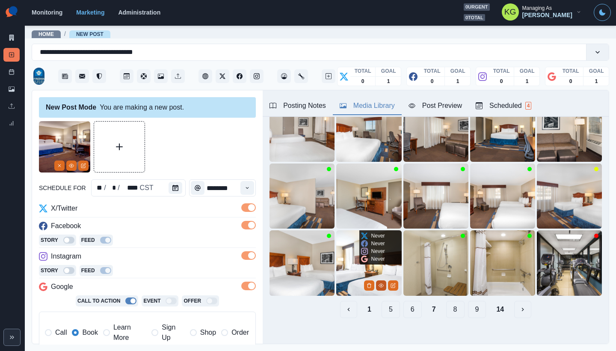
click at [379, 283] on icon "View Media" at bounding box center [381, 285] width 5 height 5
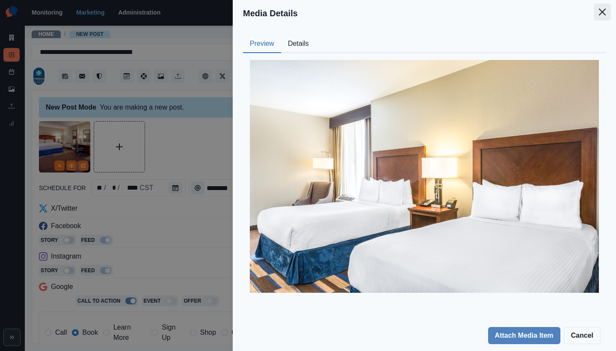
click at [606, 16] on button "Close" at bounding box center [602, 11] width 17 height 17
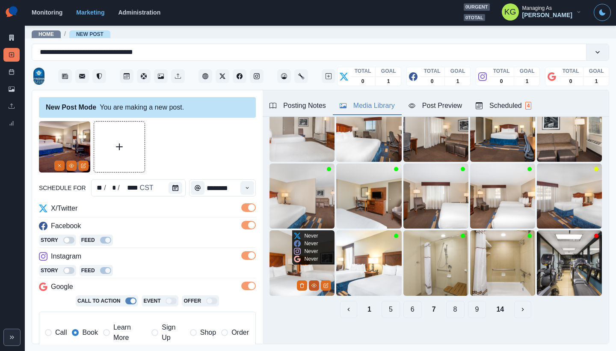
click at [314, 285] on circle "View Media" at bounding box center [314, 285] width 1 height 1
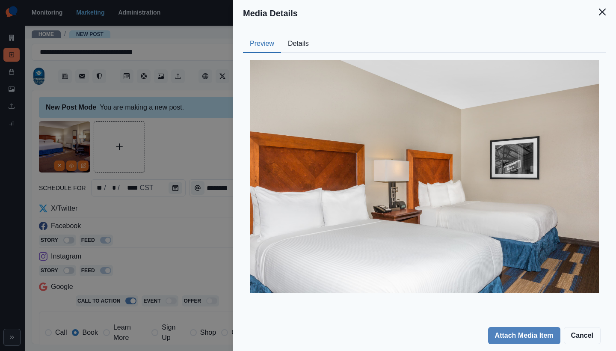
drag, startPoint x: 602, startPoint y: 13, endPoint x: 598, endPoint y: 27, distance: 13.9
click at [602, 13] on icon "Close" at bounding box center [602, 12] width 7 height 7
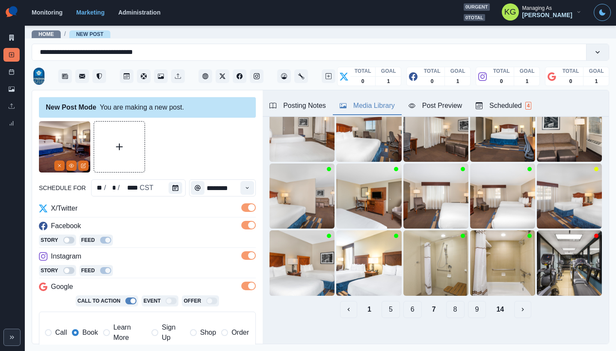
click at [404, 306] on button "6" at bounding box center [413, 309] width 18 height 17
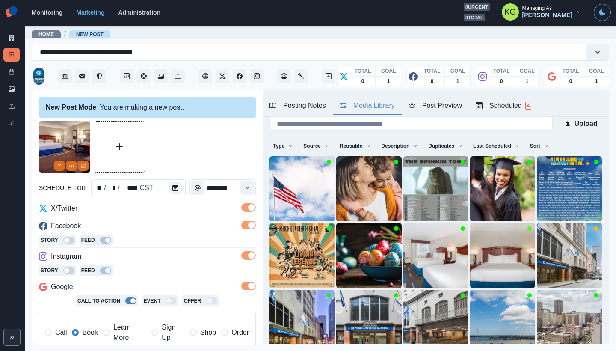
scroll to position [193, 0]
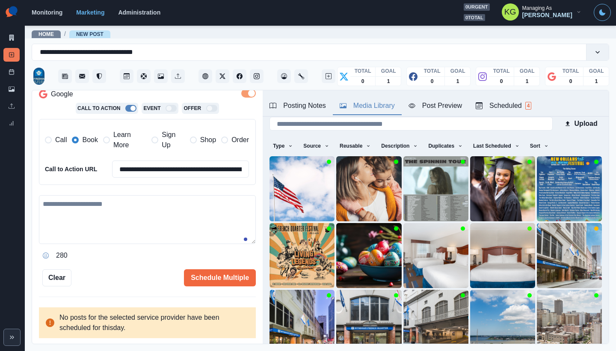
click at [167, 225] on textarea at bounding box center [147, 219] width 217 height 49
paste textarea "**********"
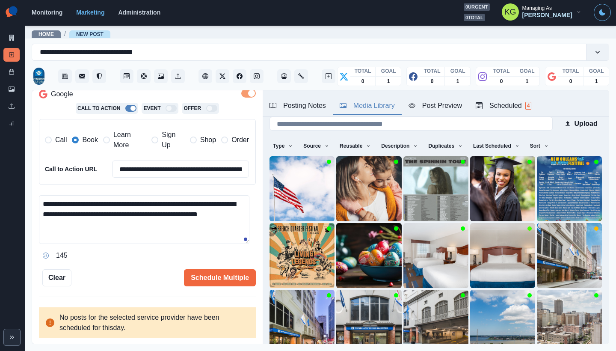
click at [292, 94] on div "Posting Notes Media Library Post Preview Scheduled 4" at bounding box center [436, 103] width 346 height 27
click at [292, 104] on div "Posting Notes" at bounding box center [298, 106] width 57 height 10
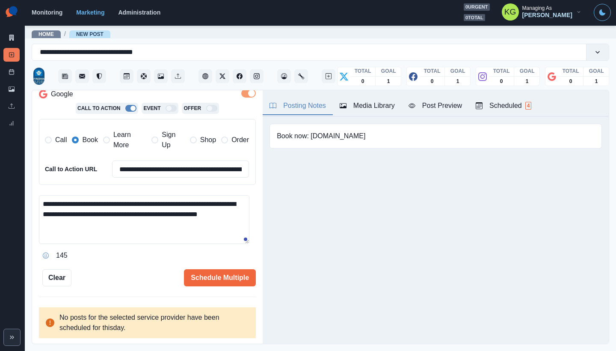
scroll to position [0, 0]
drag, startPoint x: 319, startPoint y: 135, endPoint x: 491, endPoint y: 137, distance: 171.3
click at [491, 137] on div "Book now: [DOMAIN_NAME]" at bounding box center [436, 136] width 333 height 25
copy pre "[DOMAIN_NAME]"
drag, startPoint x: 133, startPoint y: 225, endPoint x: 47, endPoint y: 225, distance: 86.0
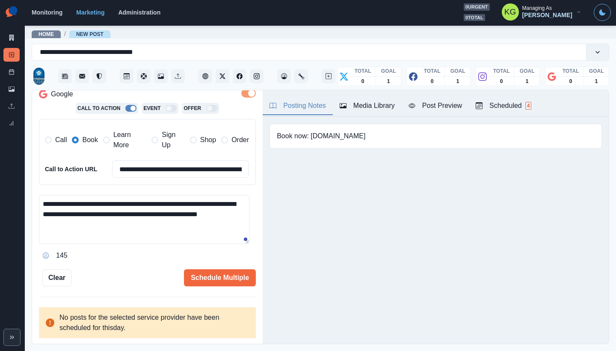
click at [47, 225] on textarea "**********" at bounding box center [144, 219] width 211 height 49
paste textarea "**********"
type textarea "**********"
click at [210, 277] on button "Schedule Multiple" at bounding box center [220, 277] width 72 height 17
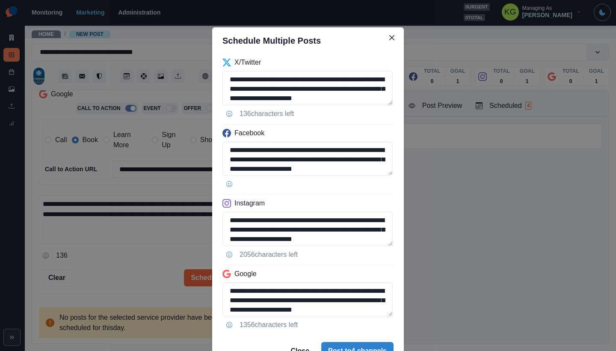
scroll to position [43, 0]
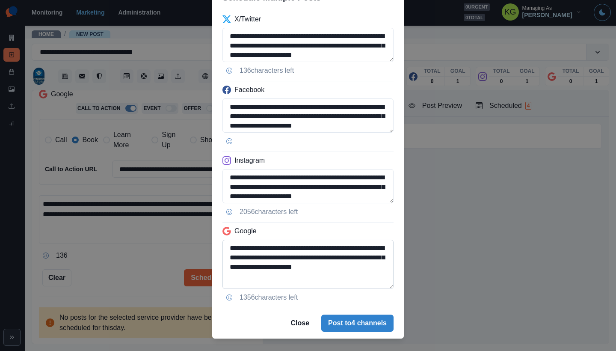
click at [378, 289] on textarea "**********" at bounding box center [308, 264] width 171 height 49
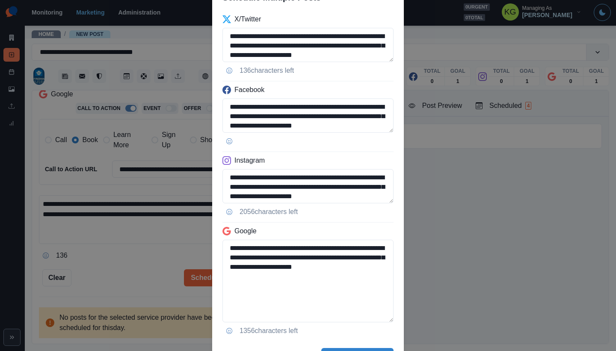
drag, startPoint x: 342, startPoint y: 281, endPoint x: 217, endPoint y: 279, distance: 125.4
click at [217, 279] on div "**********" at bounding box center [308, 176] width 192 height 330
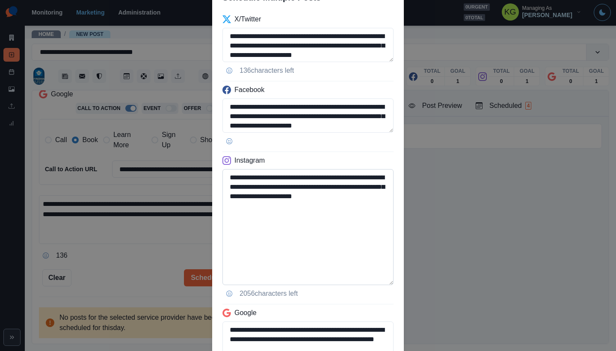
click at [369, 282] on textarea "**********" at bounding box center [308, 227] width 171 height 116
type textarea "**********"
drag, startPoint x: 234, startPoint y: 210, endPoint x: 205, endPoint y: 203, distance: 30.2
click at [205, 203] on div "**********" at bounding box center [308, 175] width 616 height 351
drag, startPoint x: 342, startPoint y: 179, endPoint x: 351, endPoint y: 206, distance: 29.1
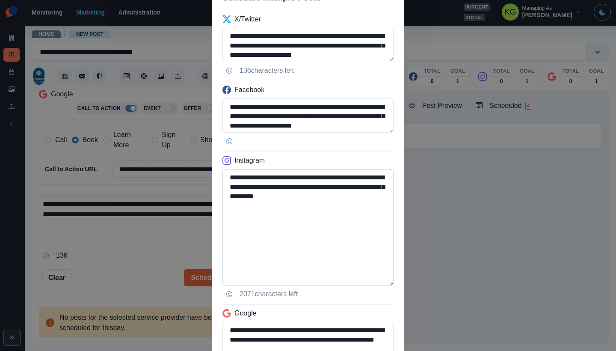
click at [342, 179] on textarea "**********" at bounding box center [308, 227] width 171 height 116
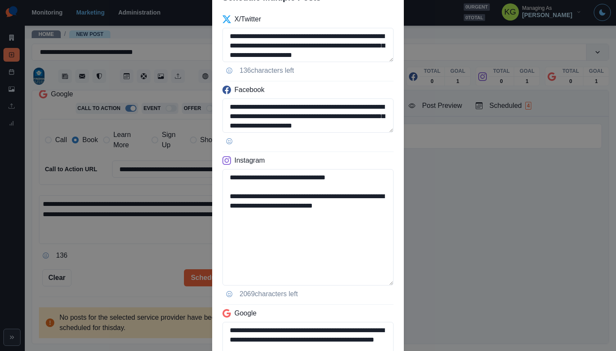
scroll to position [174, 0]
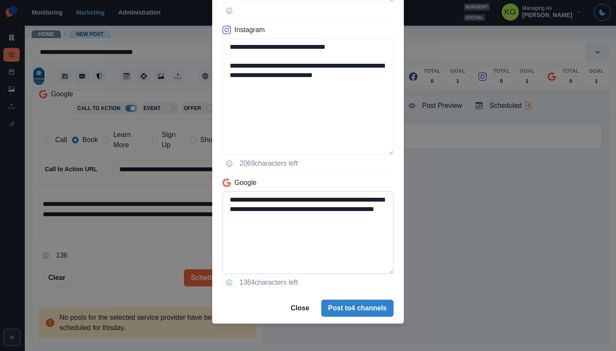
type textarea "**********"
click at [353, 197] on textarea "**********" at bounding box center [308, 232] width 171 height 83
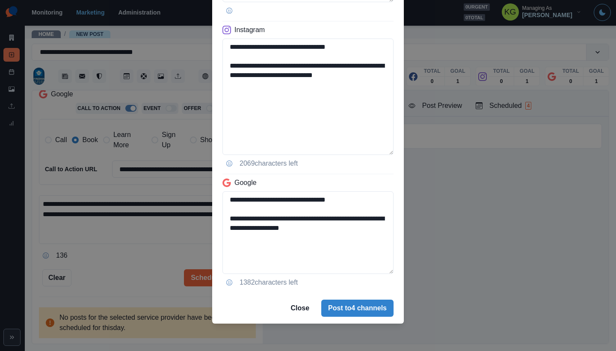
scroll to position [4, 0]
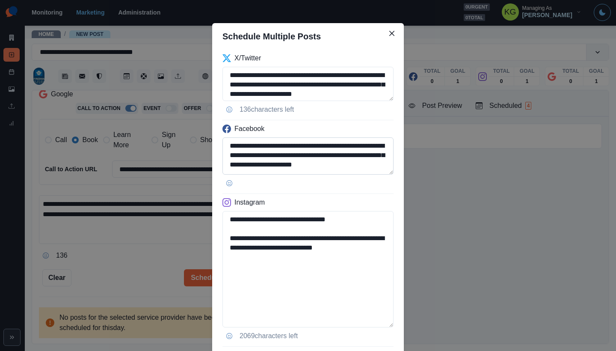
click at [379, 175] on textarea "**********" at bounding box center [308, 155] width 171 height 37
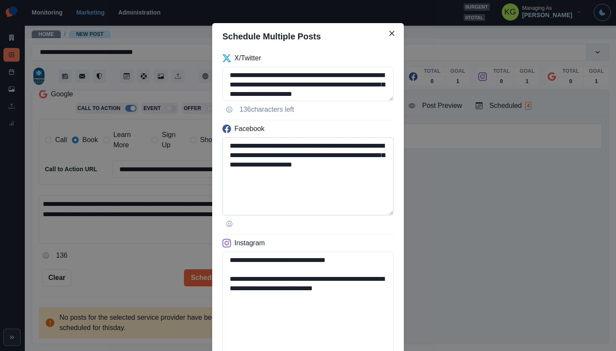
type textarea "**********"
click at [349, 145] on textarea "**********" at bounding box center [308, 176] width 171 height 78
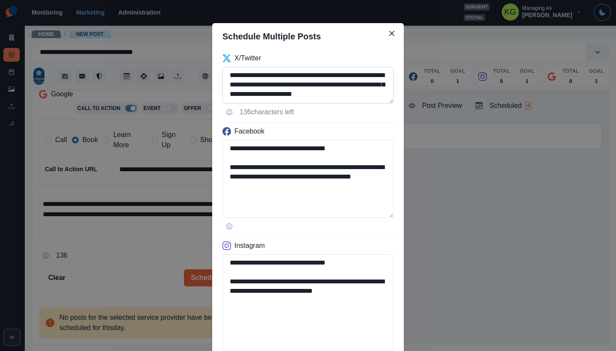
click at [382, 104] on textarea "**********" at bounding box center [308, 85] width 171 height 37
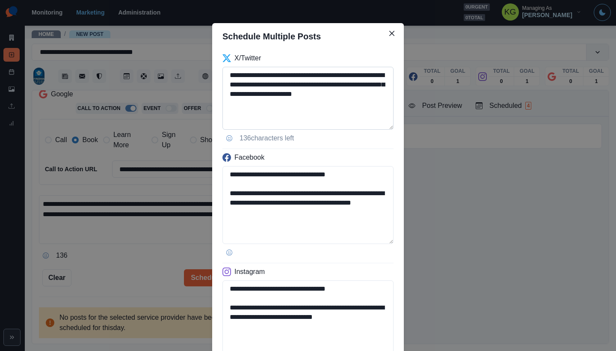
type textarea "**********"
click at [348, 75] on textarea "**********" at bounding box center [308, 98] width 171 height 63
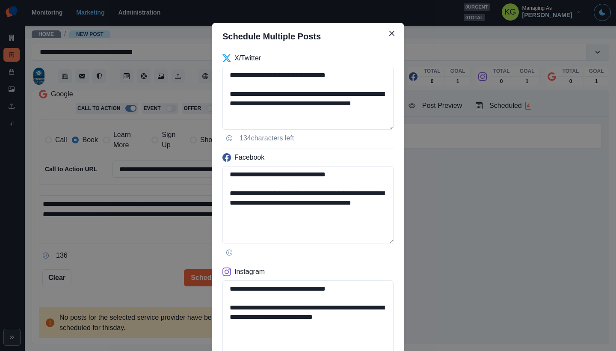
scroll to position [246, 0]
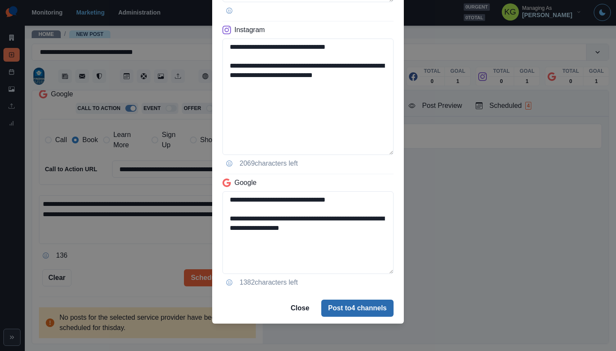
type textarea "**********"
click at [362, 303] on button "Post to 4 channels" at bounding box center [357, 308] width 72 height 17
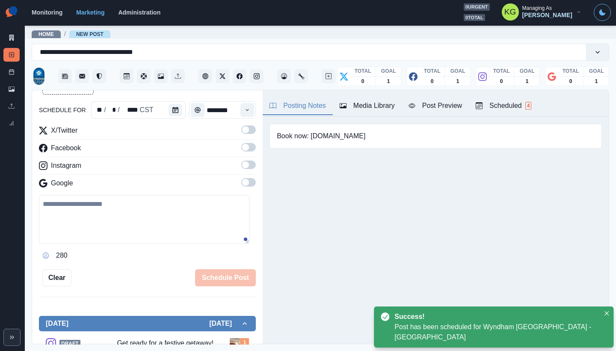
scroll to position [47, 0]
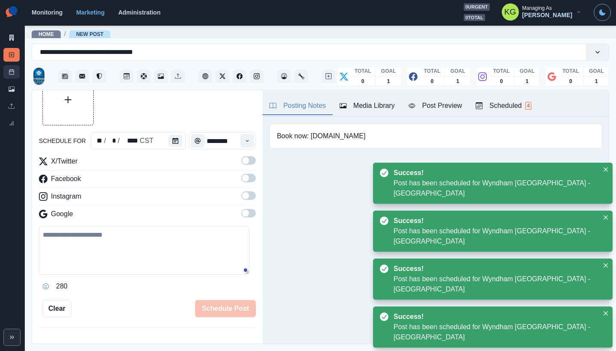
click at [12, 77] on link "Post Schedule" at bounding box center [11, 72] width 16 height 14
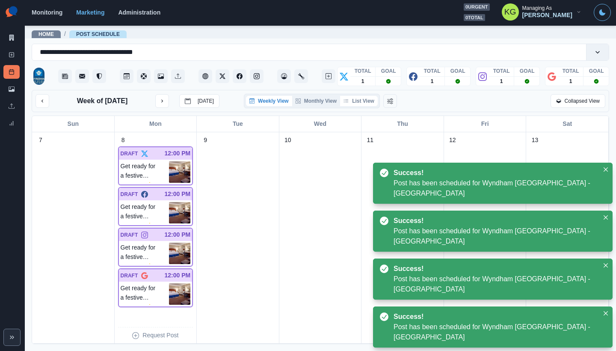
click at [369, 106] on button "List View" at bounding box center [359, 101] width 38 height 10
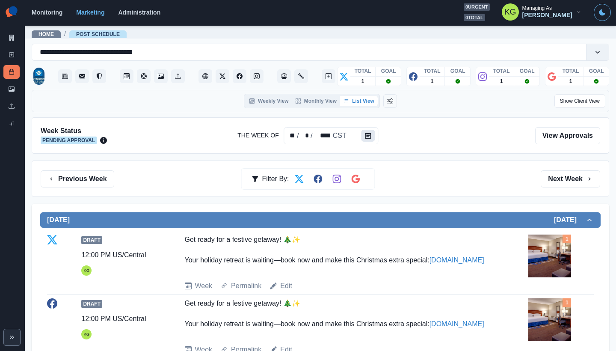
click at [372, 134] on button "Calendar" at bounding box center [369, 136] width 14 height 12
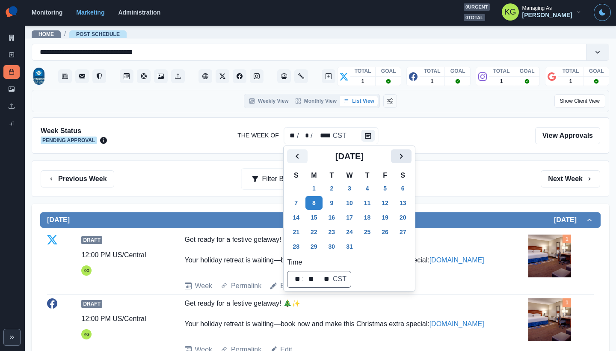
click at [407, 157] on icon "Next" at bounding box center [401, 156] width 10 height 10
click at [369, 189] on button "1" at bounding box center [367, 189] width 17 height 14
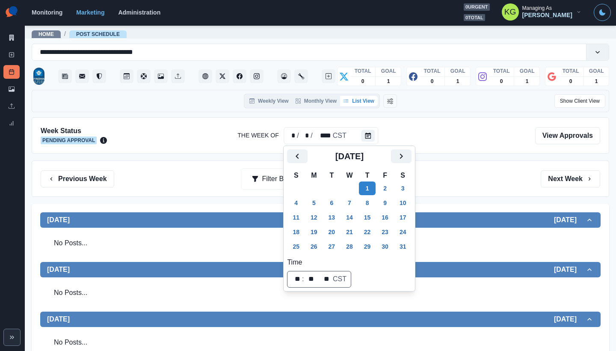
click at [500, 182] on div "Previous Week Filter By: Next Week" at bounding box center [321, 178] width 560 height 17
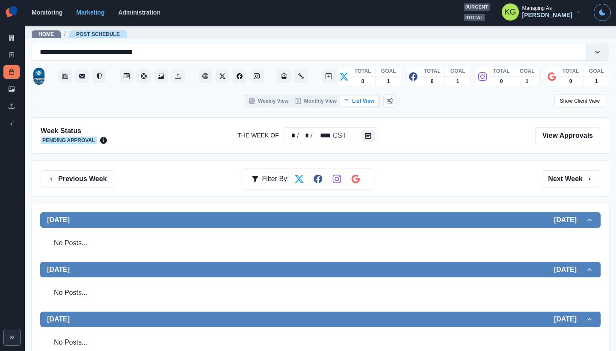
scroll to position [176, 0]
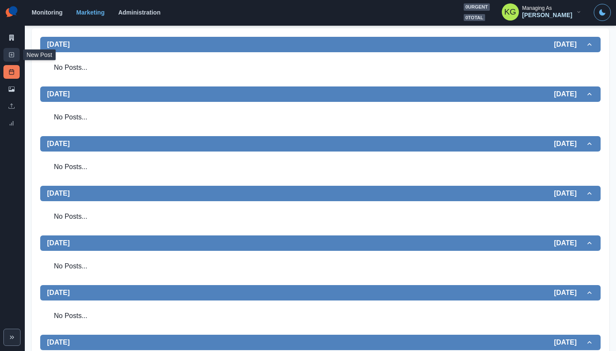
click at [12, 53] on rect at bounding box center [11, 55] width 5 height 5
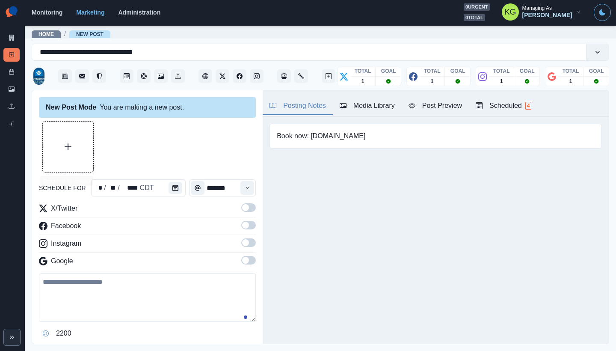
click at [86, 146] on button "Upload Media" at bounding box center [68, 147] width 51 height 51
click at [179, 188] on button "Calendar" at bounding box center [176, 188] width 14 height 12
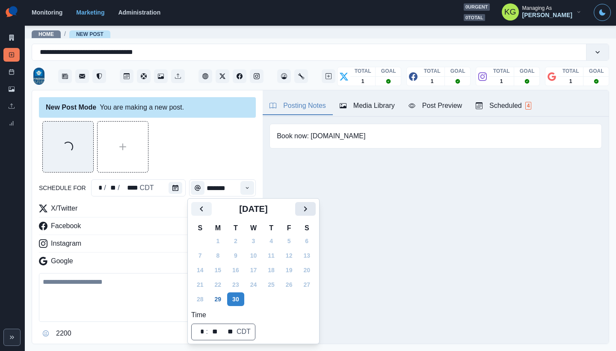
click at [311, 211] on icon "Next" at bounding box center [306, 209] width 10 height 10
click at [310, 211] on icon "Next" at bounding box center [306, 209] width 10 height 10
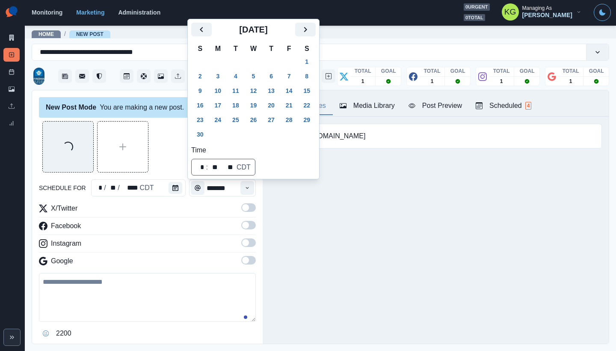
click at [313, 209] on div "Posting Notes Media Library Post Preview Scheduled 4 Book now: www.wyndhamfrenc…" at bounding box center [436, 216] width 346 height 253
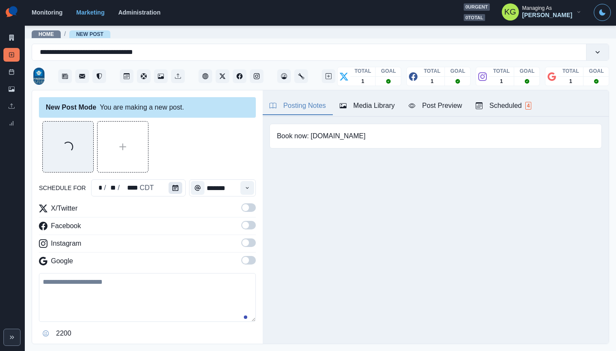
click at [175, 188] on icon "Calendar" at bounding box center [176, 188] width 6 height 6
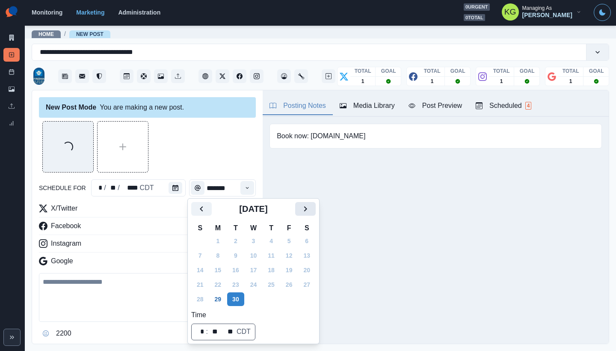
click at [311, 211] on icon "Next" at bounding box center [306, 209] width 10 height 10
click at [311, 206] on icon "Next" at bounding box center [306, 209] width 10 height 10
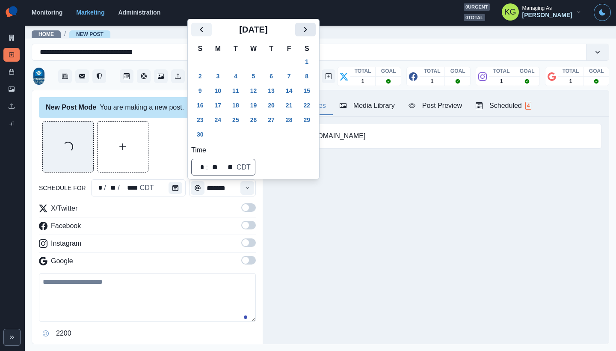
click at [311, 32] on icon "Next" at bounding box center [306, 29] width 10 height 10
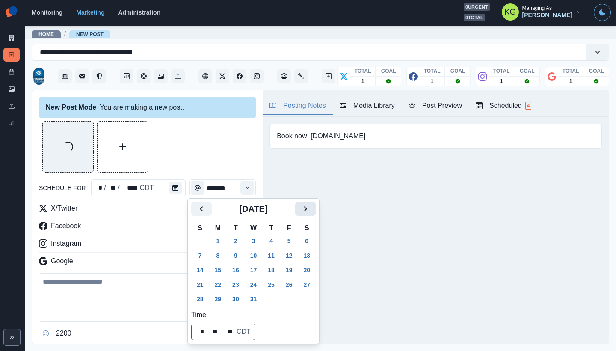
click at [311, 211] on icon "Next" at bounding box center [306, 209] width 10 height 10
click at [278, 235] on button "1" at bounding box center [271, 241] width 17 height 14
click at [201, 151] on div "Loading..." at bounding box center [147, 146] width 217 height 51
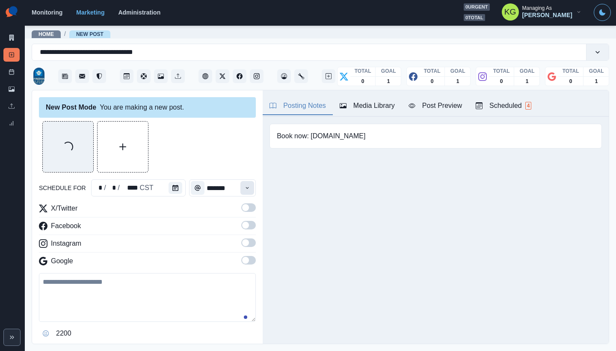
click at [241, 188] on button "Time" at bounding box center [248, 188] width 14 height 14
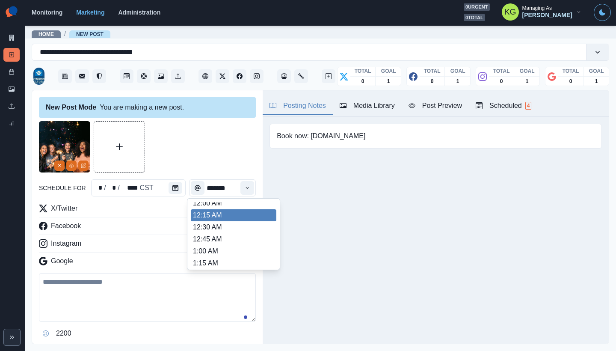
scroll to position [767, 0]
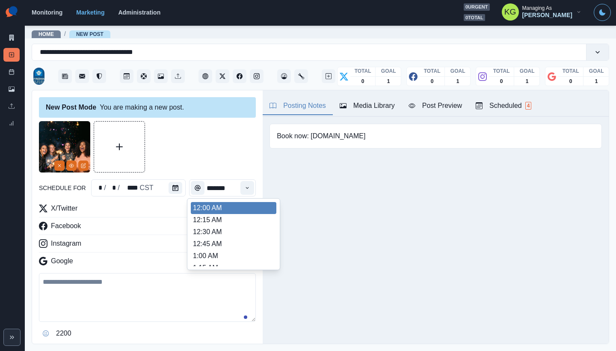
click at [211, 208] on li "12:00 AM" at bounding box center [234, 208] width 86 height 12
type input "********"
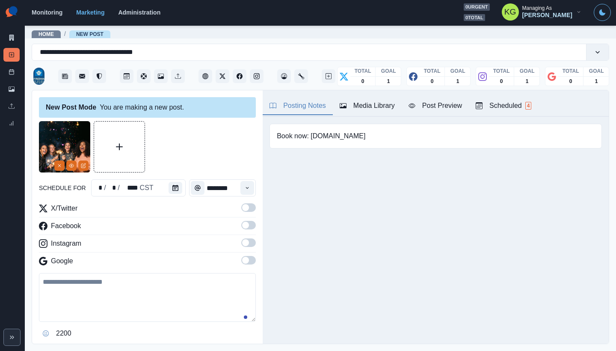
click at [241, 247] on label at bounding box center [248, 245] width 15 height 14
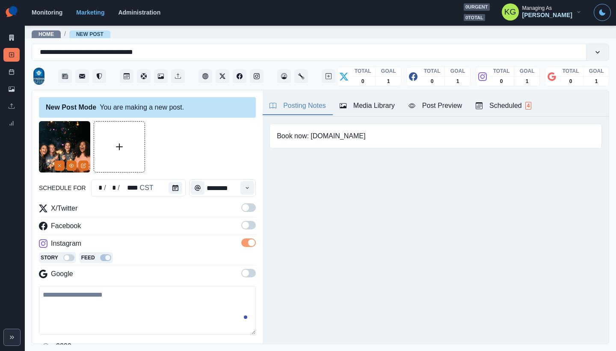
click at [241, 270] on div "X/Twitter Facebook Instagram Story Feed Google" at bounding box center [147, 242] width 217 height 79
click at [242, 211] on span at bounding box center [248, 207] width 15 height 9
click at [244, 228] on span at bounding box center [248, 225] width 15 height 9
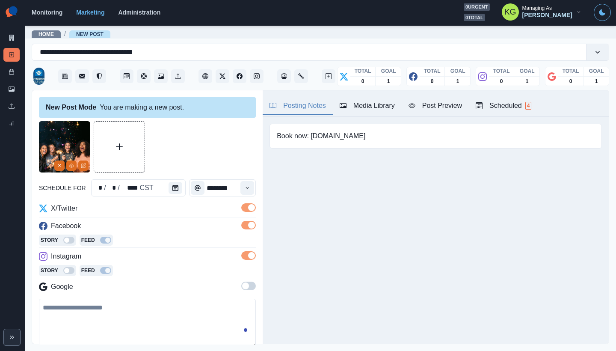
click at [244, 289] on span at bounding box center [248, 286] width 15 height 9
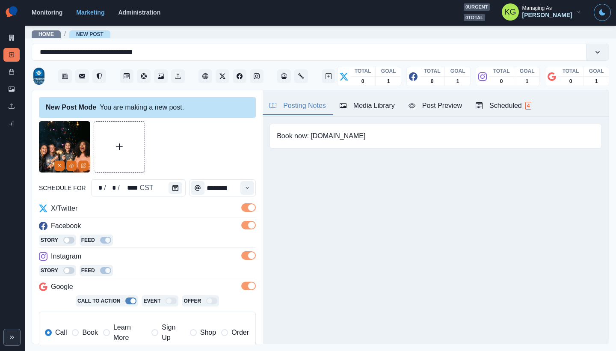
scroll to position [170, 0]
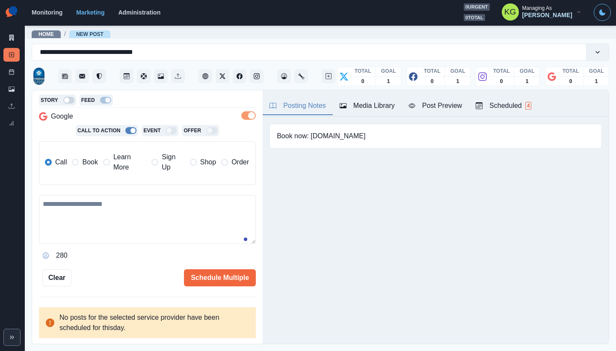
click at [92, 165] on span "Book" at bounding box center [89, 162] width 15 height 10
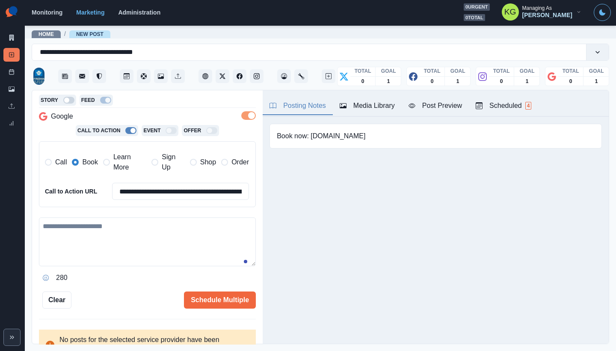
click at [146, 245] on textarea at bounding box center [147, 241] width 217 height 49
paste textarea "**********"
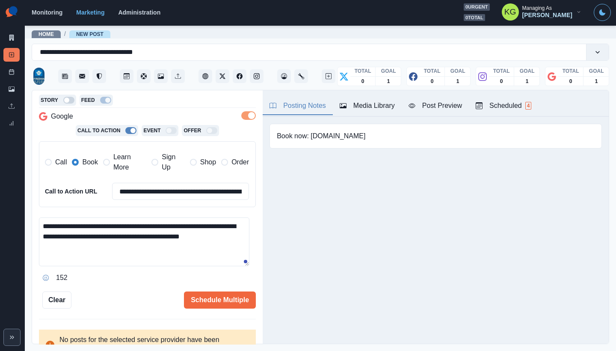
click at [111, 224] on textarea "**********" at bounding box center [144, 241] width 211 height 49
drag, startPoint x: 70, startPoint y: 247, endPoint x: 17, endPoint y: 243, distance: 53.2
click at [17, 243] on div "**********" at bounding box center [308, 175] width 616 height 351
click at [202, 236] on textarea "**********" at bounding box center [144, 241] width 211 height 49
click at [248, 236] on textarea "**********" at bounding box center [144, 241] width 211 height 49
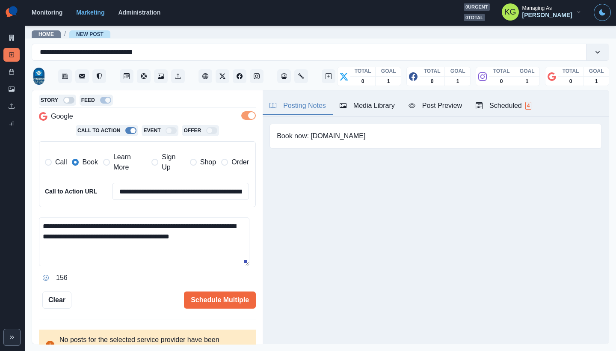
click at [44, 276] on icon "Opens Emoji Picker" at bounding box center [46, 278] width 6 height 6
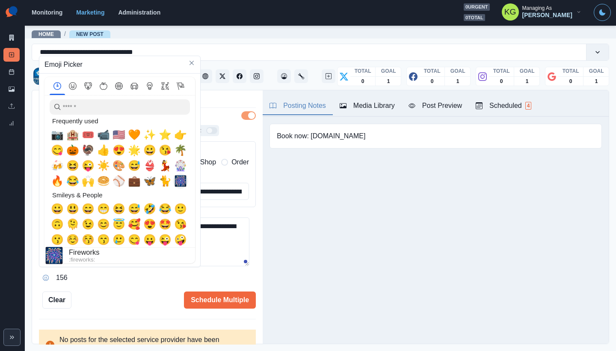
click at [181, 182] on span "🎆" at bounding box center [180, 181] width 13 height 12
click at [223, 247] on textarea "**********" at bounding box center [144, 241] width 211 height 49
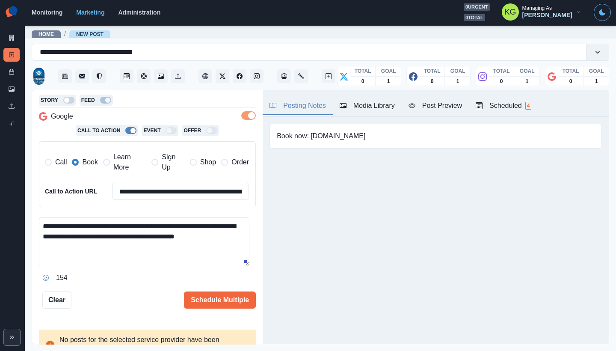
drag, startPoint x: 54, startPoint y: 246, endPoint x: 41, endPoint y: 246, distance: 12.8
click at [41, 246] on textarea "**********" at bounding box center [144, 241] width 211 height 49
click at [106, 226] on textarea "**********" at bounding box center [144, 241] width 211 height 49
paste textarea "**"
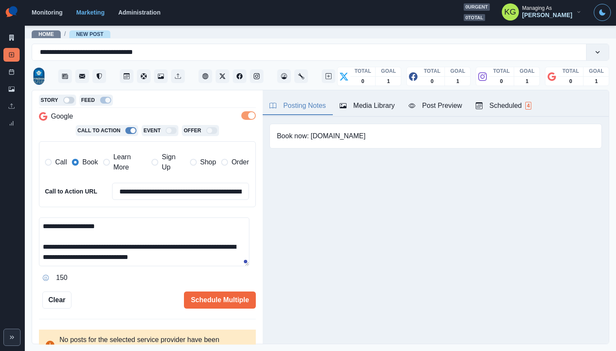
click at [210, 274] on div "150" at bounding box center [147, 278] width 217 height 14
click at [205, 260] on textarea "**********" at bounding box center [144, 241] width 211 height 49
type textarea "**********"
click at [222, 295] on button "Schedule Multiple" at bounding box center [220, 300] width 72 height 17
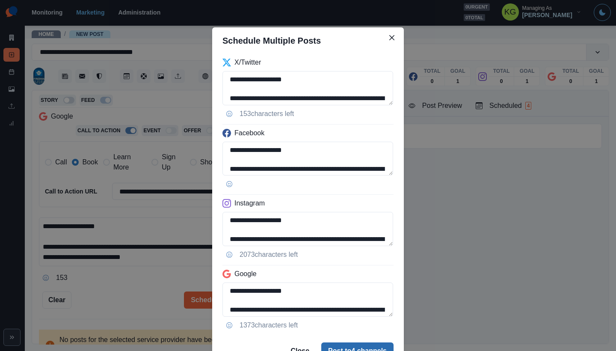
click at [366, 344] on button "Post to 4 channels" at bounding box center [357, 350] width 72 height 17
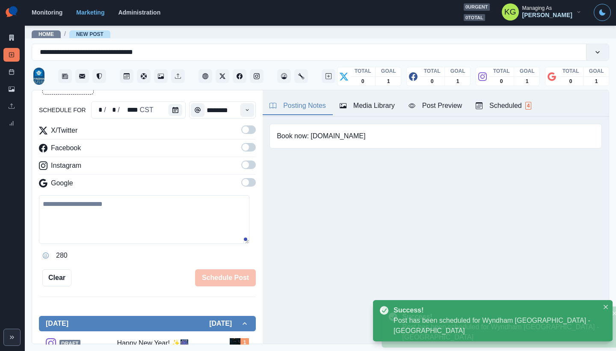
scroll to position [47, 0]
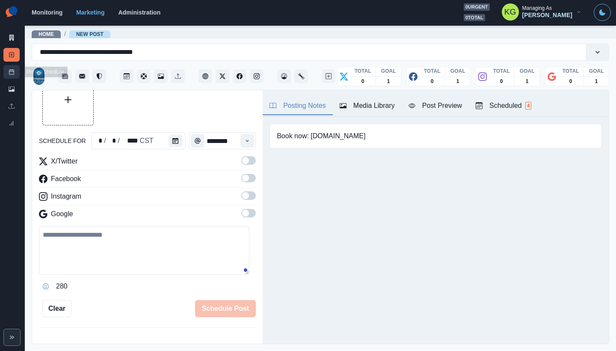
click at [5, 75] on link "Post Schedule" at bounding box center [11, 72] width 16 height 14
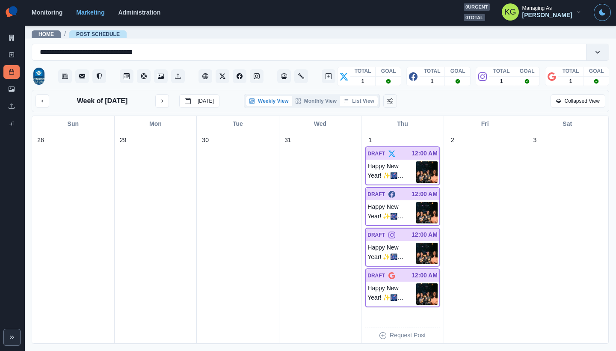
click at [364, 100] on button "List View" at bounding box center [359, 101] width 38 height 10
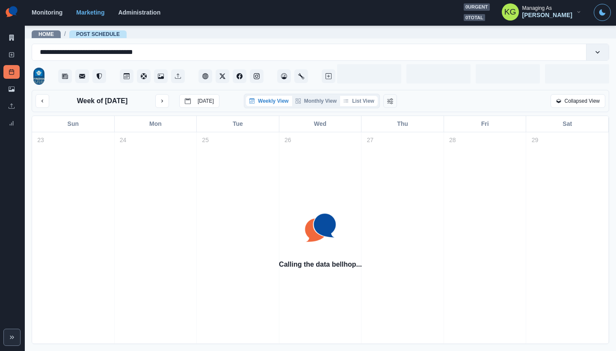
click at [365, 101] on button "List View" at bounding box center [359, 101] width 38 height 10
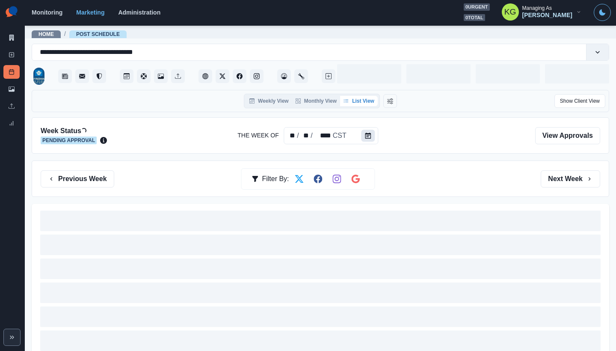
click at [365, 140] on button "Calendar" at bounding box center [369, 136] width 14 height 12
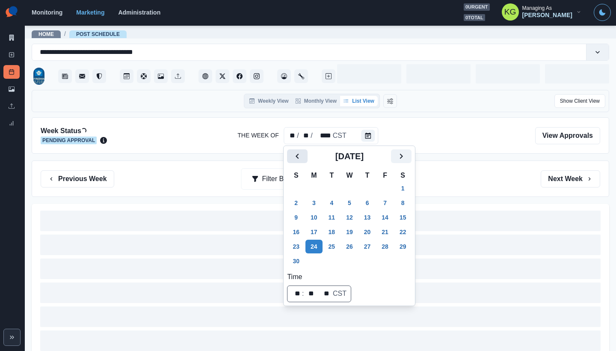
click at [301, 157] on icon "Previous" at bounding box center [297, 156] width 10 height 10
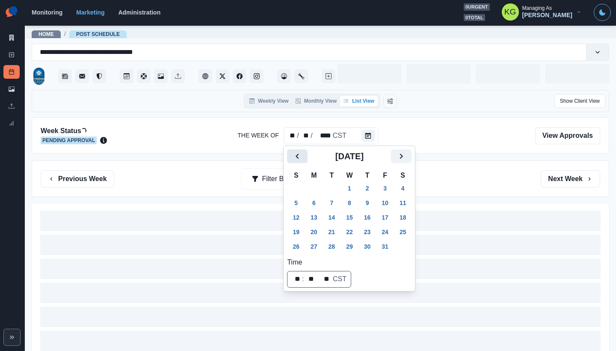
click at [301, 157] on icon "Previous" at bounding box center [297, 156] width 10 height 10
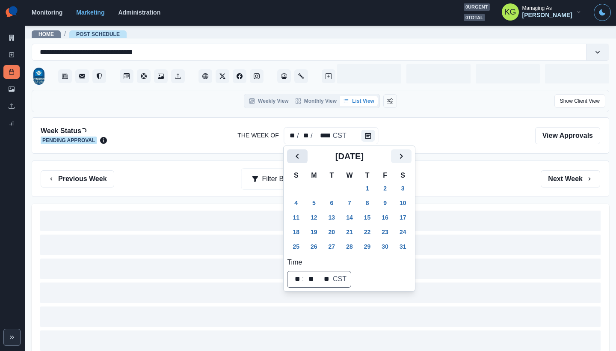
click at [301, 157] on icon "Previous" at bounding box center [297, 156] width 10 height 10
click at [300, 157] on icon "Previous" at bounding box center [297, 156] width 10 height 10
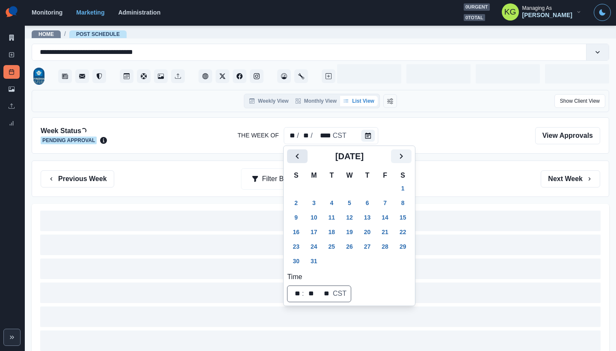
click at [300, 157] on icon "Previous" at bounding box center [297, 156] width 10 height 10
click at [294, 153] on icon "Previous" at bounding box center [297, 156] width 10 height 10
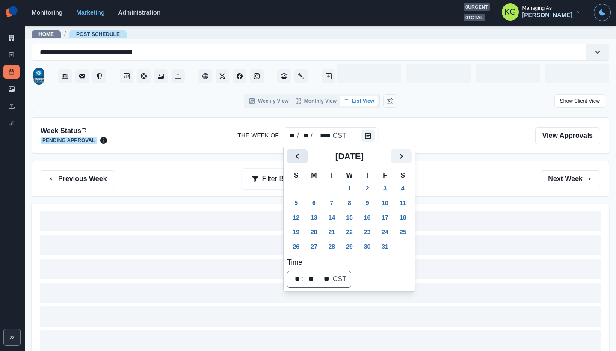
click at [294, 153] on icon "Previous" at bounding box center [297, 156] width 10 height 10
click at [317, 189] on button "2" at bounding box center [314, 189] width 17 height 14
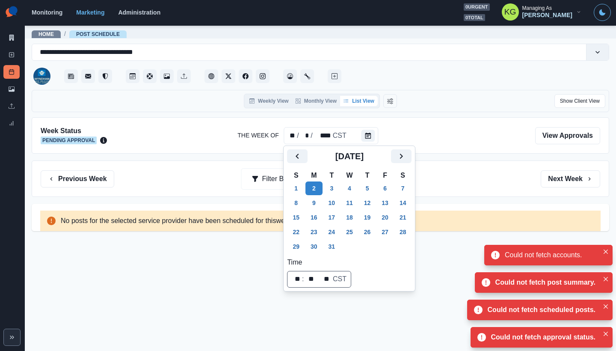
click at [470, 167] on div "Previous Week Filter By: Next Week" at bounding box center [321, 179] width 578 height 36
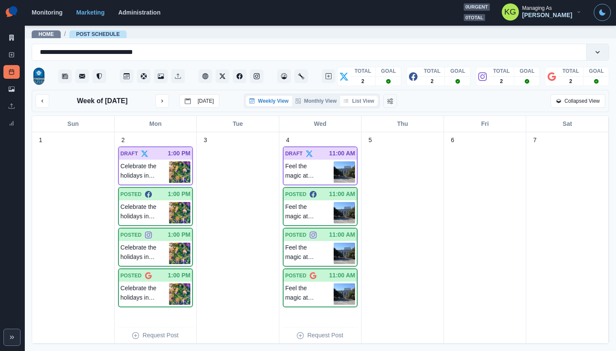
click at [365, 101] on button "List View" at bounding box center [359, 101] width 38 height 10
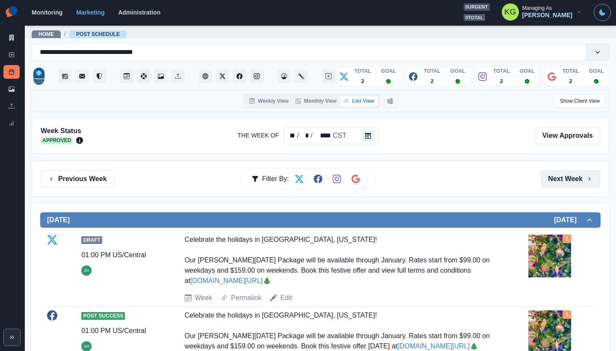
click at [559, 173] on button "Next Week" at bounding box center [571, 178] width 60 height 17
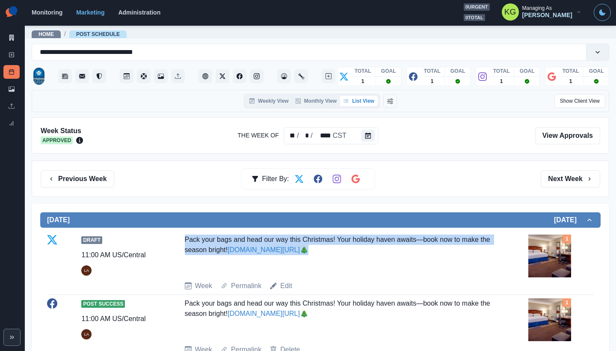
drag, startPoint x: 342, startPoint y: 253, endPoint x: 175, endPoint y: 235, distance: 167.9
click at [175, 235] on div "Draft 11:00 AM US/Central LA Pack your bags and head our way this Christmas! Yo…" at bounding box center [320, 263] width 547 height 57
copy div "Pack your bags and head our way this Christmas! Your holiday haven awaits—book …"
click at [368, 139] on button "Calendar" at bounding box center [369, 136] width 14 height 12
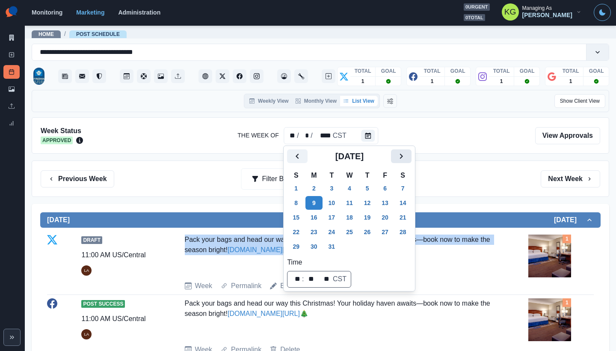
click at [407, 160] on icon "Next" at bounding box center [401, 156] width 10 height 10
click at [357, 185] on button "1" at bounding box center [349, 189] width 17 height 14
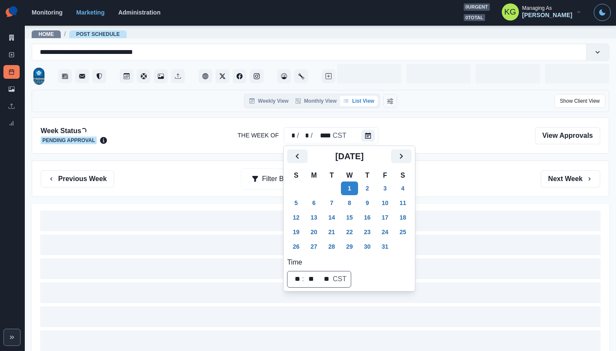
click at [440, 154] on div "Week Status Loading... Pending Approval The Week Of * / * / **** CST View Appro…" at bounding box center [321, 247] width 578 height 261
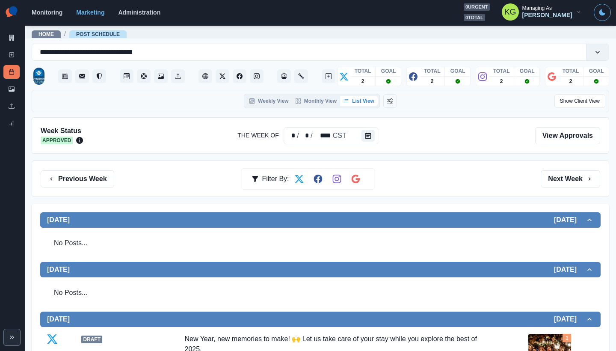
scroll to position [178, 0]
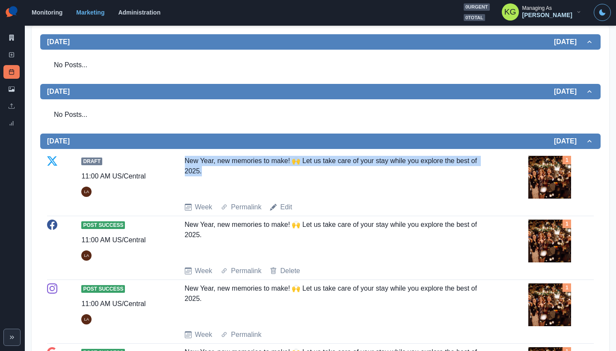
drag, startPoint x: 184, startPoint y: 159, endPoint x: 223, endPoint y: 166, distance: 40.0
click at [223, 166] on div "New Year, new memories to make! 🙌 Let us take care of your stay while you explo…" at bounding box center [338, 175] width 306 height 39
copy div "New Year, new memories to make! 🙌 Let us take care of your stay while you explo…"
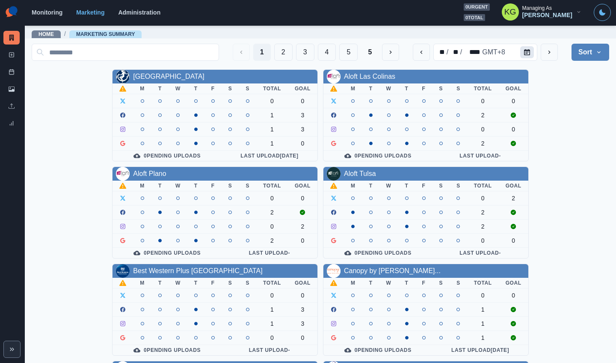
click at [521, 55] on button "Calendar" at bounding box center [528, 52] width 14 height 12
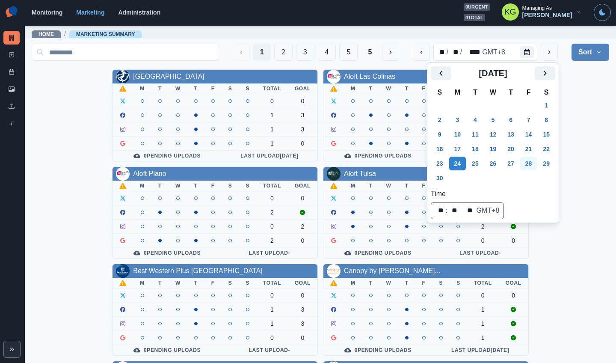
click at [535, 162] on button "28" at bounding box center [529, 164] width 17 height 14
click at [595, 130] on div "Allegria Hotel M T W T F S S Total Goal 0 0 1 3 1 3 1 0 0 Pending Uploads Last …" at bounding box center [321, 358] width 578 height 578
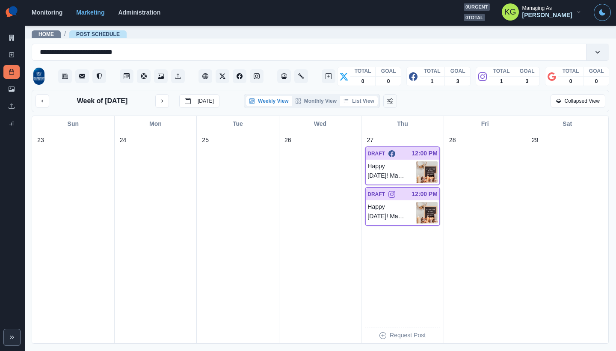
click at [369, 106] on button "List View" at bounding box center [359, 101] width 38 height 10
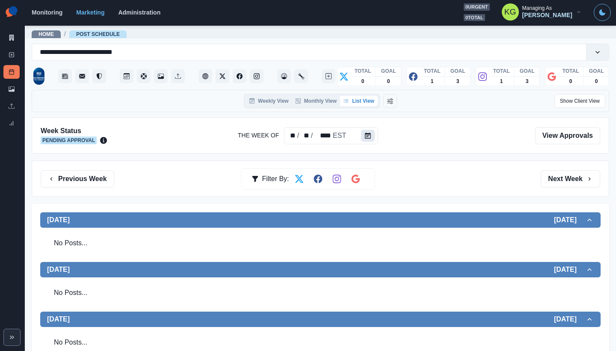
click at [370, 134] on icon "Calendar" at bounding box center [368, 136] width 6 height 6
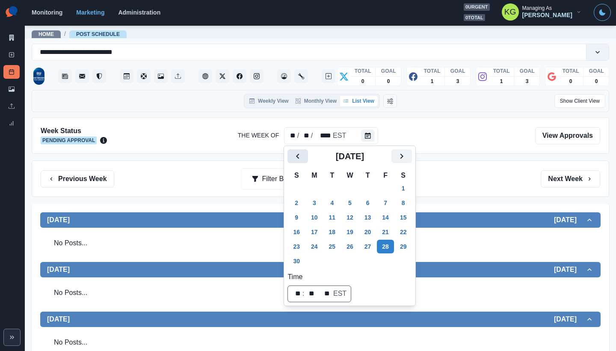
click at [293, 159] on icon "Previous" at bounding box center [298, 156] width 10 height 10
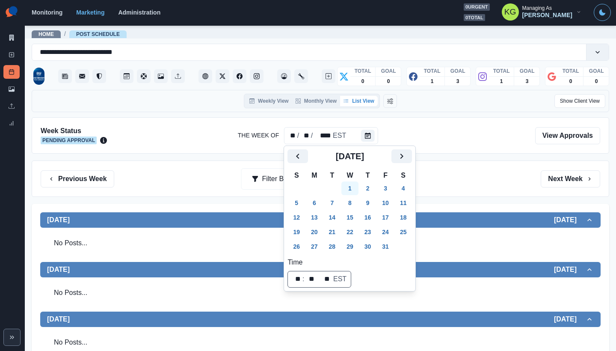
click at [350, 190] on button "1" at bounding box center [350, 189] width 17 height 14
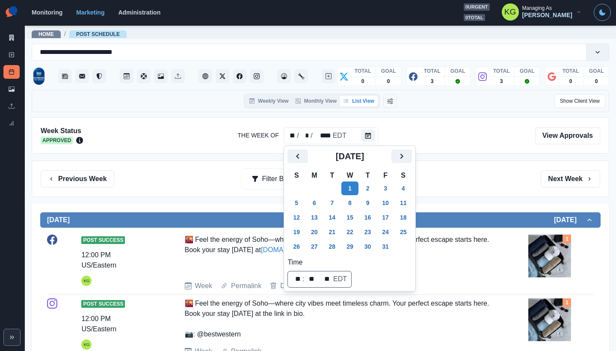
click at [513, 175] on div "Previous Week Filter By: Next Week" at bounding box center [321, 178] width 560 height 17
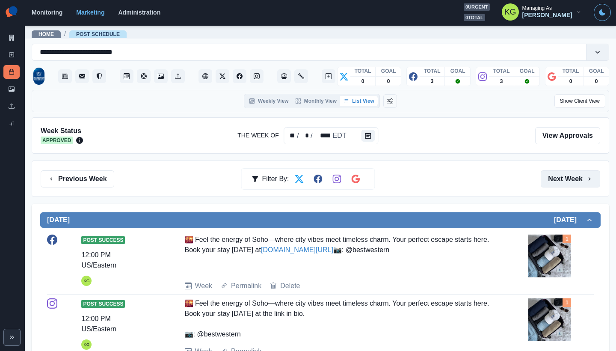
click at [563, 179] on button "Next Week" at bounding box center [571, 178] width 60 height 17
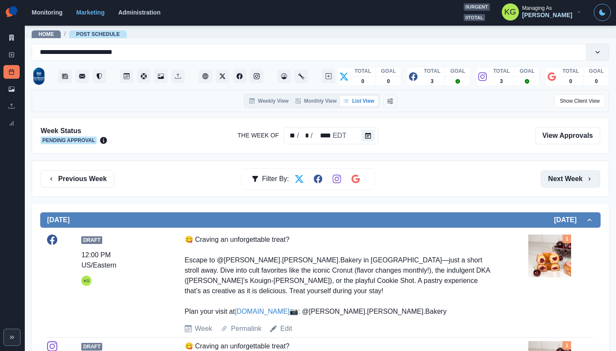
click at [551, 177] on button "Next Week" at bounding box center [571, 178] width 60 height 17
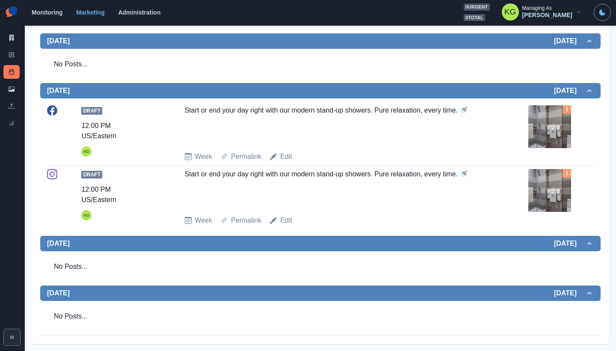
scroll to position [78, 0]
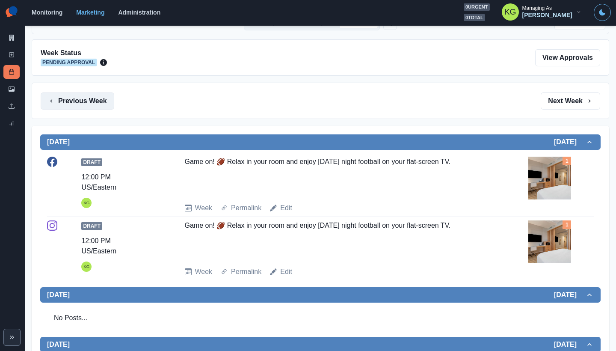
click at [94, 101] on button "Previous Week" at bounding box center [78, 100] width 74 height 17
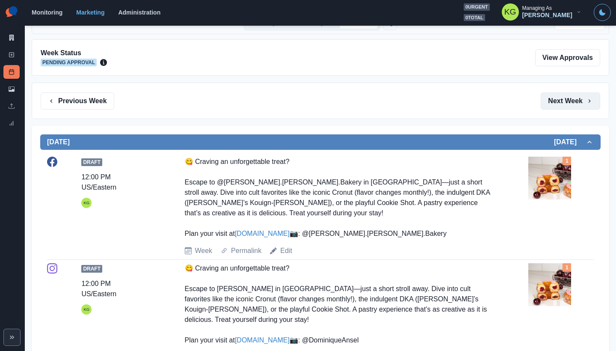
click at [559, 107] on button "Next Week" at bounding box center [571, 100] width 60 height 17
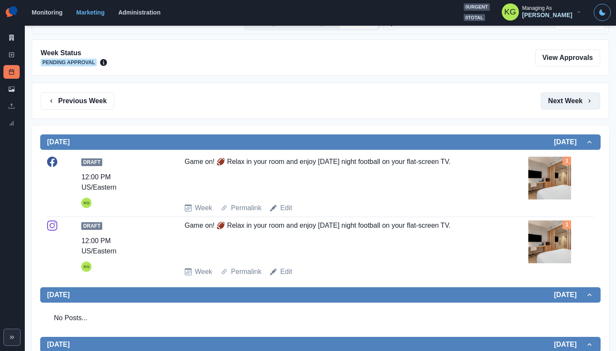
click at [559, 107] on button "Next Week" at bounding box center [571, 100] width 60 height 17
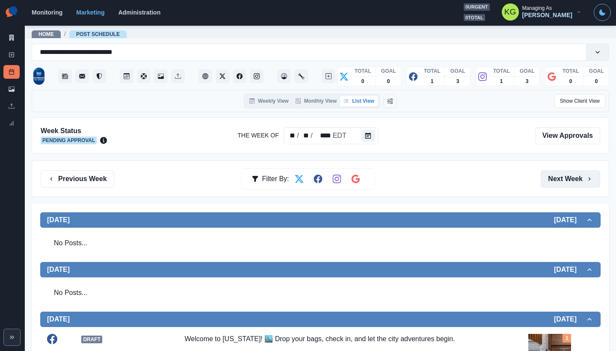
click at [572, 181] on button "Next Week" at bounding box center [571, 178] width 60 height 17
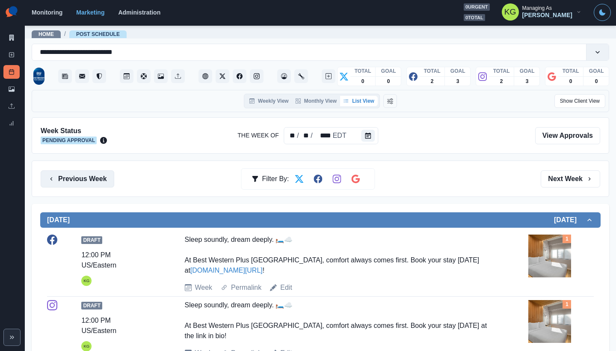
click at [74, 184] on button "Previous Week" at bounding box center [78, 178] width 74 height 17
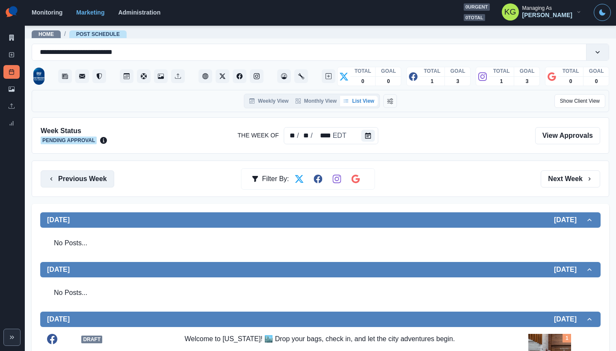
click at [74, 184] on button "Previous Week" at bounding box center [78, 178] width 74 height 17
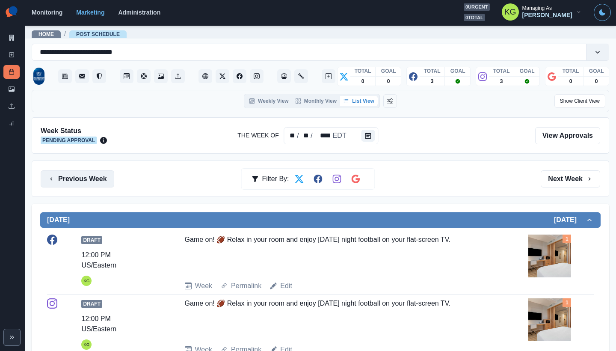
click at [94, 176] on button "Previous Week" at bounding box center [78, 178] width 74 height 17
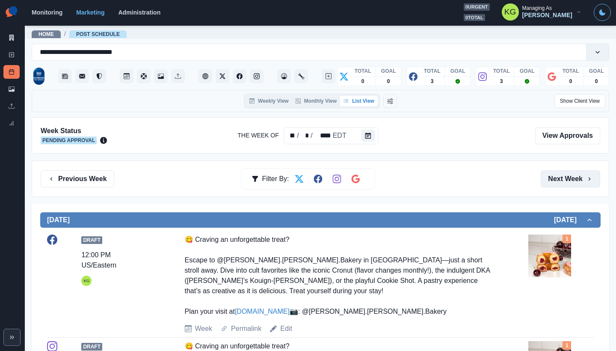
click at [561, 179] on button "Next Week" at bounding box center [571, 178] width 60 height 17
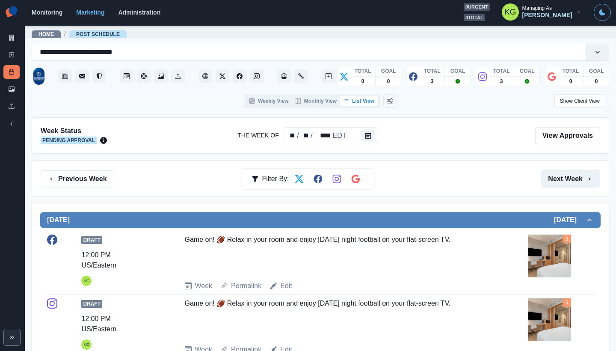
click at [563, 180] on button "Next Week" at bounding box center [571, 178] width 60 height 17
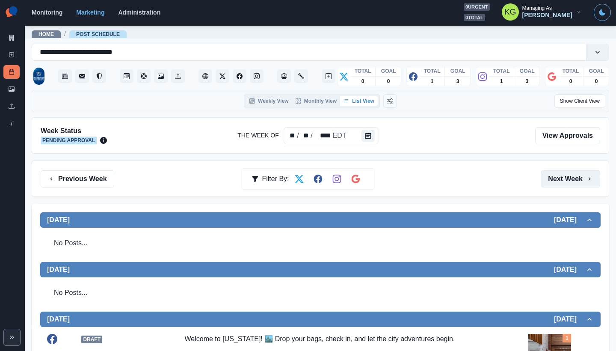
click at [563, 180] on button "Next Week" at bounding box center [571, 178] width 60 height 17
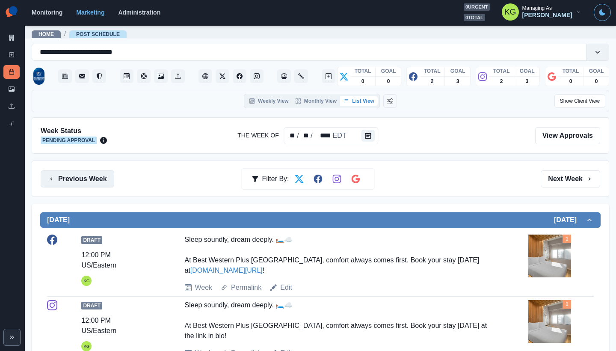
click at [99, 183] on button "Previous Week" at bounding box center [78, 178] width 74 height 17
